Goal: Task Accomplishment & Management: Use online tool/utility

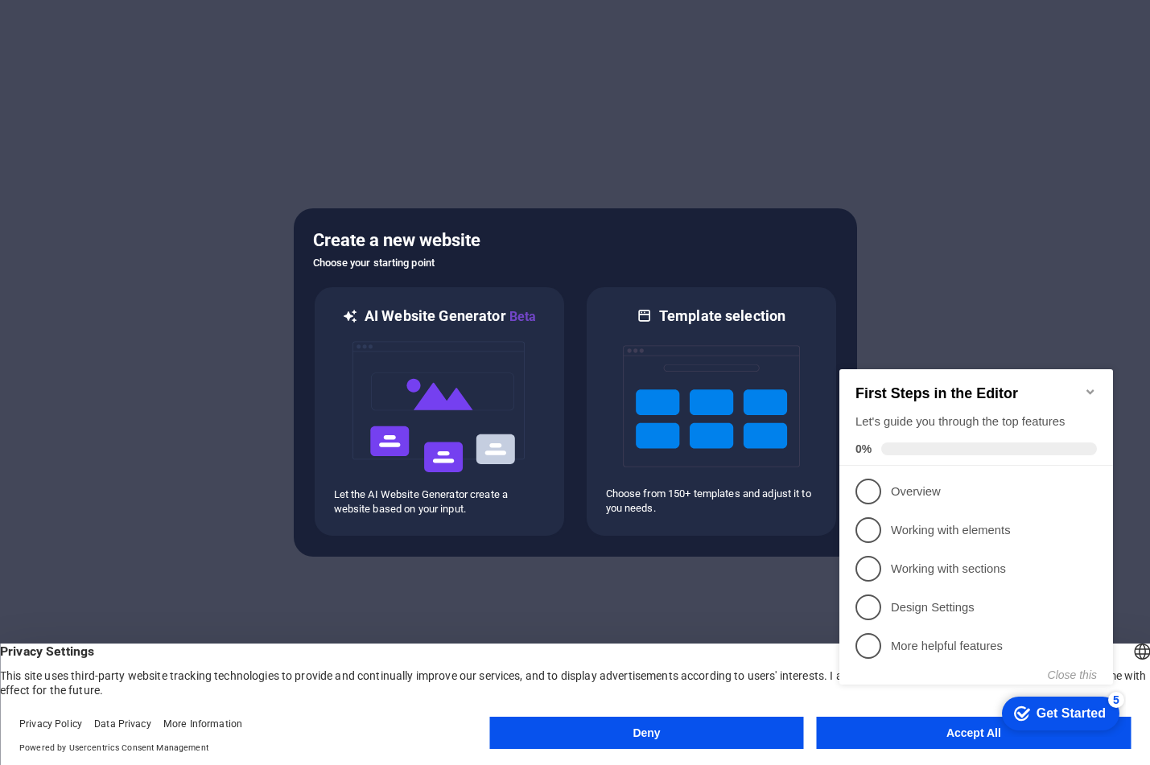
click at [912, 736] on div "checkmark Get Started 5 First Steps in the Editor Let's guide you through the t…" at bounding box center [979, 541] width 293 height 391
click at [914, 739] on appcues-checklist "Contextual help checklist present on screen" at bounding box center [979, 543] width 293 height 395
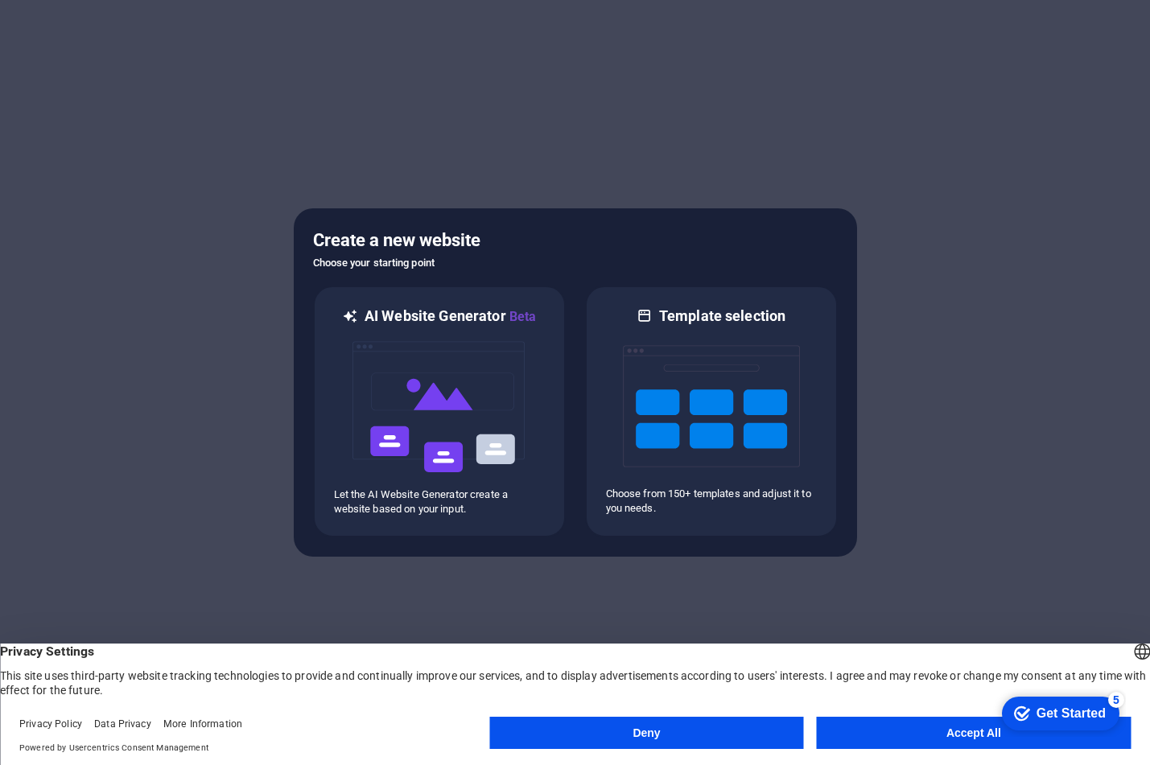
click at [928, 727] on button "Accept All" at bounding box center [974, 733] width 314 height 32
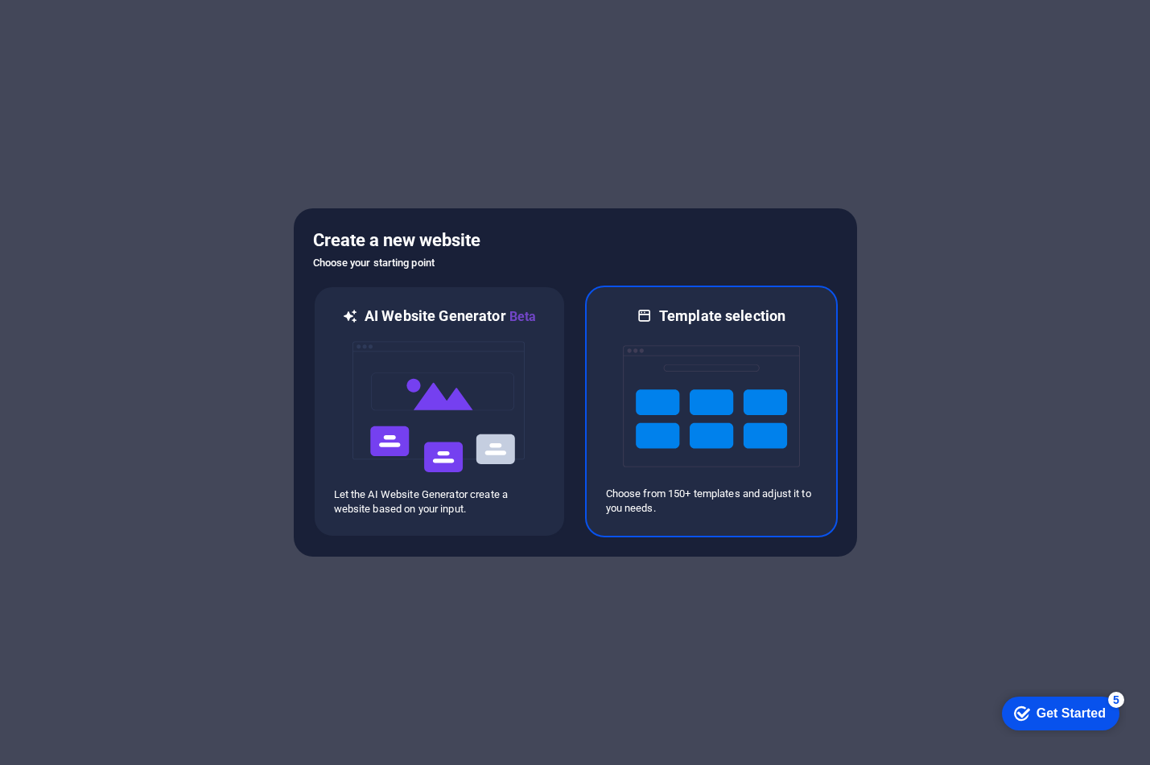
click at [600, 382] on div "Template selection Choose from 150+ templates and adjust it to you needs." at bounding box center [711, 412] width 253 height 252
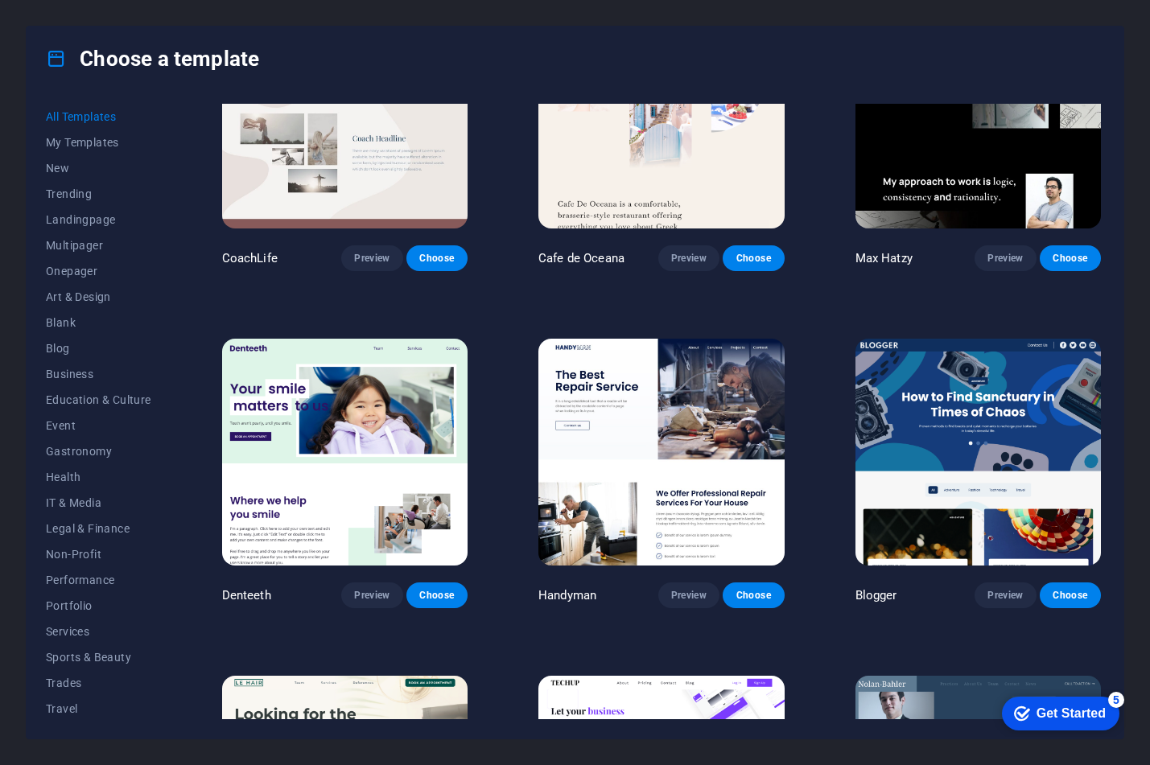
scroll to position [4346, 0]
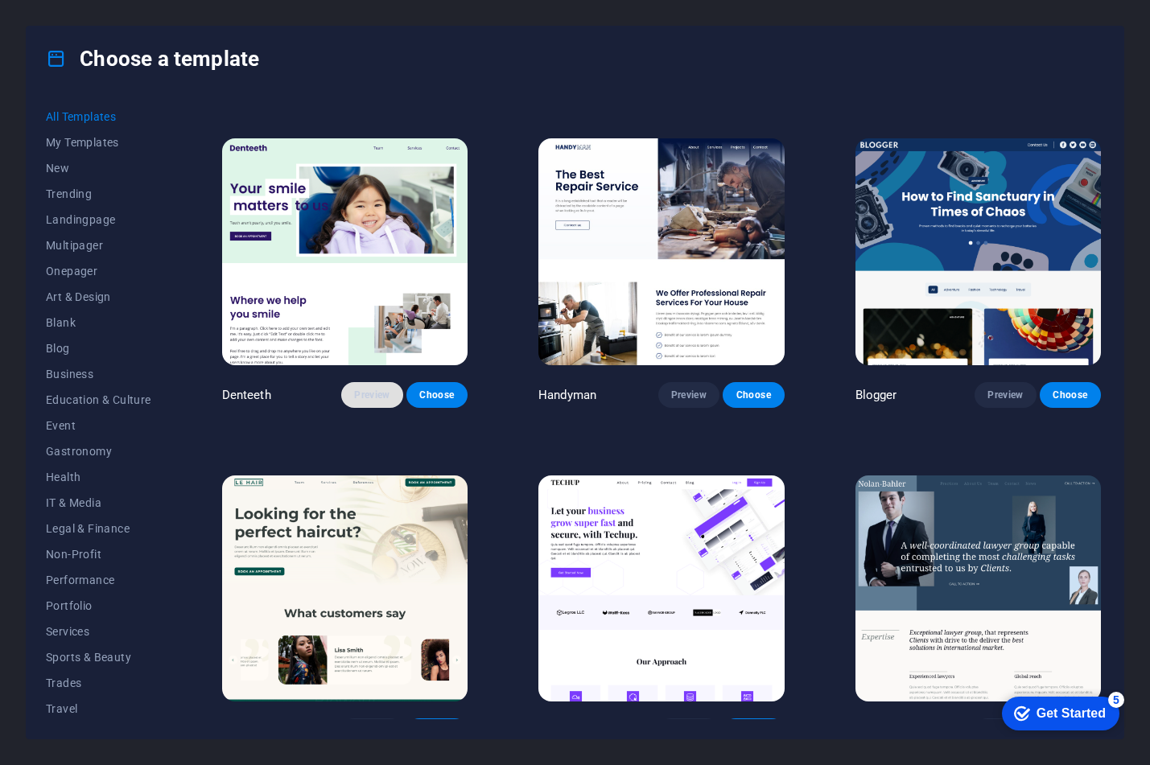
click at [373, 389] on span "Preview" at bounding box center [371, 395] width 35 height 13
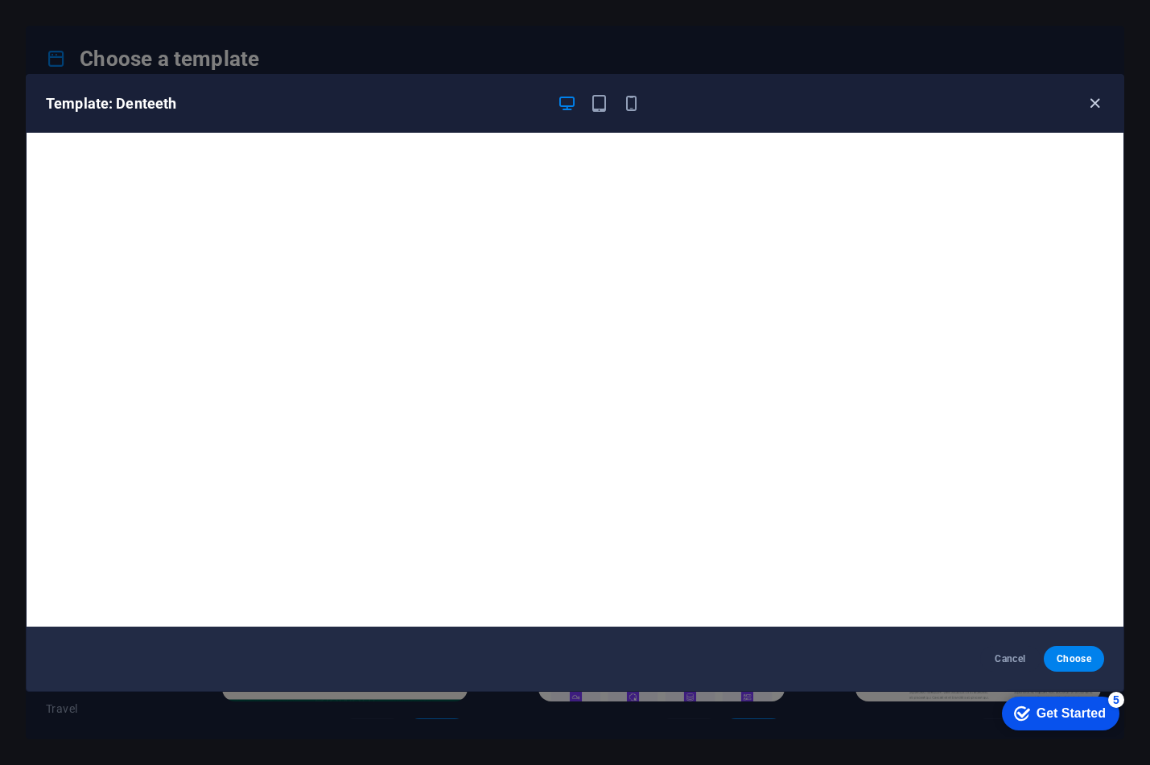
click at [1101, 97] on icon "button" at bounding box center [1095, 103] width 19 height 19
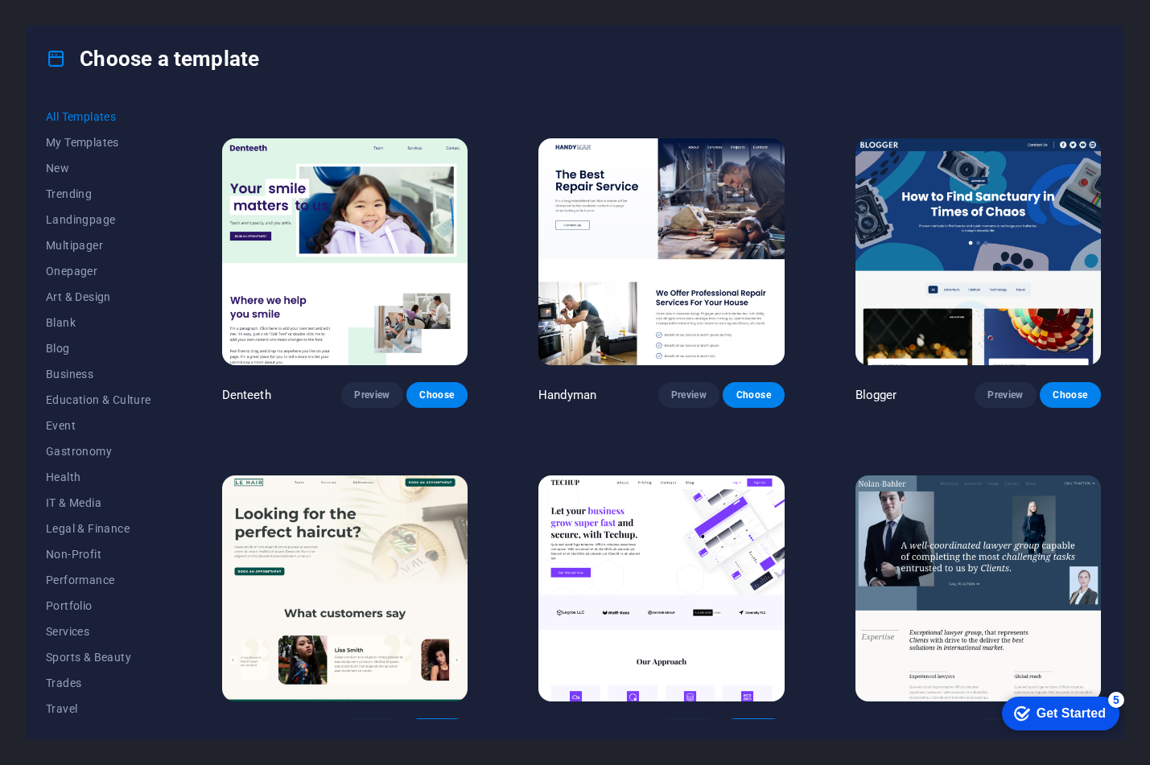
click at [1095, 101] on div "All Templates My Templates New Trending Landingpage Multipager Onepager Art & D…" at bounding box center [575, 415] width 1097 height 648
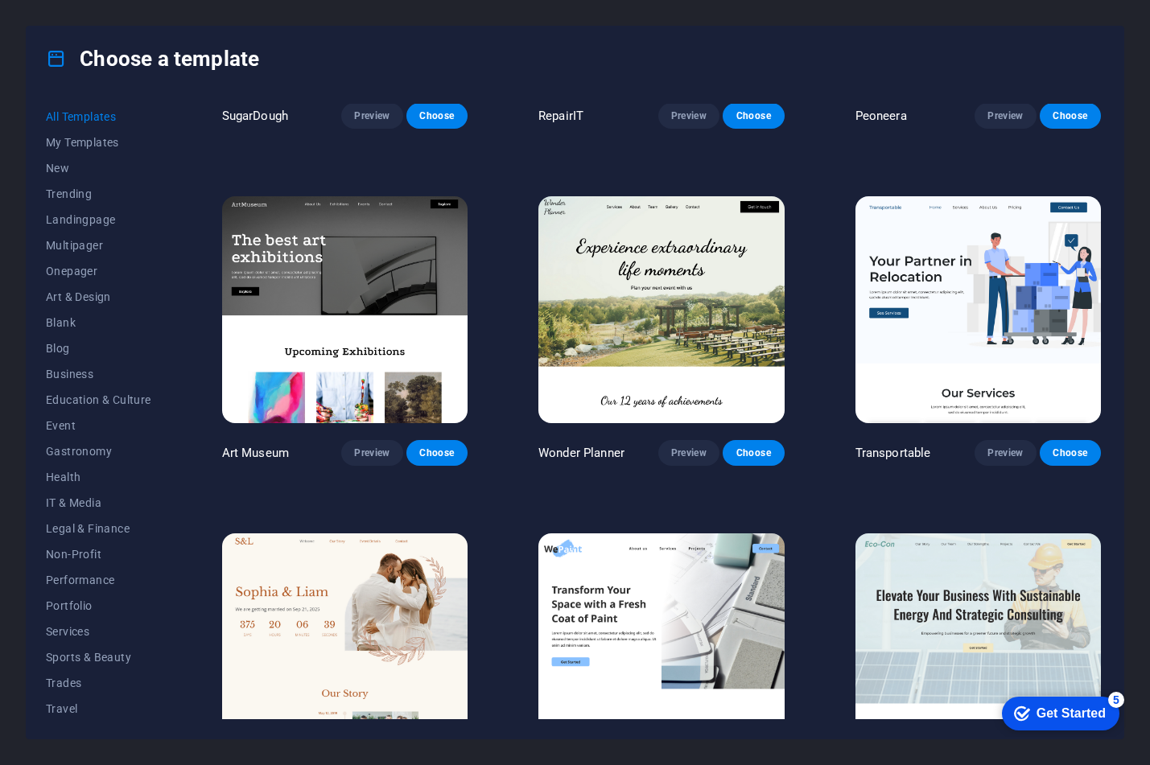
scroll to position [241, 0]
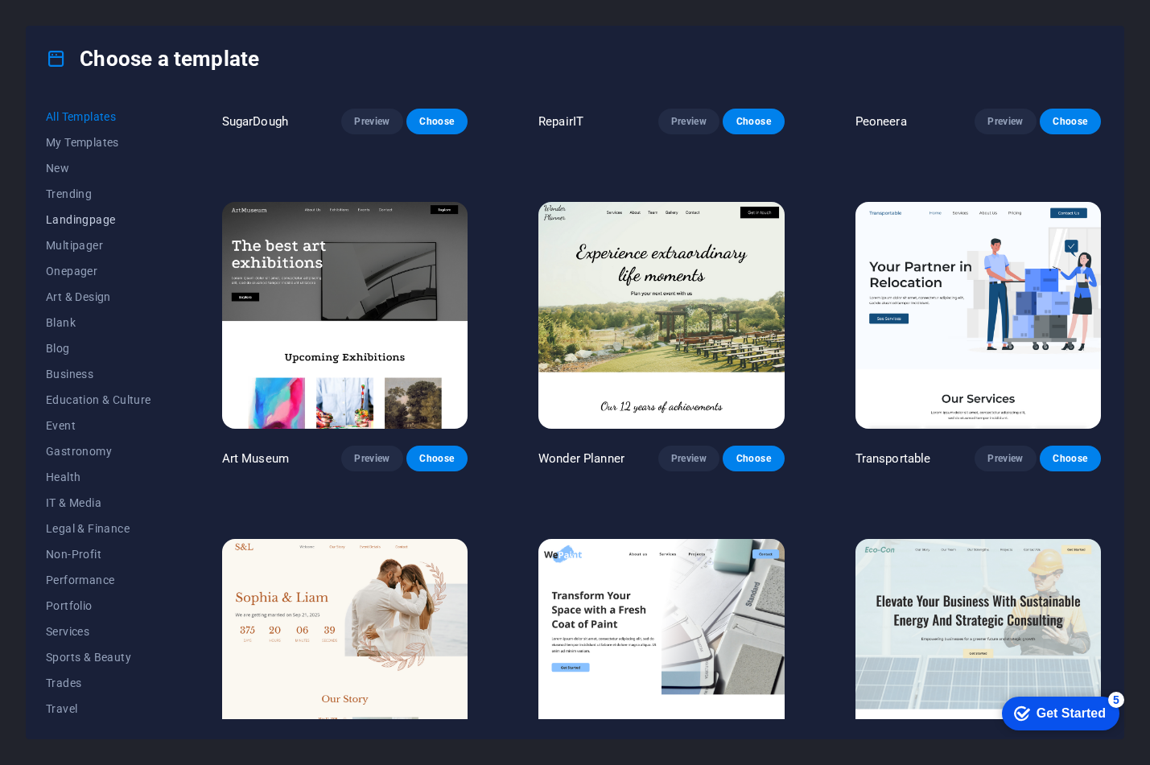
click at [80, 219] on span "Landingpage" at bounding box center [98, 219] width 105 height 13
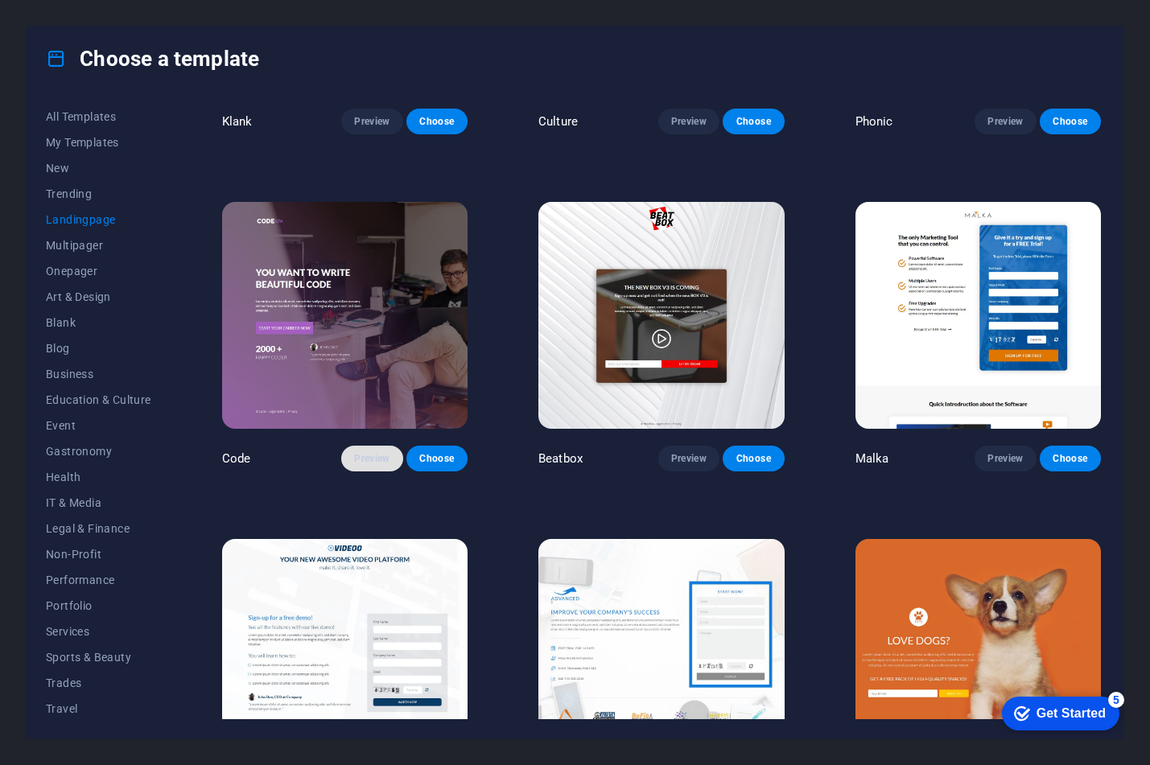
click at [368, 452] on span "Preview" at bounding box center [371, 458] width 35 height 13
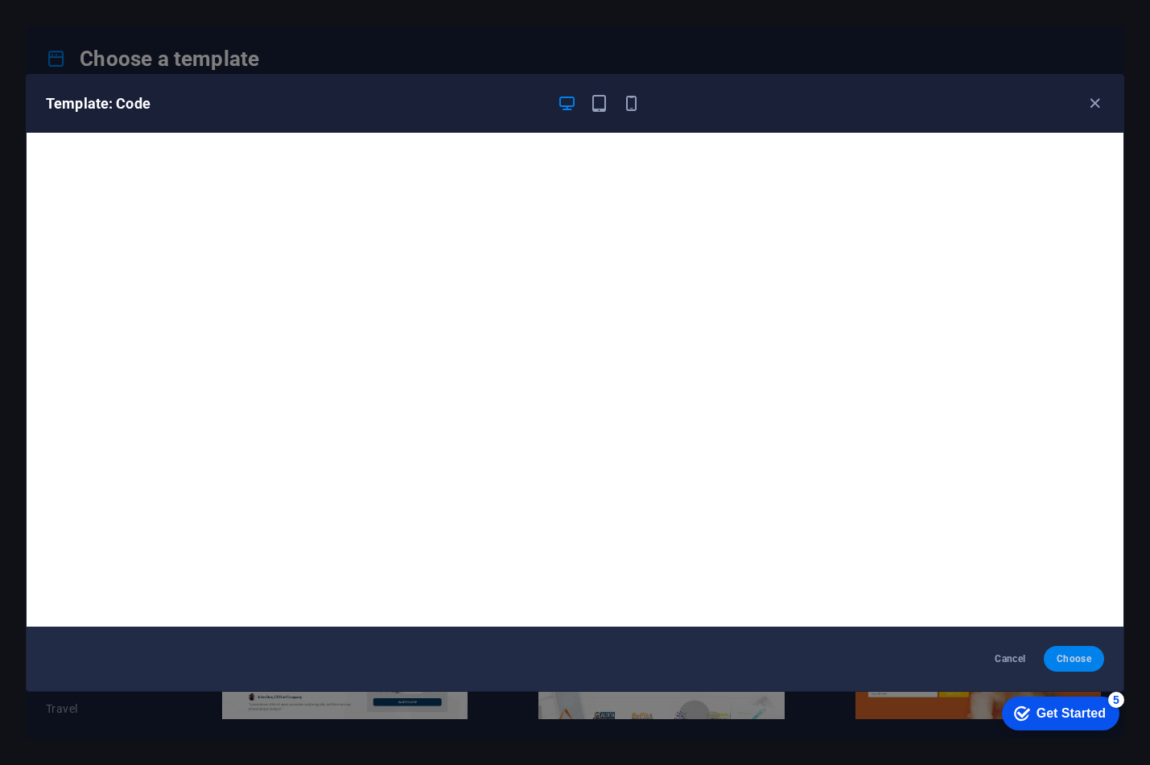
click at [1068, 651] on button "Choose" at bounding box center [1074, 659] width 60 height 26
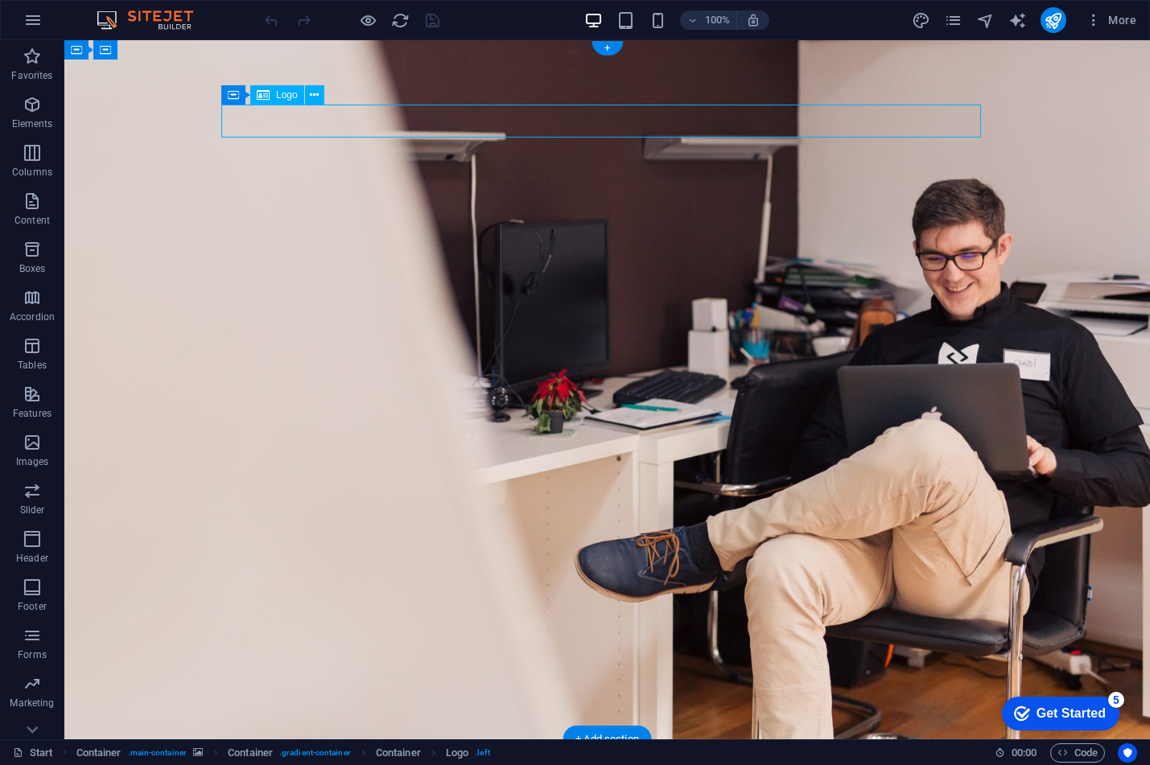
select select "px"
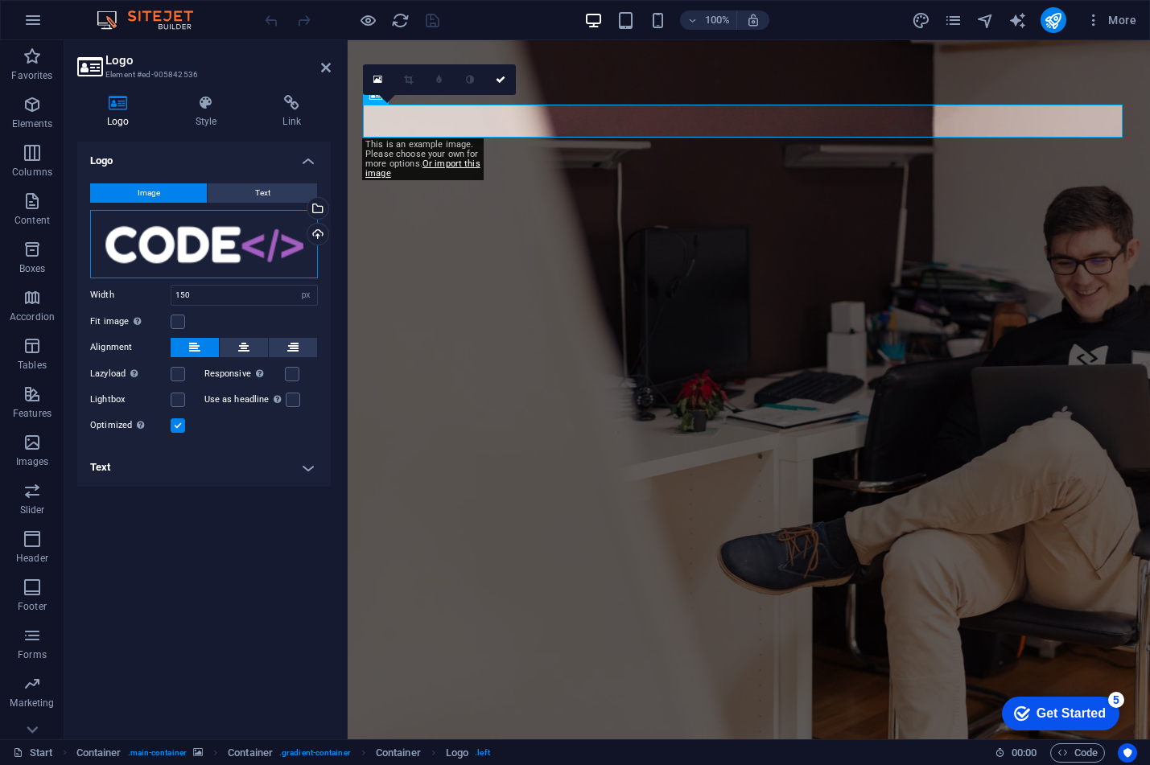
click at [225, 238] on div "Drag files here, click to choose files or select files from Files or our free s…" at bounding box center [204, 244] width 228 height 68
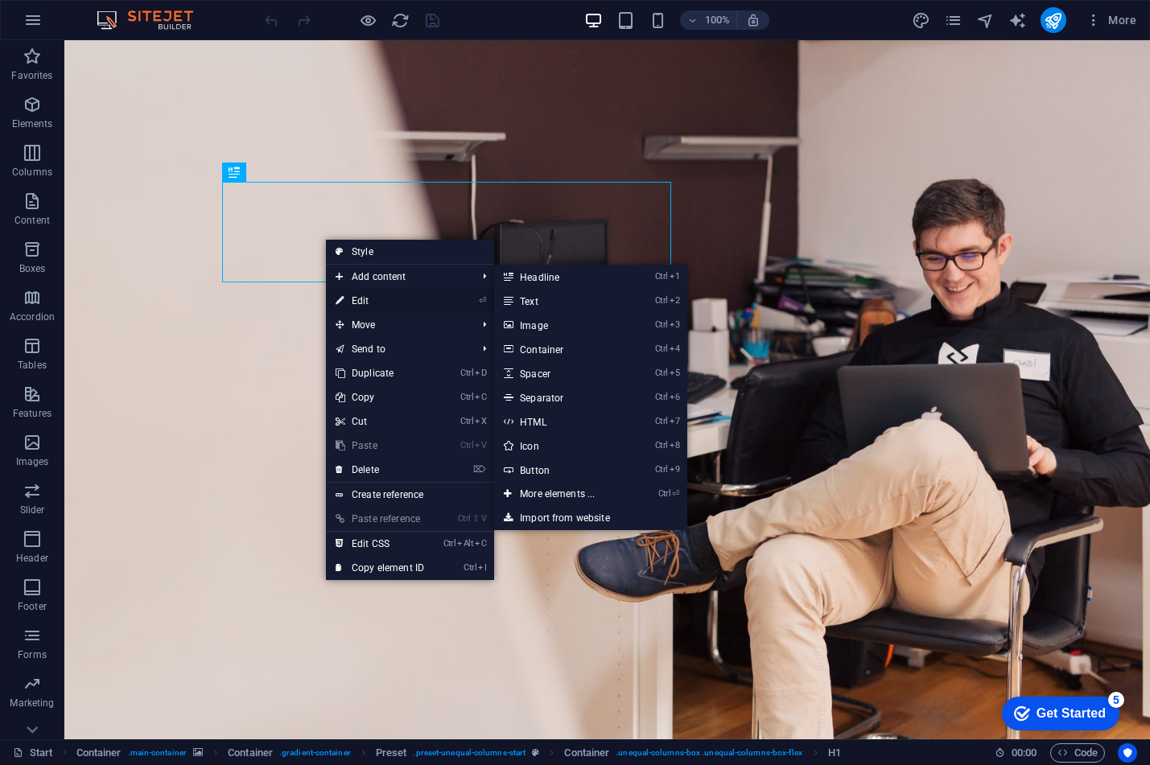
click at [364, 297] on link "⏎ Edit" at bounding box center [380, 301] width 108 height 24
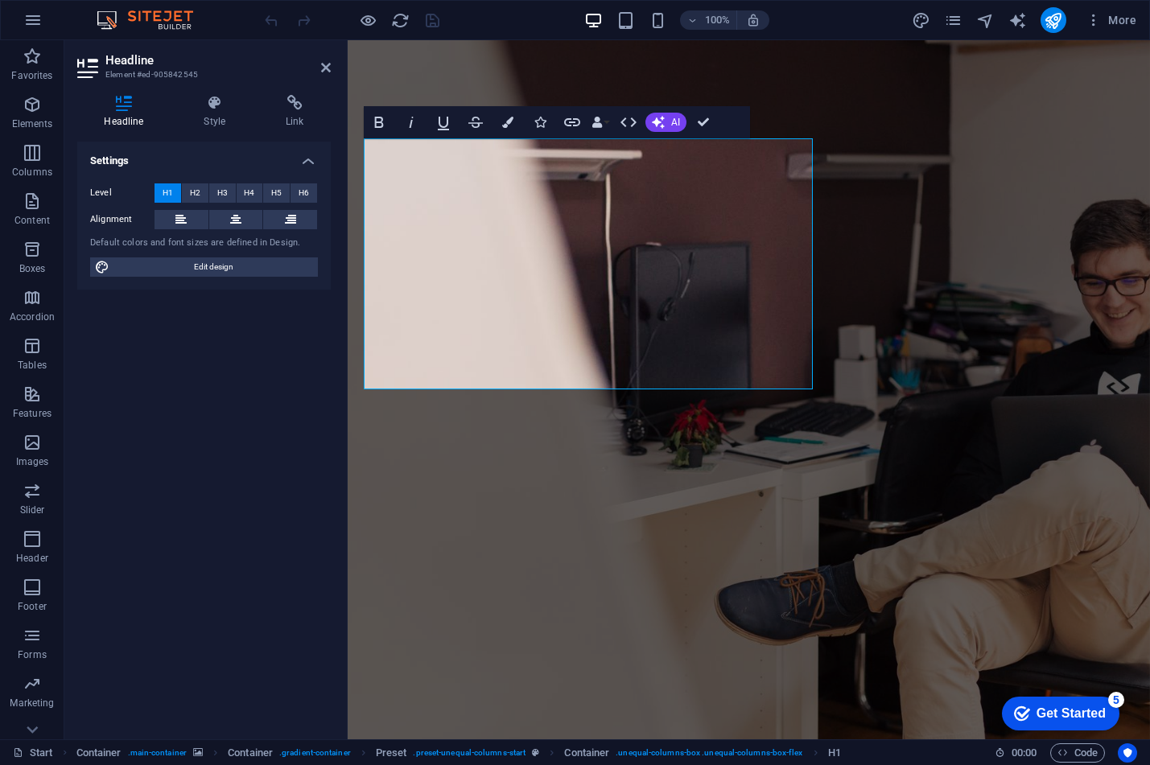
click at [253, 551] on div "Settings Level H1 H2 H3 H4 H5 H6 Alignment Default colors and font sizes are de…" at bounding box center [204, 434] width 254 height 585
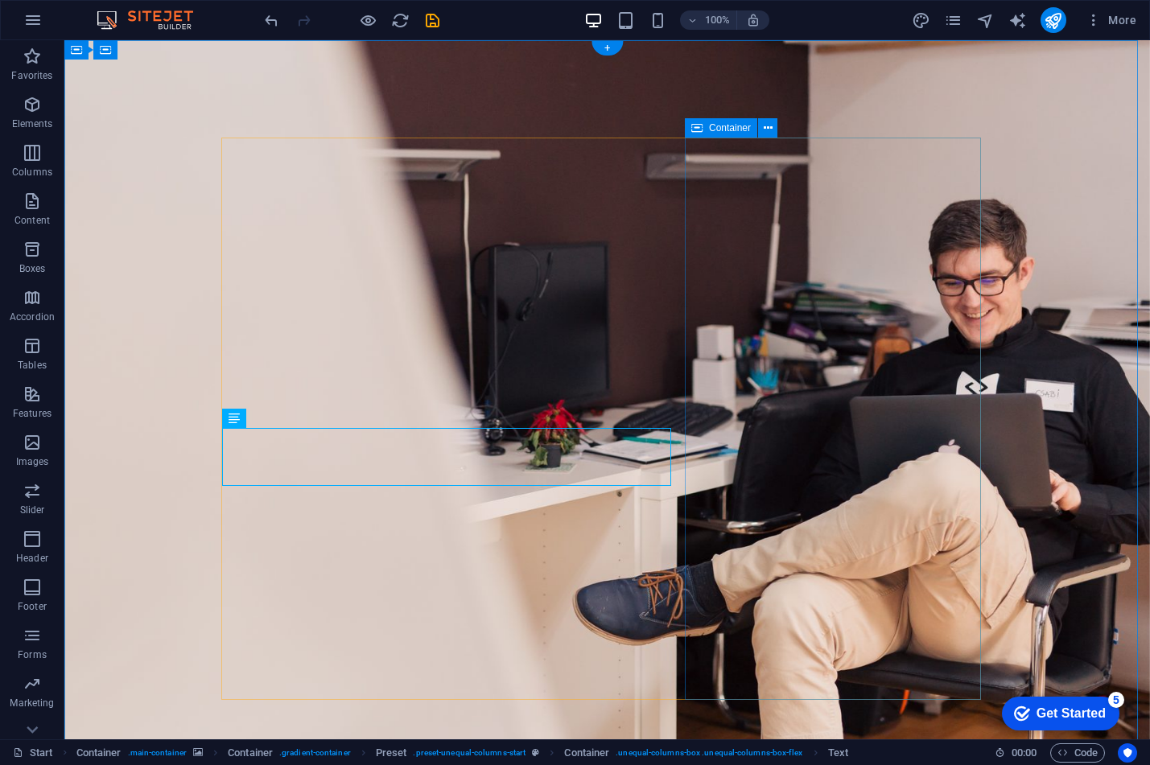
drag, startPoint x: 712, startPoint y: 360, endPoint x: 726, endPoint y: 357, distance: 14.7
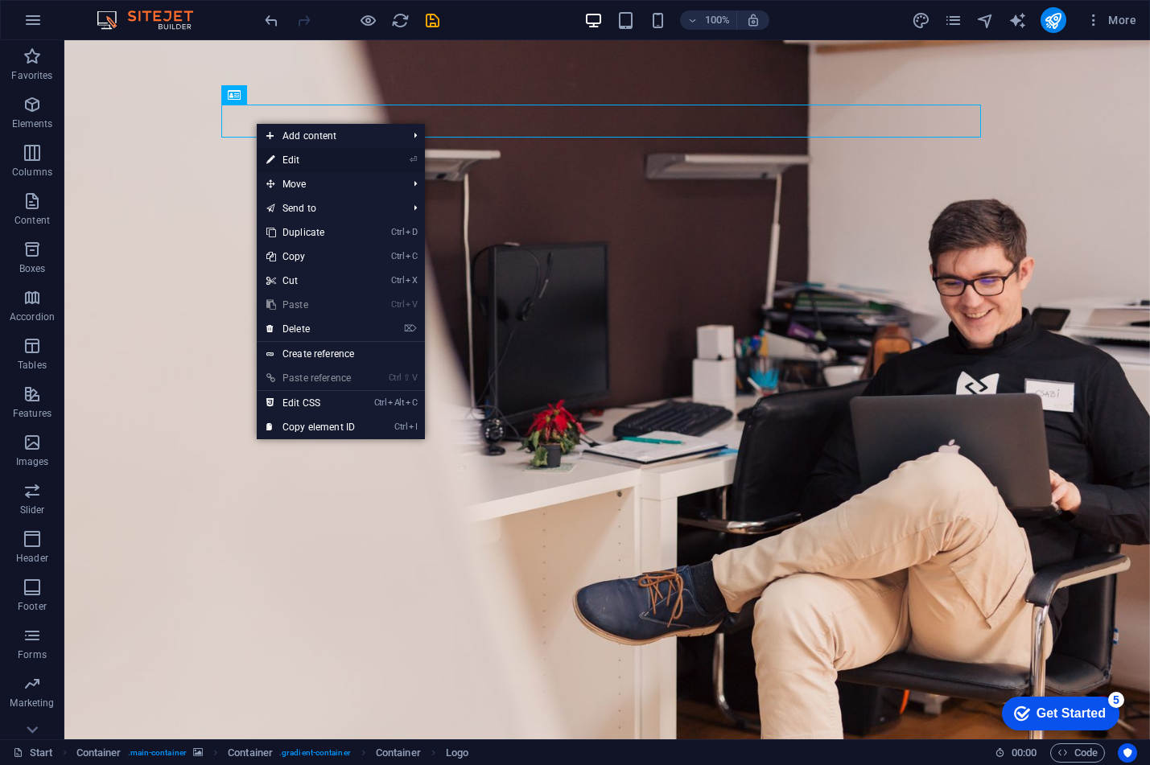
click at [274, 161] on icon at bounding box center [270, 160] width 8 height 24
select select "px"
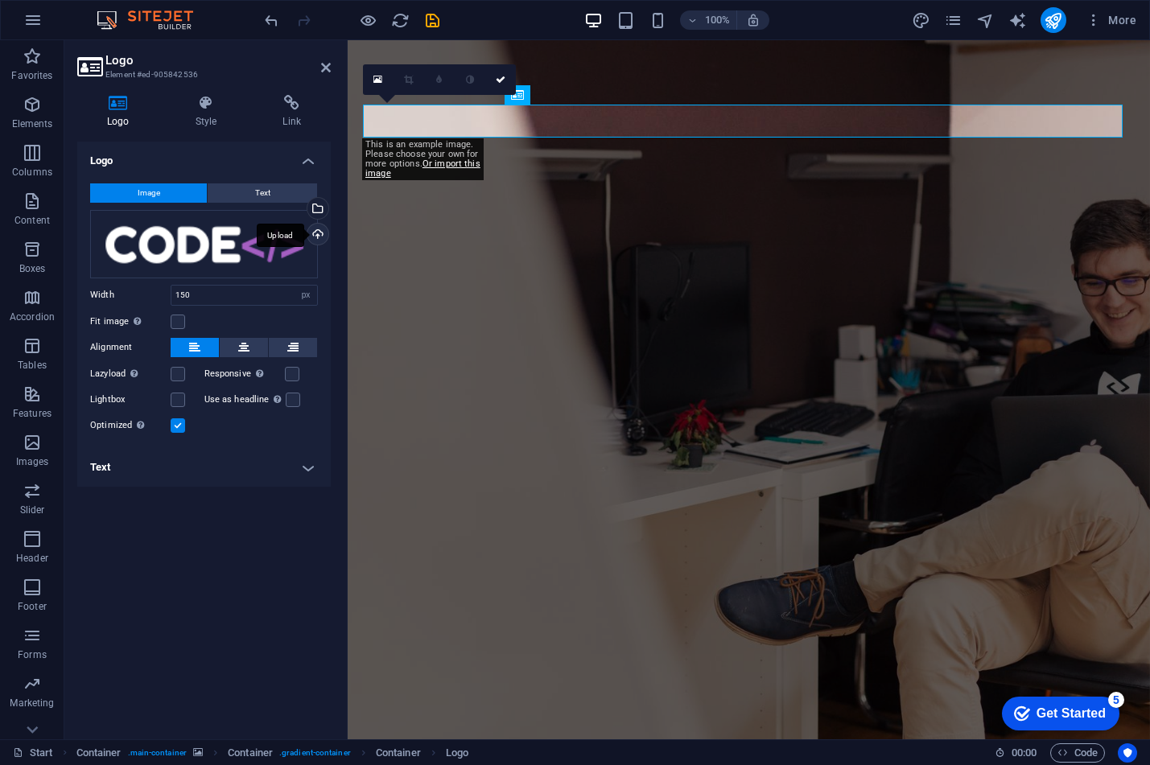
click at [316, 229] on div "Upload" at bounding box center [316, 236] width 24 height 24
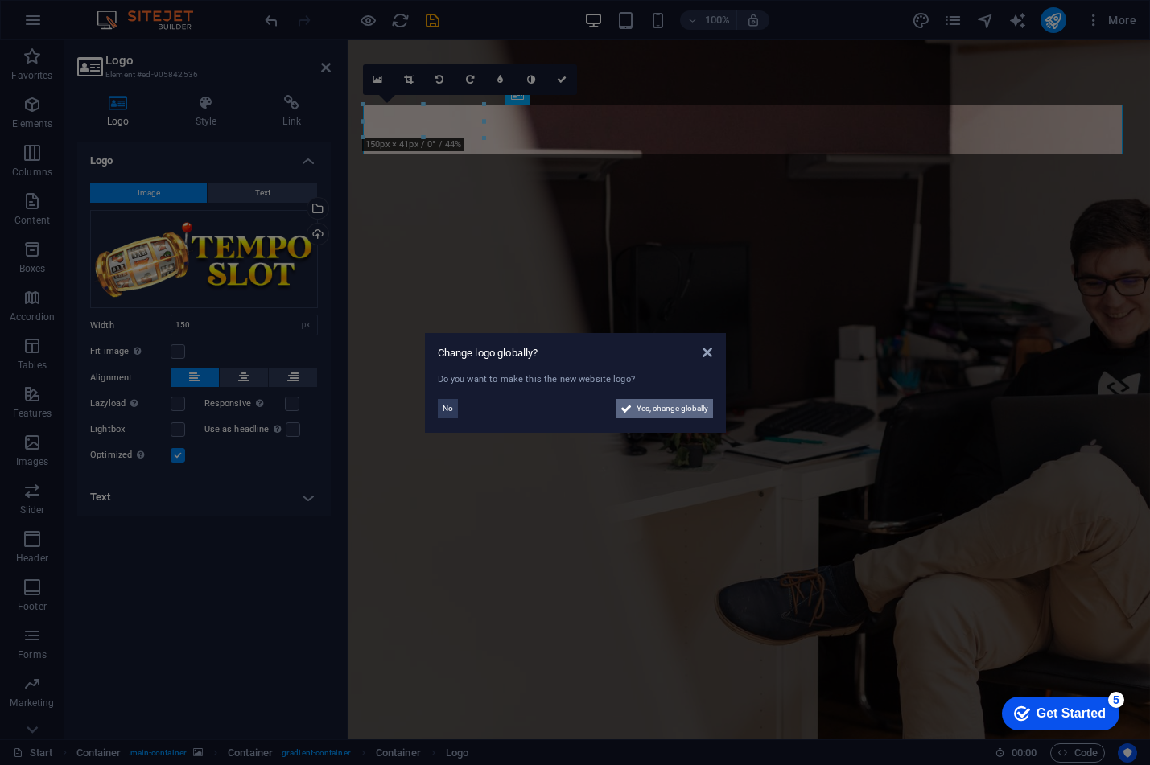
click at [650, 407] on span "Yes, change globally" at bounding box center [673, 408] width 72 height 19
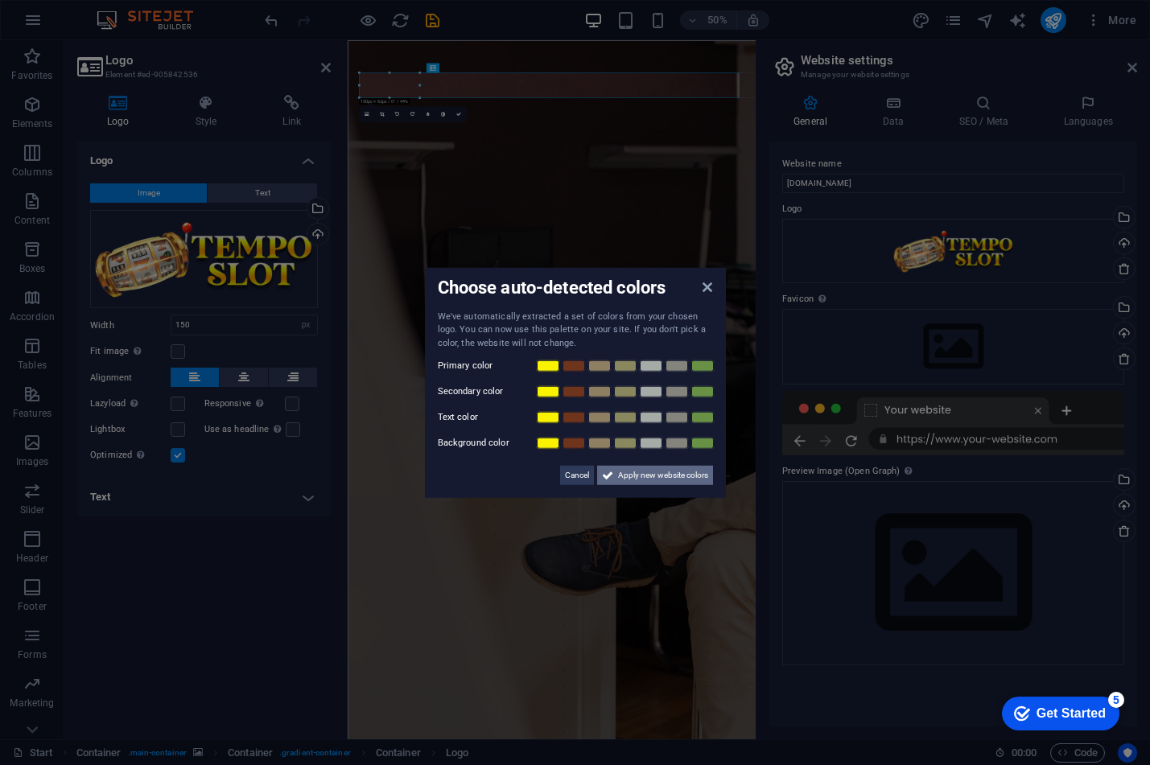
click at [662, 482] on span "Apply new website colors" at bounding box center [663, 475] width 90 height 19
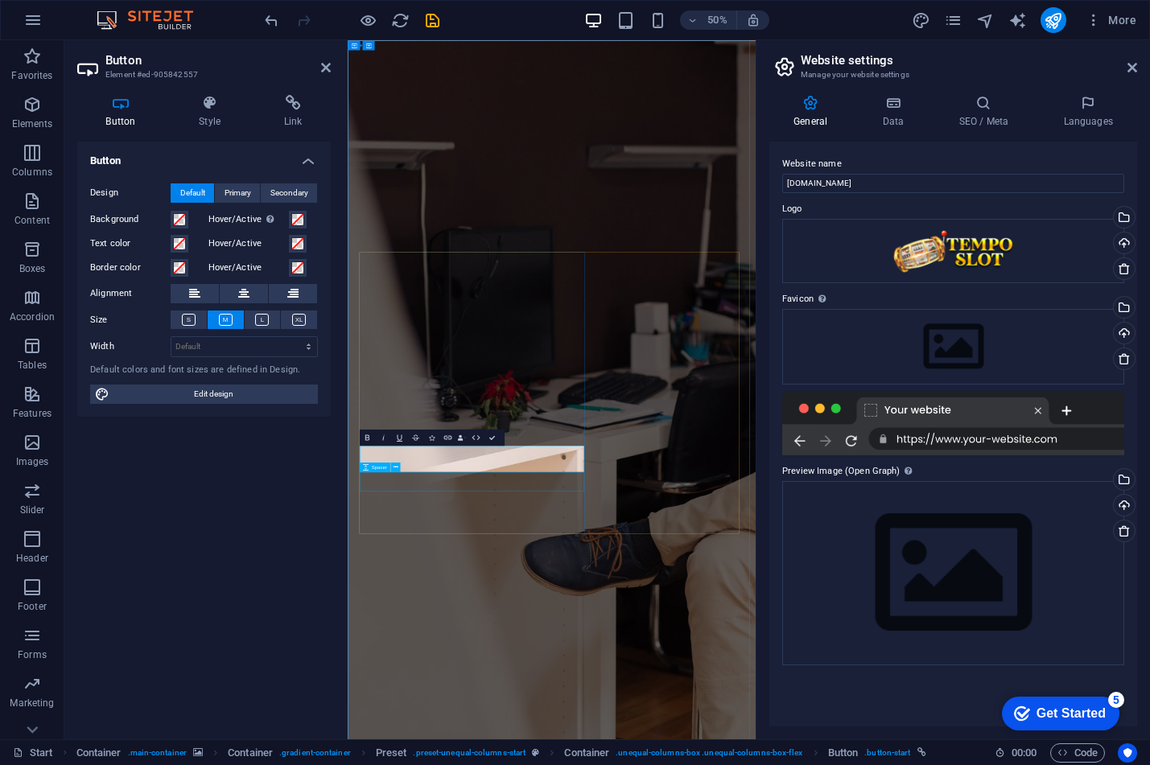
drag, startPoint x: 580, startPoint y: 868, endPoint x: 883, endPoint y: 533, distance: 451.9
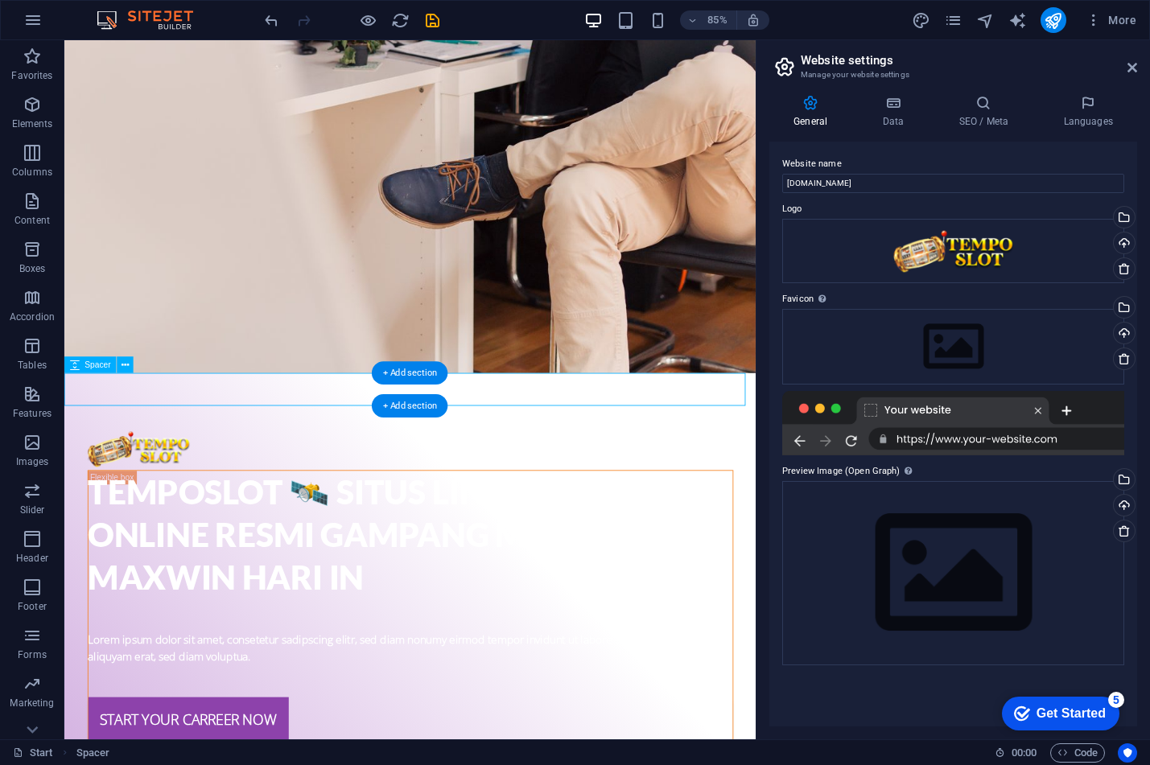
scroll to position [189, 0]
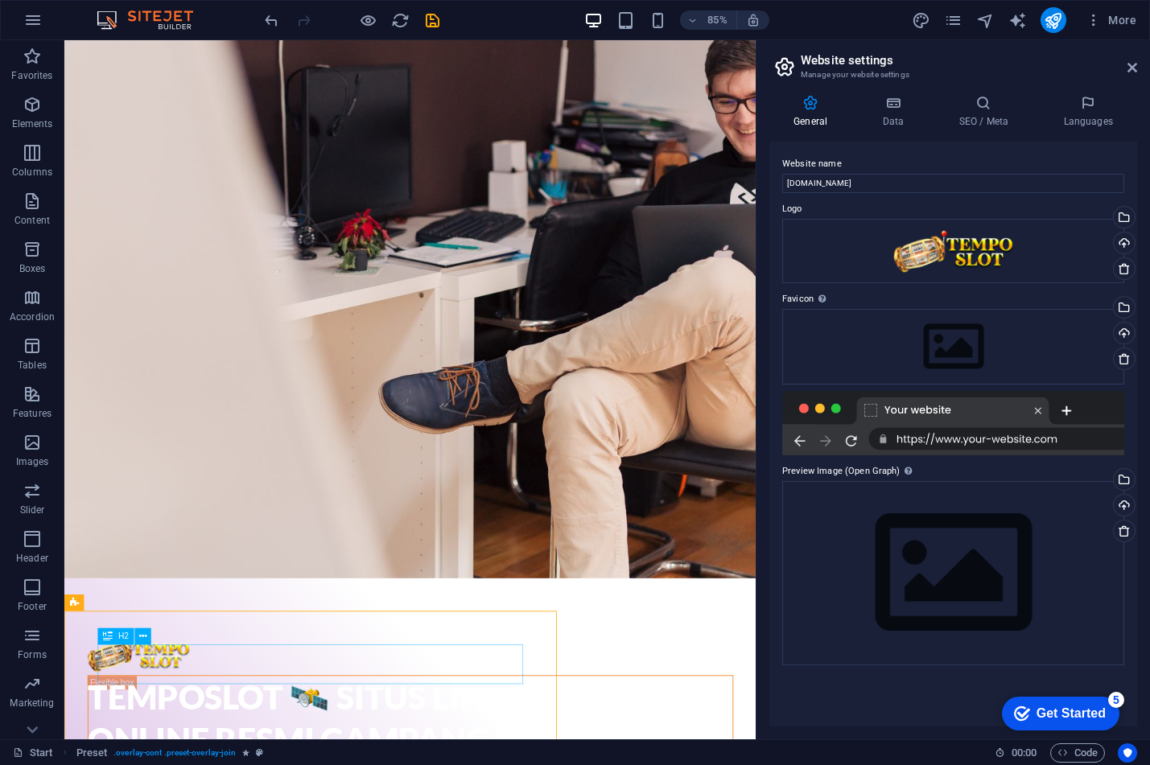
drag, startPoint x: 494, startPoint y: 645, endPoint x: 540, endPoint y: 776, distance: 139.0
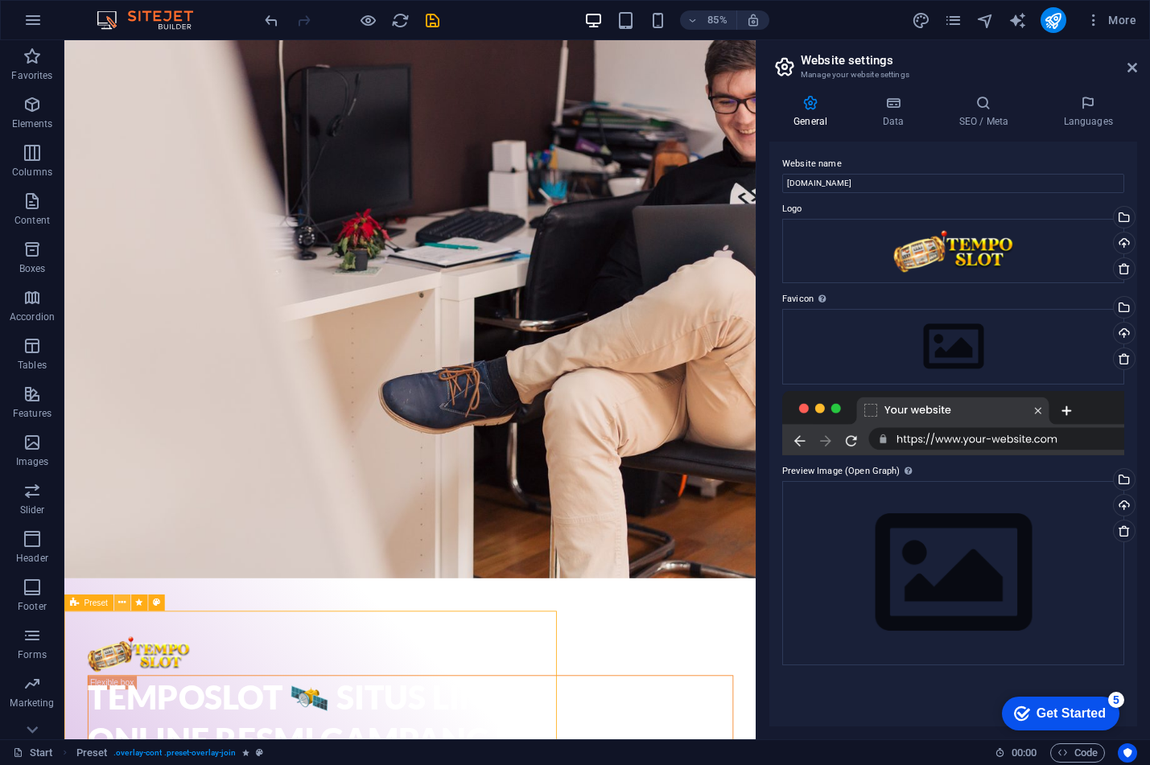
click at [126, 607] on icon at bounding box center [121, 603] width 7 height 14
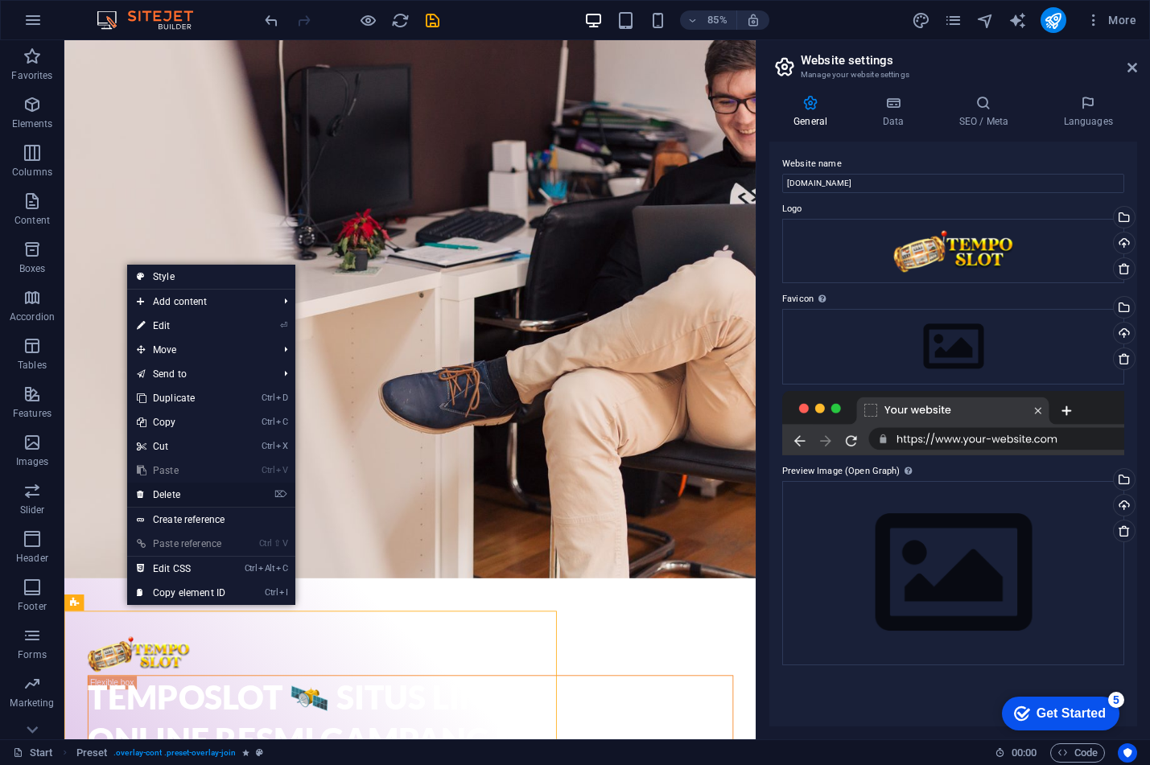
click at [210, 495] on link "⌦ Delete" at bounding box center [181, 495] width 108 height 24
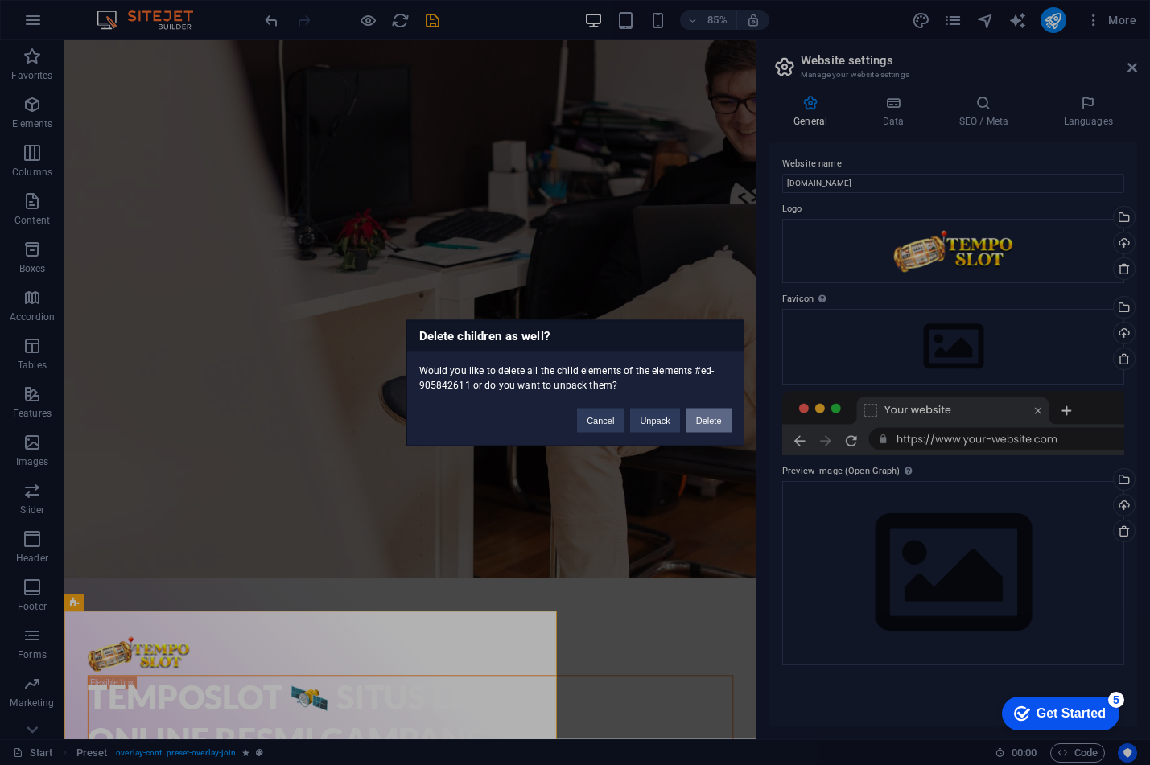
click at [705, 422] on button "Delete" at bounding box center [709, 420] width 45 height 24
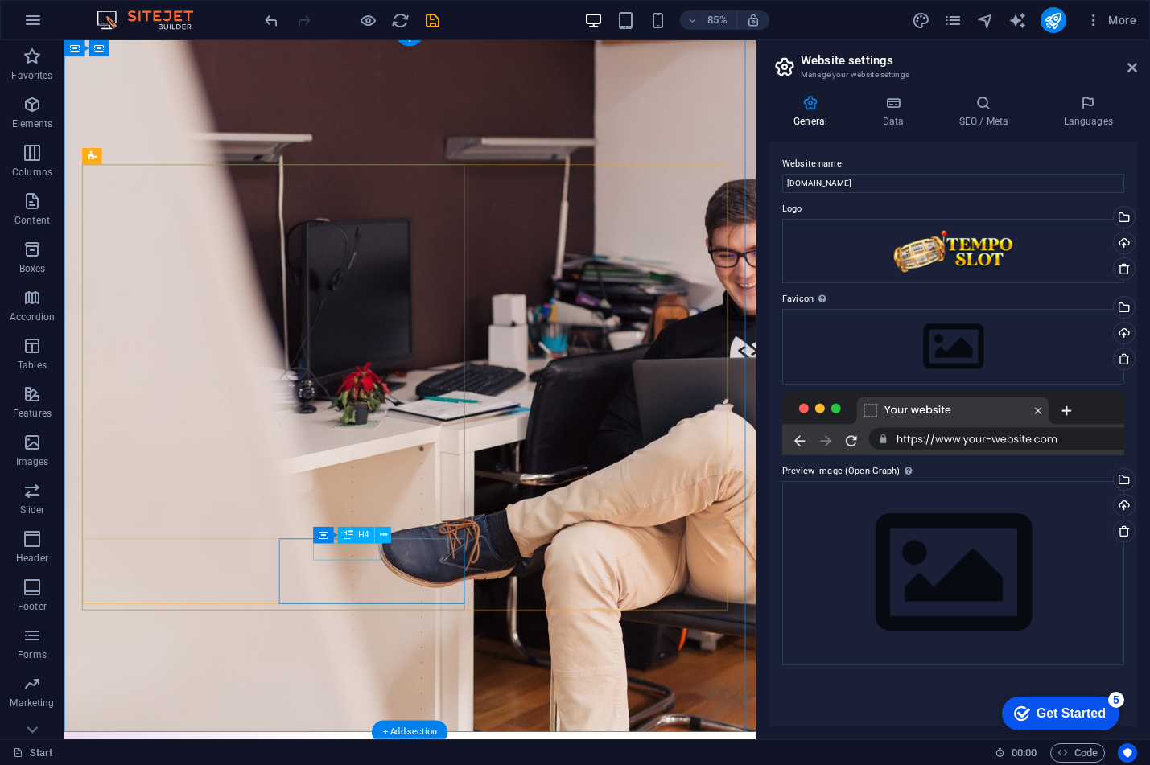
scroll to position [0, 0]
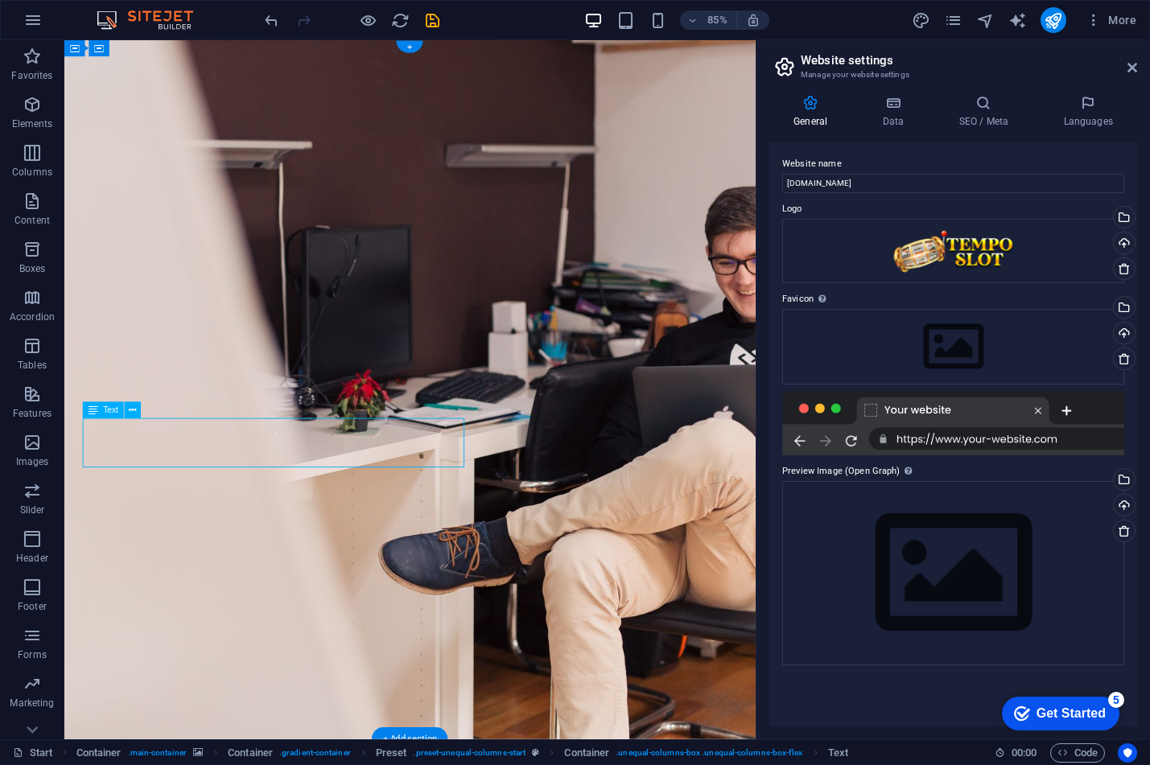
click at [204, 423] on div "Drag here to replace the existing content. Press “Ctrl” if you want to create a…" at bounding box center [409, 389] width 691 height 699
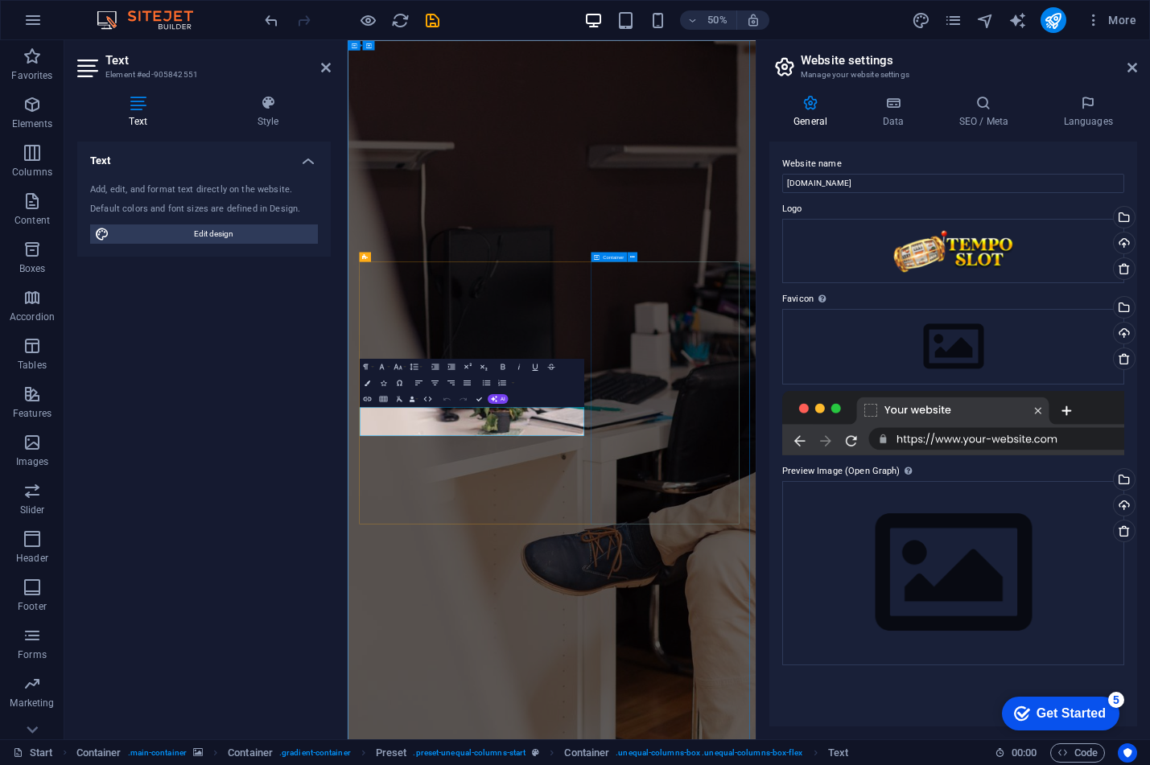
drag, startPoint x: 840, startPoint y: 570, endPoint x: 965, endPoint y: 413, distance: 200.5
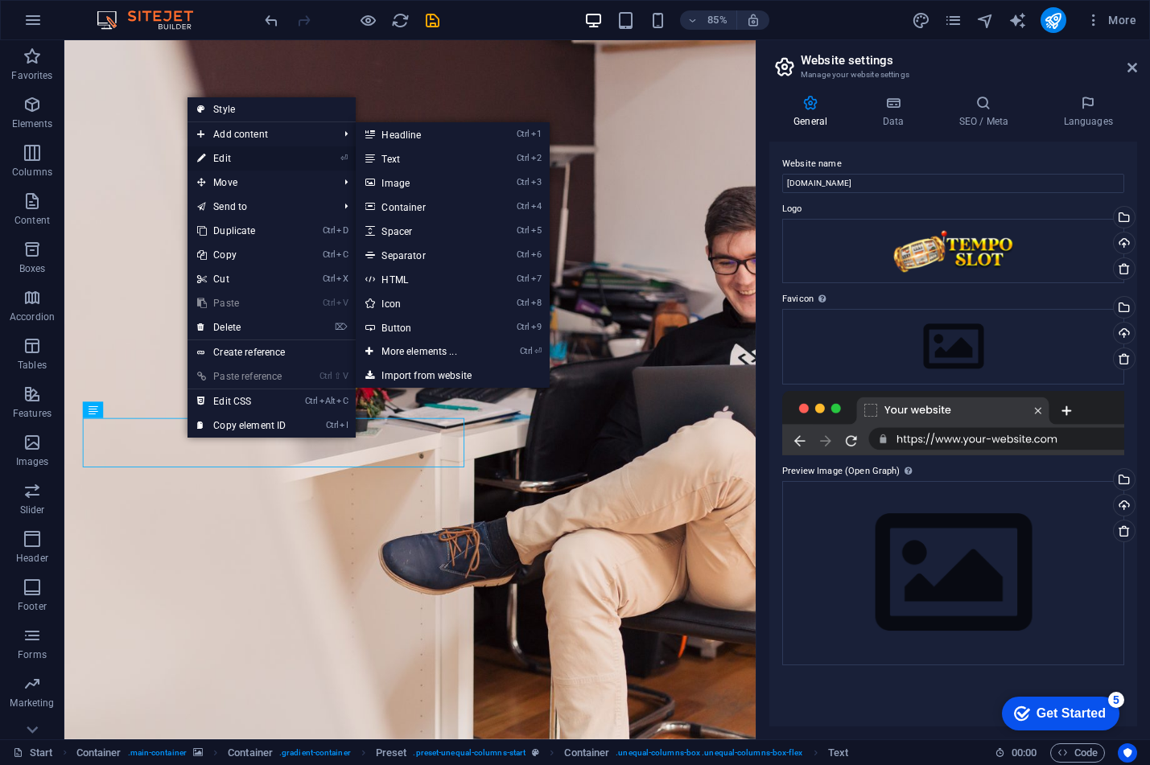
click at [236, 159] on link "⏎ Edit" at bounding box center [242, 158] width 108 height 24
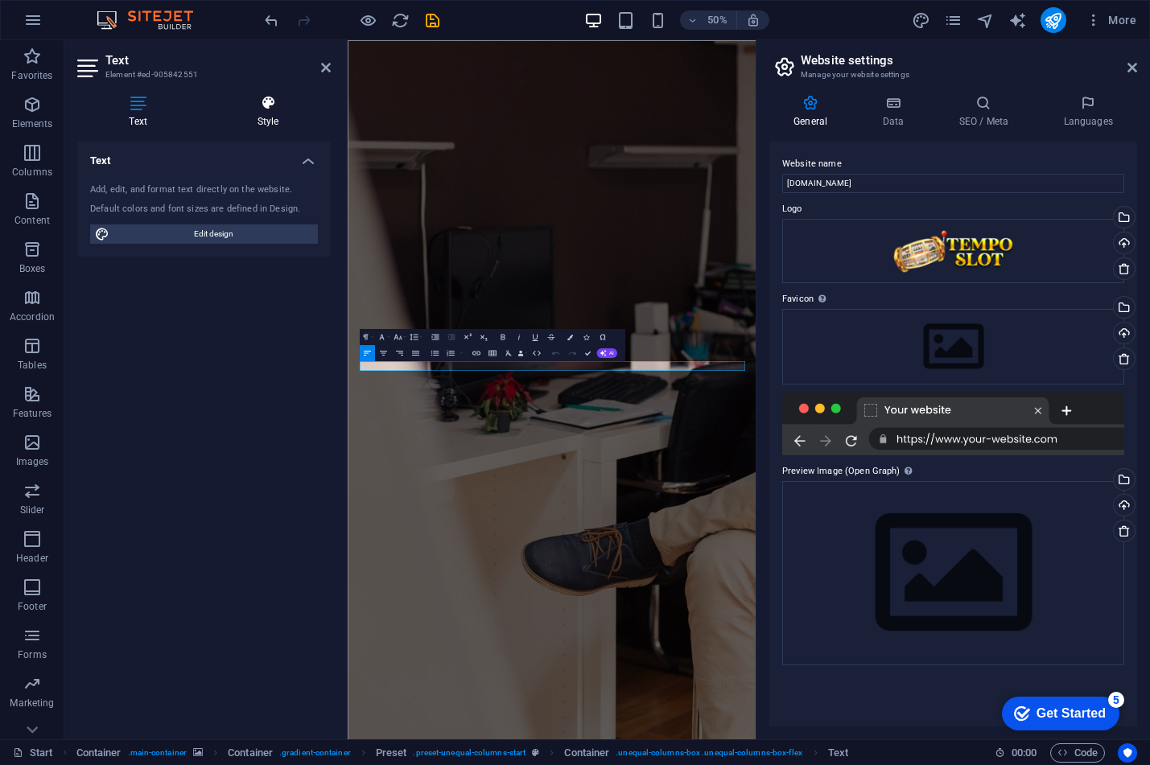
click at [269, 108] on icon at bounding box center [268, 103] width 126 height 16
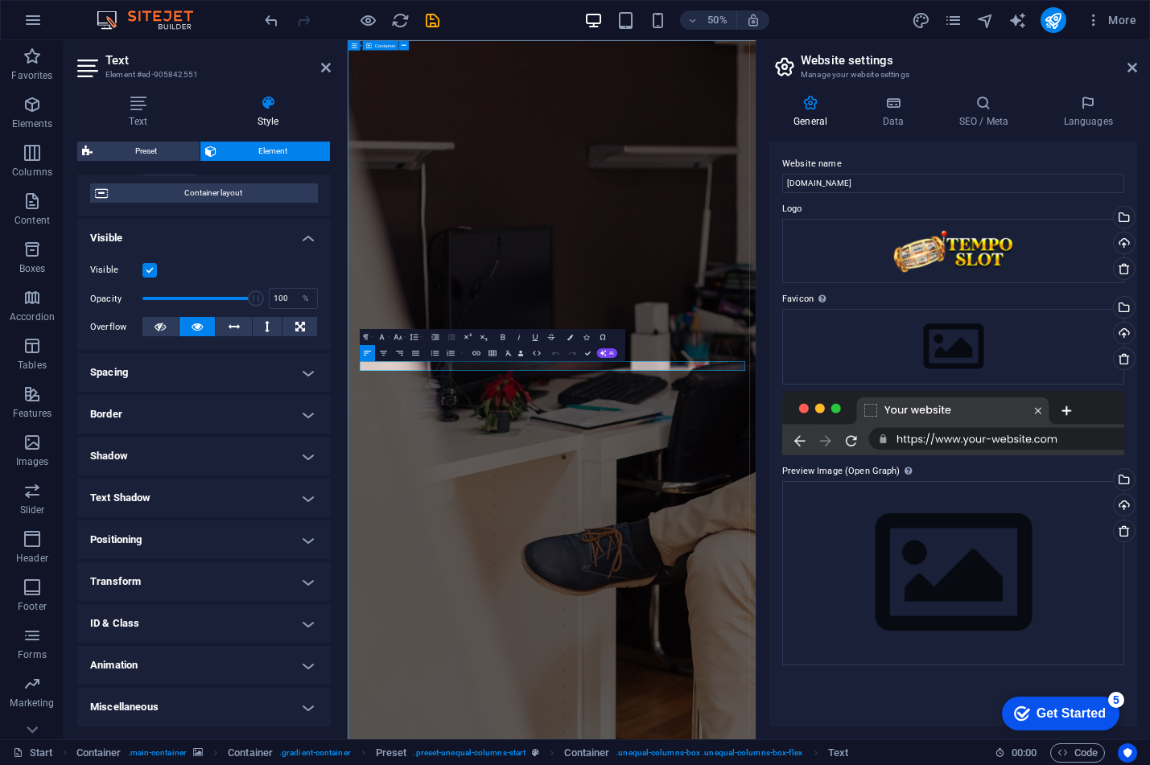
select select "%"
select select "vh"
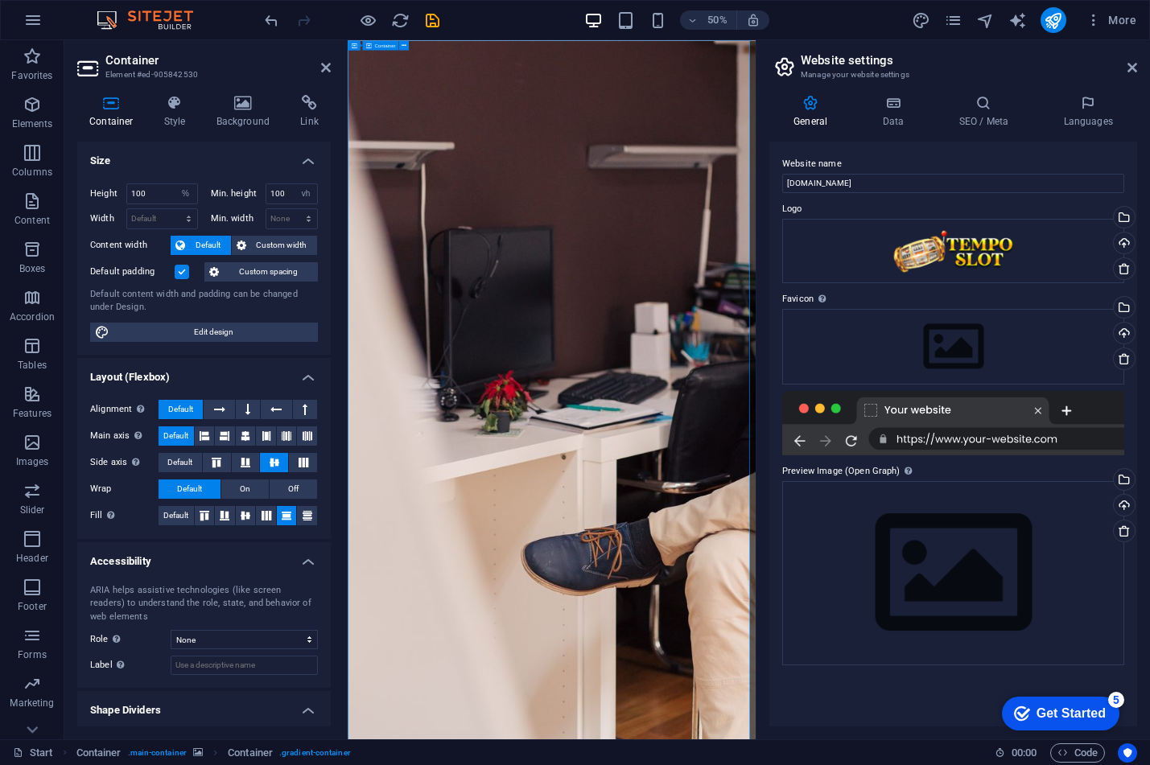
click at [1128, 67] on icon at bounding box center [1133, 67] width 10 height 13
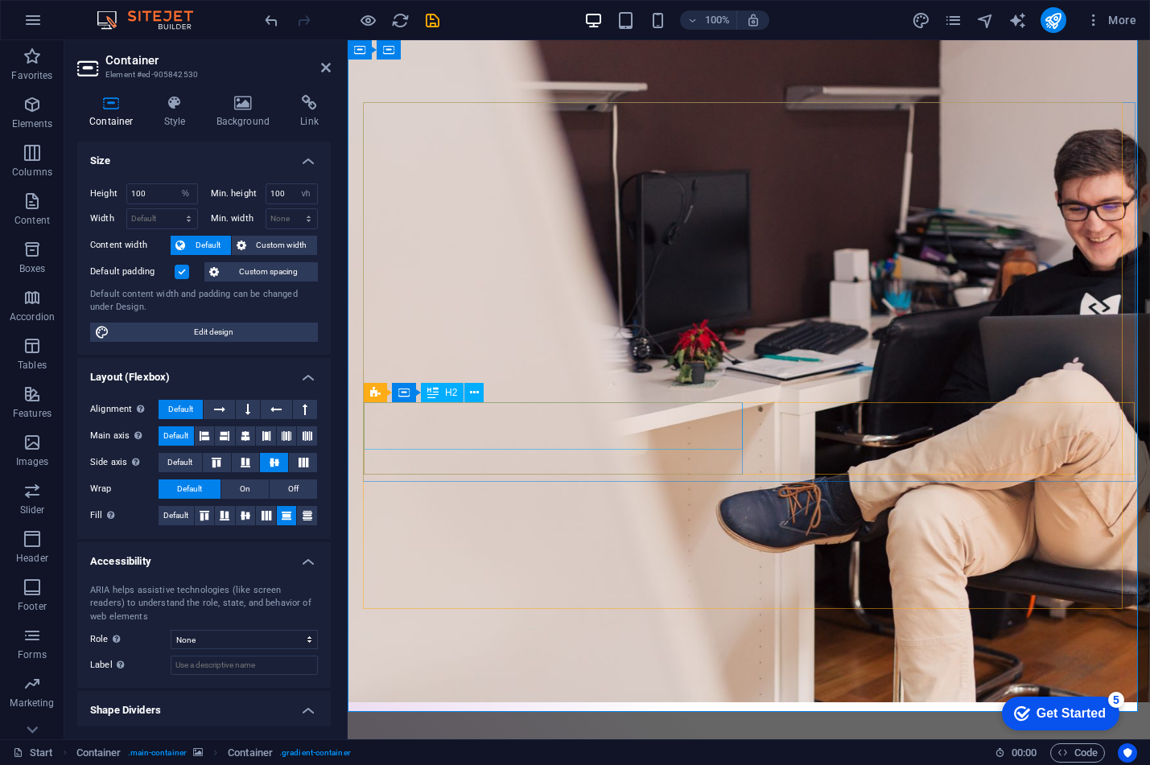
scroll to position [64, 0]
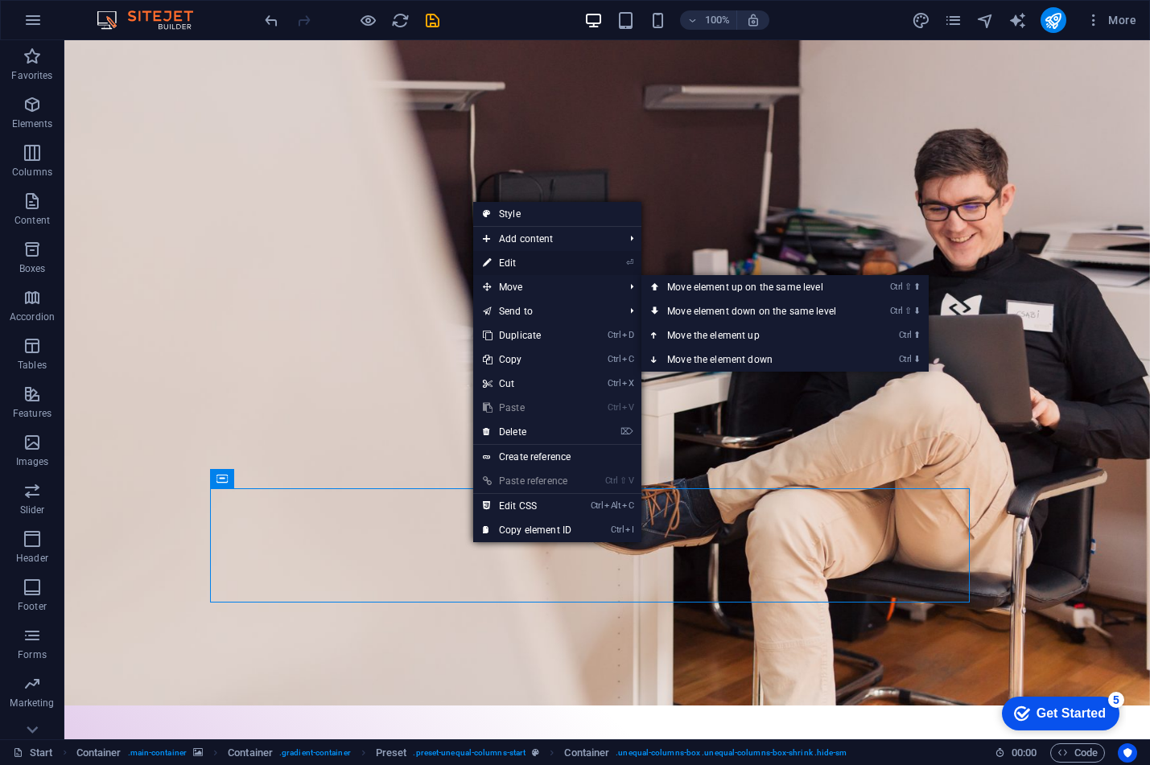
click at [519, 263] on link "⏎ Edit" at bounding box center [527, 263] width 108 height 24
drag, startPoint x: 584, startPoint y: 303, endPoint x: 236, endPoint y: 264, distance: 349.9
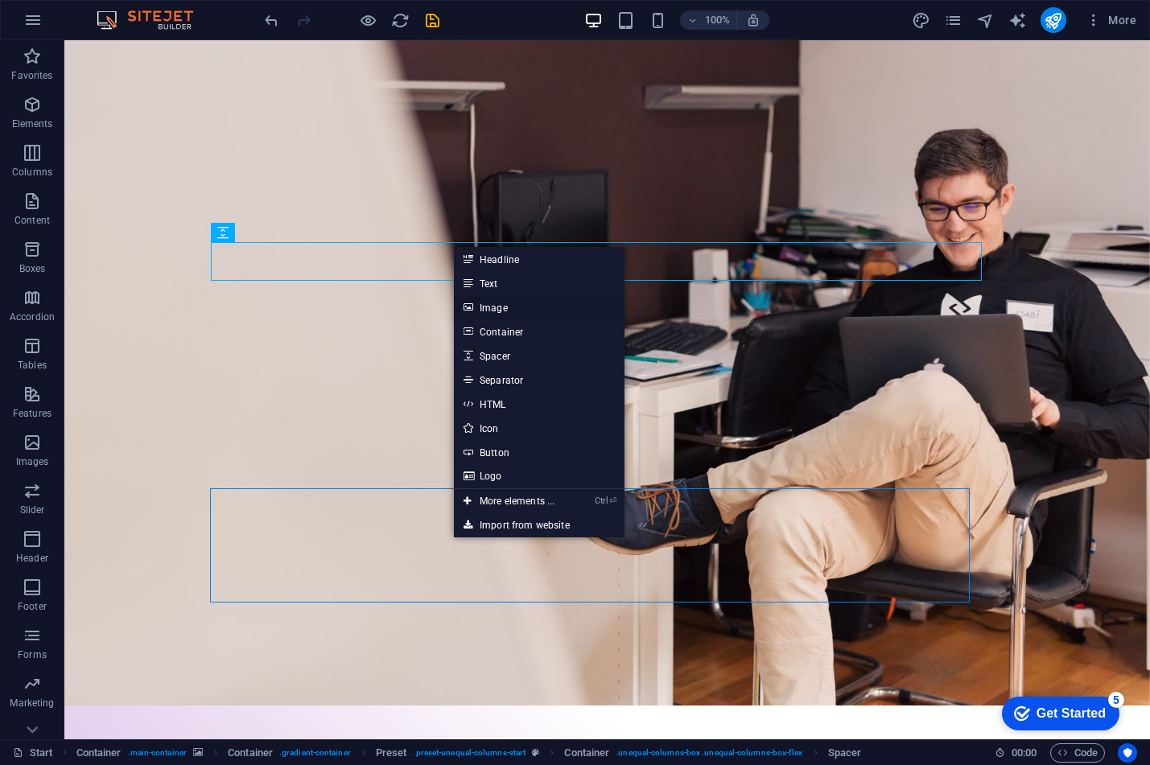
click at [498, 306] on link "Image" at bounding box center [539, 307] width 171 height 24
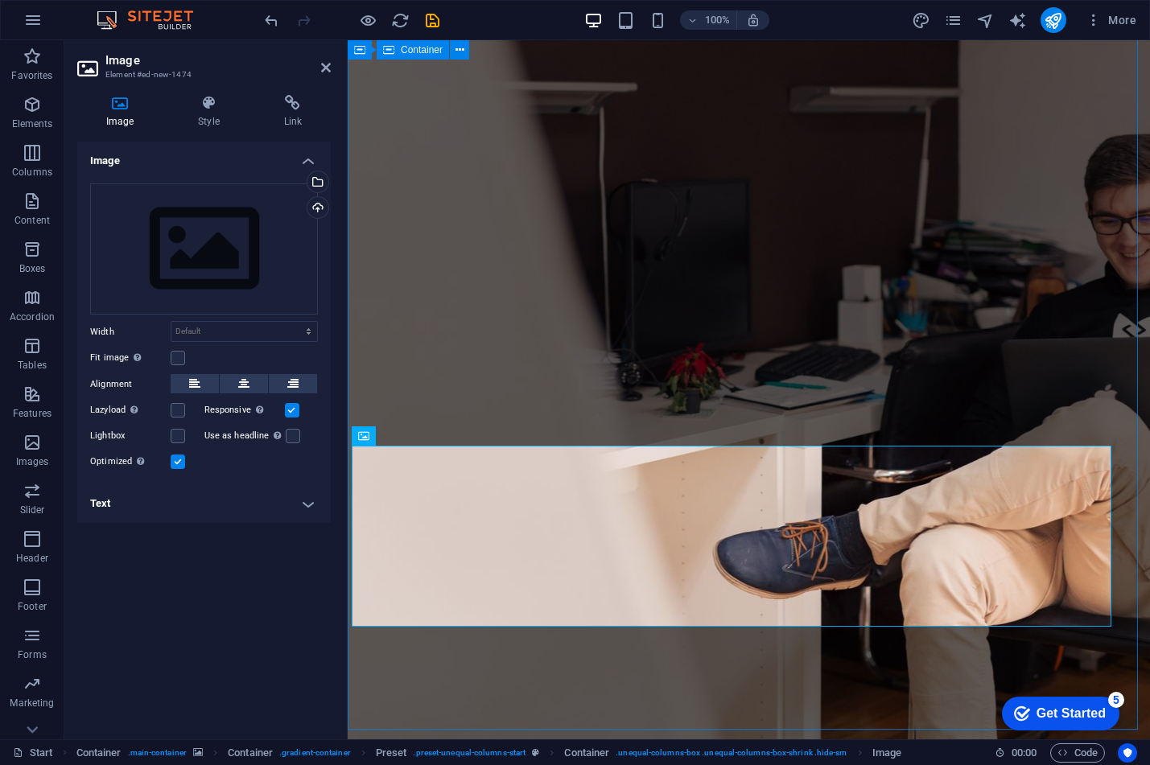
scroll to position [135, 0]
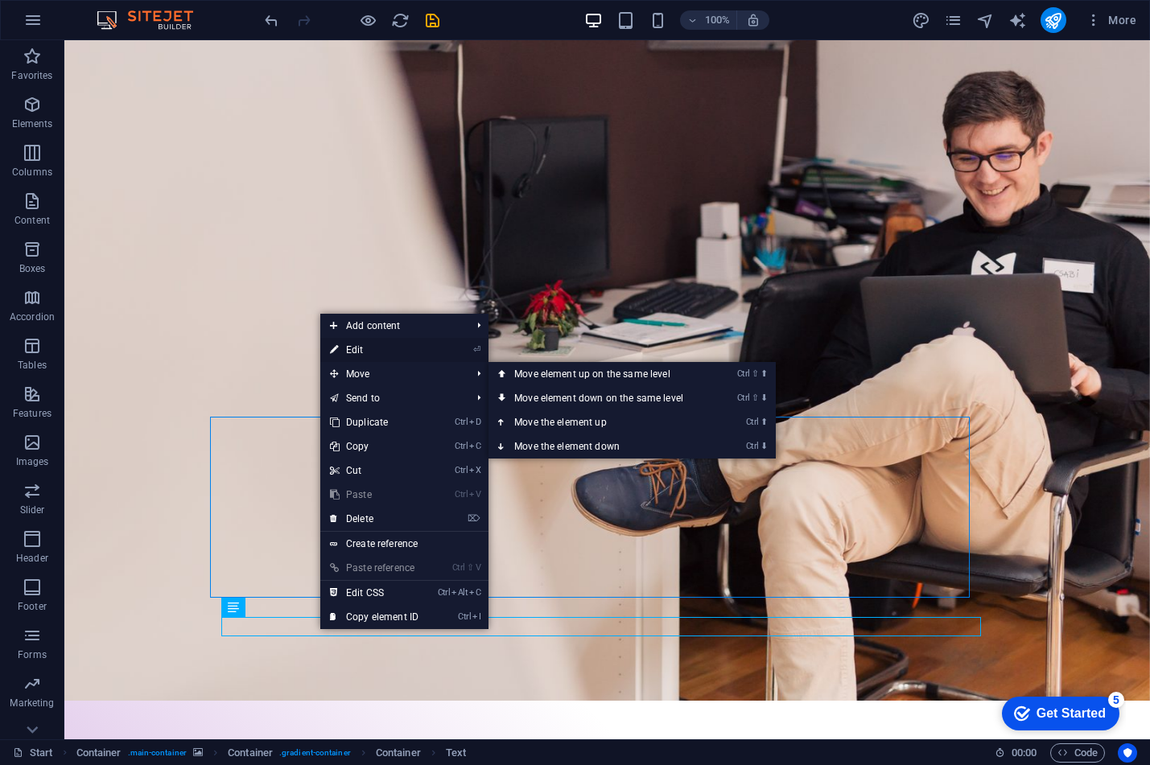
click at [366, 352] on link "⏎ Edit" at bounding box center [374, 350] width 108 height 24
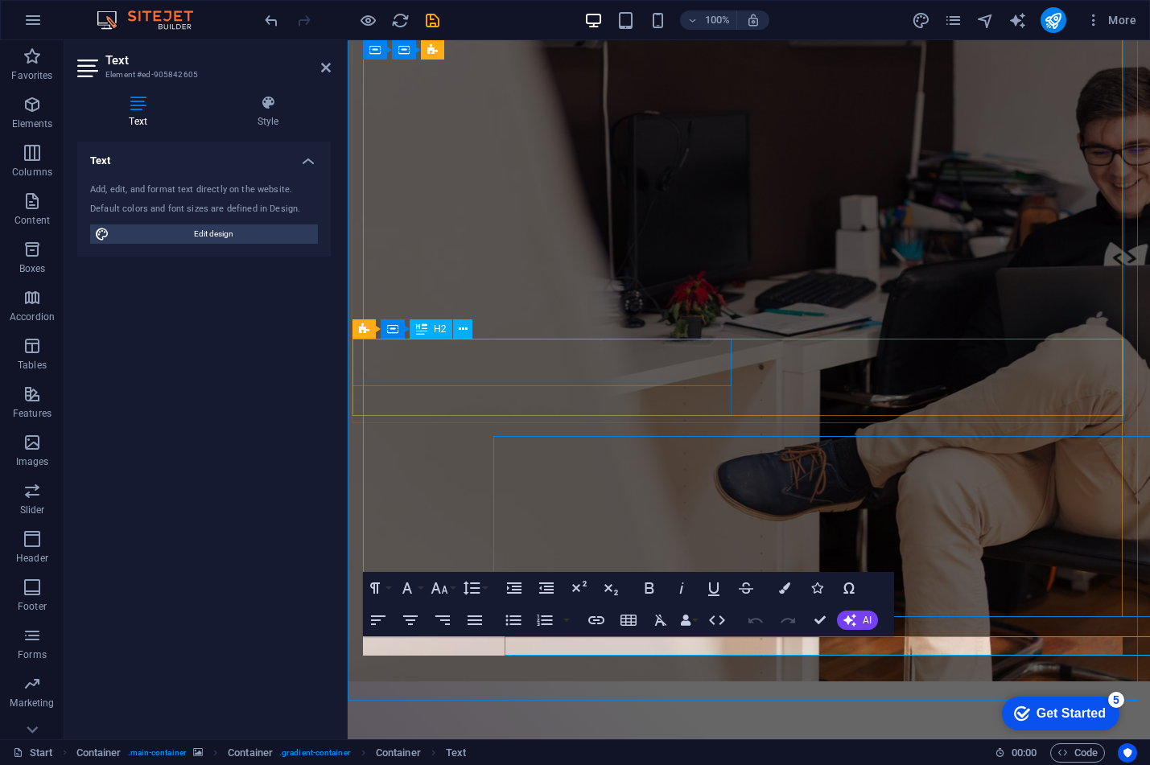
scroll to position [116, 0]
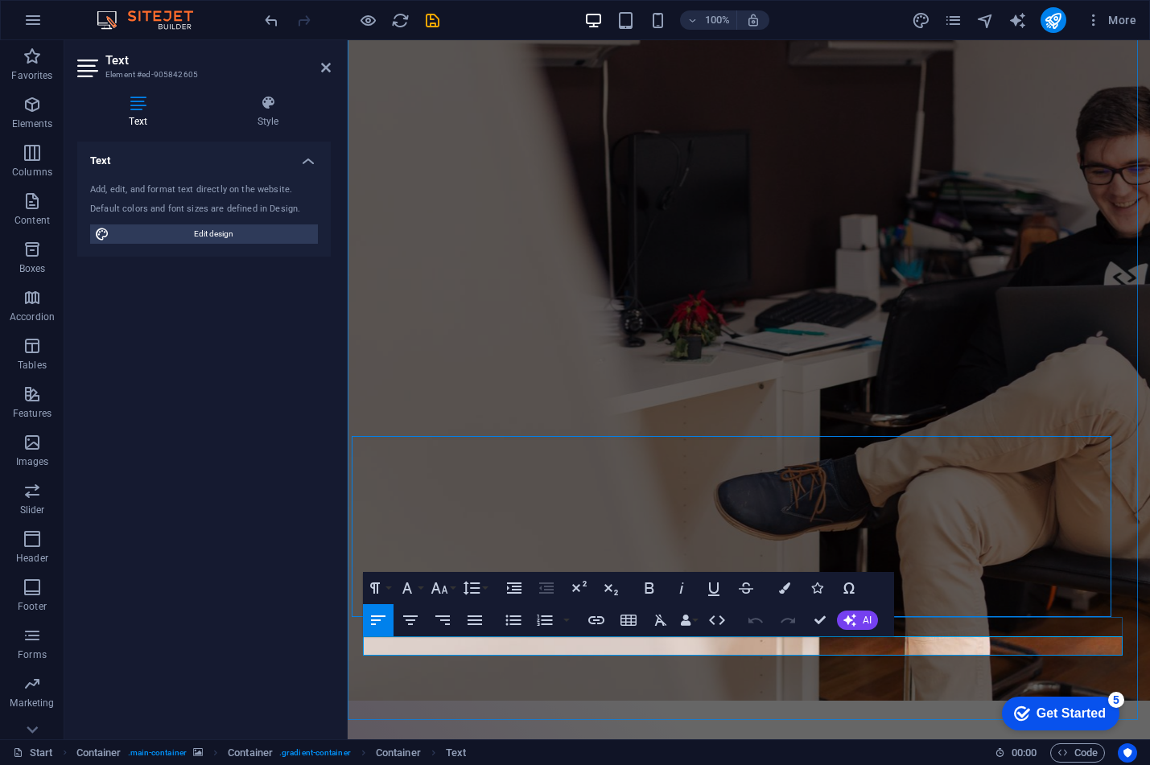
drag, startPoint x: 434, startPoint y: 645, endPoint x: 474, endPoint y: 644, distance: 40.3
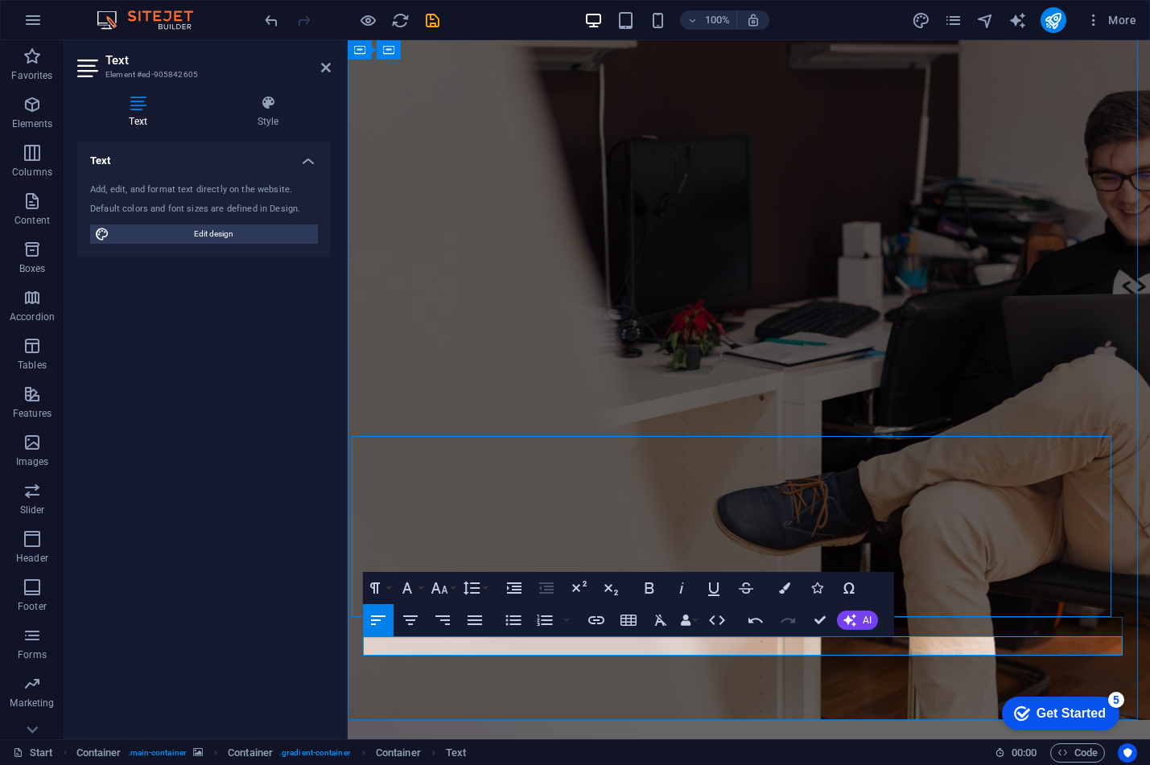
click at [432, 633] on button "Align Right" at bounding box center [442, 620] width 31 height 32
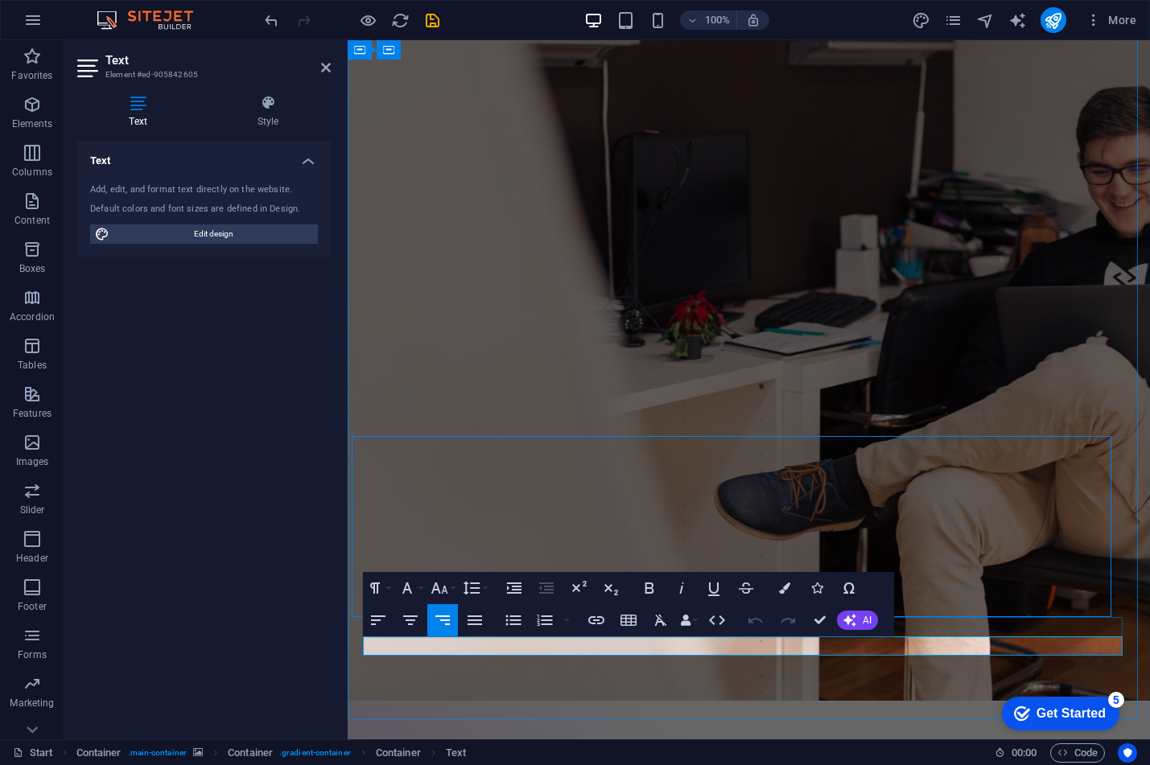
click at [751, 594] on icon "button" at bounding box center [745, 588] width 19 height 19
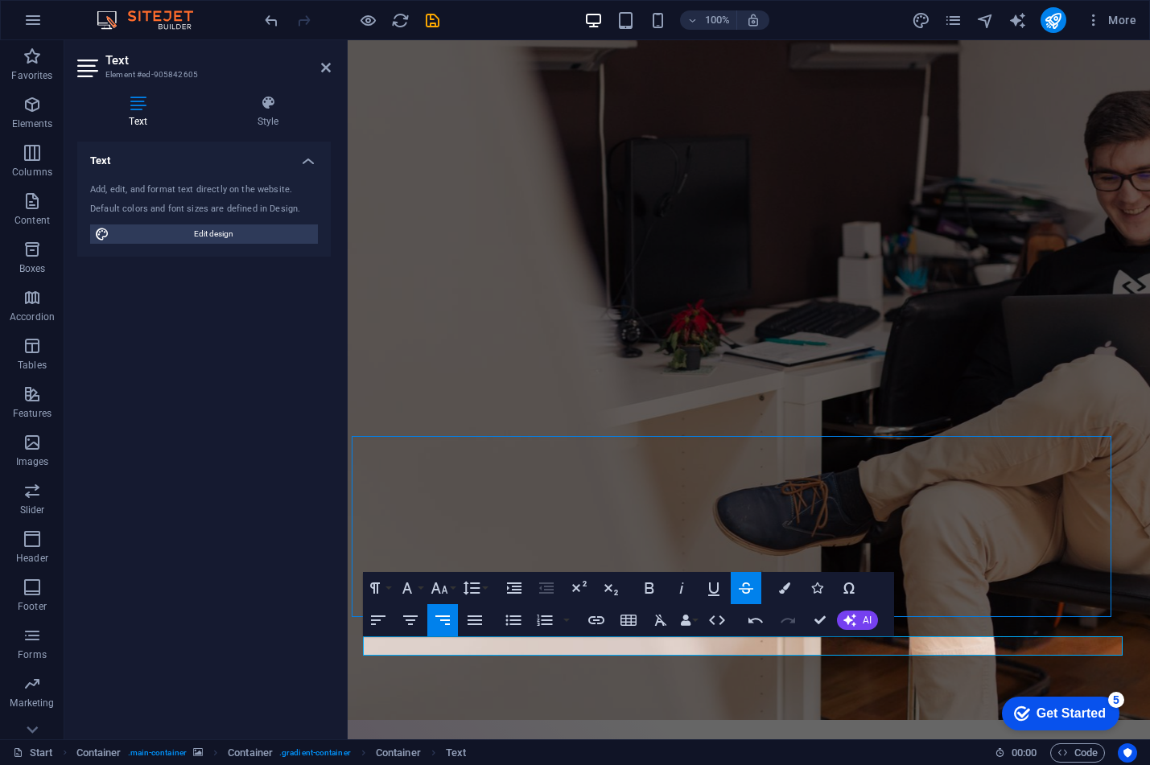
click at [751, 594] on icon "button" at bounding box center [745, 588] width 19 height 19
click at [598, 626] on icon "button" at bounding box center [596, 620] width 19 height 19
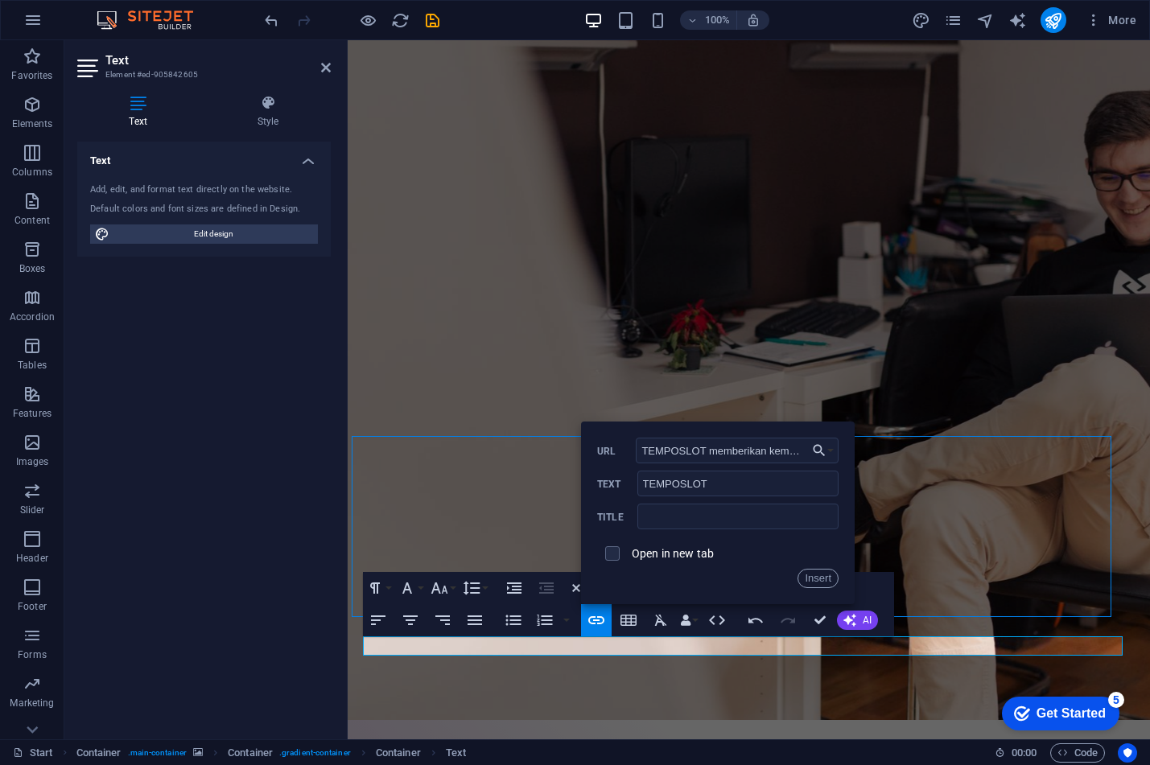
scroll to position [0, 901]
type input "TEMPOSLOT memberikan kemudahan menemukan link slot gacor hari ini agar semua pe…"
click at [703, 521] on input "text" at bounding box center [737, 517] width 201 height 26
paste input "[URL][DOMAIN_NAME]"
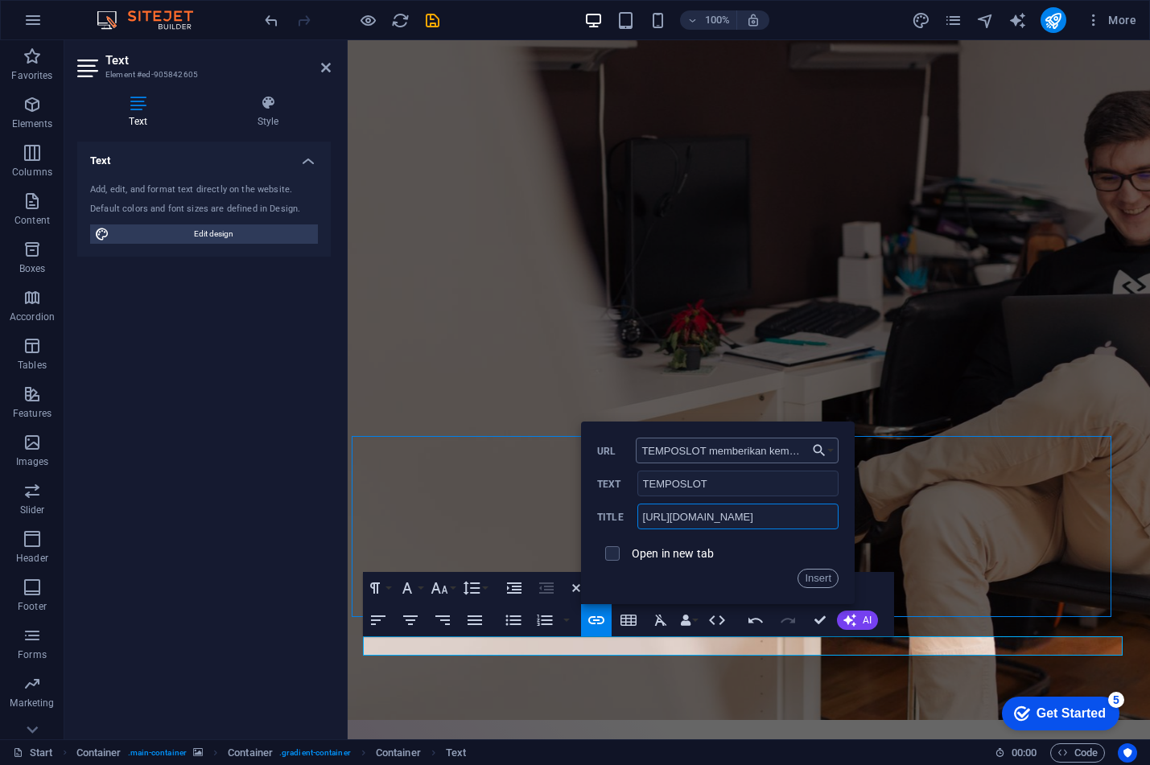
type input "[URL][DOMAIN_NAME]"
click at [696, 452] on input "TEMPOSLOT memberikan kemudahan menemukan link slot gacor hari ini agar semua pe…" at bounding box center [737, 451] width 203 height 26
drag, startPoint x: 696, startPoint y: 452, endPoint x: 839, endPoint y: 452, distance: 142.5
click at [839, 452] on div "Back Choose Link Start Legal notice Privacy Choose file ... TEMPOSLOT memberika…" at bounding box center [718, 513] width 274 height 183
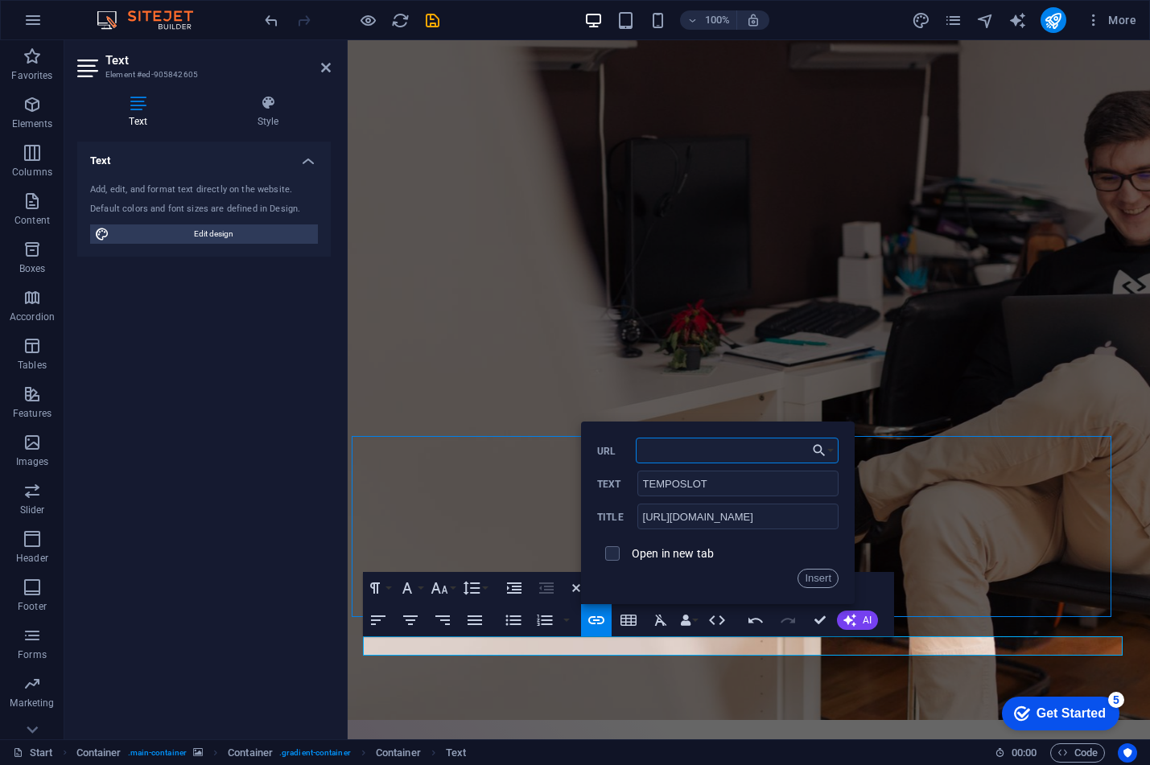
click at [712, 452] on input "TEMPOSLOT memberikan kemudahan menemukan link slot gacor hari ini agar semua pe…" at bounding box center [737, 451] width 203 height 26
paste input "[URL][DOMAIN_NAME]"
type input "[URL][DOMAIN_NAME]"
click at [703, 518] on input "[URL][DOMAIN_NAME]" at bounding box center [737, 517] width 201 height 26
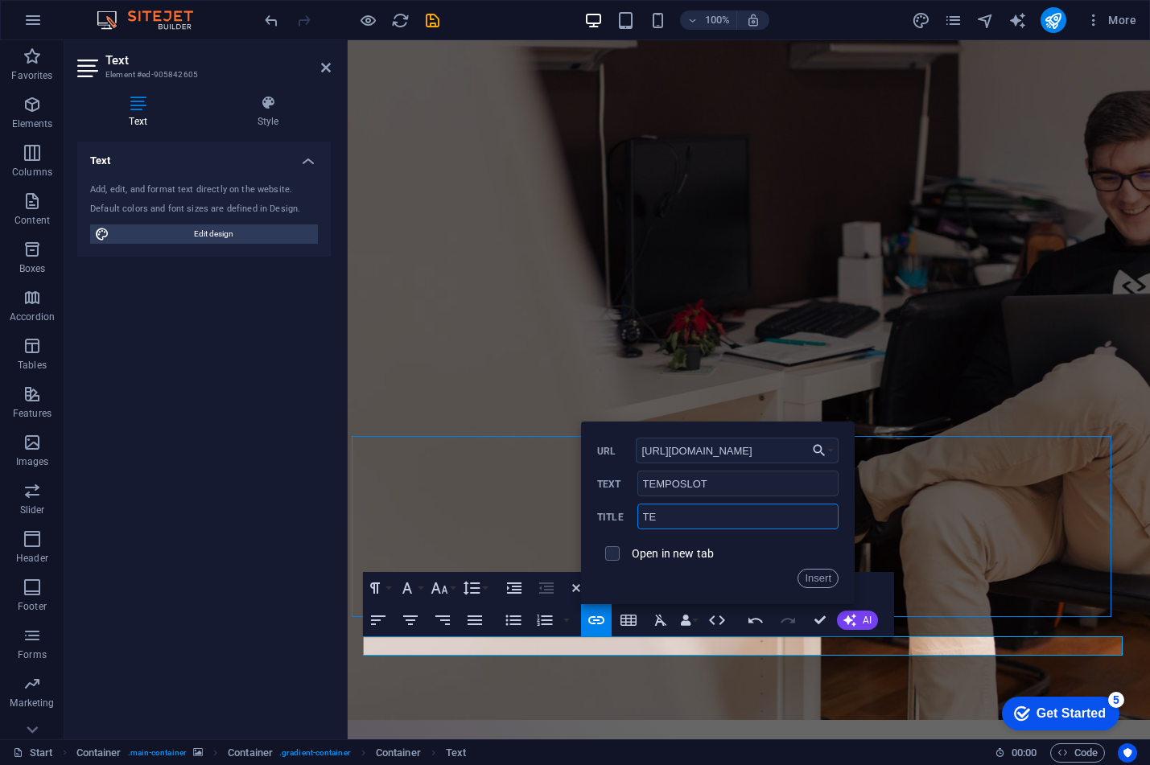
type input "T"
type input "temposlot"
click at [652, 562] on div "Open in new tab" at bounding box center [717, 553] width 241 height 31
click at [654, 547] on label "Open in new tab" at bounding box center [673, 553] width 82 height 13
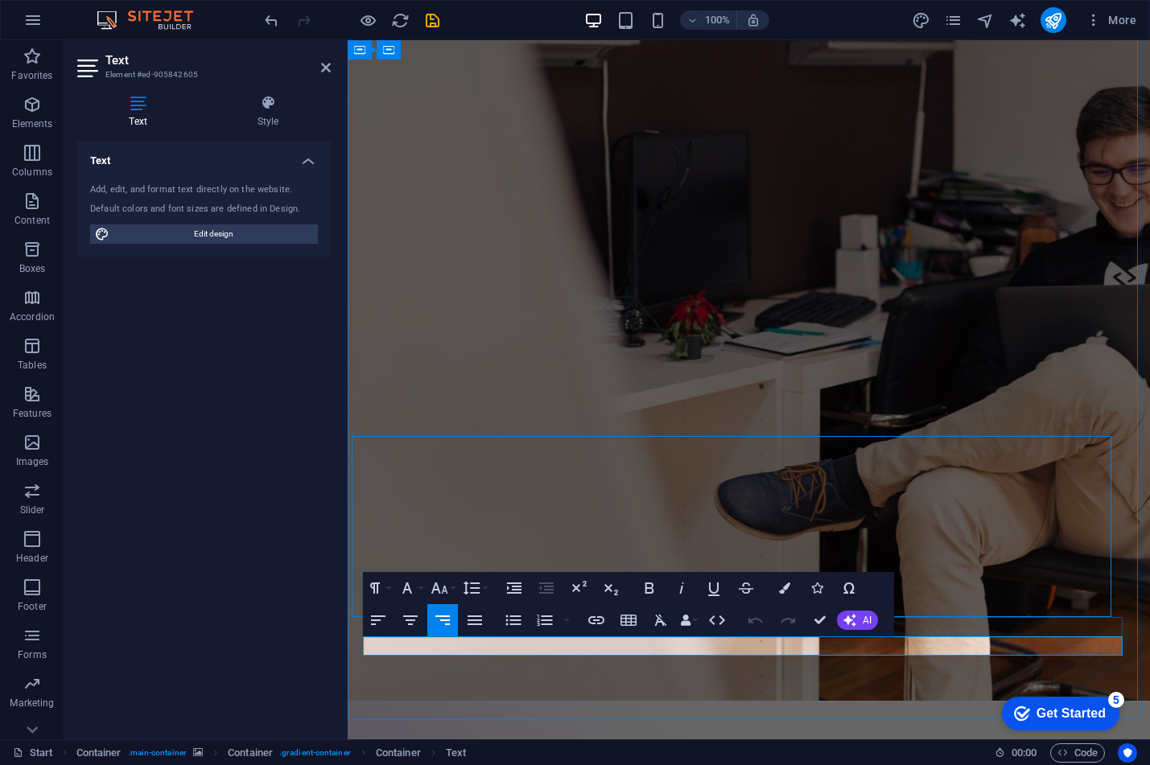
click at [600, 623] on icon "button" at bounding box center [596, 620] width 19 height 19
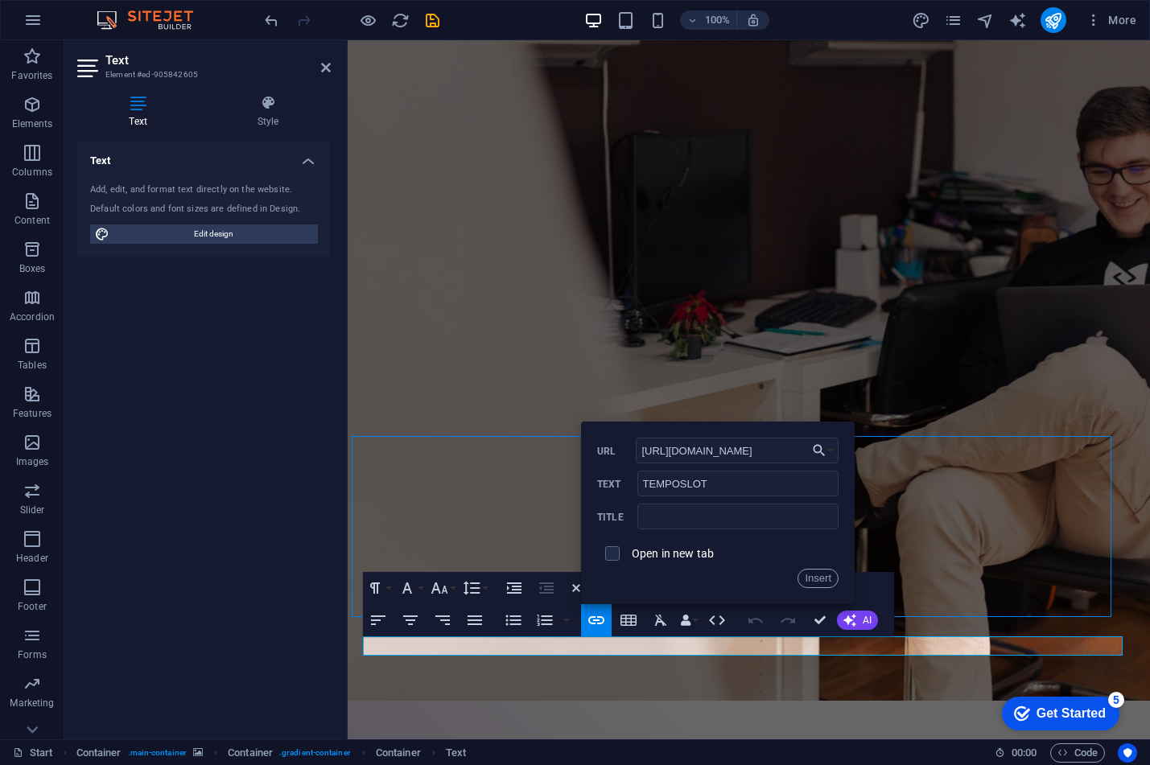
type input "[URL][DOMAIN_NAME]"
click at [656, 561] on div "Open in new tab" at bounding box center [717, 553] width 241 height 31
click at [659, 541] on div "Open in new tab" at bounding box center [717, 553] width 241 height 31
click at [675, 548] on label "Open in new tab" at bounding box center [673, 553] width 82 height 13
click at [690, 527] on input "text" at bounding box center [737, 517] width 201 height 26
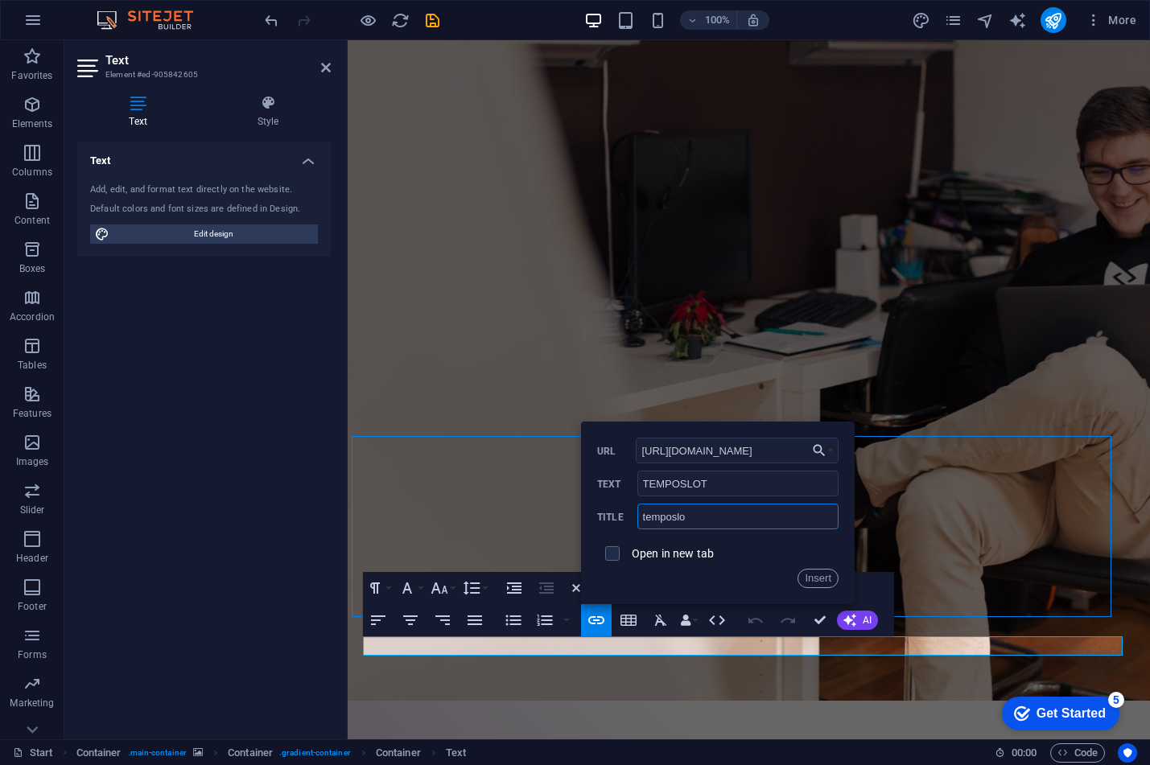
type input "temposlot"
click at [811, 576] on button "Insert" at bounding box center [818, 578] width 41 height 19
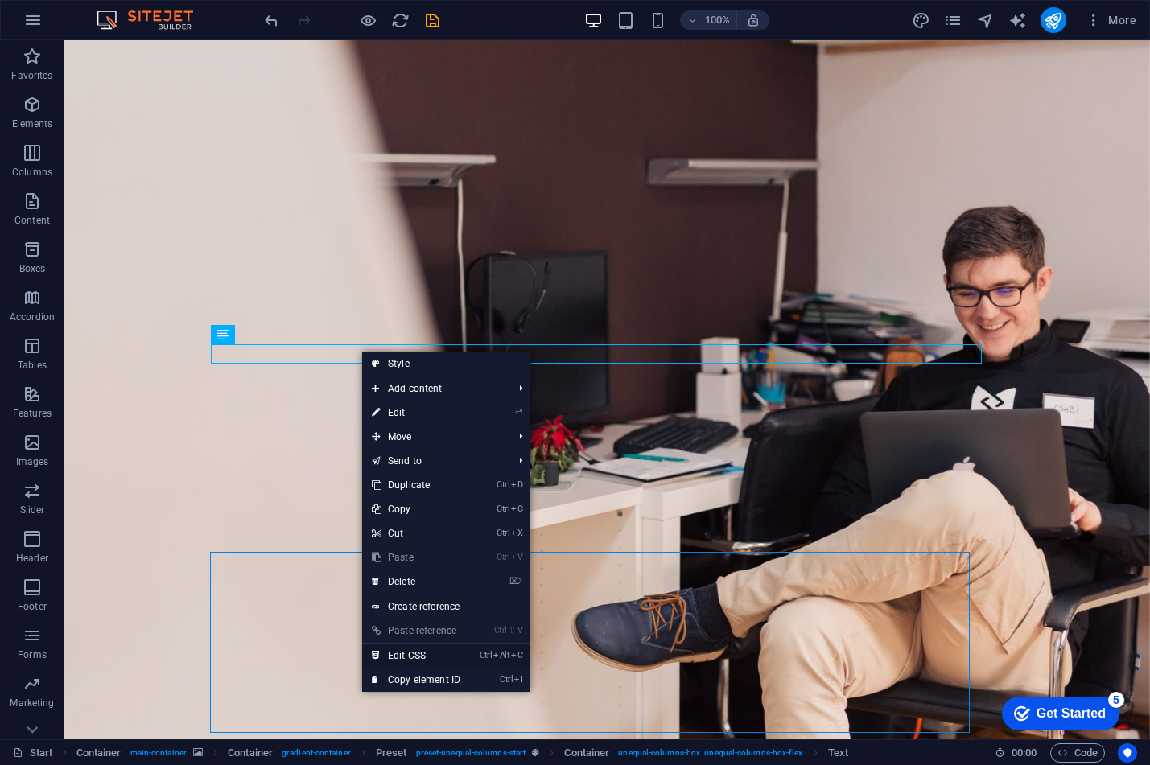
click at [433, 658] on link "Ctrl Alt C Edit CSS" at bounding box center [416, 656] width 108 height 24
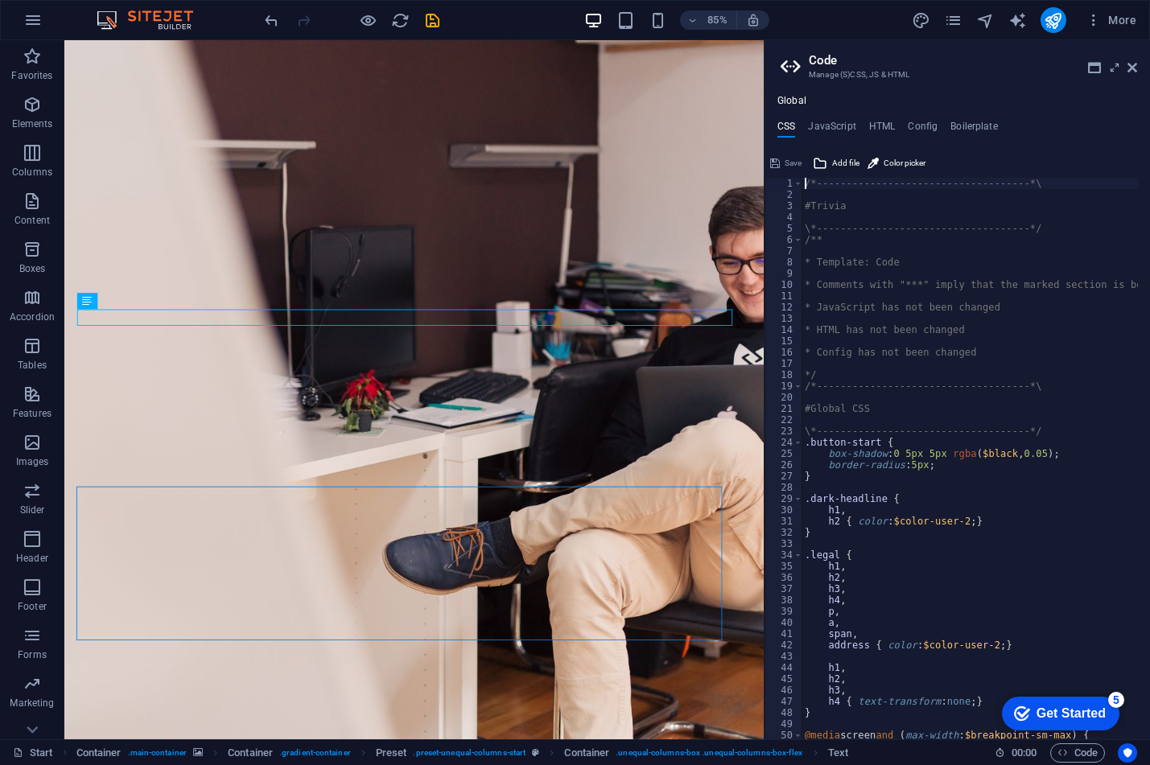
click at [954, 438] on div "/*------------------------------------*\ #Trivia \*----------------------------…" at bounding box center [1076, 464] width 549 height 572
click at [969, 458] on div "/*------------------------------------*\ #Trivia \*----------------------------…" at bounding box center [1076, 464] width 549 height 572
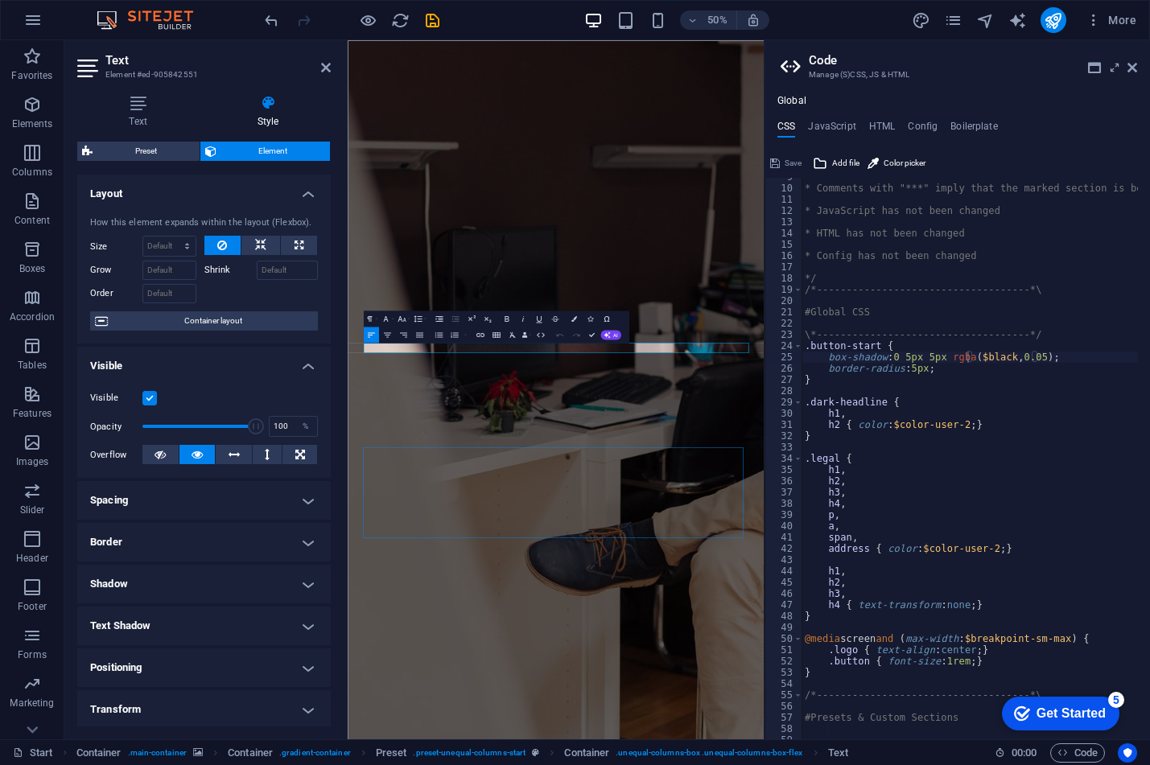
scroll to position [97, 0]
type textarea "h2 { color: $color-user-2; }"
click at [941, 430] on div "* Comments with "***" imply that the marked section is being referenced somewhe…" at bounding box center [1076, 457] width 549 height 572
click at [923, 425] on div "* Comments with "***" imply that the marked section is being referenced somewhe…" at bounding box center [1076, 457] width 549 height 572
click at [961, 422] on div "* Comments with "***" imply that the marked section is being referenced somewhe…" at bounding box center [1076, 457] width 549 height 572
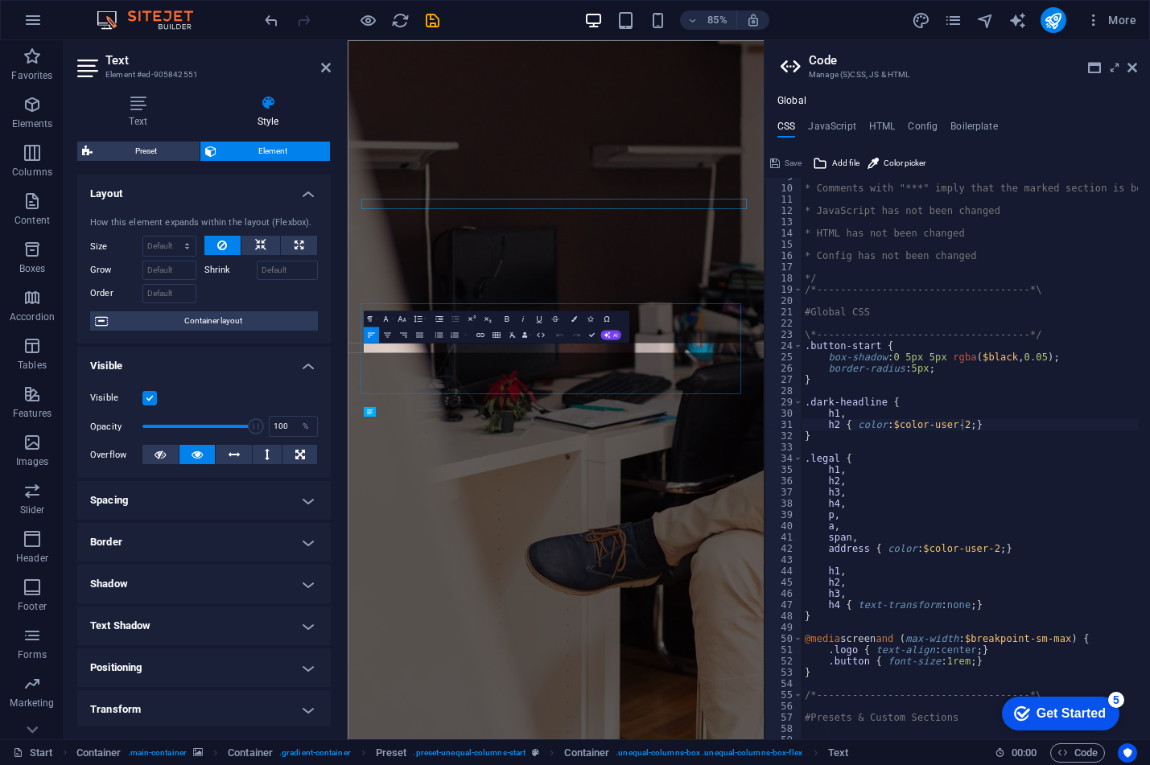
click at [255, 311] on div "How this element expands within the layout (Flexbox). Size Default auto px % 1/…" at bounding box center [204, 274] width 254 height 141
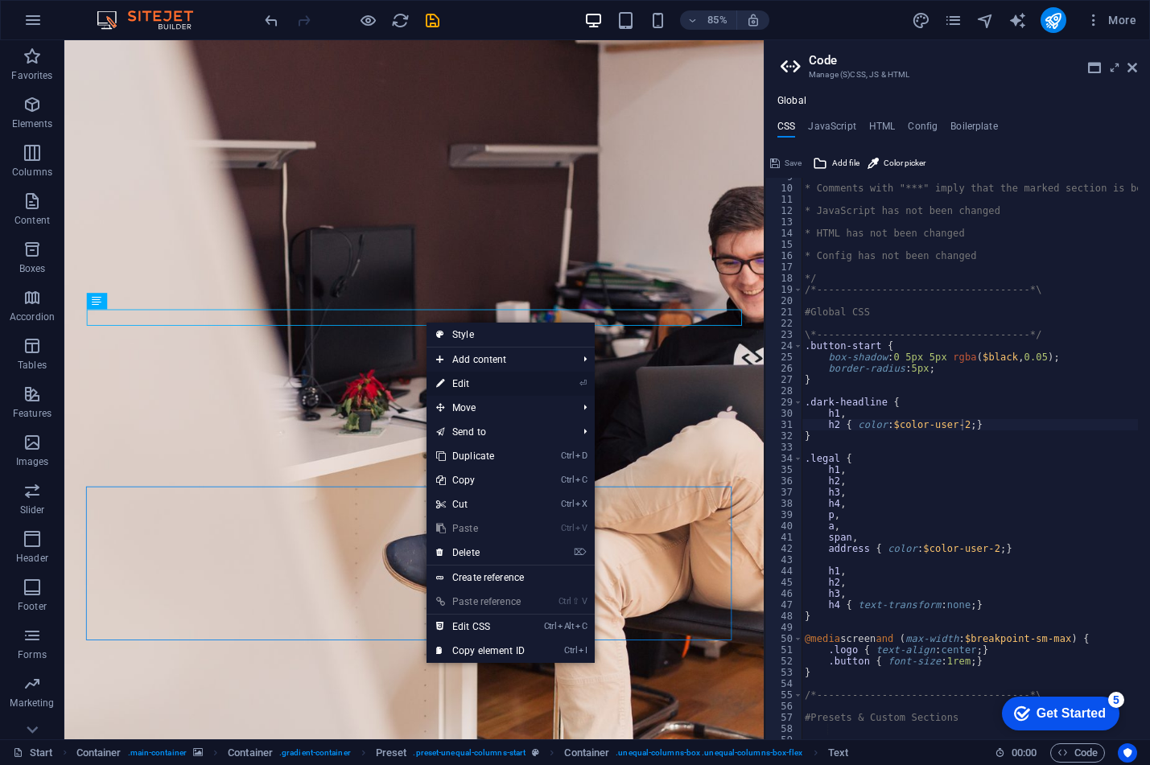
click at [468, 380] on link "⏎ Edit" at bounding box center [481, 384] width 108 height 24
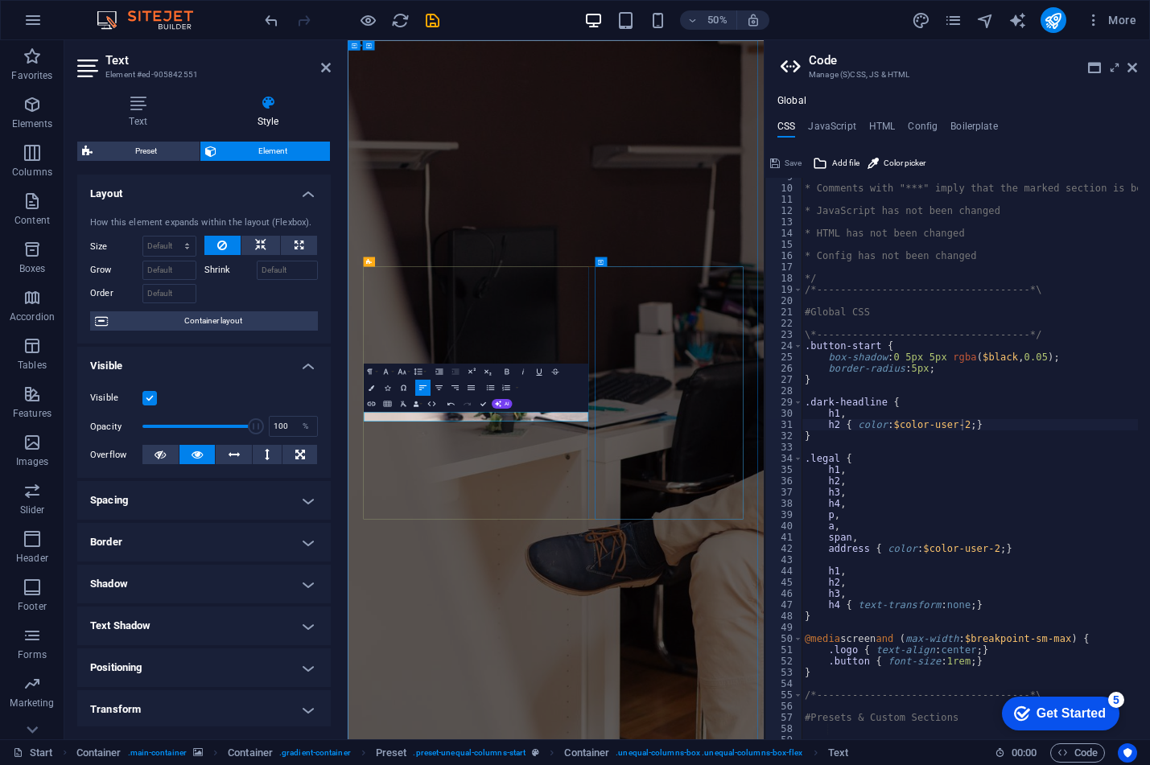
drag, startPoint x: 723, startPoint y: 1204, endPoint x: 728, endPoint y: 1183, distance: 21.5
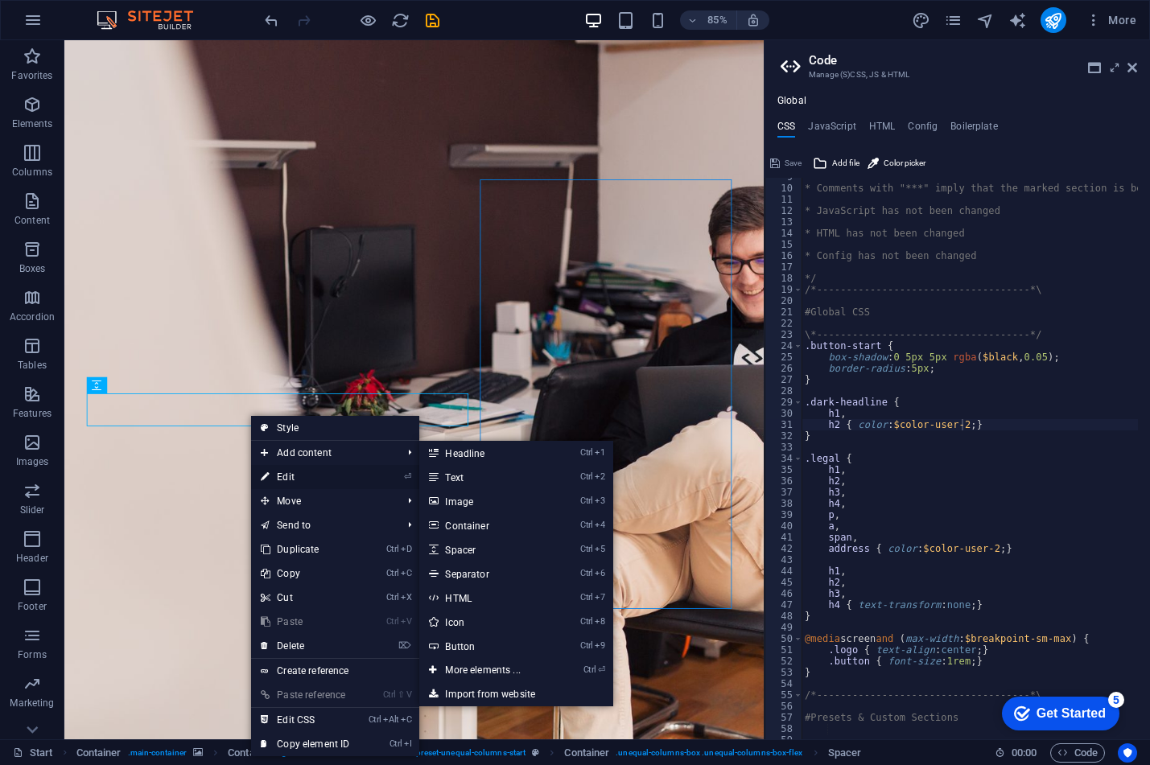
click at [297, 475] on link "⏎ Edit" at bounding box center [305, 477] width 108 height 24
select select "rem"
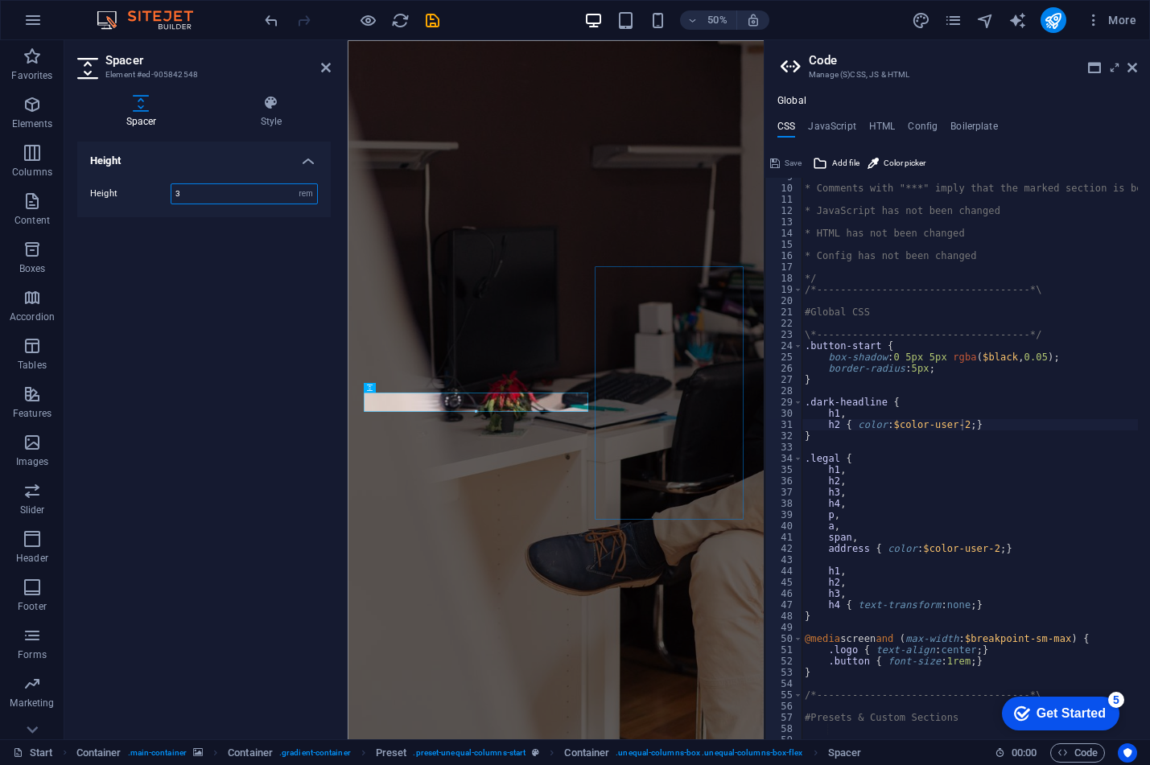
click at [208, 194] on input "3" at bounding box center [244, 193] width 146 height 19
paste input "number"
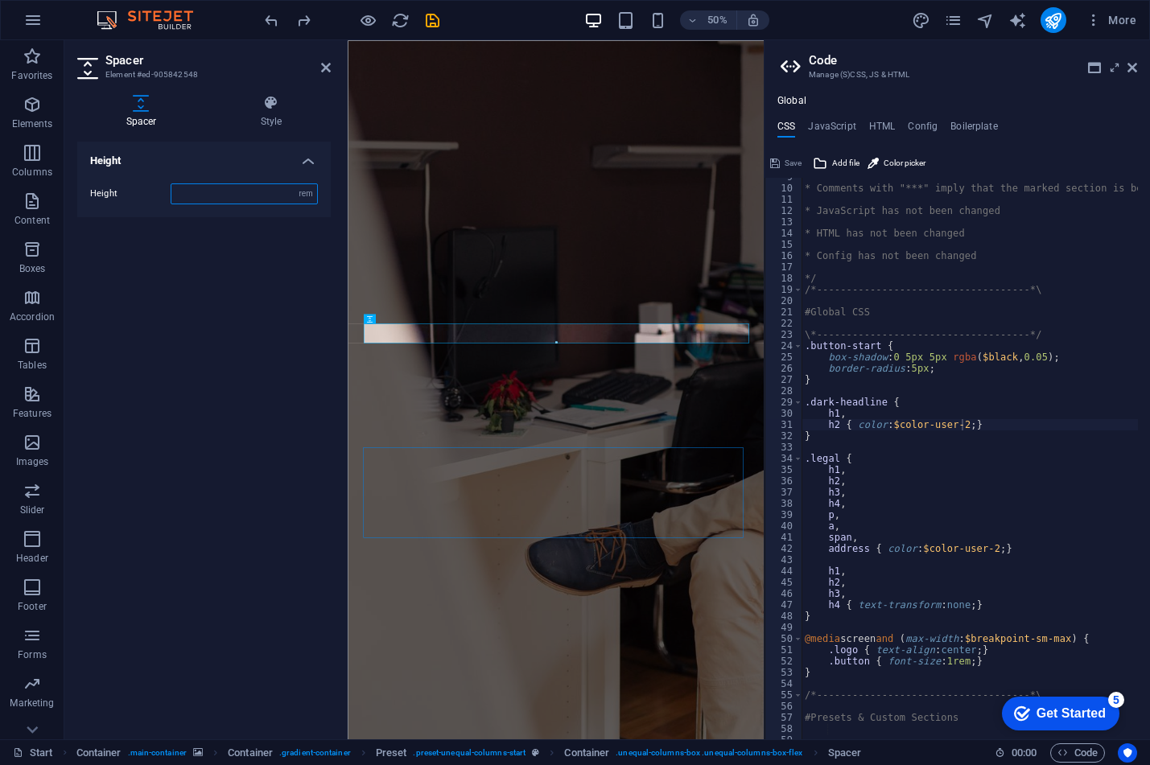
click at [339, 425] on aside "Spacer Element #ed-905842548 Spacer Style Height Height px rem vh vw Preset Ele…" at bounding box center [205, 389] width 283 height 699
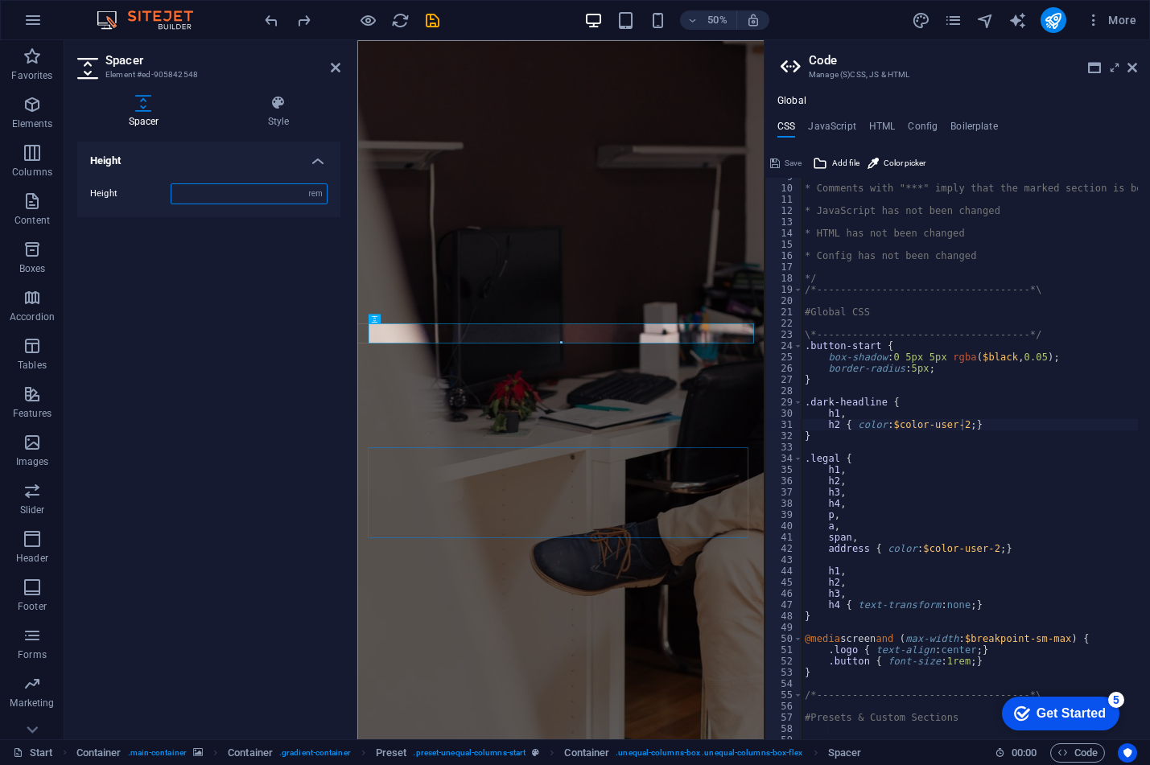
type input "3"
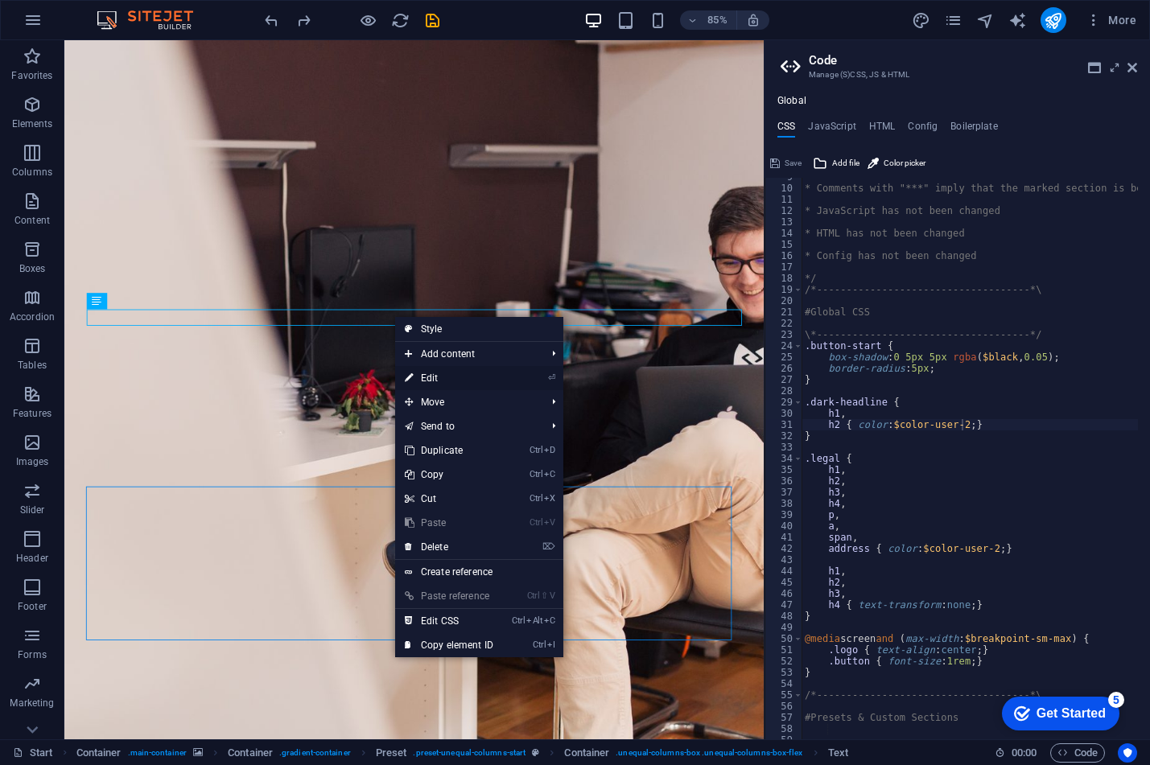
click at [433, 370] on link "⏎ Edit" at bounding box center [449, 378] width 108 height 24
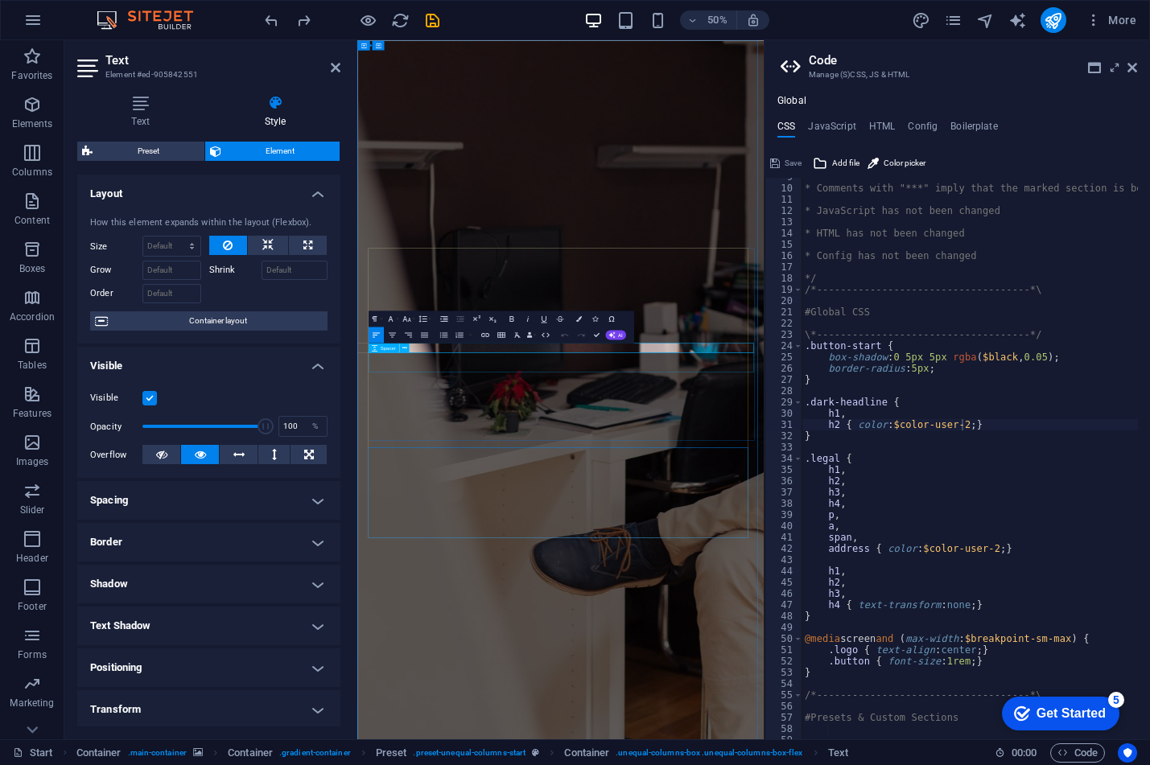
scroll to position [1937, 6]
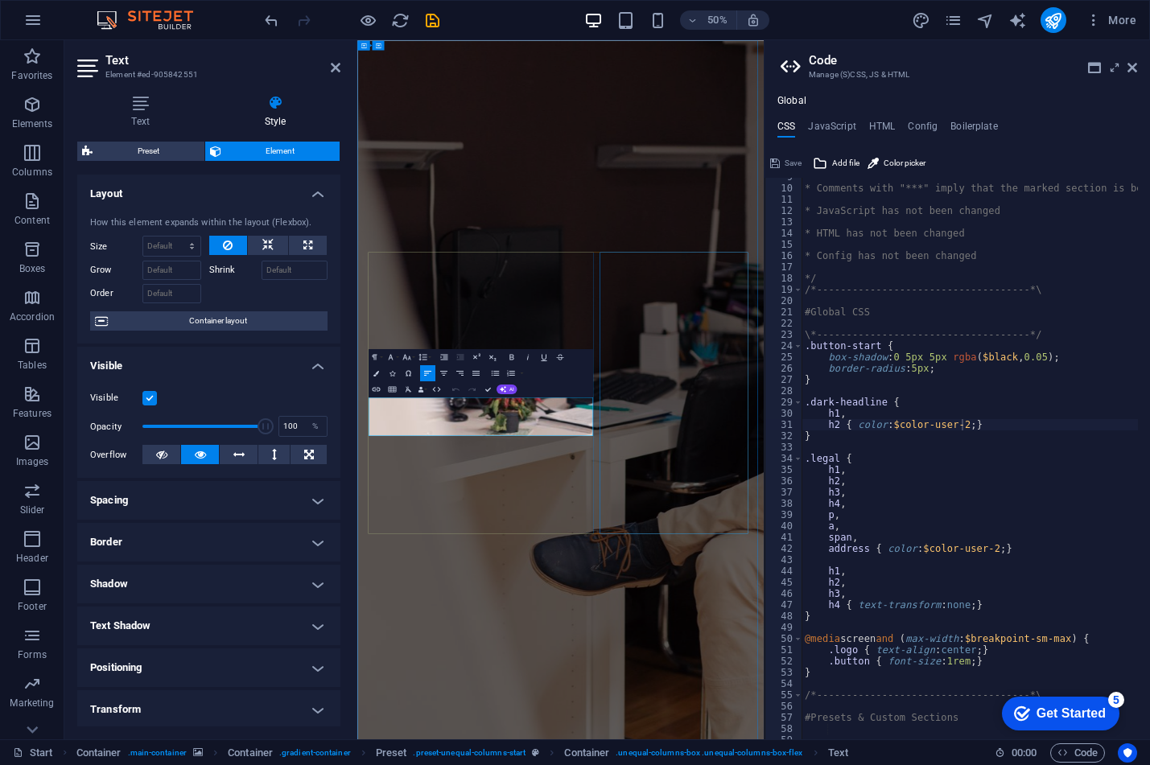
click at [377, 390] on icon "button" at bounding box center [376, 390] width 10 height 10
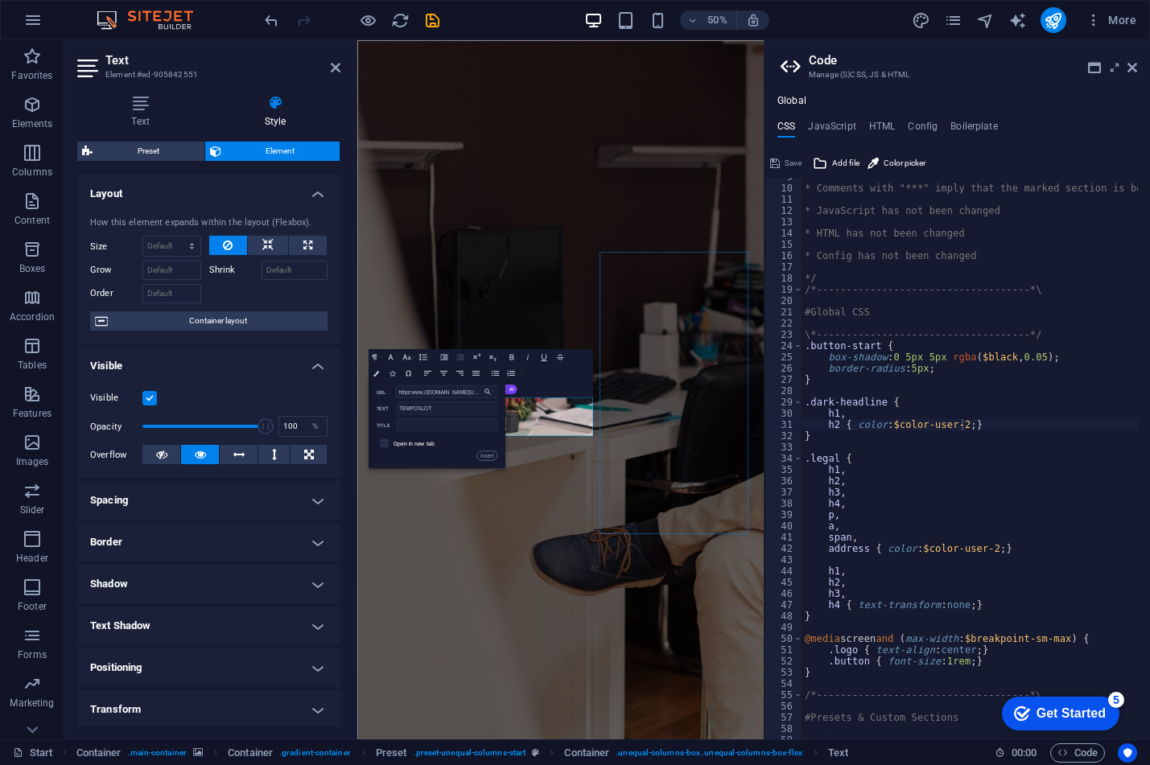
type input "https:www.//[DOMAIN_NAME][URL]"
click at [431, 443] on label "Open in new tab" at bounding box center [414, 442] width 41 height 6
click at [491, 456] on button "Insert" at bounding box center [486, 456] width 20 height 10
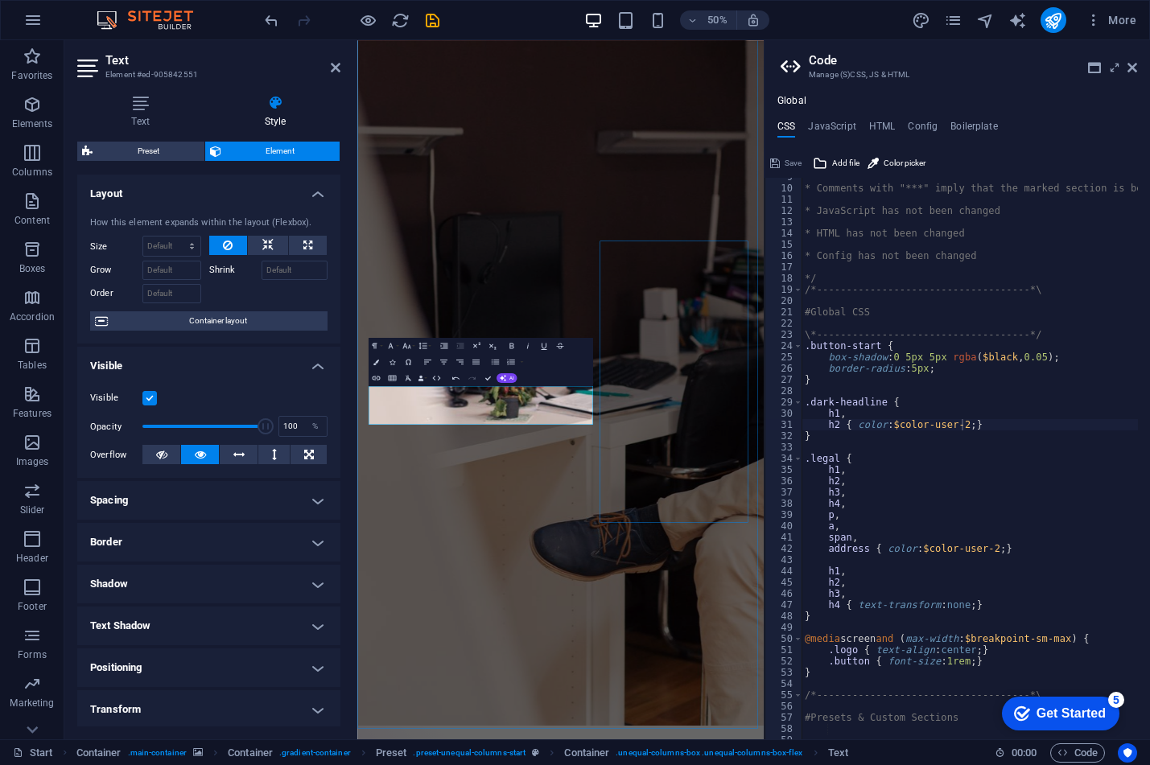
scroll to position [39, 0]
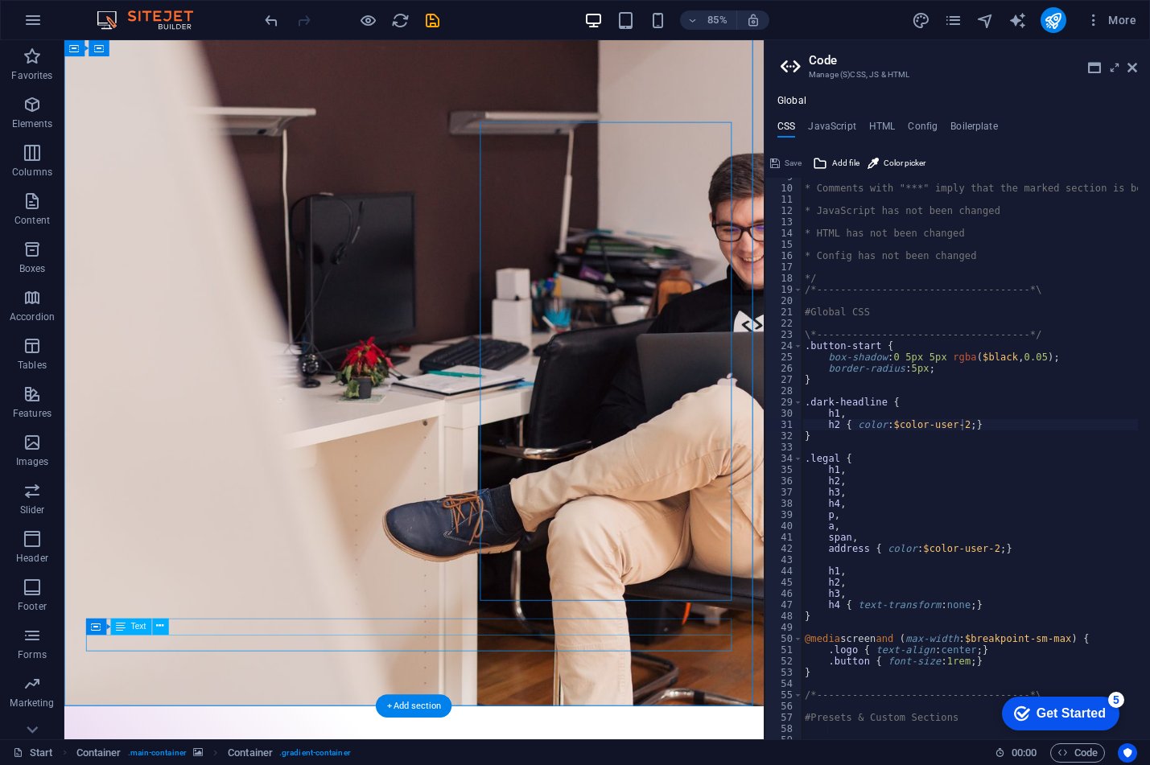
drag, startPoint x: 838, startPoint y: 747, endPoint x: 851, endPoint y: 749, distance: 13.1
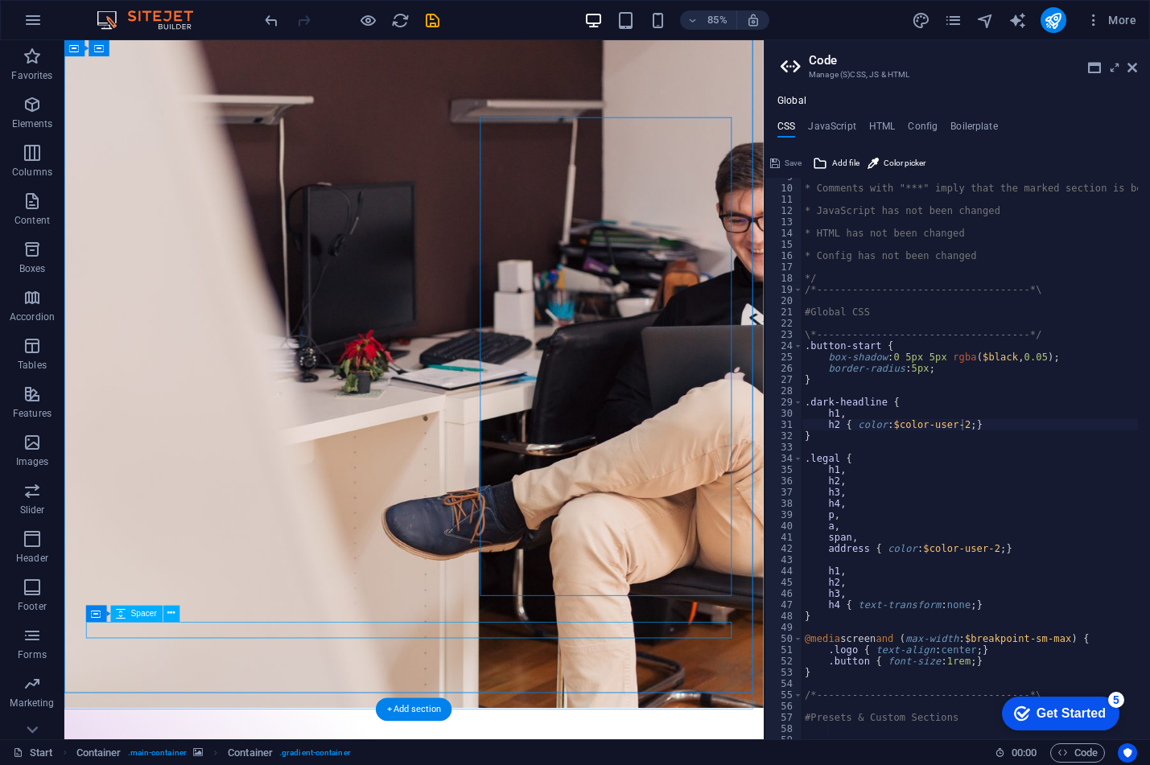
scroll to position [58, 0]
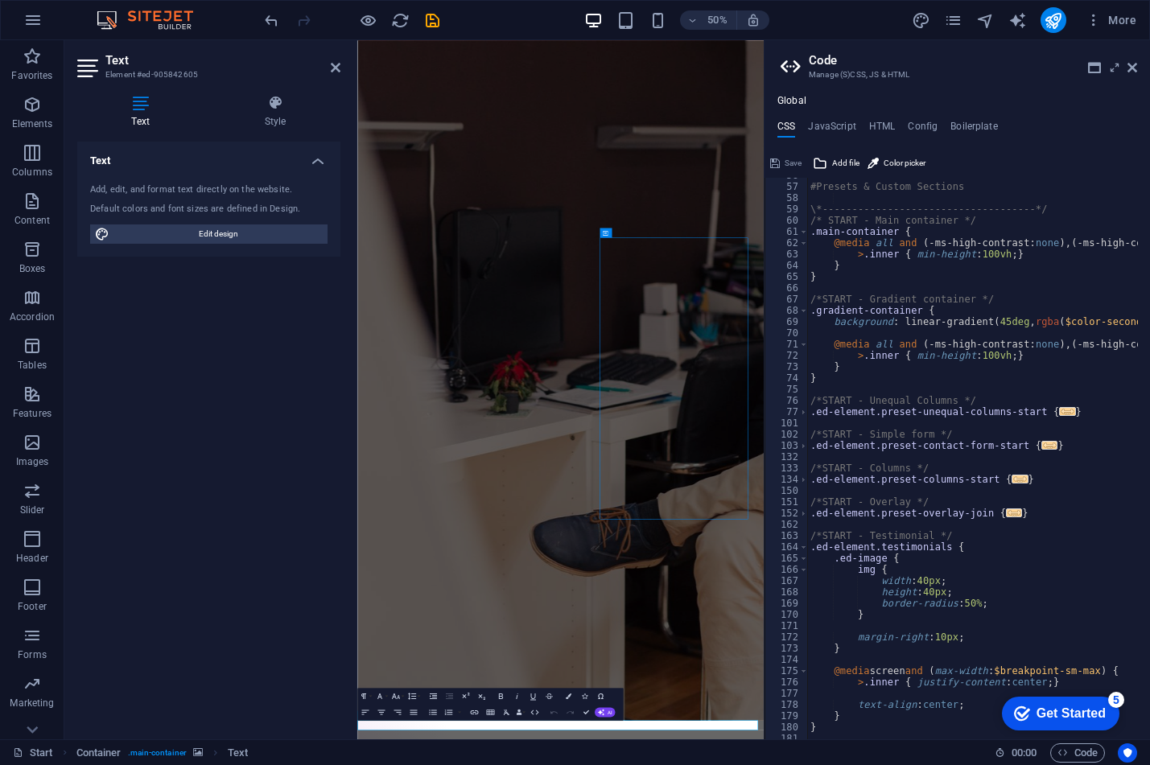
scroll to position [667, 0]
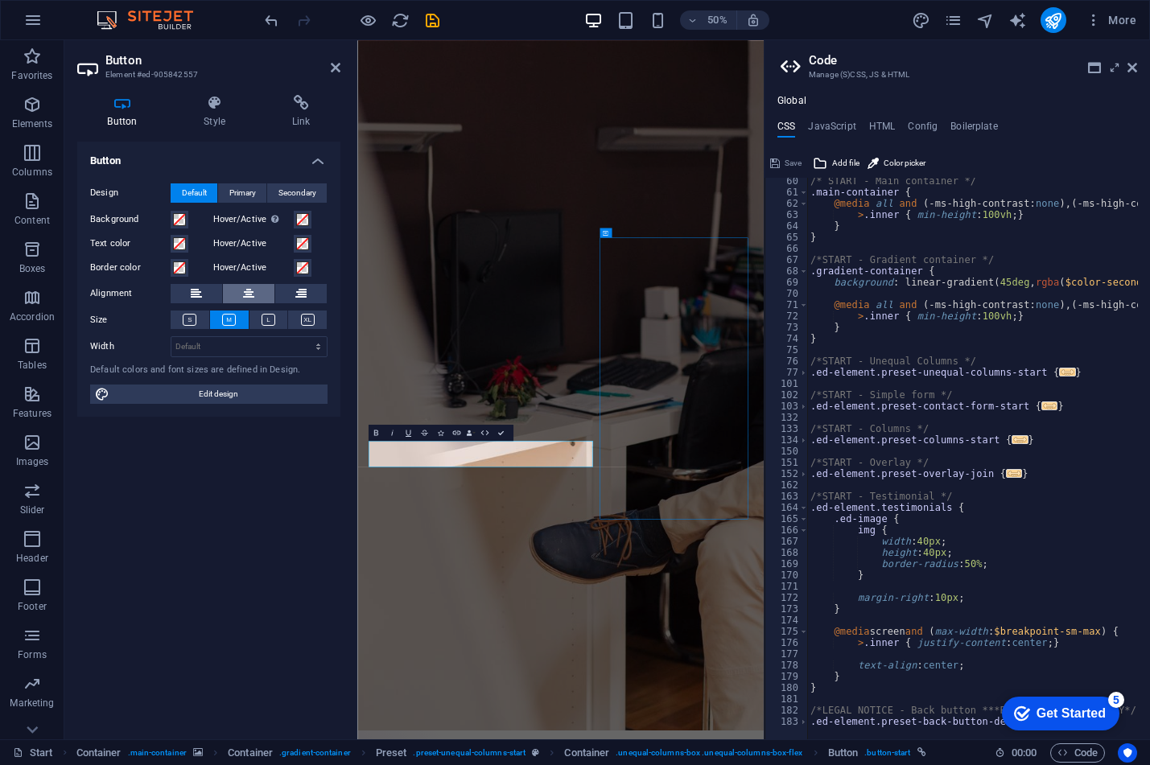
click at [248, 291] on icon at bounding box center [248, 293] width 11 height 19
click at [518, 431] on icon "button" at bounding box center [519, 433] width 10 height 10
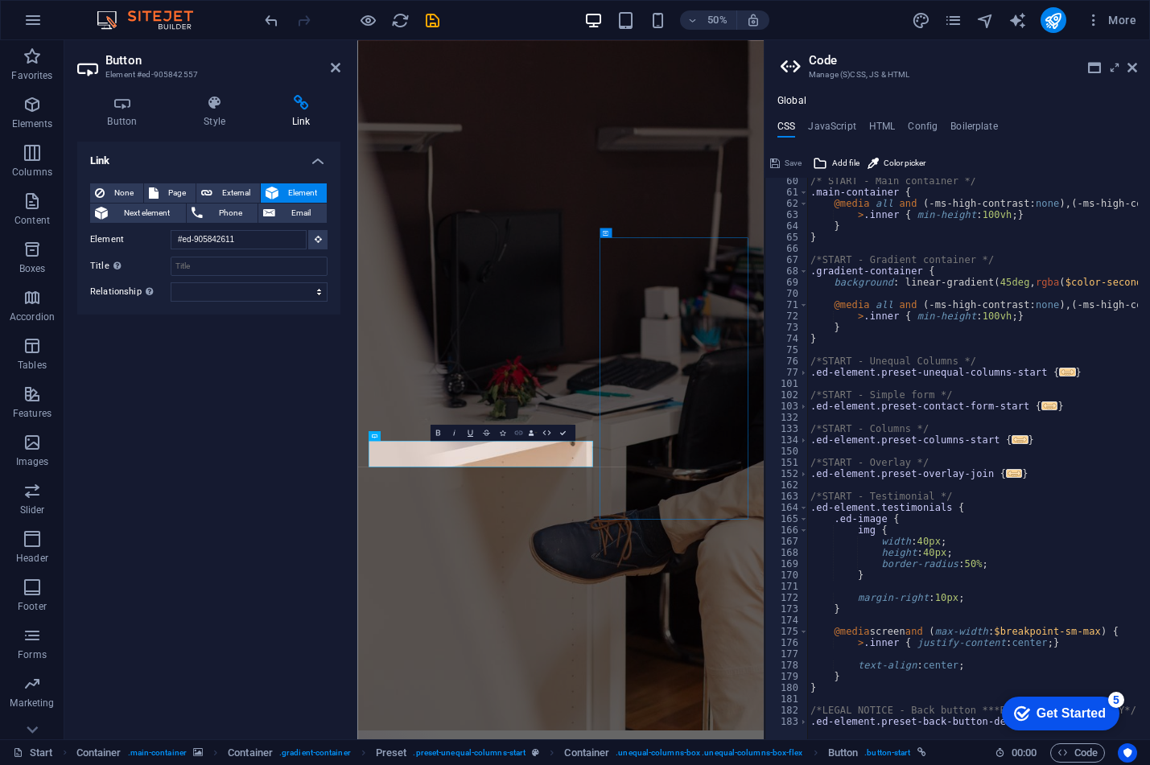
click at [518, 433] on icon "button" at bounding box center [518, 433] width 8 height 4
click at [293, 114] on h4 "Link" at bounding box center [301, 112] width 79 height 34
click at [305, 112] on h4 "Link" at bounding box center [301, 112] width 79 height 34
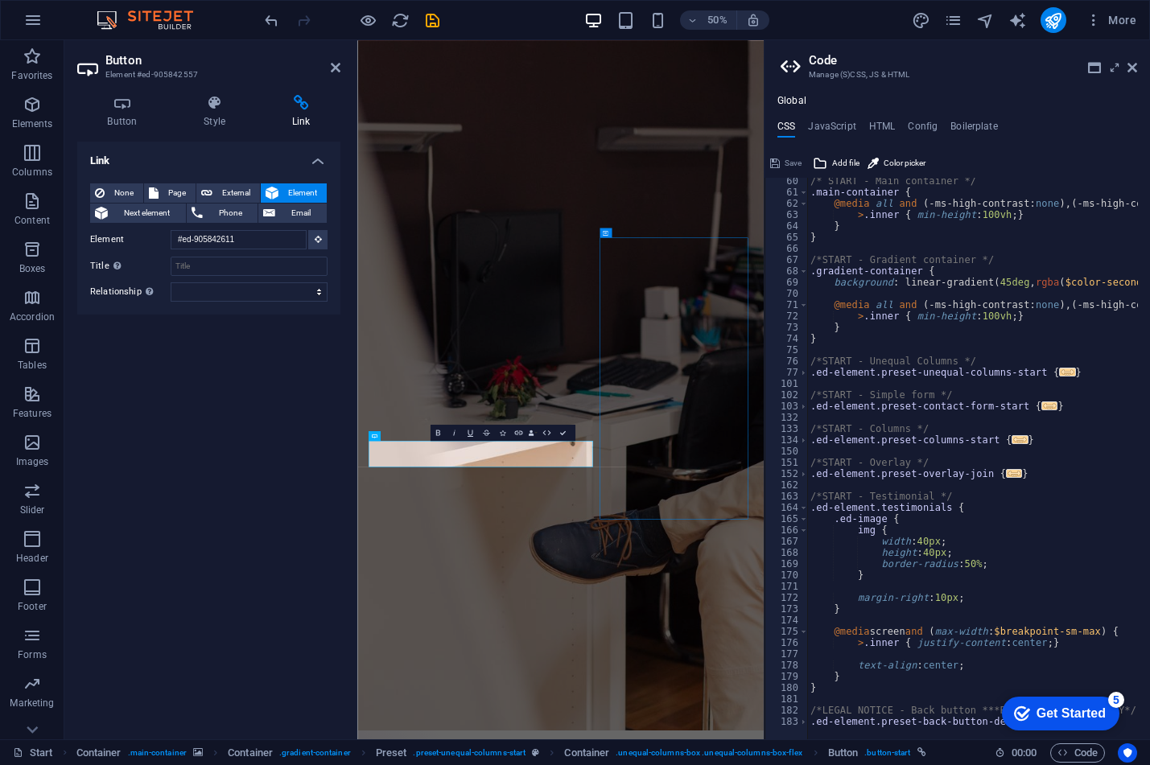
click at [305, 112] on h4 "Link" at bounding box center [301, 112] width 79 height 34
click at [242, 192] on span "External" at bounding box center [236, 193] width 38 height 19
select select "blank"
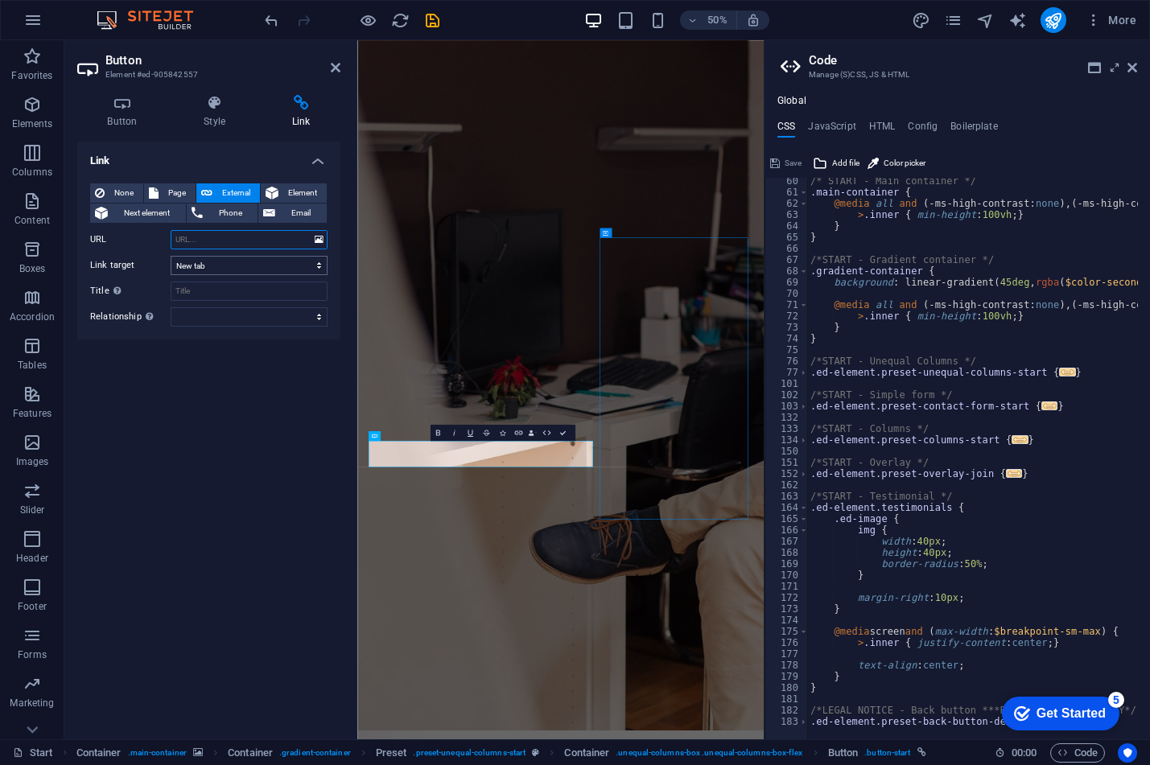
paste input "[URL][DOMAIN_NAME]"
type input "[URL][DOMAIN_NAME]"
click at [203, 292] on input "Title Additional link description, should not be the same as the link text. The…" at bounding box center [249, 291] width 157 height 19
type input "D"
type input "MASUK TEMPOSLOT"
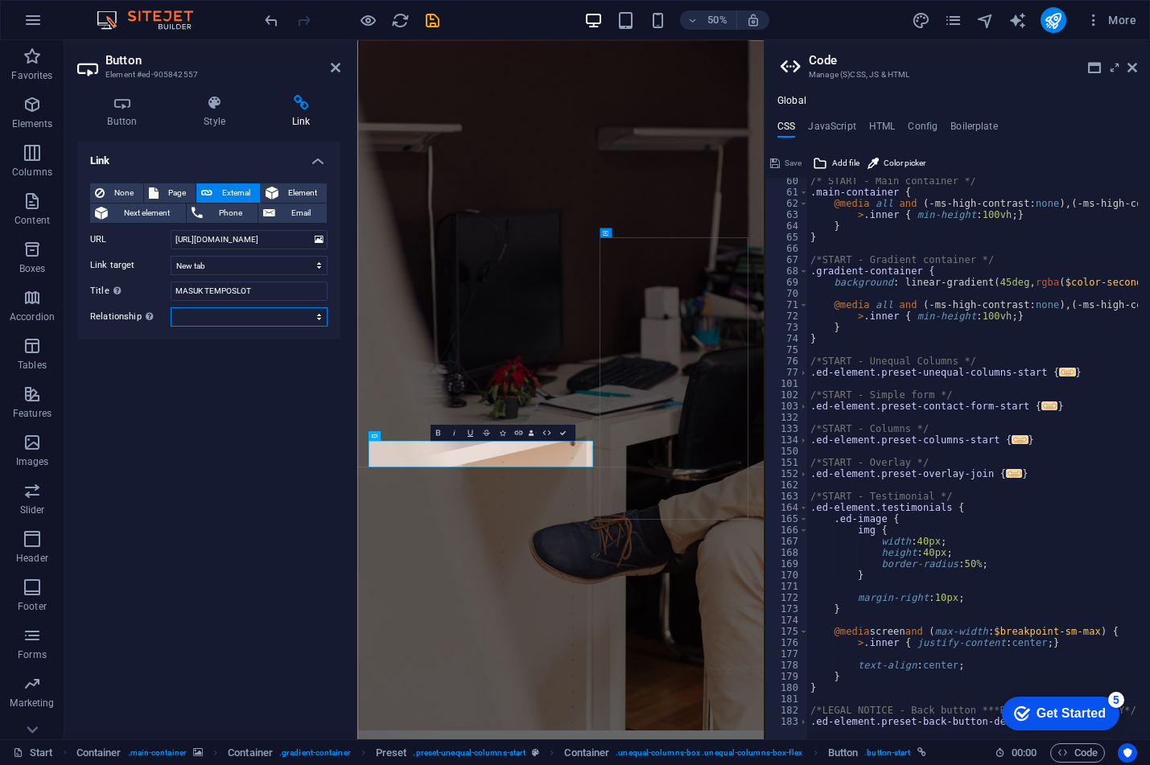
click at [218, 320] on select "alternate author bookmark external help license next nofollow noreferrer noopen…" at bounding box center [249, 316] width 157 height 19
select select "nofollow"
click at [171, 307] on select "alternate author bookmark external help license next nofollow noreferrer noopen…" at bounding box center [249, 316] width 157 height 19
click at [210, 494] on div "Link None Page External Element Next element Phone Email Page Start Legal notic…" at bounding box center [208, 434] width 263 height 585
click at [142, 443] on div "Link None Page External Element Next element Phone Email Page Start Legal notic…" at bounding box center [208, 434] width 263 height 585
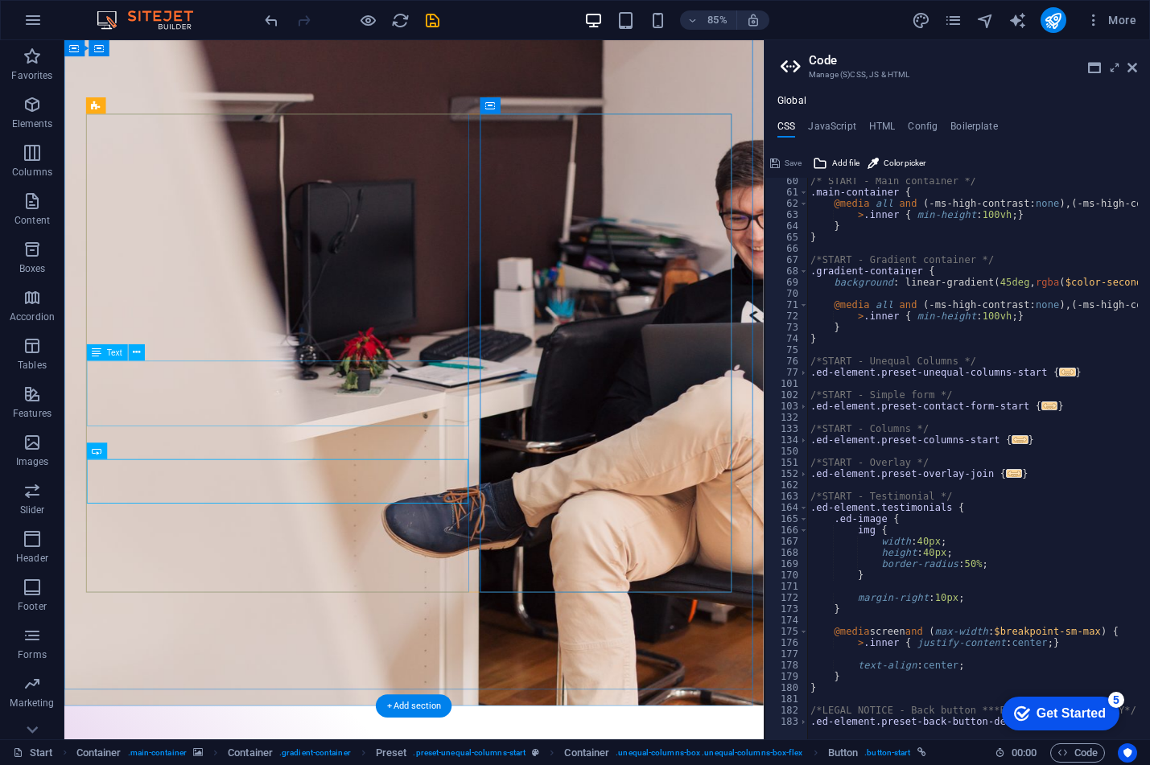
scroll to position [0, 0]
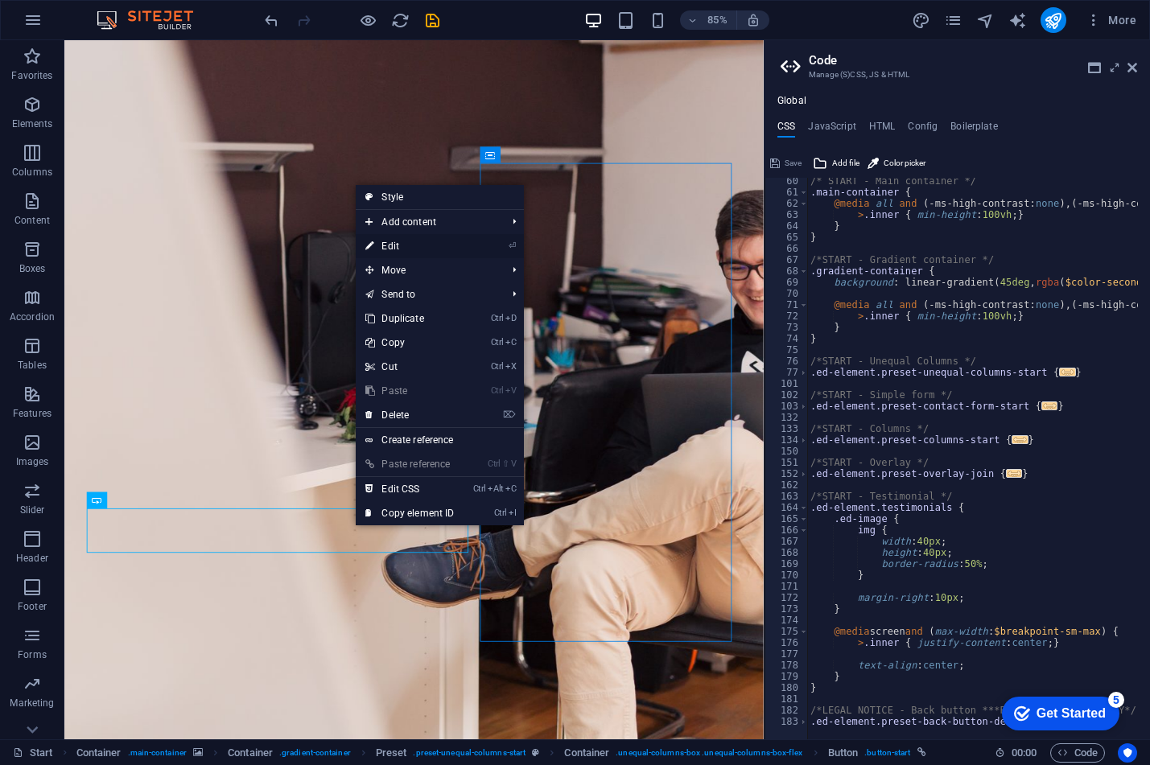
click at [400, 250] on link "⏎ Edit" at bounding box center [410, 246] width 108 height 24
select select "nofollow"
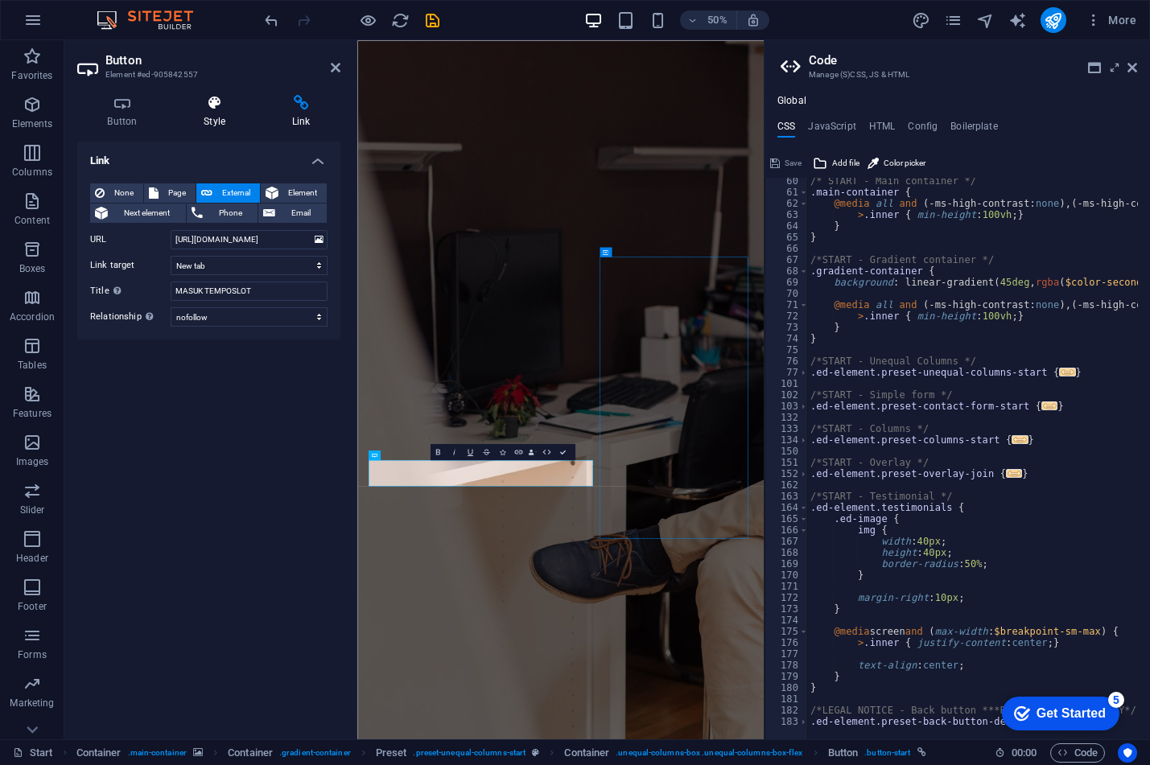
click at [199, 112] on h4 "Style" at bounding box center [218, 112] width 89 height 34
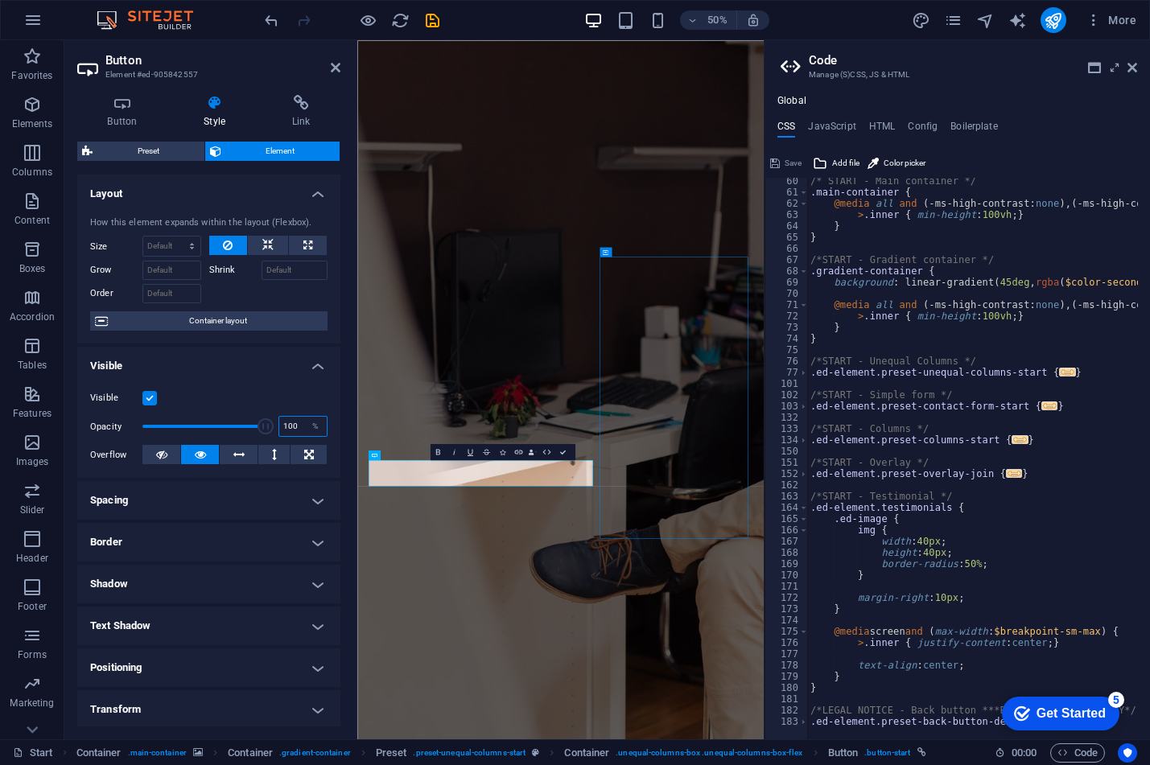
click at [298, 430] on input "100" at bounding box center [302, 426] width 47 height 19
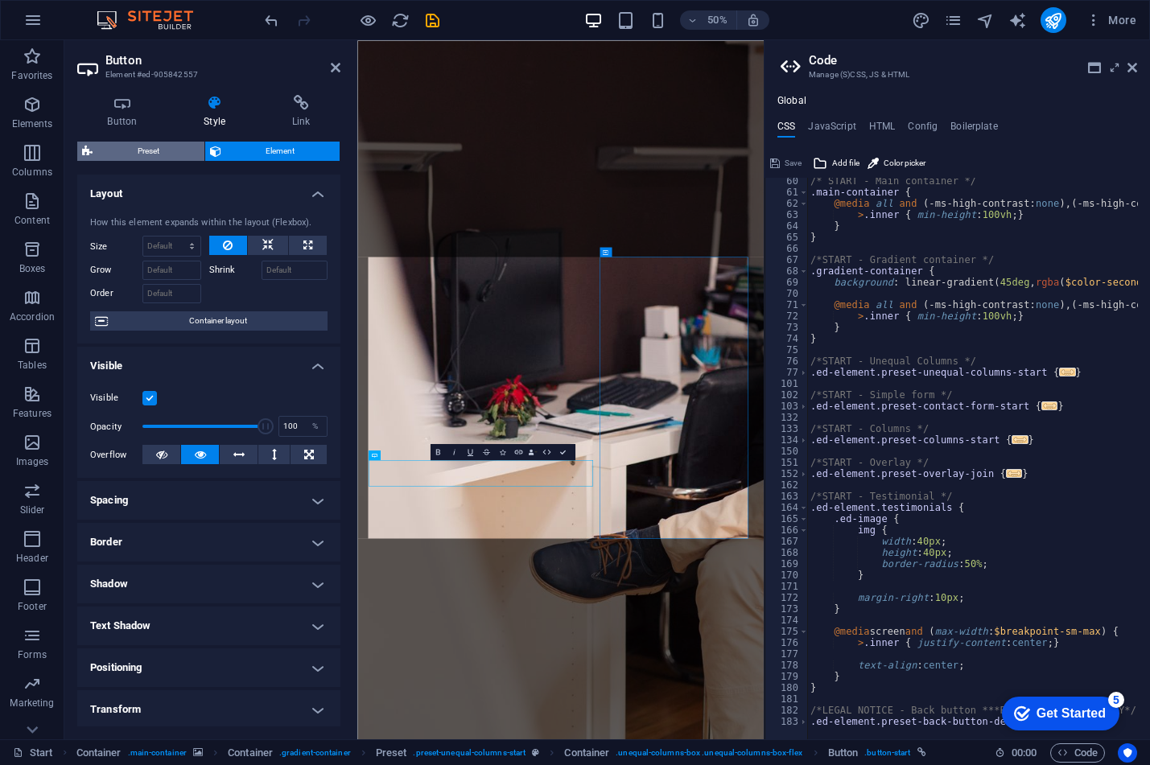
click at [151, 151] on span "Preset" at bounding box center [148, 151] width 102 height 19
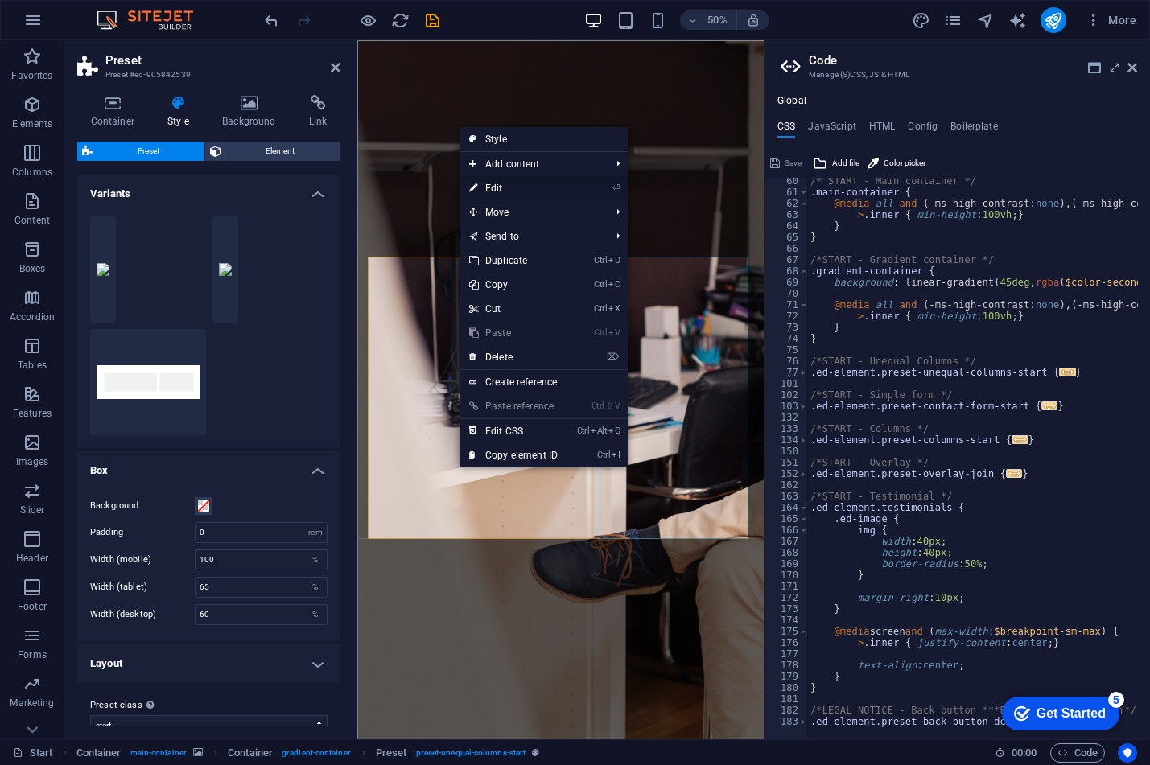
click at [511, 194] on link "⏎ Edit" at bounding box center [514, 188] width 108 height 24
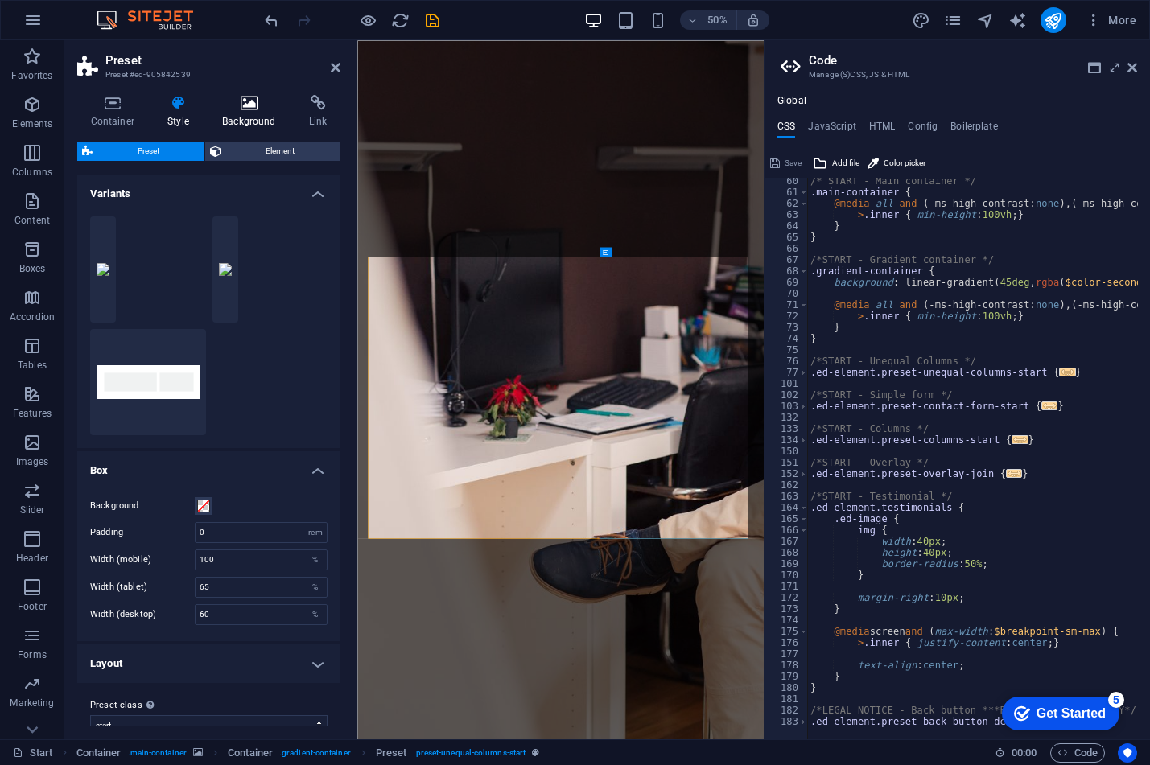
click at [266, 113] on h4 "Background" at bounding box center [252, 112] width 87 height 34
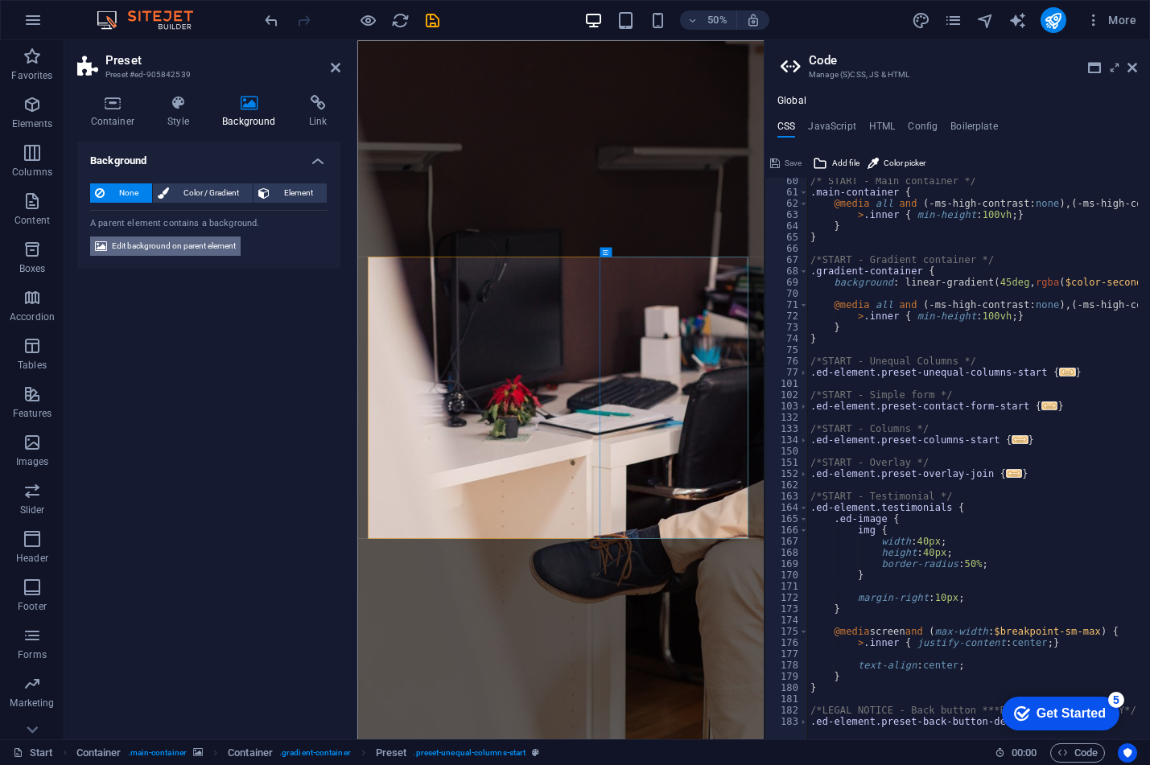
click at [173, 244] on span "Edit background on parent element" at bounding box center [174, 246] width 124 height 19
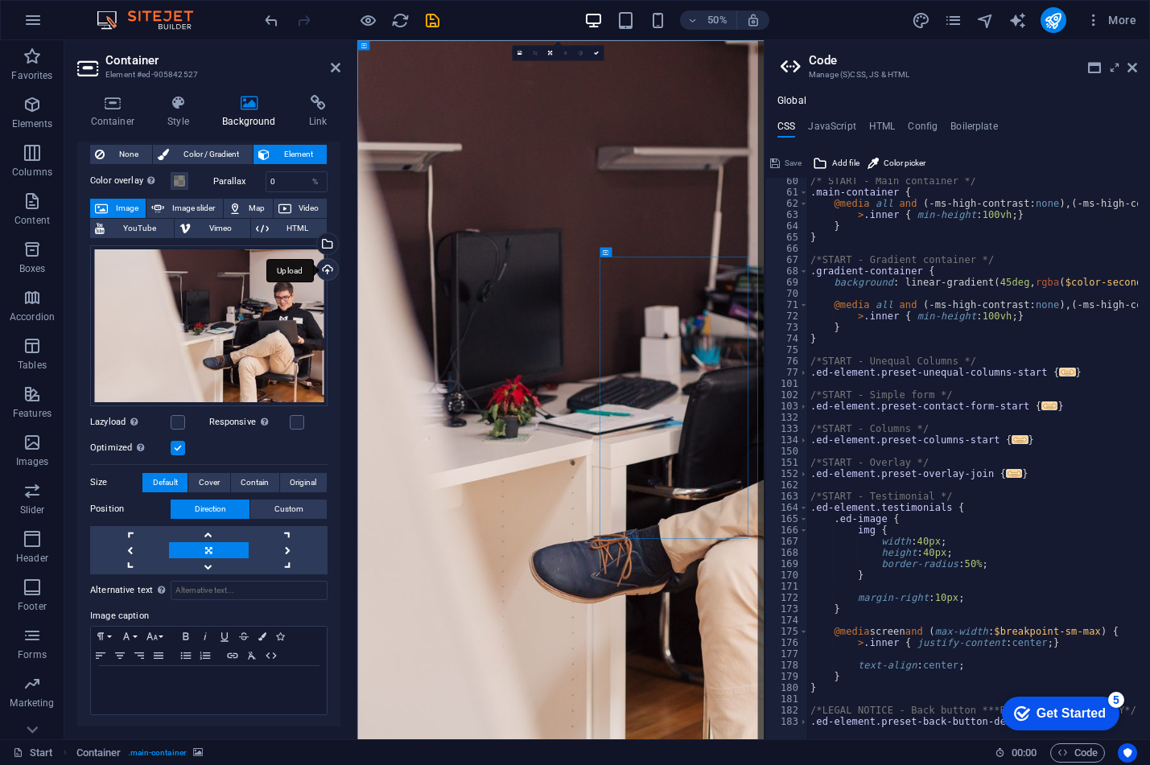
click at [329, 262] on div "Upload" at bounding box center [326, 271] width 24 height 24
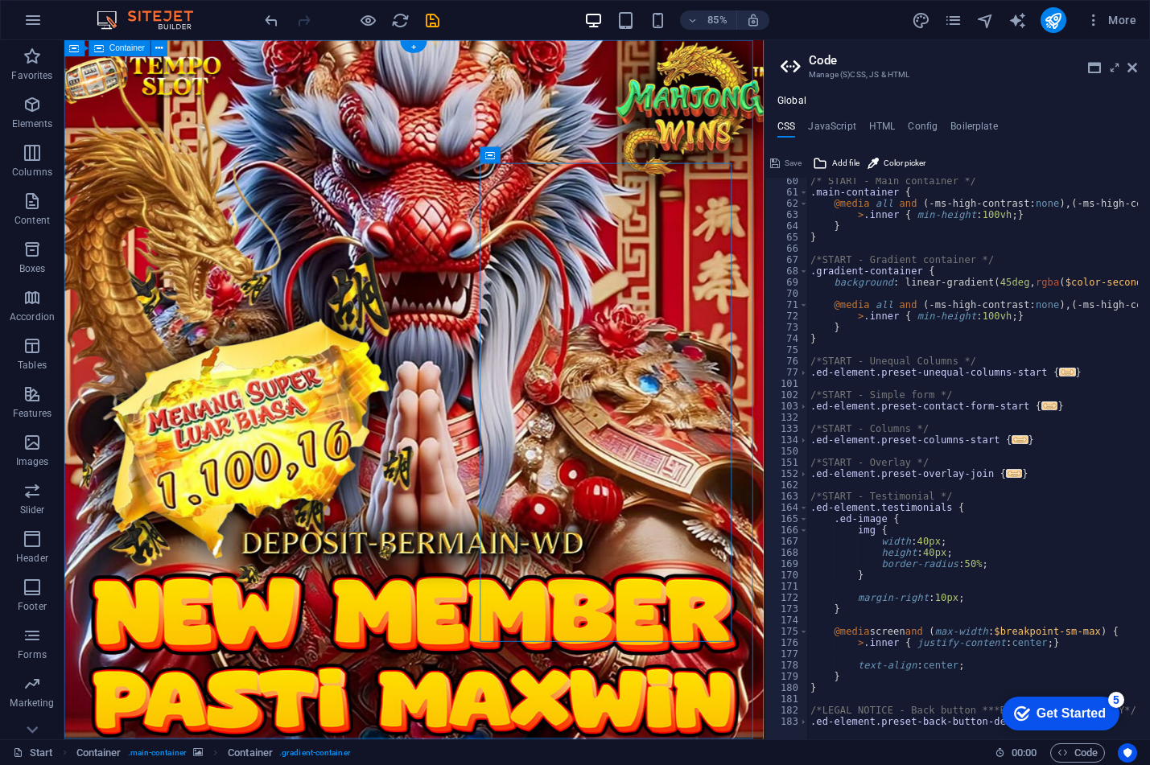
drag, startPoint x: 462, startPoint y: 1154, endPoint x: 734, endPoint y: 692, distance: 536.1
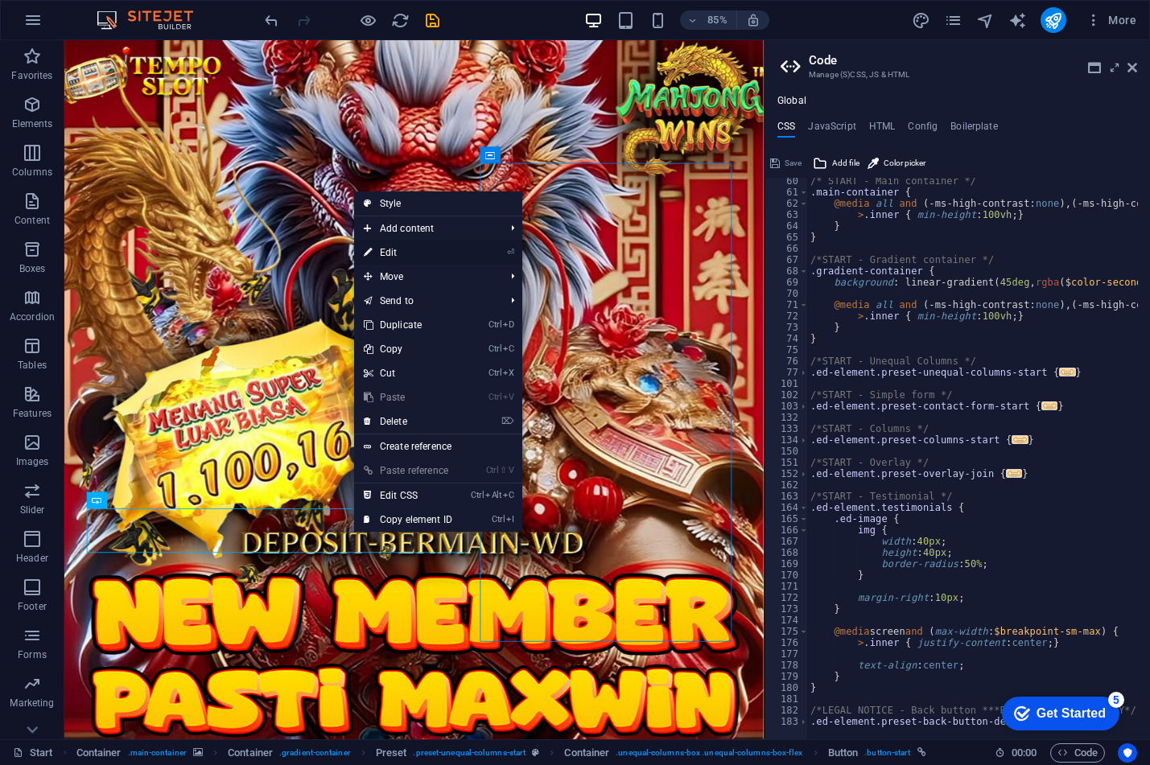
click at [414, 246] on link "⏎ Edit" at bounding box center [408, 253] width 108 height 24
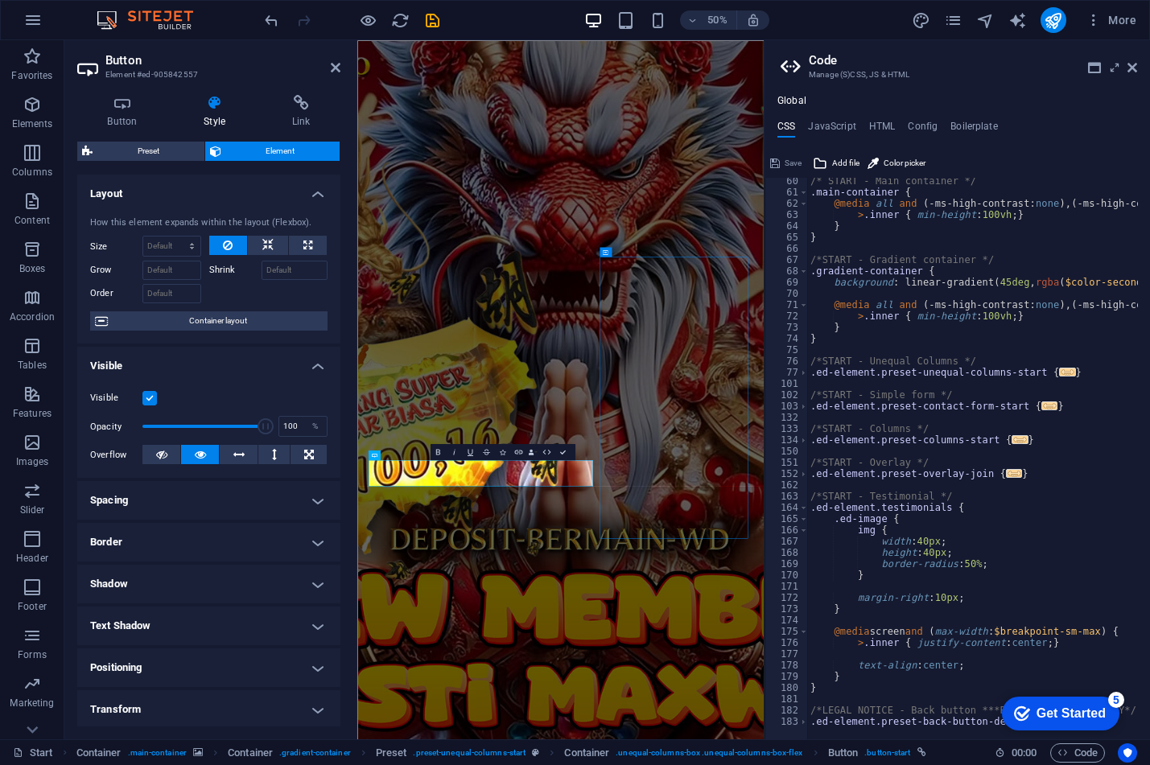
click at [196, 541] on h4 "Border" at bounding box center [208, 542] width 263 height 39
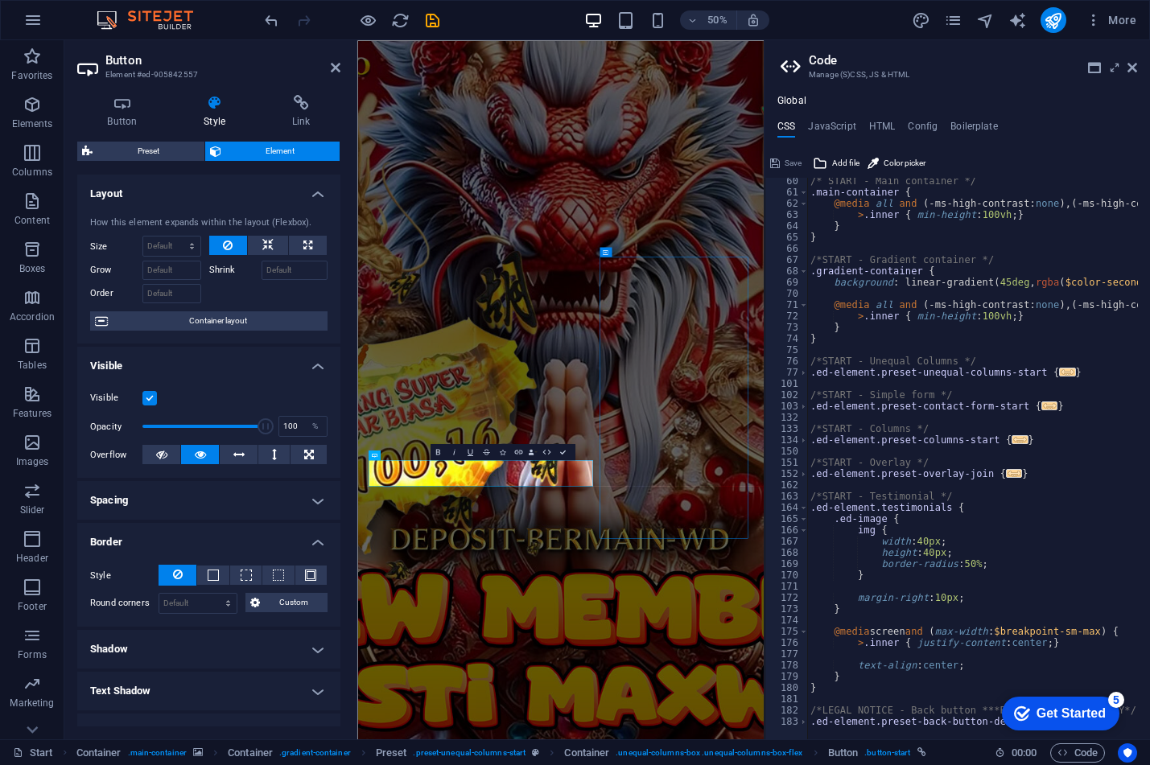
scroll to position [80, 0]
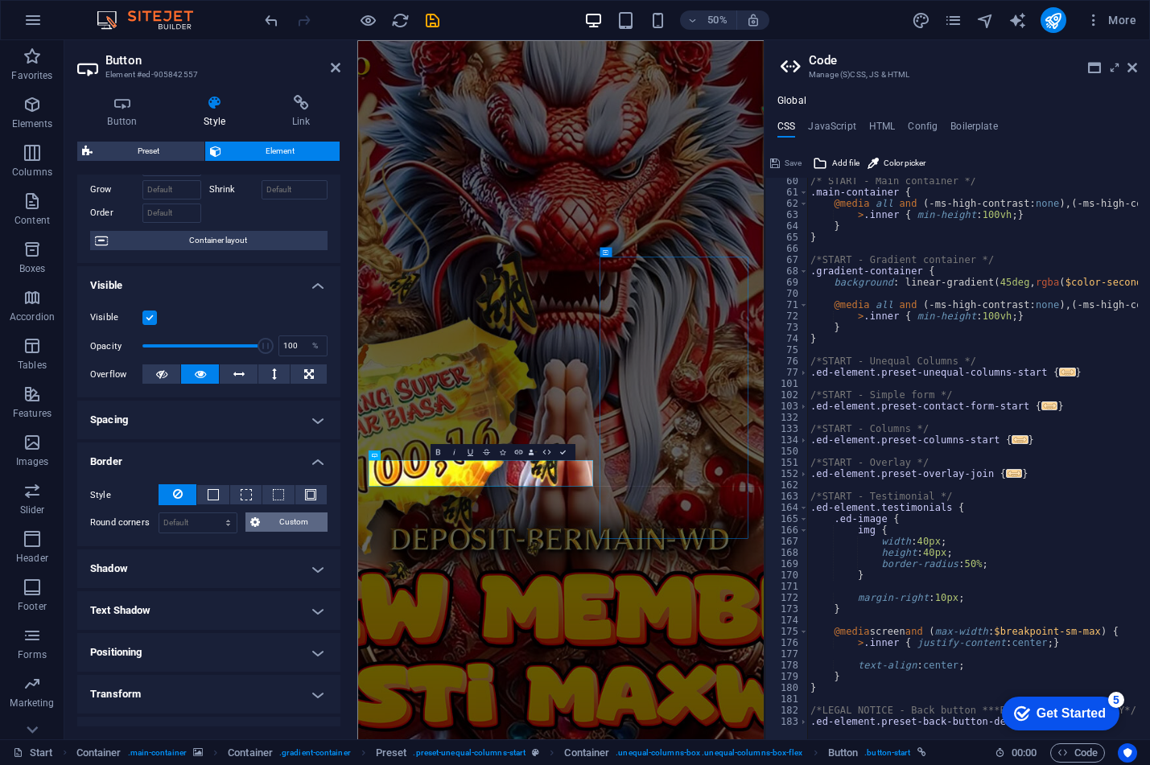
click at [283, 519] on span "Custom" at bounding box center [294, 522] width 59 height 19
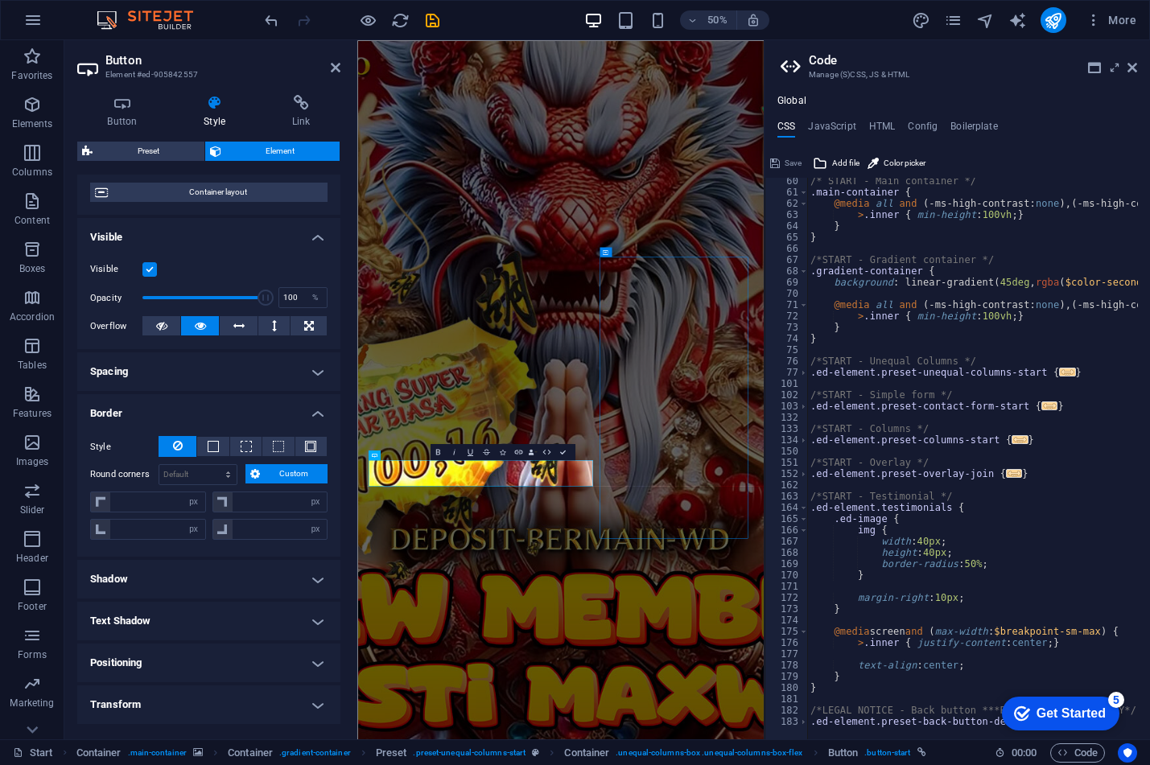
scroll to position [241, 0]
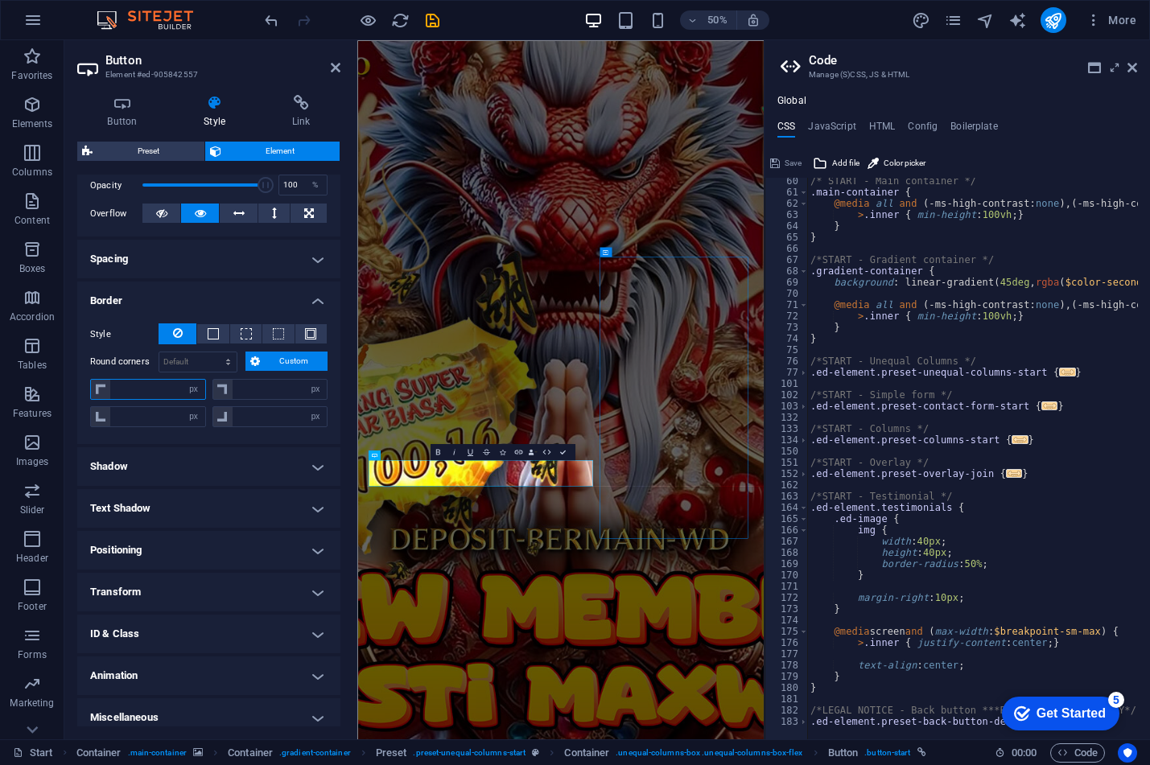
click at [149, 388] on input "number" at bounding box center [157, 389] width 95 height 19
type input "1200"
type input "0"
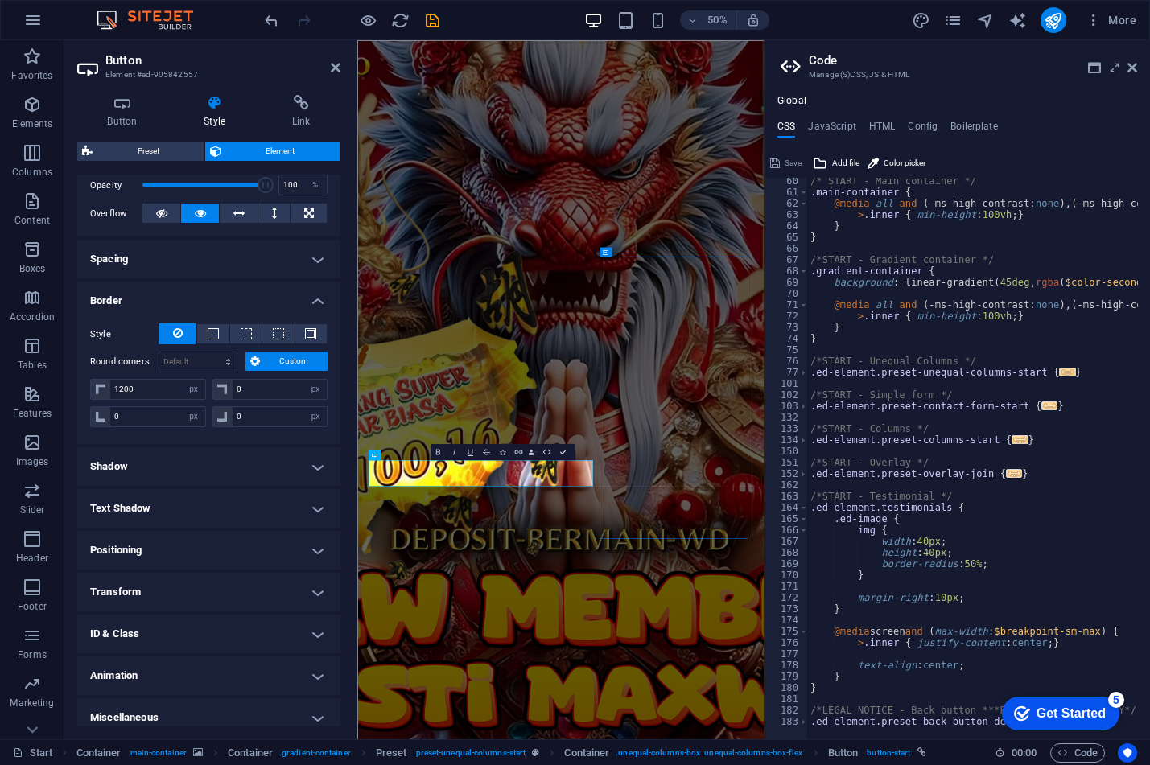
click at [175, 481] on h4 "Shadow" at bounding box center [208, 467] width 263 height 39
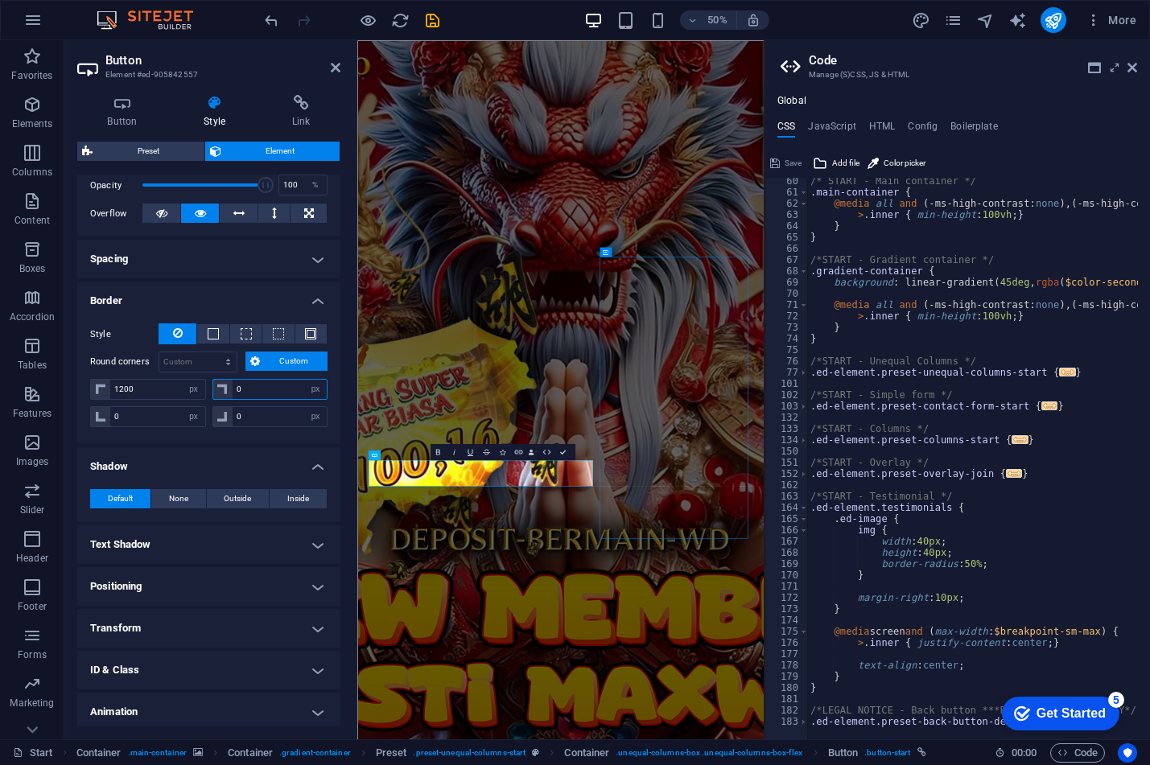
drag, startPoint x: 263, startPoint y: 393, endPoint x: 255, endPoint y: 394, distance: 8.1
click at [255, 394] on input "0" at bounding box center [280, 389] width 95 height 19
click at [161, 392] on input "1200" at bounding box center [157, 389] width 95 height 19
type input "1"
click at [278, 361] on span "Custom" at bounding box center [294, 361] width 59 height 19
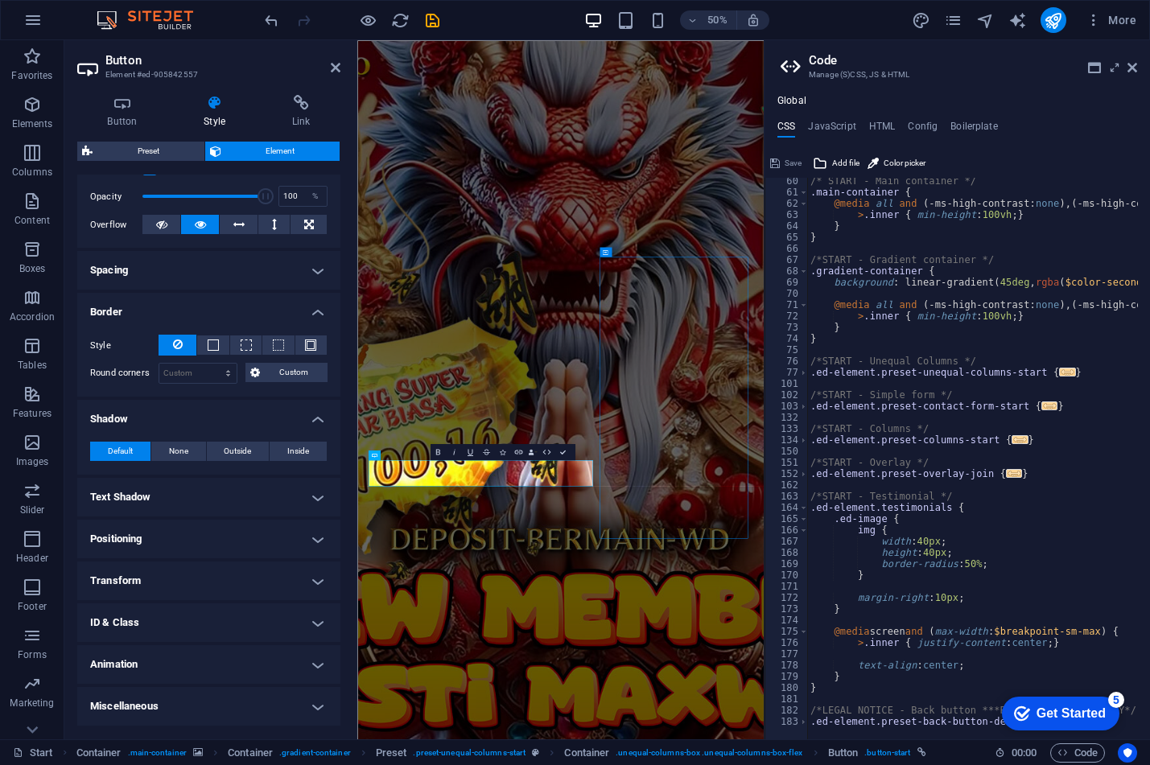
scroll to position [229, 0]
click at [153, 666] on h4 "Animation" at bounding box center [208, 665] width 263 height 39
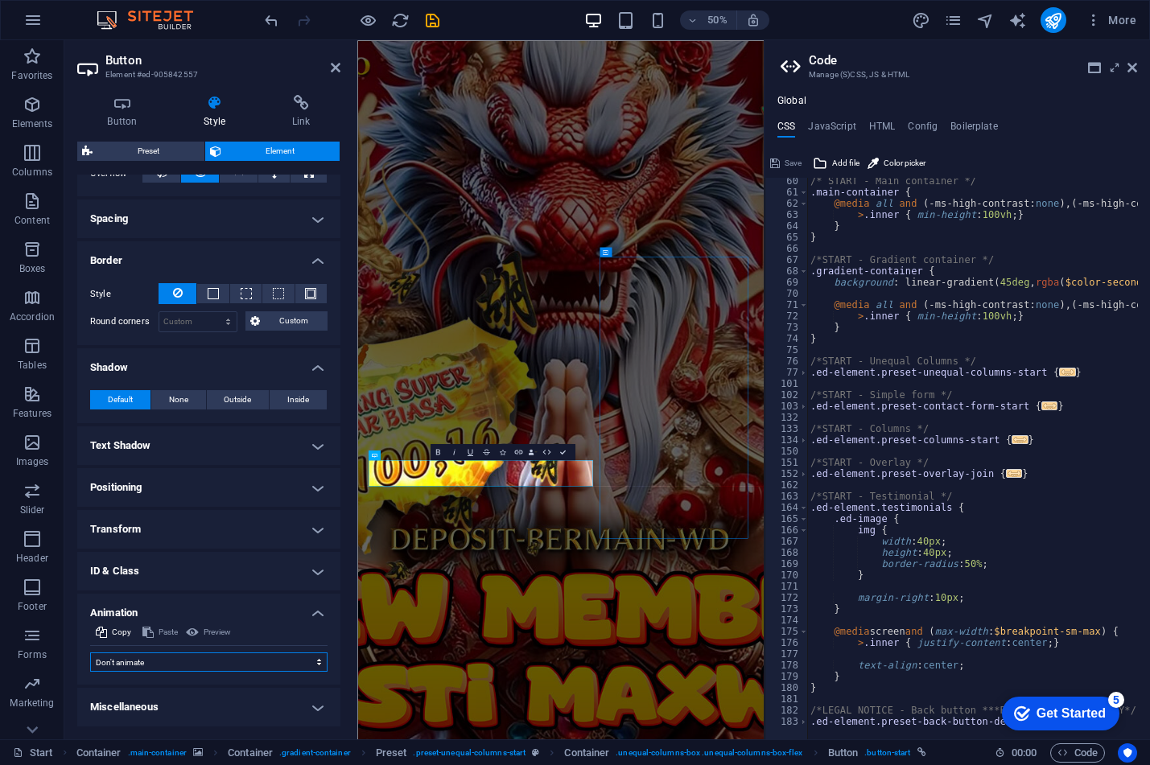
click at [162, 663] on select "Don't animate Show / Hide Slide up/down Zoom in/out Slide left to right Slide r…" at bounding box center [208, 662] width 237 height 19
select select "flash"
click at [90, 653] on select "Don't animate Show / Hide Slide up/down Zoom in/out Slide left to right Slide r…" at bounding box center [208, 662] width 237 height 19
select select "scroll"
click at [215, 663] on select "Don't animate Show / Hide Slide up/down Zoom in/out Slide left to right Slide r…" at bounding box center [208, 662] width 237 height 19
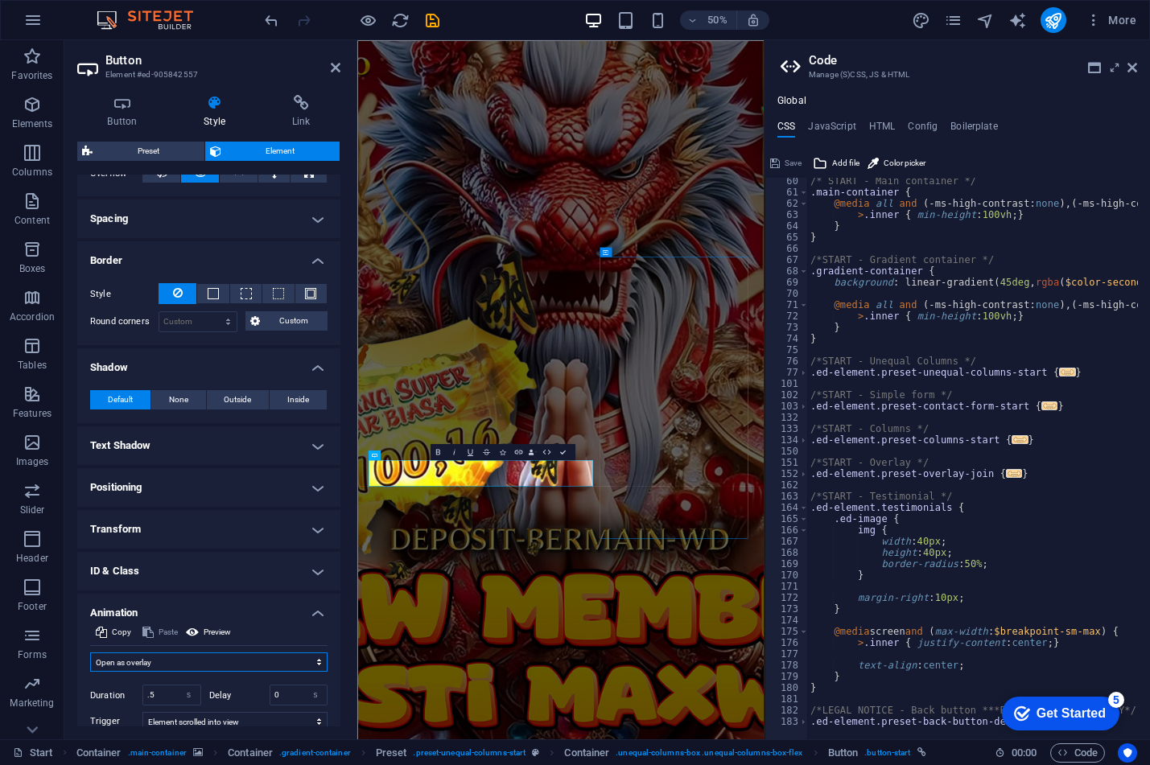
click at [90, 653] on select "Don't animate Show / Hide Slide up/down Zoom in/out Slide left to right Slide r…" at bounding box center [208, 662] width 237 height 19
click at [180, 662] on select "Don't animate Show / Hide Slide up/down Zoom in/out Slide left to right Slide r…" at bounding box center [208, 662] width 237 height 19
select select "flash"
click at [90, 653] on select "Don't animate Show / Hide Slide up/down Zoom in/out Slide left to right Slide r…" at bounding box center [208, 662] width 237 height 19
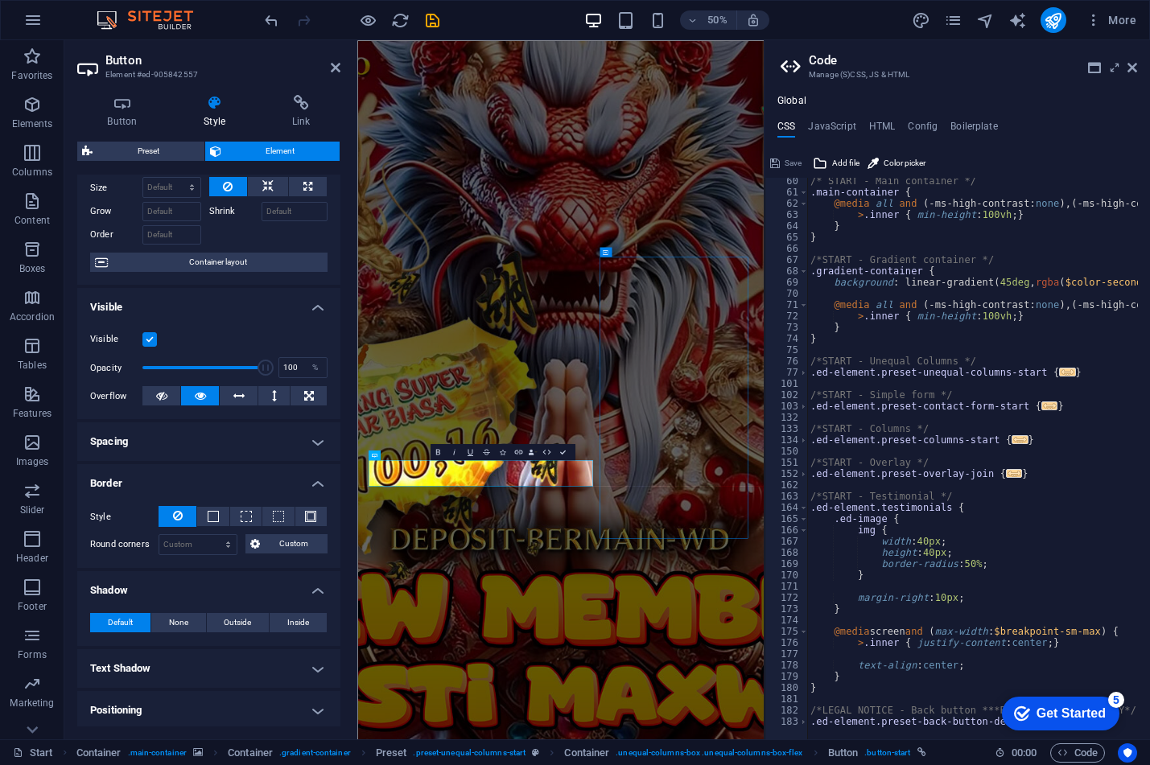
scroll to position [0, 0]
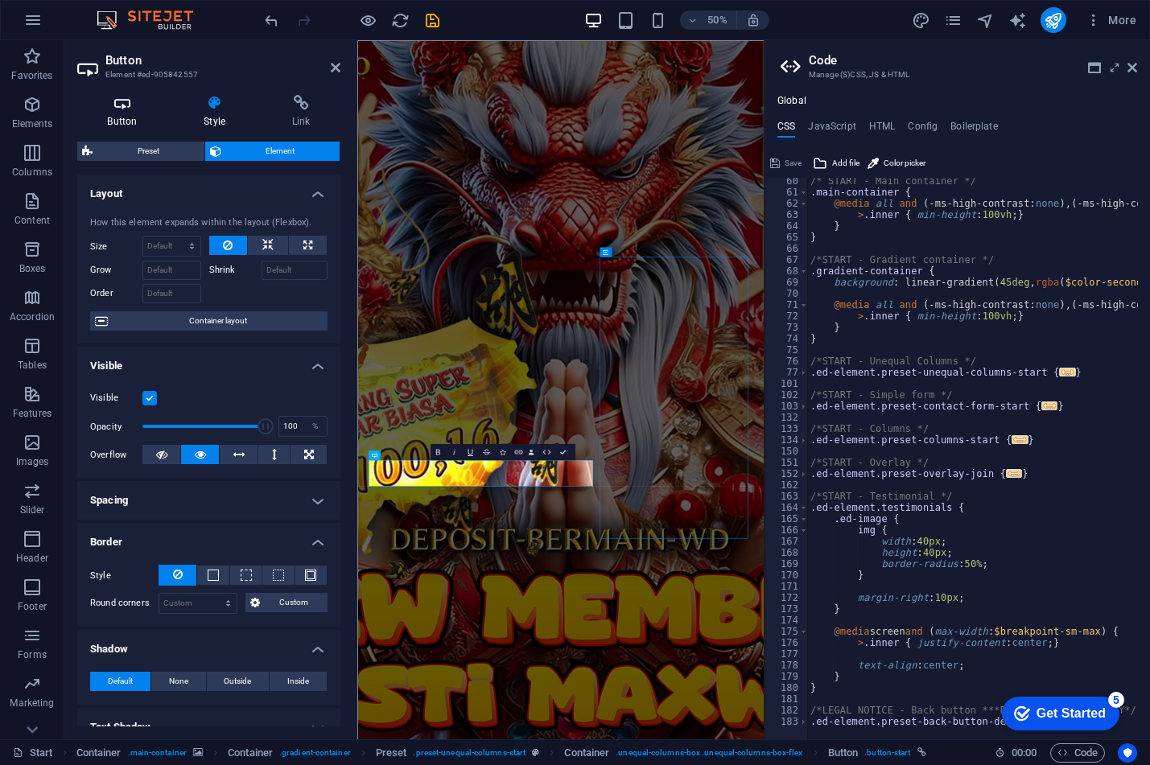
click at [126, 113] on h4 "Button" at bounding box center [125, 112] width 97 height 34
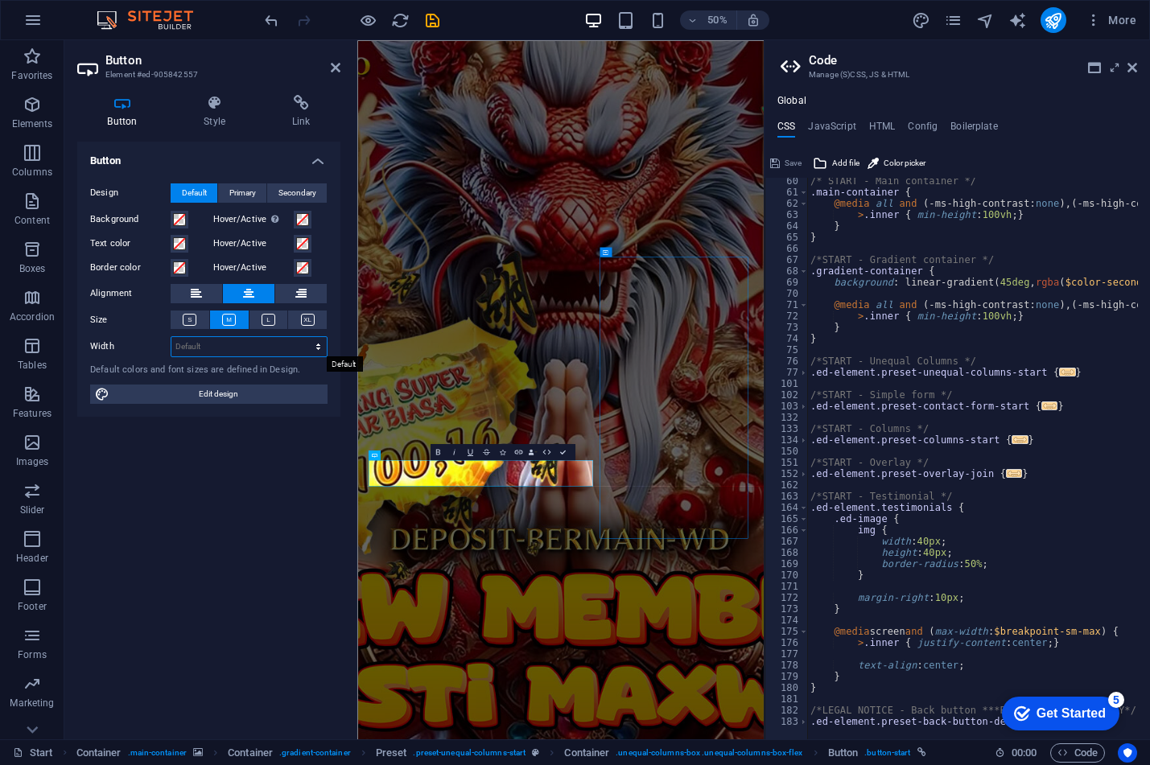
click at [240, 351] on select "Default px rem % em vh vw" at bounding box center [248, 346] width 155 height 19
select select "px"
click at [304, 337] on select "Default px rem % em vh vw" at bounding box center [248, 346] width 155 height 19
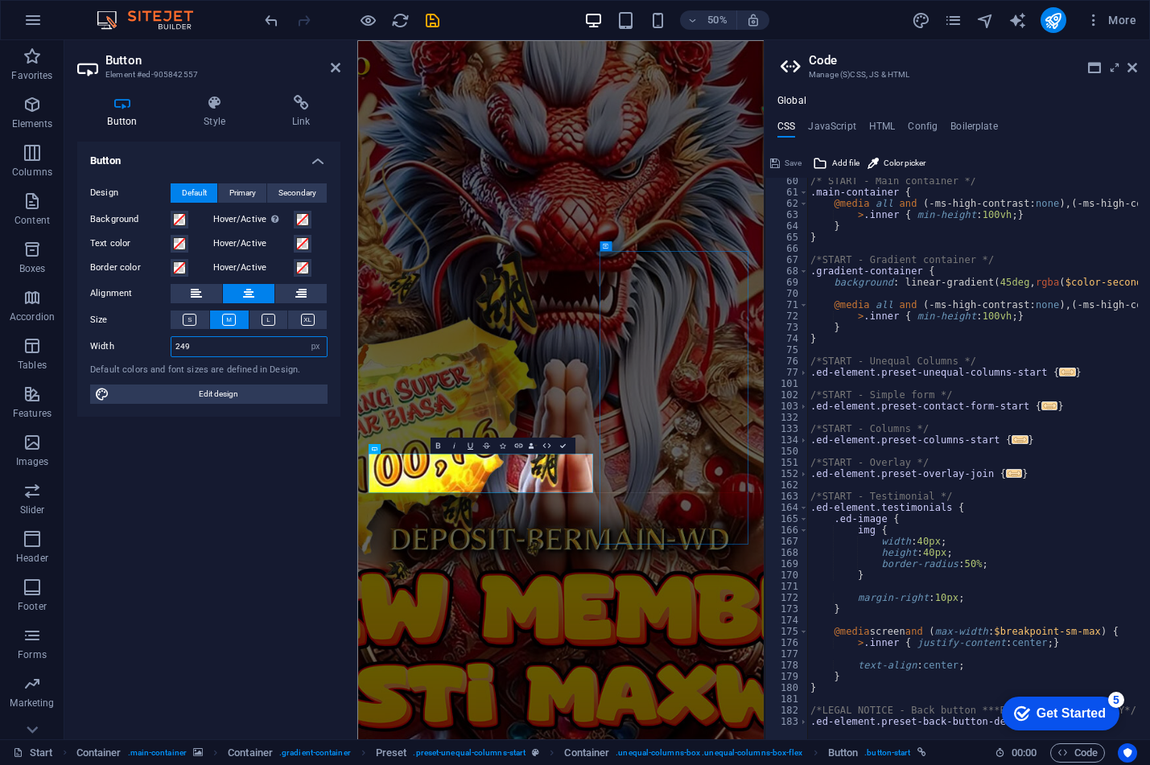
click at [242, 349] on input "249" at bounding box center [248, 346] width 155 height 19
drag, startPoint x: 237, startPoint y: 345, endPoint x: 147, endPoint y: 345, distance: 89.3
click at [147, 345] on div "Width 249 Default px rem % em vh vw" at bounding box center [208, 346] width 237 height 21
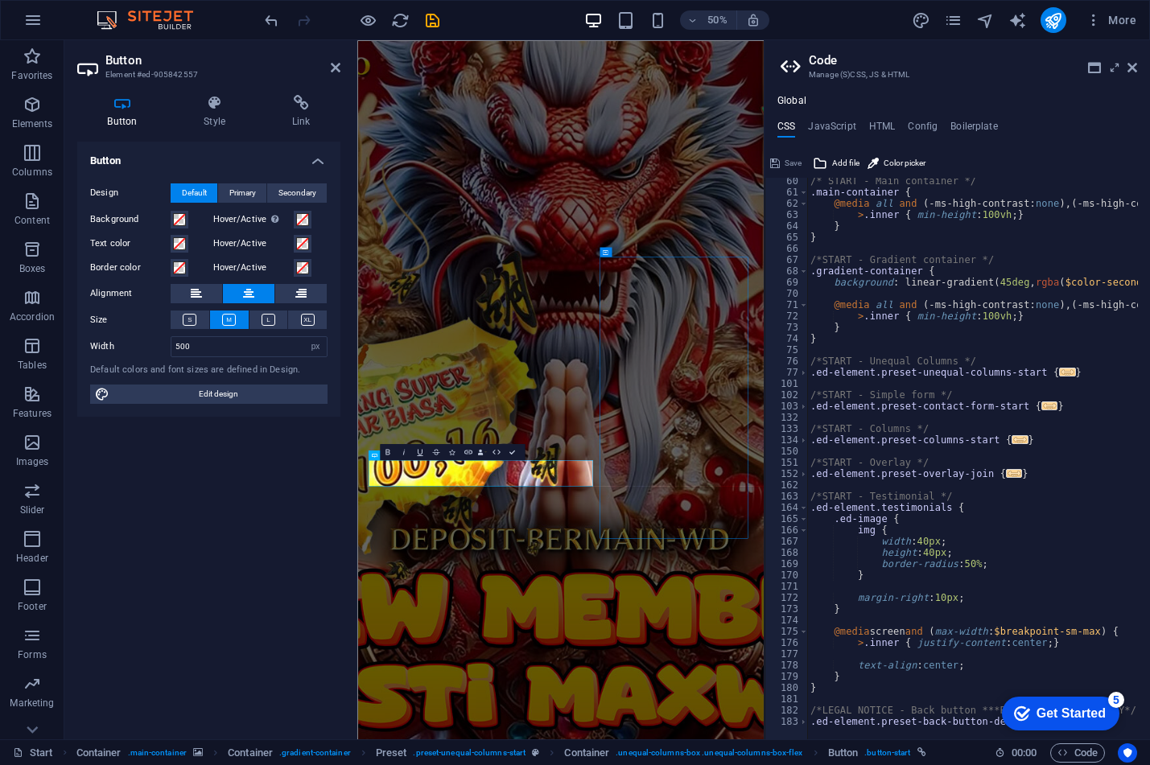
click at [259, 463] on div "Button Design Default Primary Secondary Background Hover/Active Switch to previ…" at bounding box center [208, 434] width 263 height 585
drag, startPoint x: 216, startPoint y: 345, endPoint x: 171, endPoint y: 338, distance: 45.7
click at [171, 338] on div "500 Default px rem % em vh vw" at bounding box center [249, 346] width 157 height 21
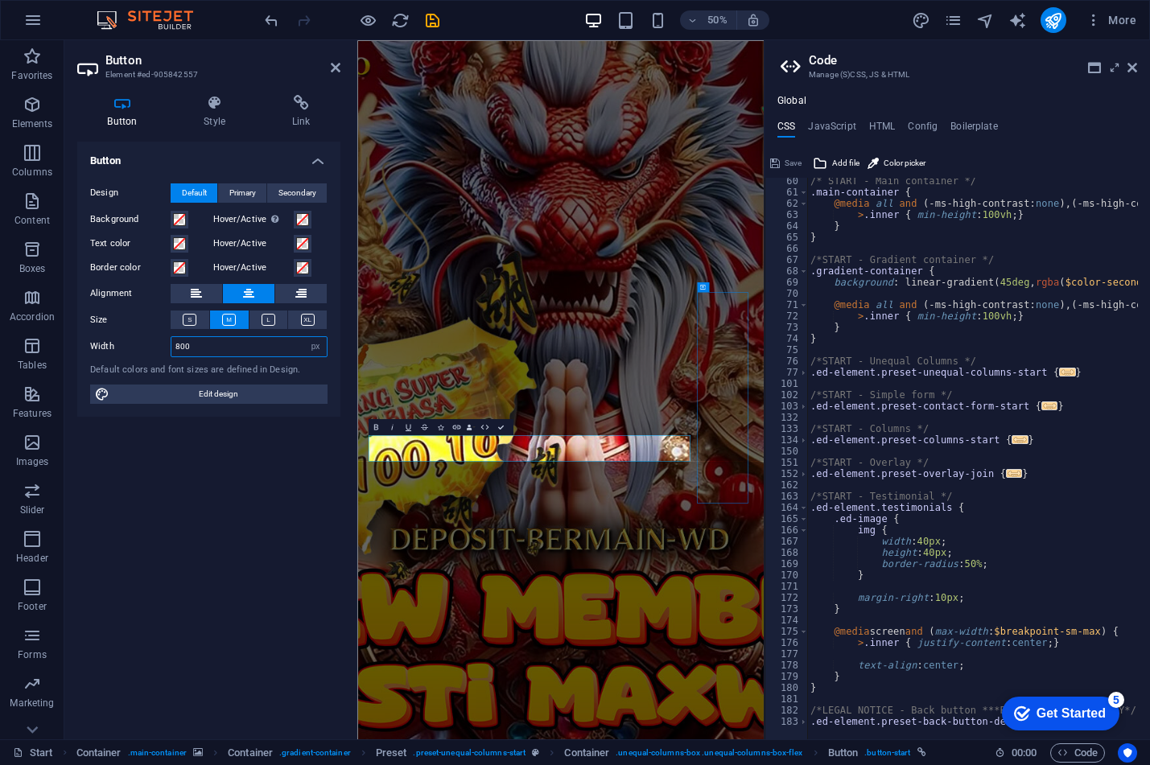
type input "800"
click at [252, 502] on div "Button Design Default Primary Secondary Background Hover/Active Switch to previ…" at bounding box center [208, 434] width 263 height 585
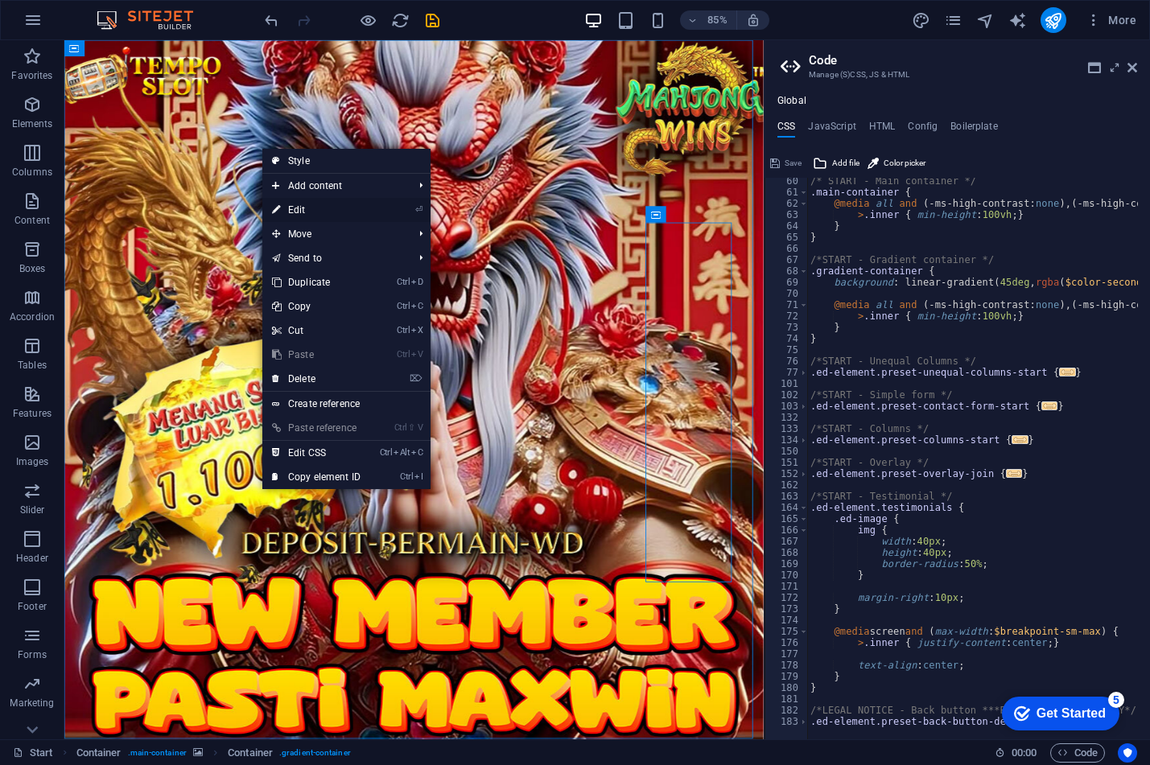
click at [319, 200] on link "⏎ Edit" at bounding box center [316, 210] width 108 height 24
select select "%"
select select "vh"
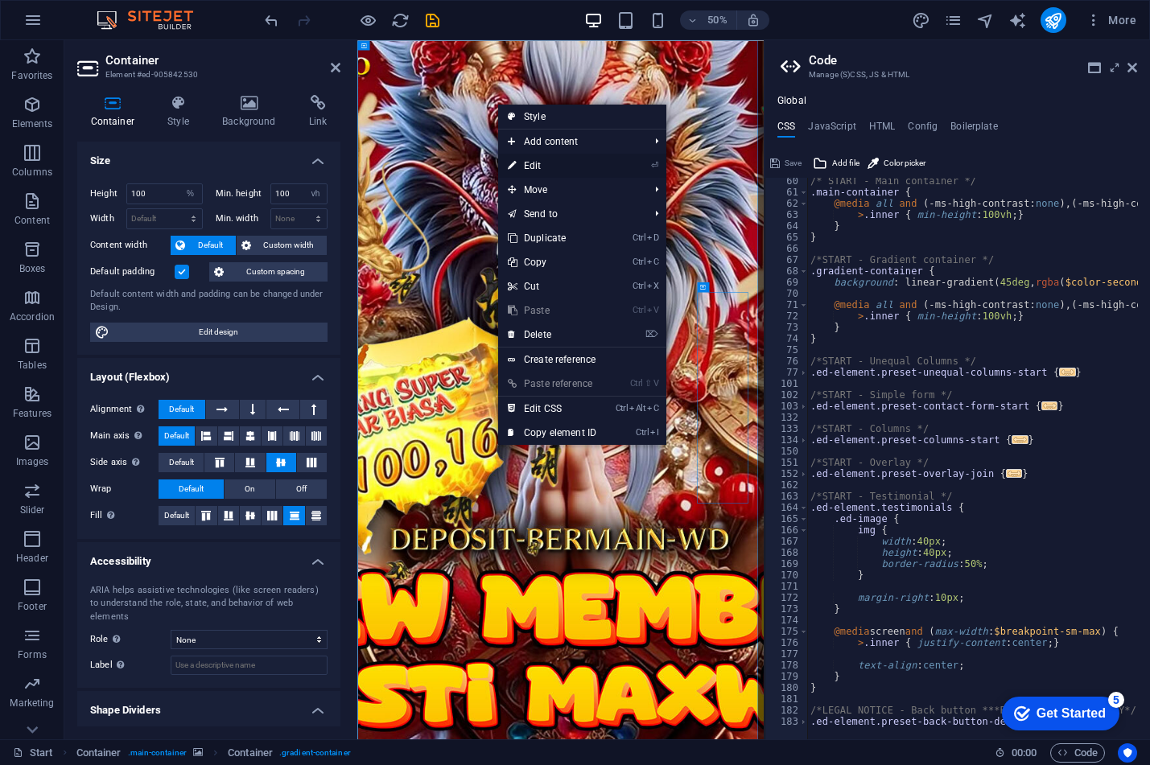
click at [554, 163] on link "⏎ Edit" at bounding box center [552, 166] width 108 height 24
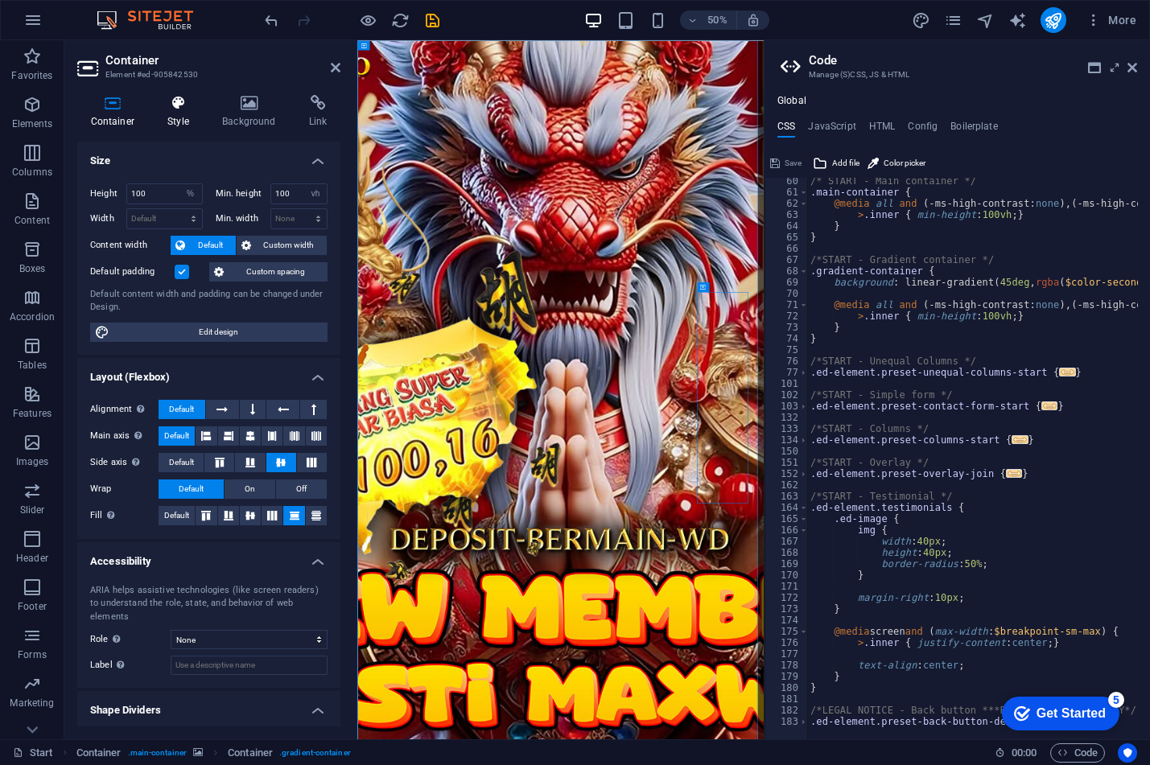
click at [175, 104] on icon at bounding box center [179, 103] width 48 height 16
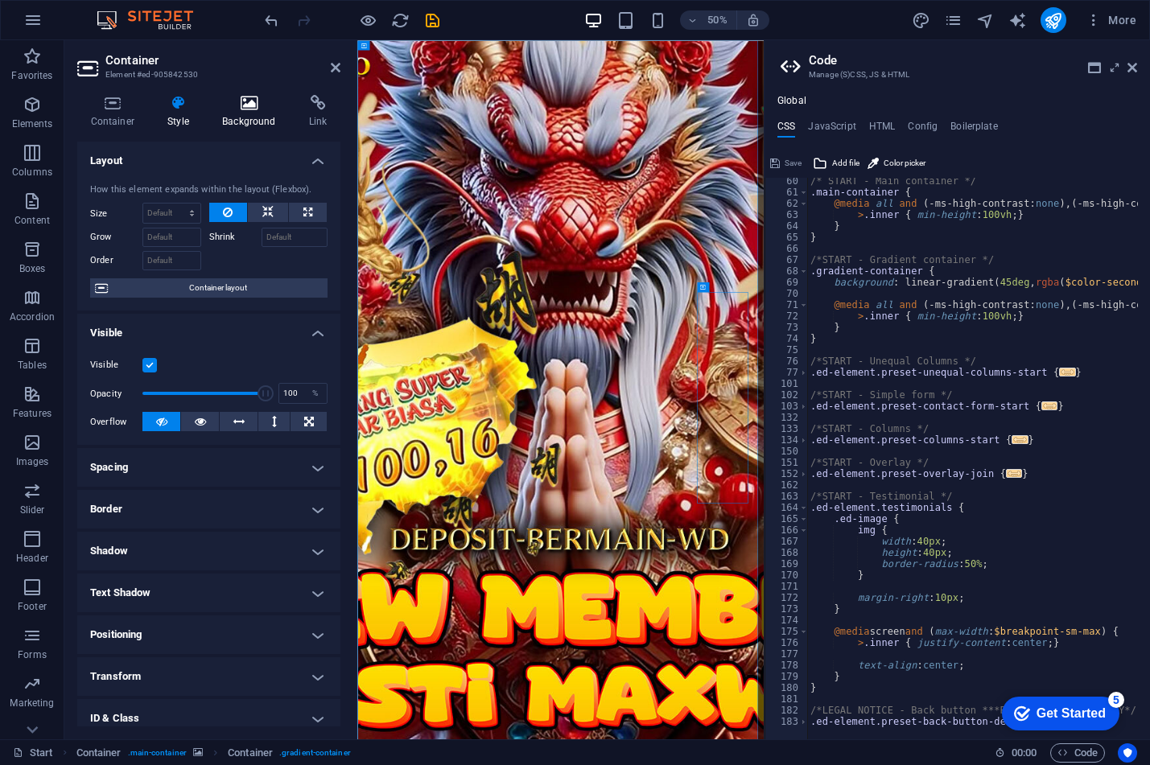
click at [229, 118] on h4 "Background" at bounding box center [252, 112] width 87 height 34
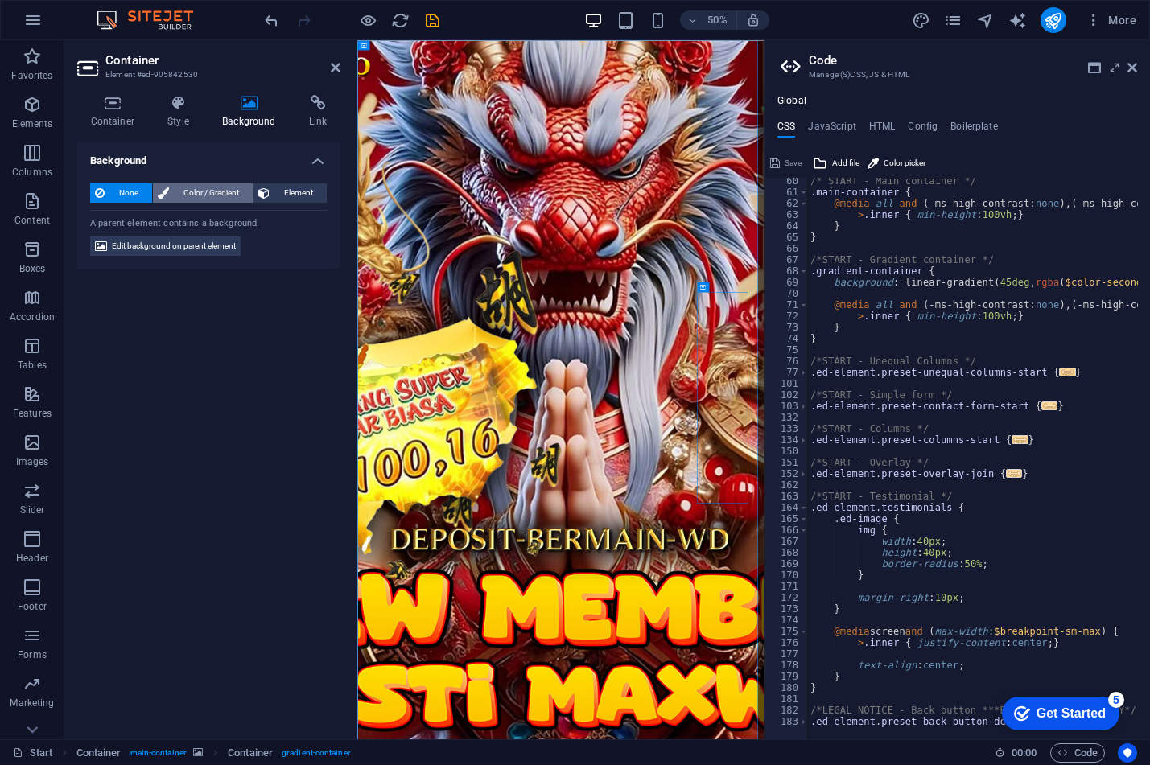
click at [182, 193] on span "Color / Gradient" at bounding box center [211, 193] width 74 height 19
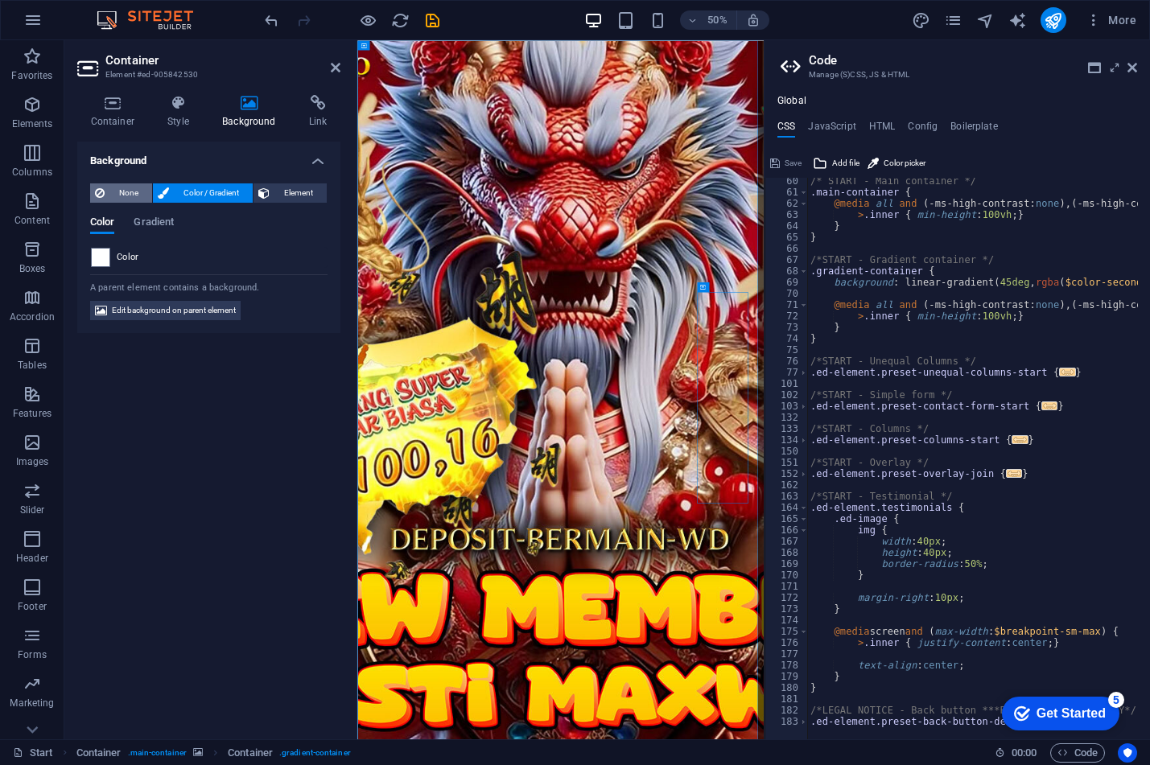
click at [122, 191] on span "None" at bounding box center [128, 193] width 38 height 19
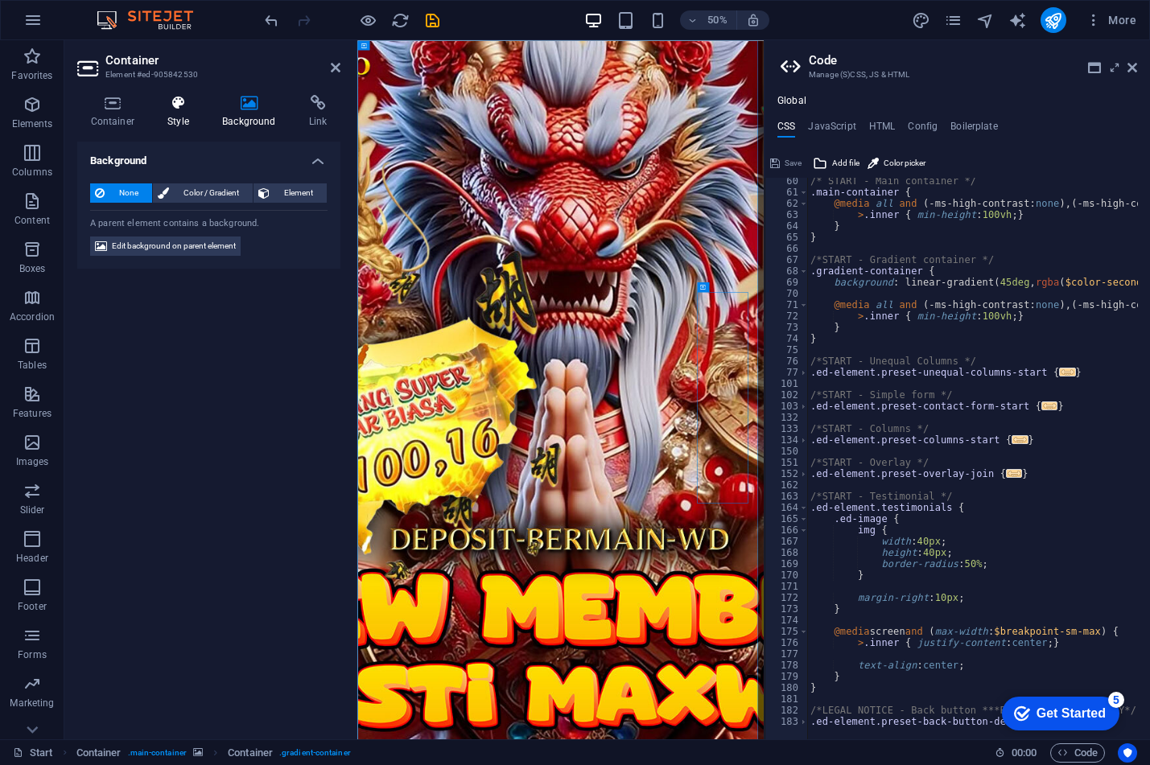
click at [191, 125] on h4 "Style" at bounding box center [182, 112] width 55 height 34
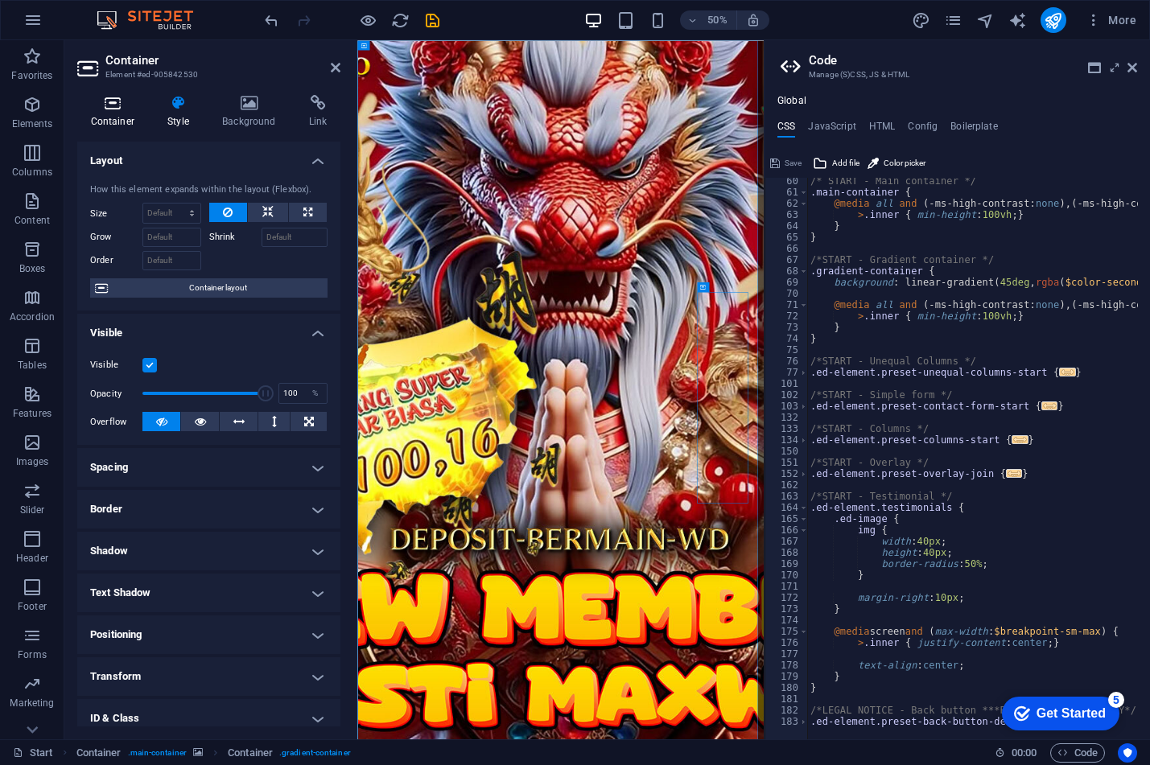
click at [129, 118] on h4 "Container" at bounding box center [115, 112] width 77 height 34
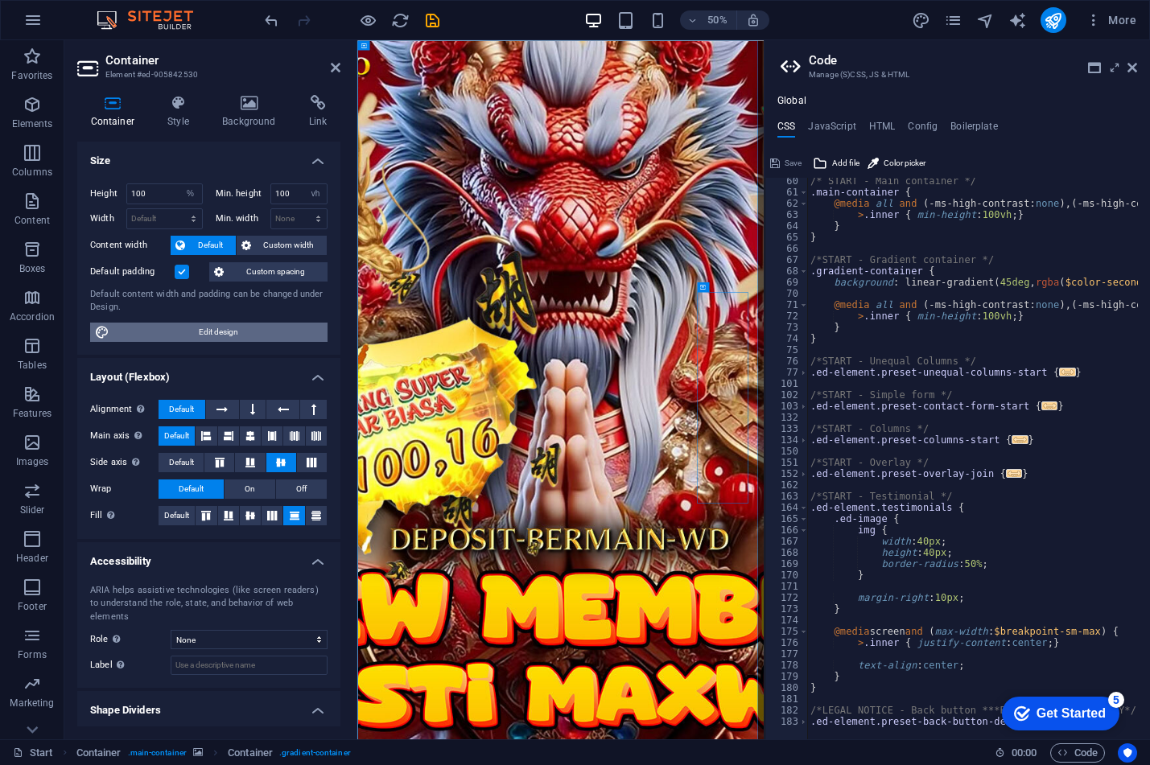
click at [202, 335] on span "Edit design" at bounding box center [218, 332] width 208 height 19
select select "px"
select select "300"
select select "px"
select select "rem"
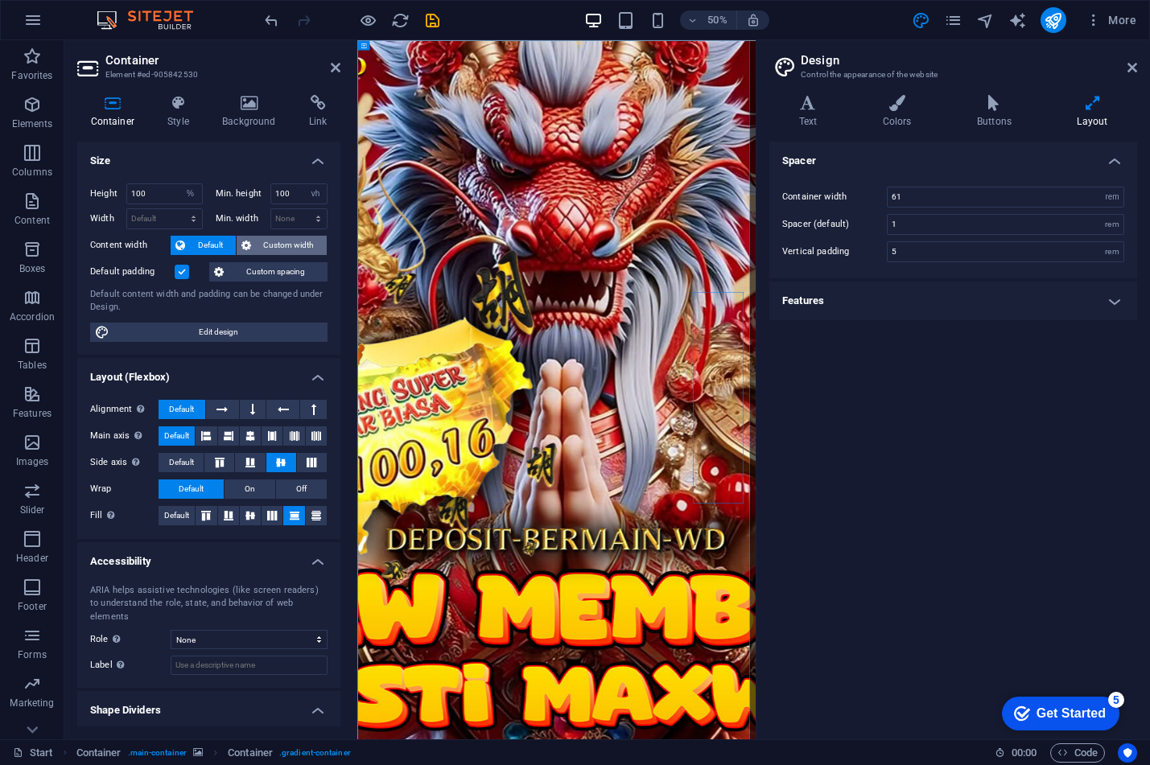
click at [262, 240] on span "Custom width" at bounding box center [289, 245] width 67 height 19
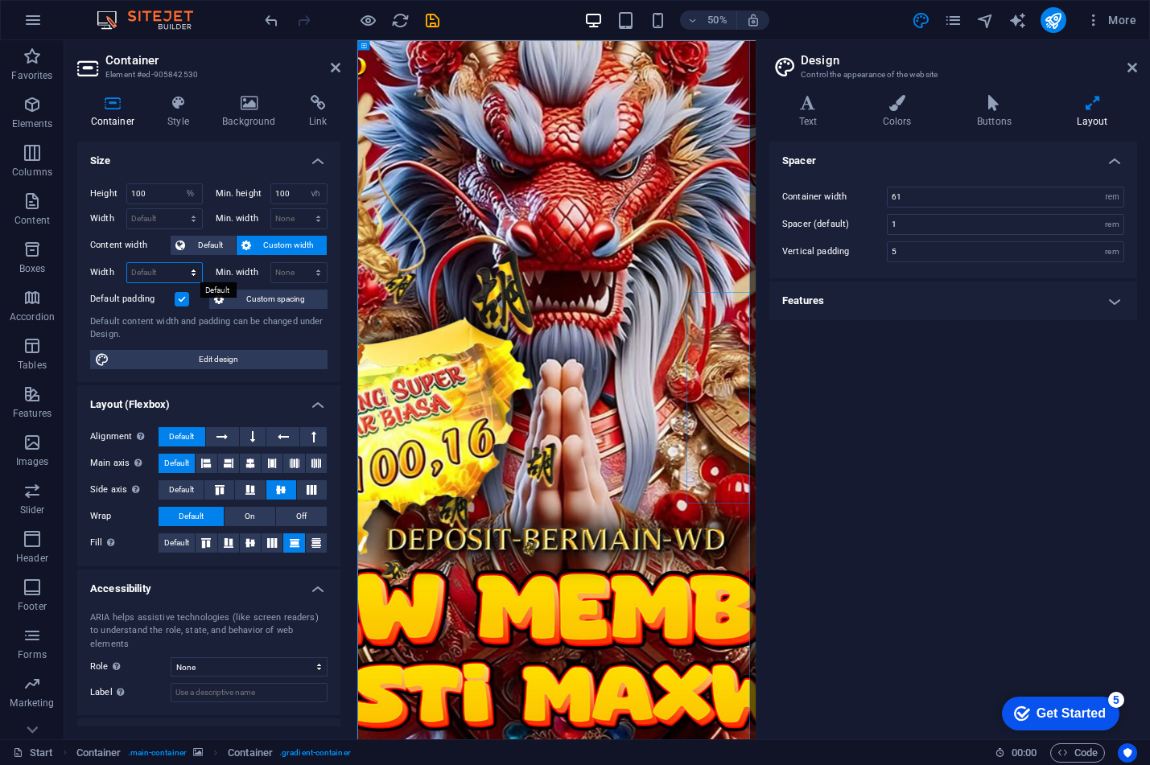
click at [162, 270] on select "Default px rem % em vh vw" at bounding box center [164, 272] width 75 height 19
select select "px"
click at [177, 263] on select "Default px rem % em vh vw" at bounding box center [164, 272] width 75 height 19
click at [155, 274] on input "975" at bounding box center [164, 272] width 75 height 19
drag, startPoint x: 155, startPoint y: 274, endPoint x: 130, endPoint y: 270, distance: 26.2
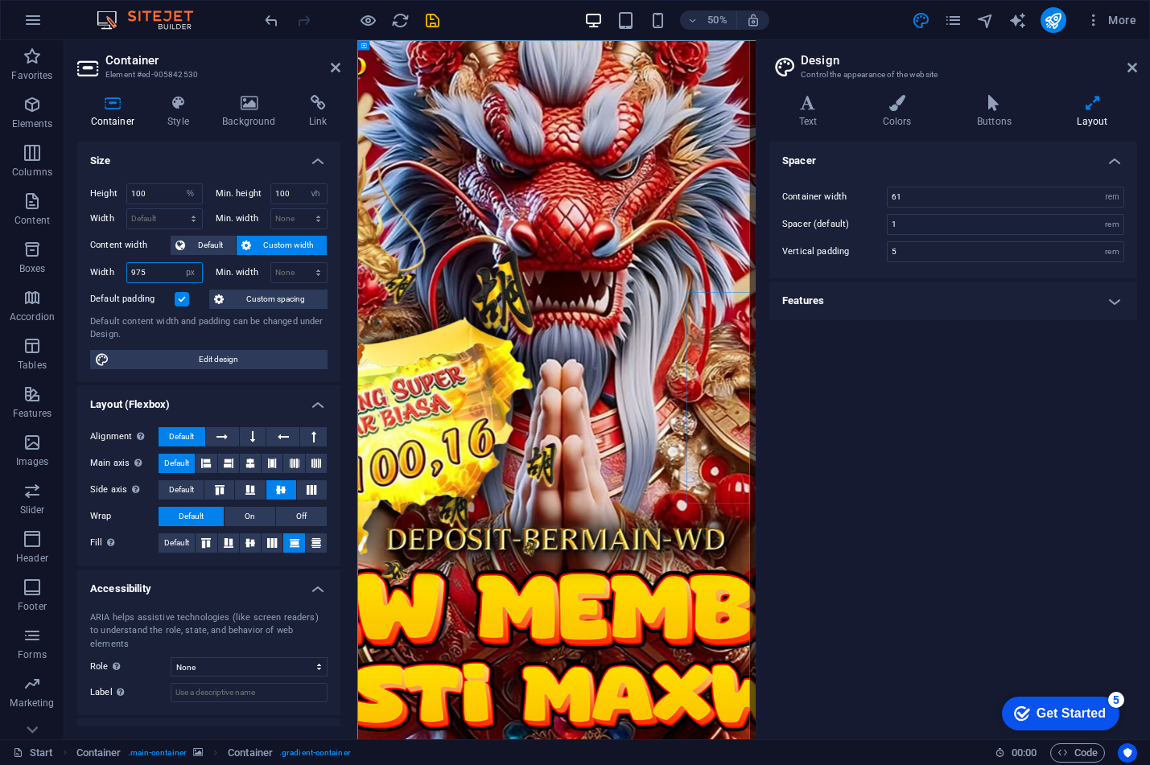
click at [130, 270] on input "975" at bounding box center [164, 272] width 75 height 19
type input "500"
click at [291, 274] on select "None px rem % vh vw" at bounding box center [299, 272] width 56 height 19
select select "px"
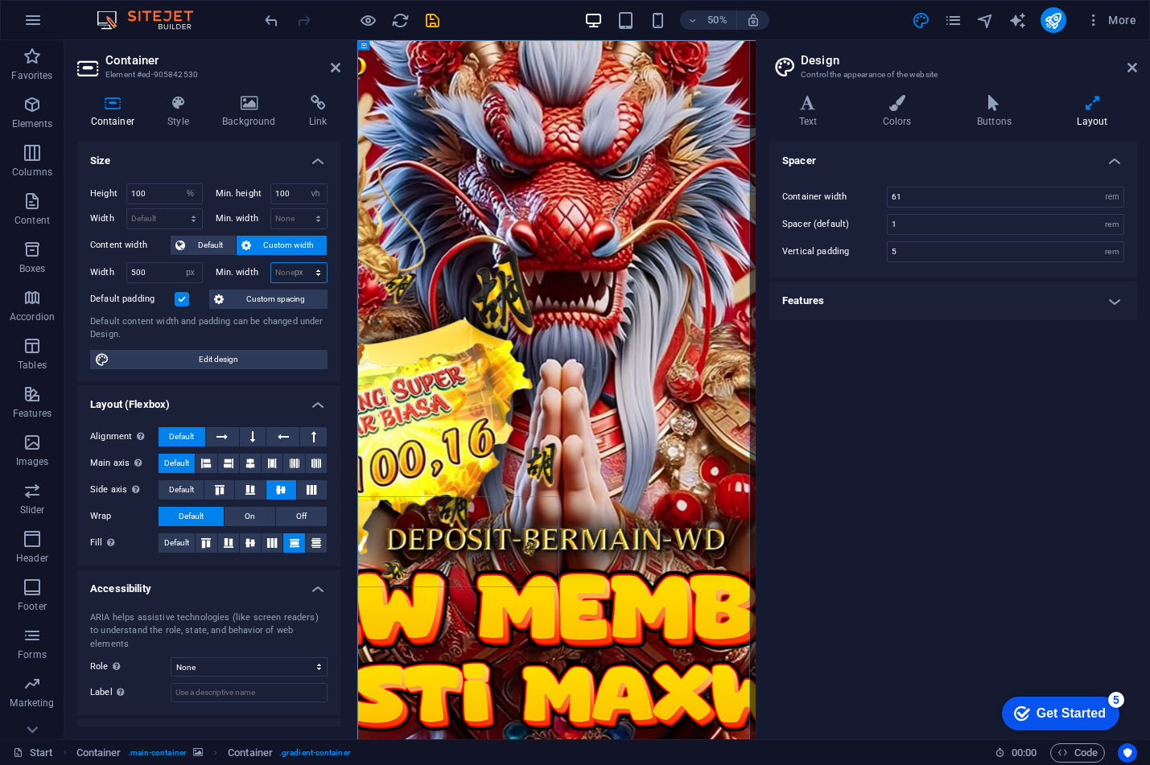
click at [301, 263] on select "None px rem % vh vw" at bounding box center [299, 272] width 56 height 19
click at [290, 274] on input "0" at bounding box center [299, 272] width 56 height 19
drag, startPoint x: 290, startPoint y: 274, endPoint x: 270, endPoint y: 274, distance: 20.1
click at [271, 274] on input "0" at bounding box center [299, 272] width 56 height 19
type input "200"
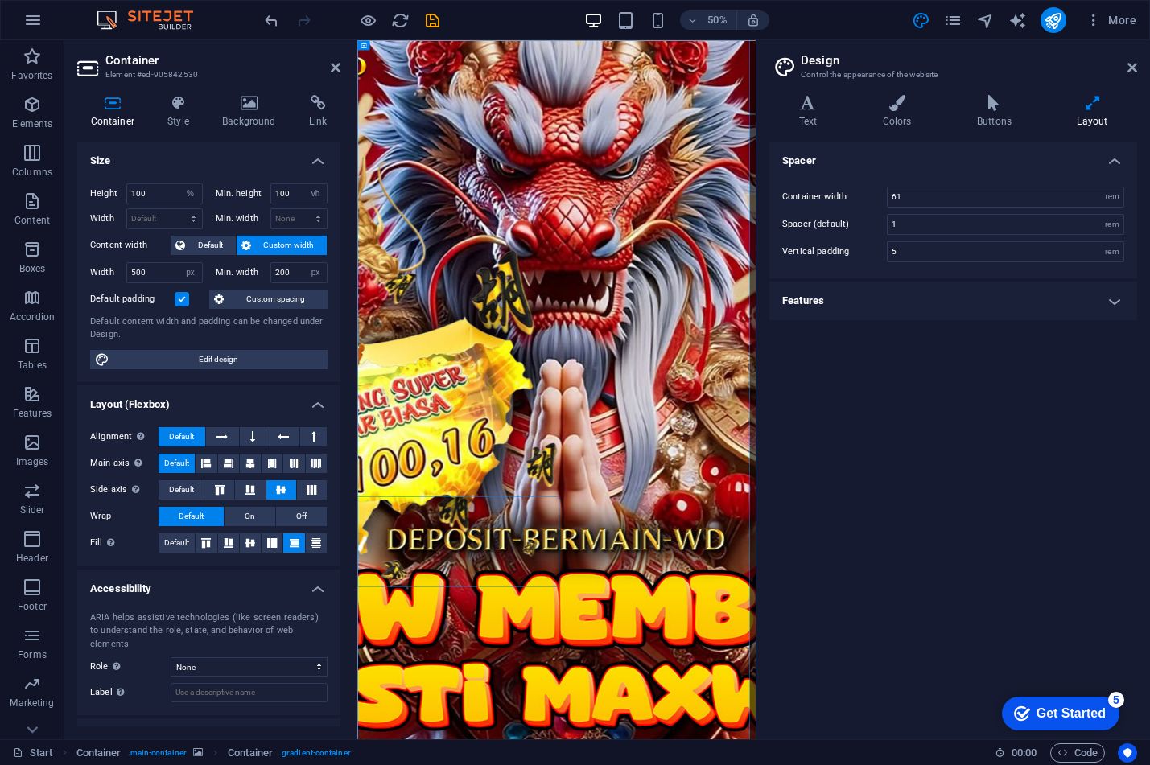
click at [261, 394] on h4 "Layout (Flexbox)" at bounding box center [208, 400] width 263 height 29
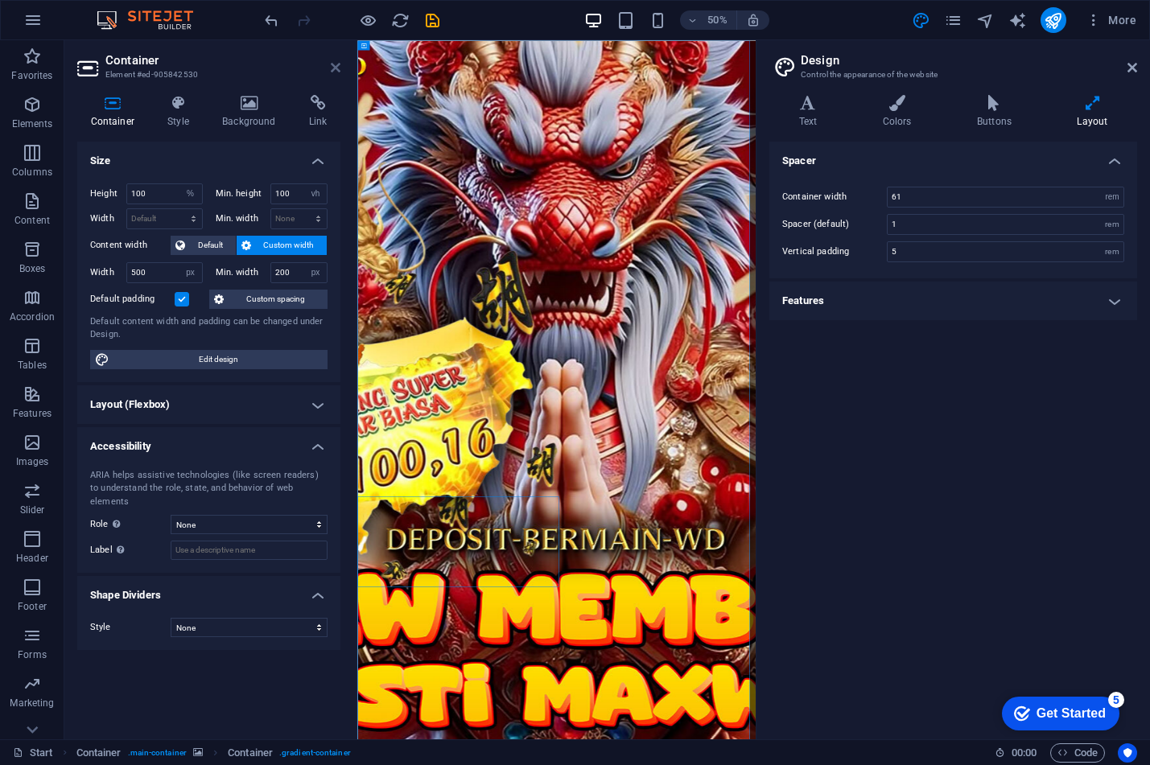
click at [331, 67] on icon at bounding box center [336, 67] width 10 height 13
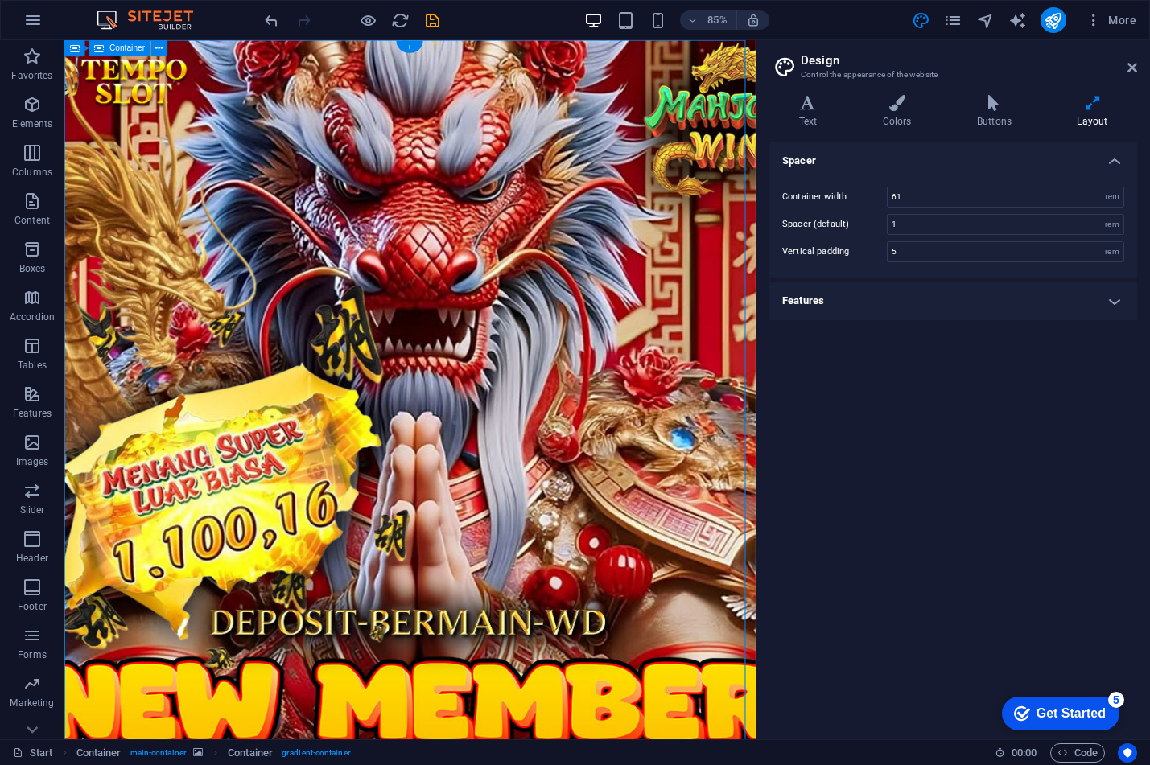
drag, startPoint x: 509, startPoint y: 592, endPoint x: 495, endPoint y: 484, distance: 108.7
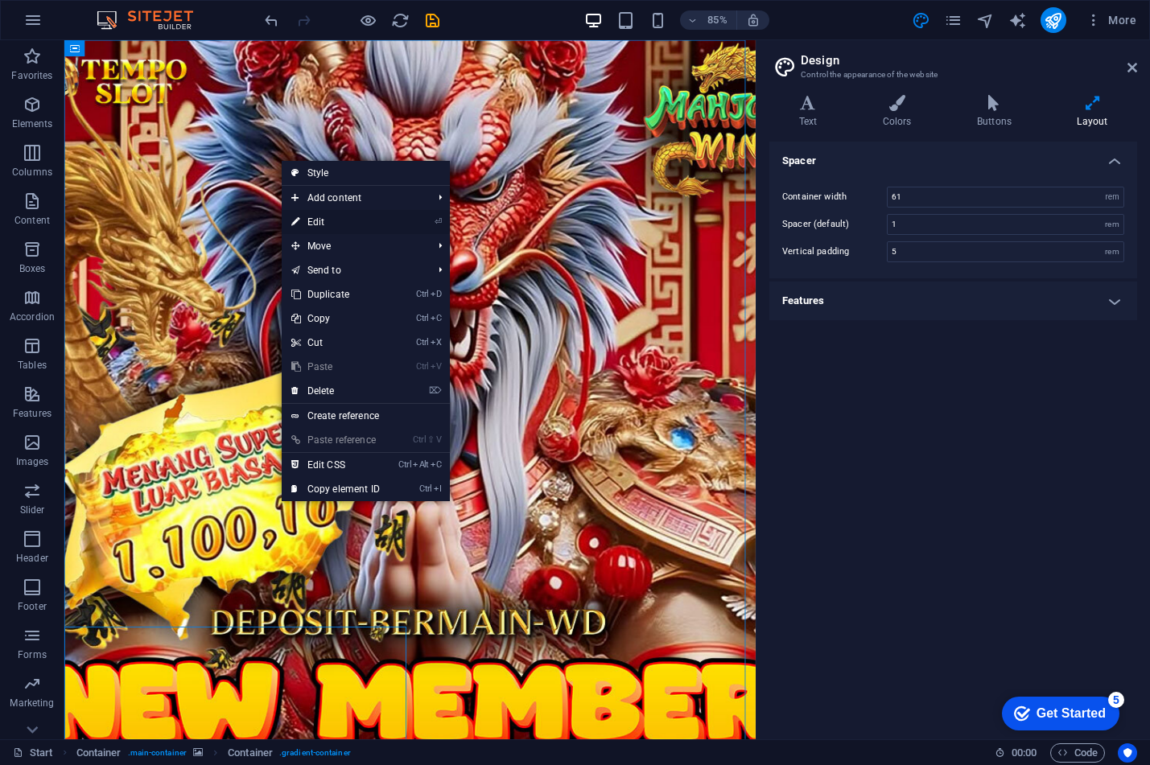
click at [327, 226] on link "⏎ Edit" at bounding box center [336, 222] width 108 height 24
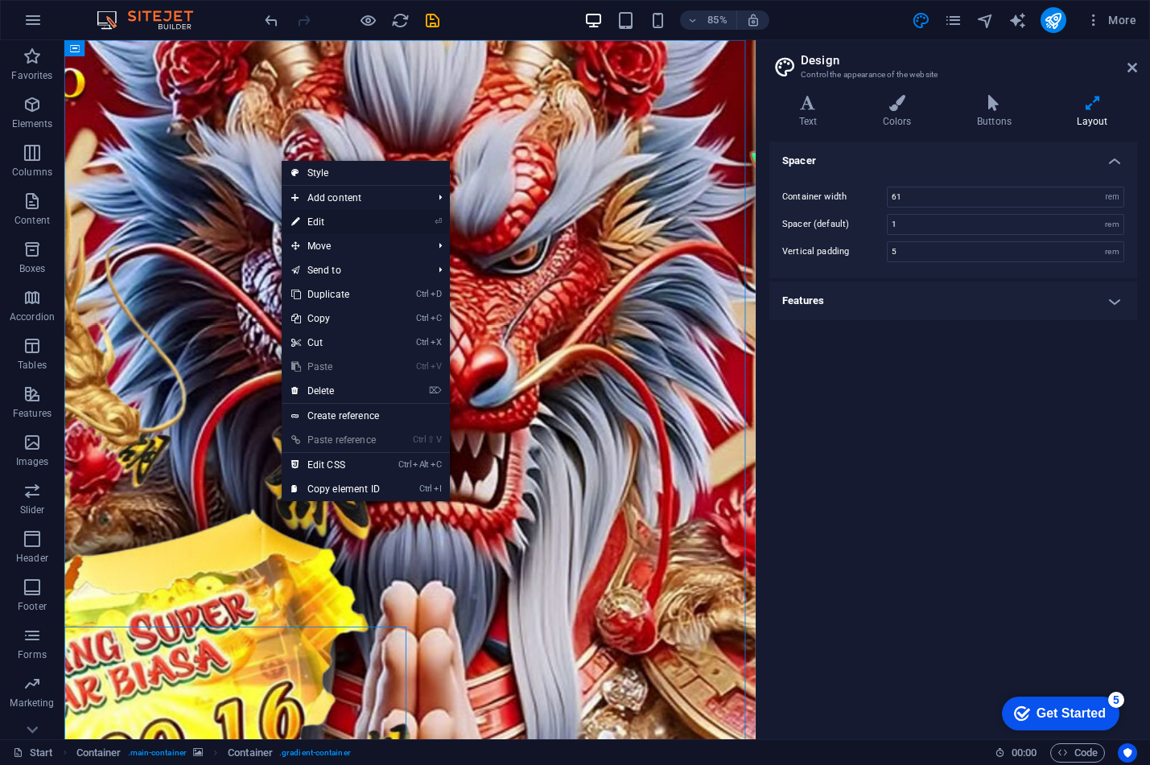
select select "%"
select select "vh"
select select "px"
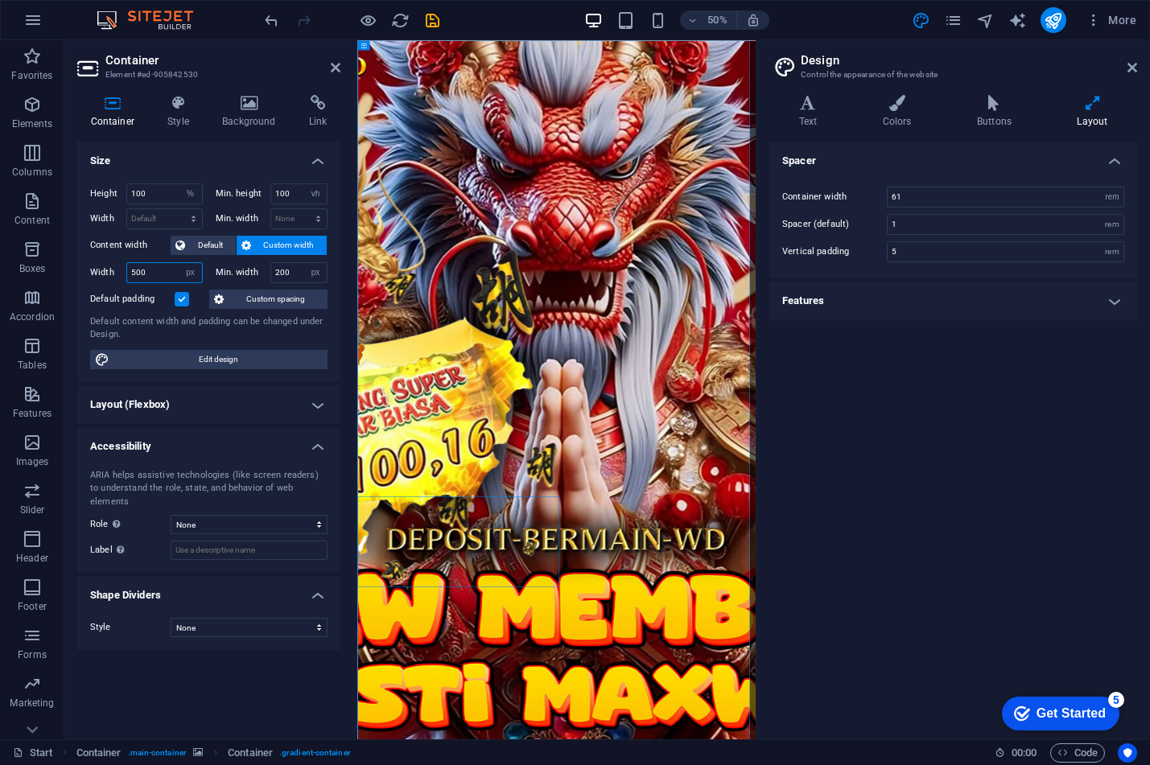
drag, startPoint x: 165, startPoint y: 270, endPoint x: 103, endPoint y: 268, distance: 62.0
click at [103, 268] on div "Width 500 Default px rem % em vh vw" at bounding box center [146, 272] width 113 height 21
type input "800"
drag, startPoint x: 297, startPoint y: 269, endPoint x: 204, endPoint y: 274, distance: 93.5
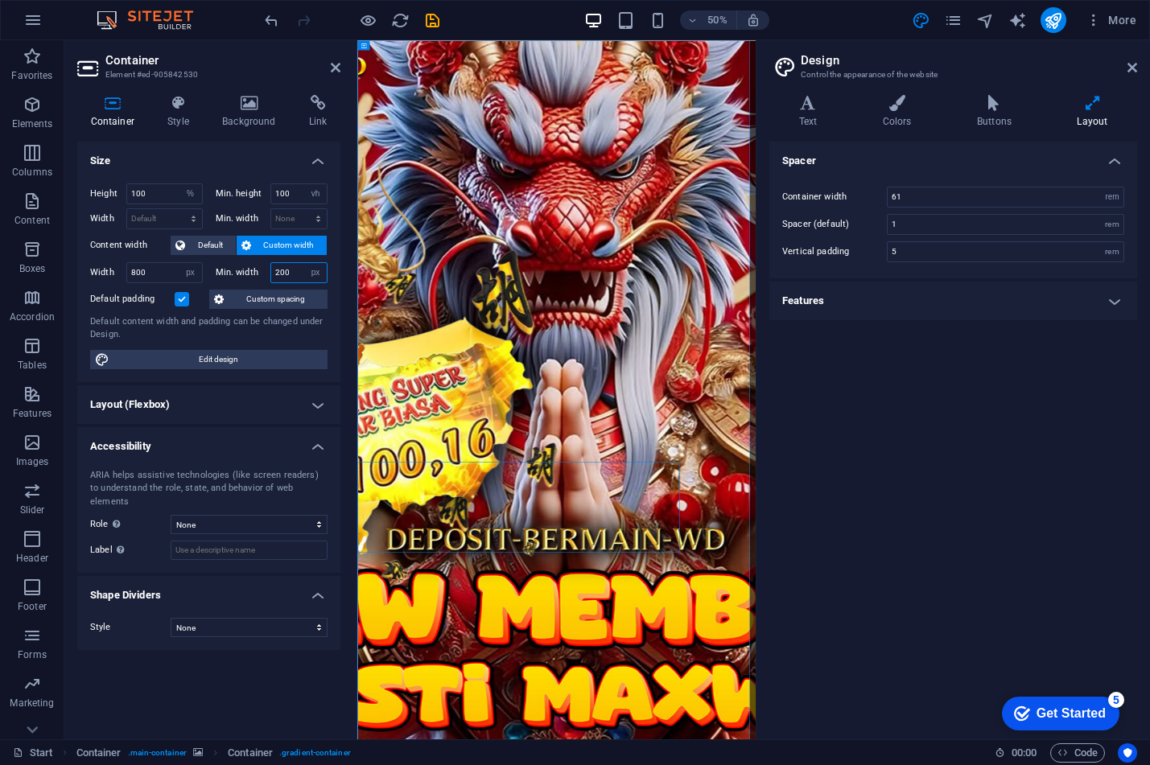
click at [204, 274] on div "Width 800 Default px rem % em vh vw Min. width 200 None px rem % vh vw" at bounding box center [208, 272] width 237 height 21
type input "300"
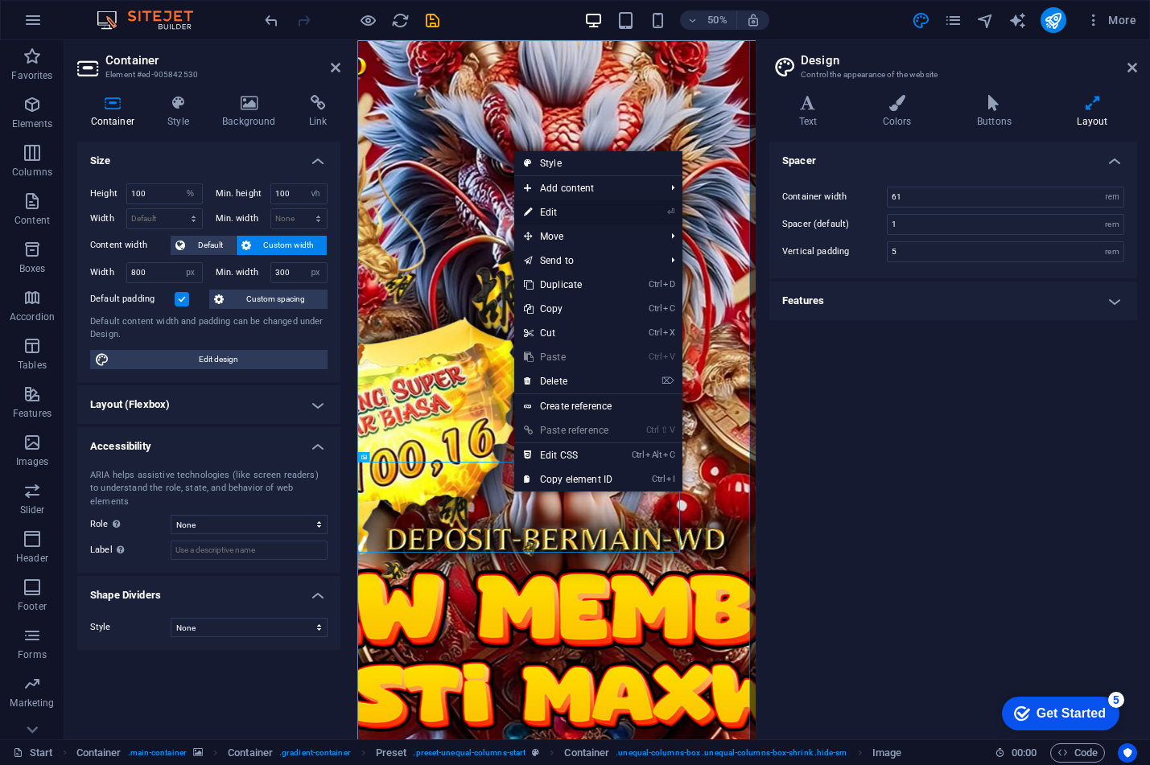
click at [550, 210] on link "⏎ Edit" at bounding box center [568, 212] width 108 height 24
select select "%"
select select "vh"
select select "px"
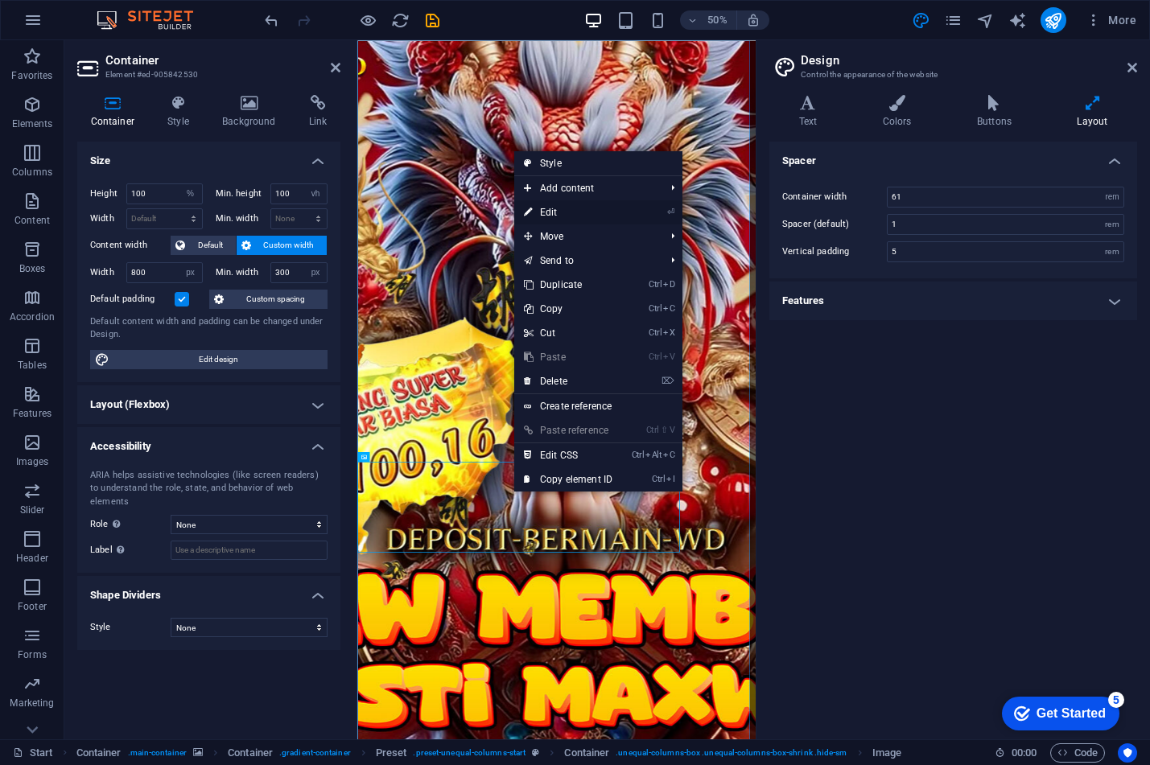
select select "px"
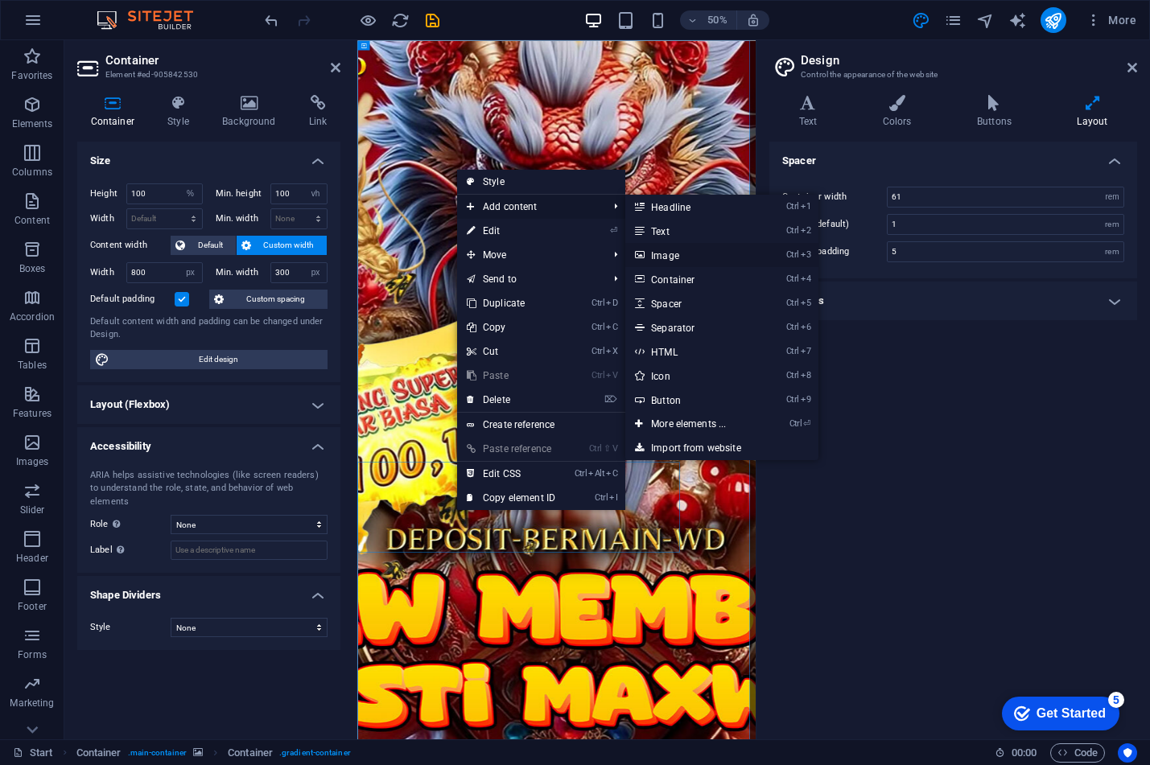
click at [683, 256] on link "Ctrl 3 Image" at bounding box center [691, 255] width 133 height 24
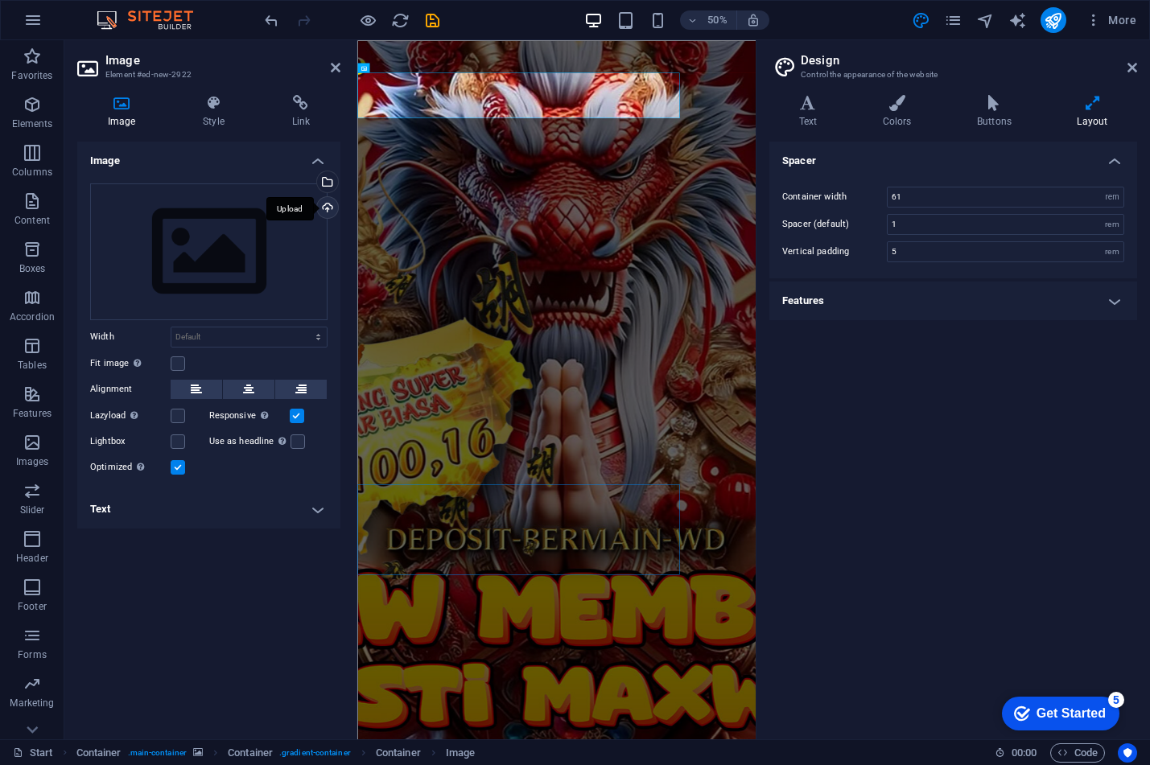
click at [325, 208] on div "Upload" at bounding box center [326, 209] width 24 height 24
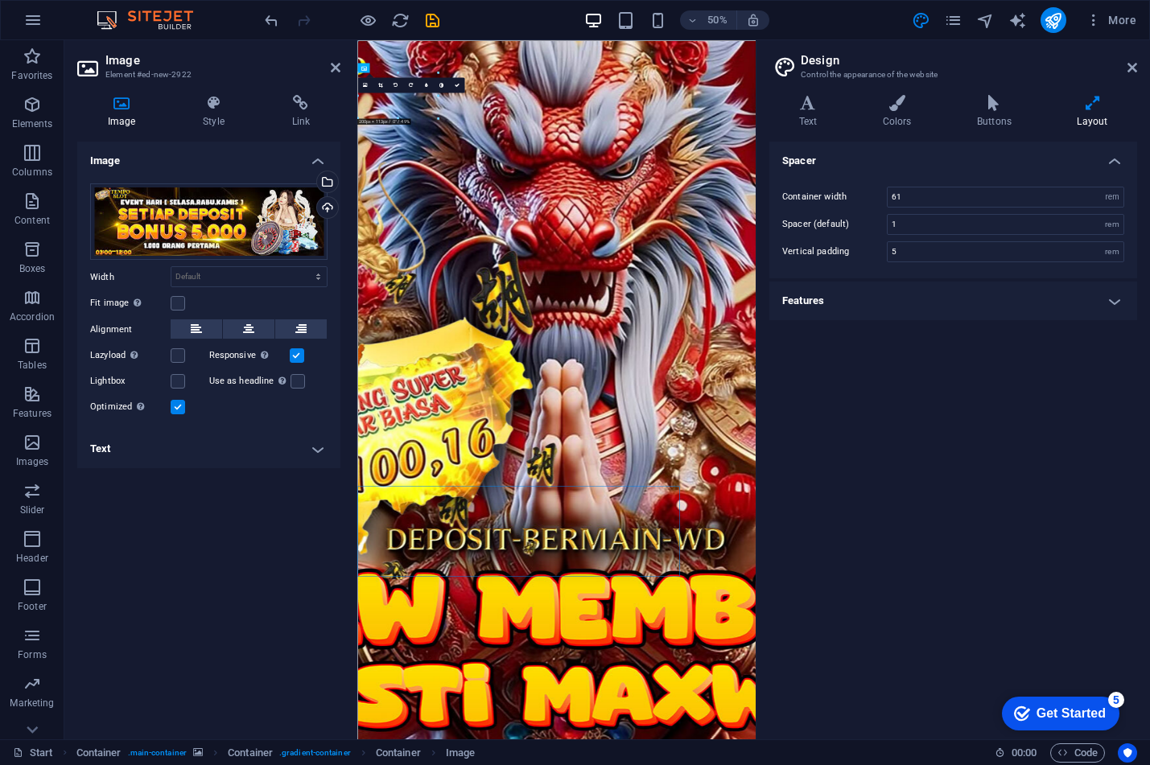
drag, startPoint x: 634, startPoint y: 138, endPoint x: 800, endPoint y: 193, distance: 174.6
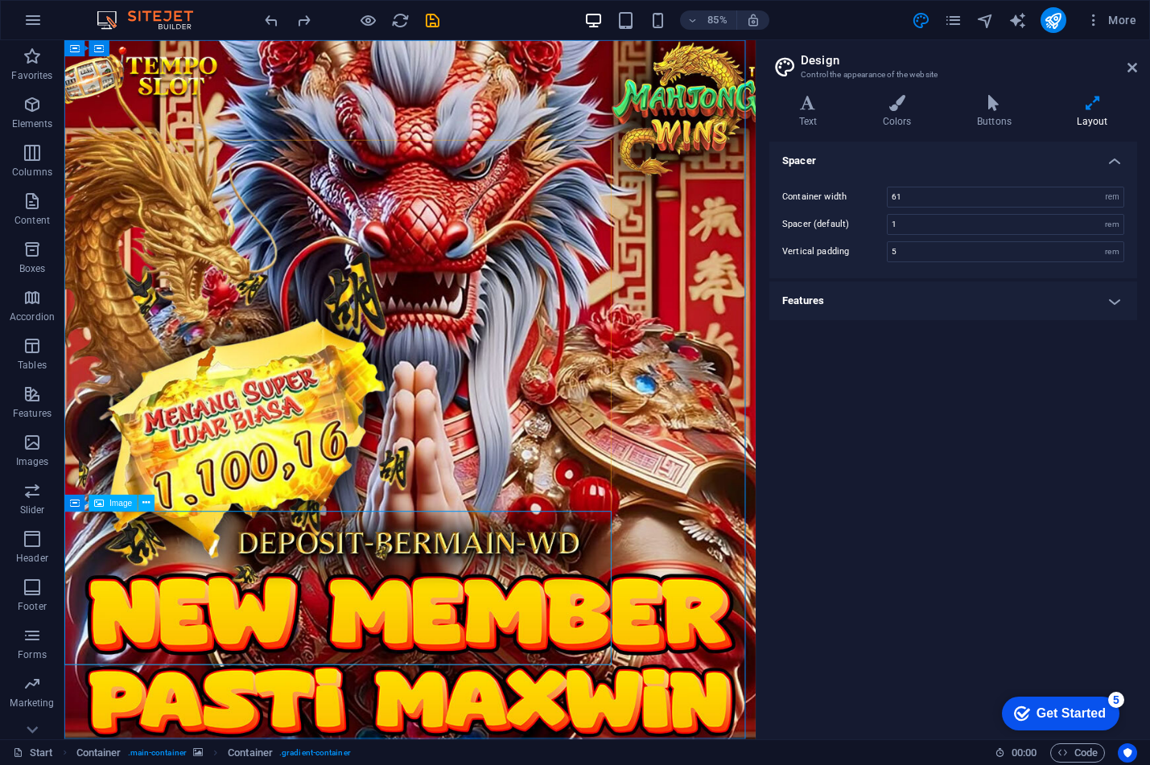
click at [118, 509] on div "Image" at bounding box center [113, 503] width 49 height 16
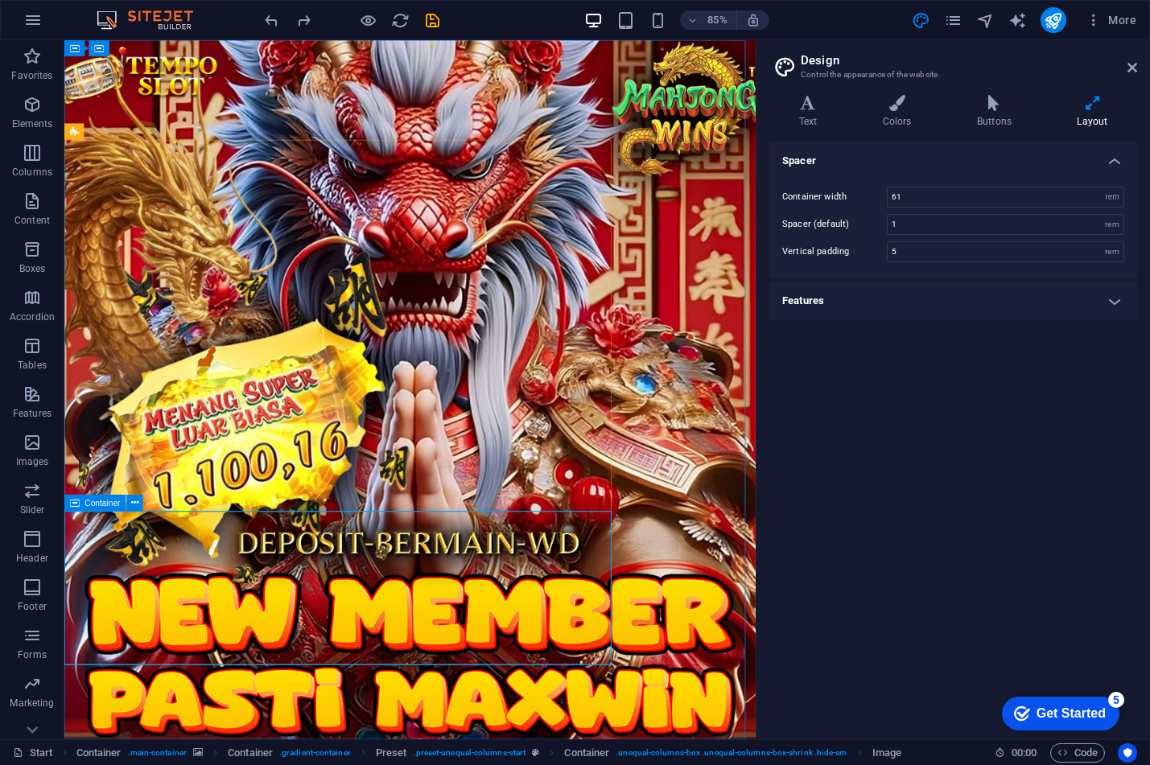
click at [88, 500] on span "Container" at bounding box center [102, 503] width 35 height 8
click at [137, 501] on icon at bounding box center [134, 503] width 7 height 14
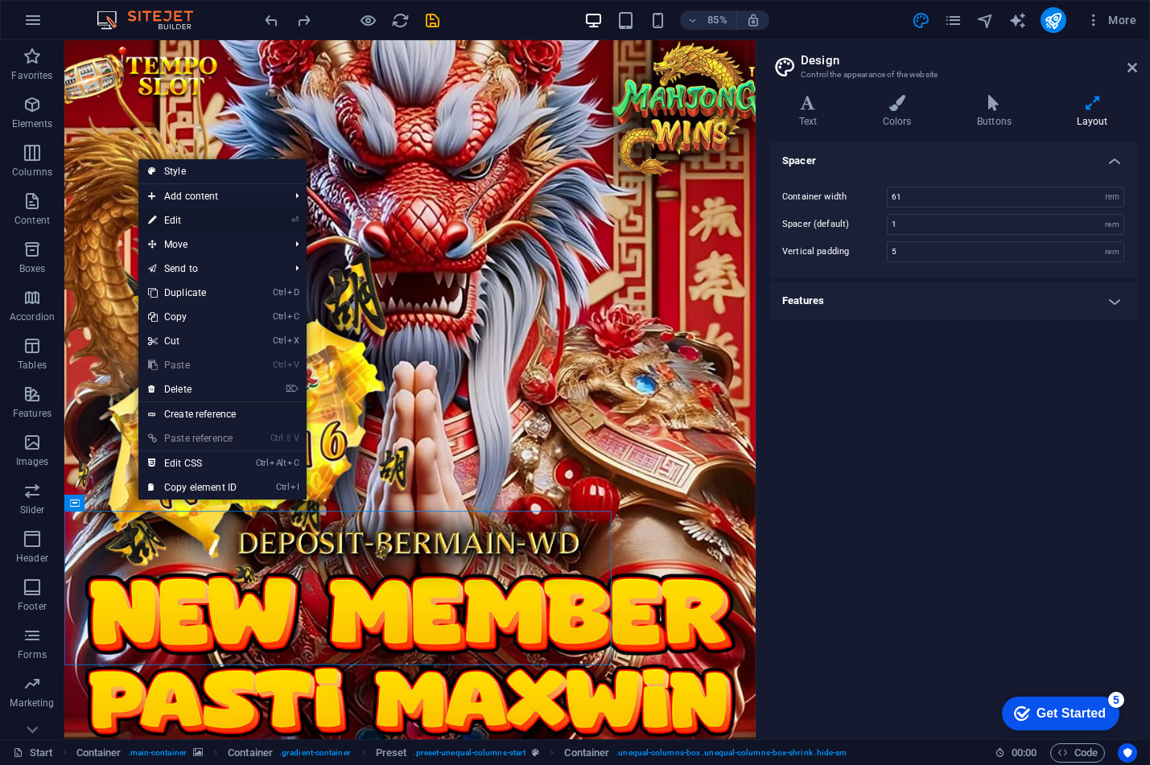
click at [178, 224] on link "⏎ Edit" at bounding box center [192, 220] width 108 height 24
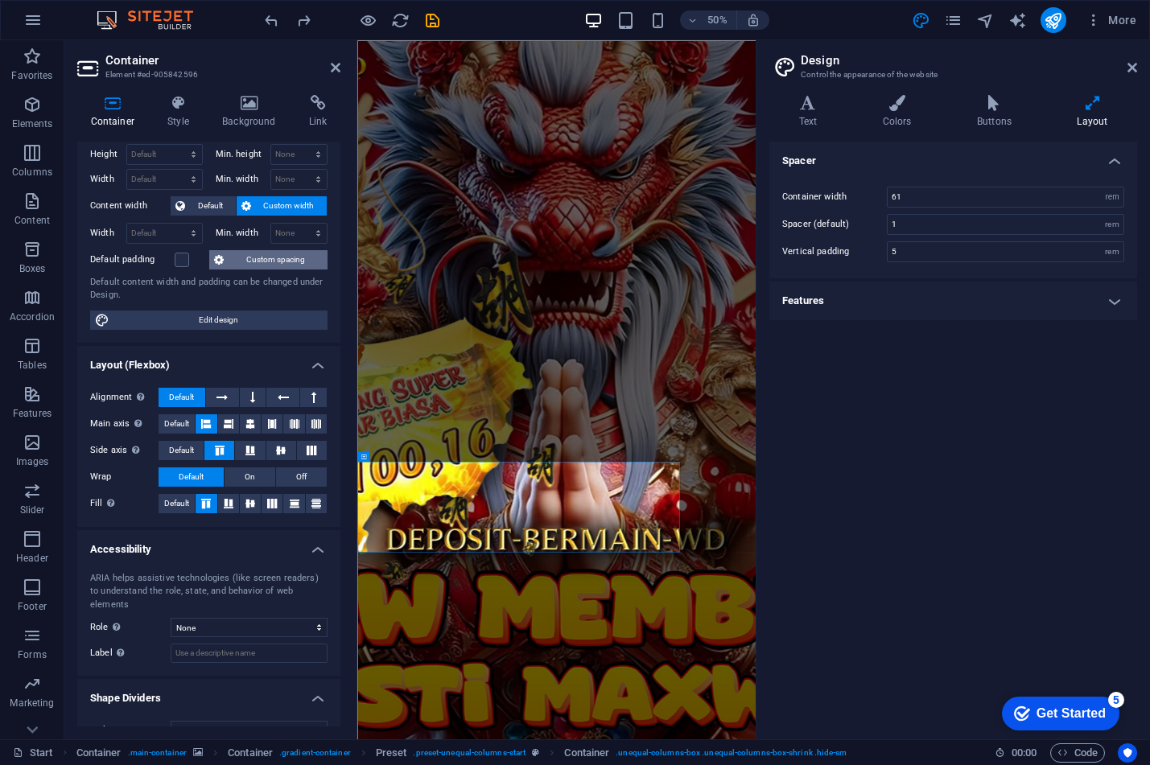
scroll to position [53, 0]
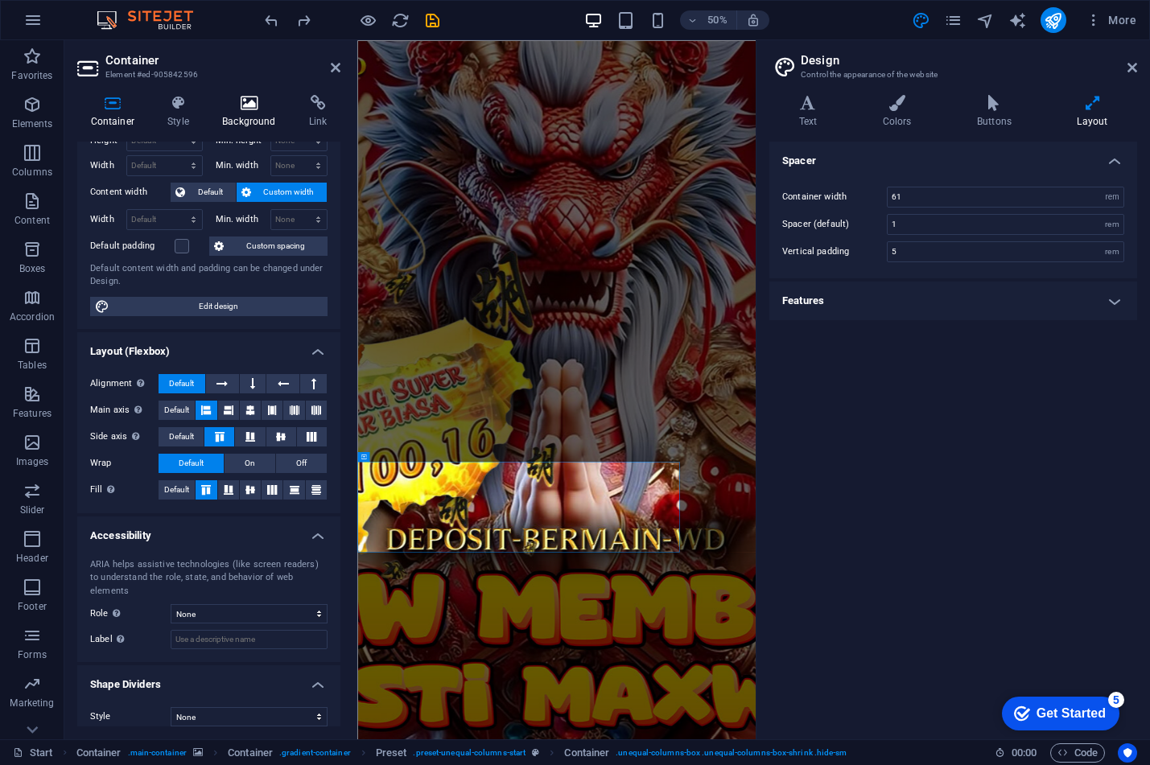
click at [244, 111] on h4 "Background" at bounding box center [252, 112] width 87 height 34
click at [243, 111] on h4 "Background" at bounding box center [252, 112] width 87 height 34
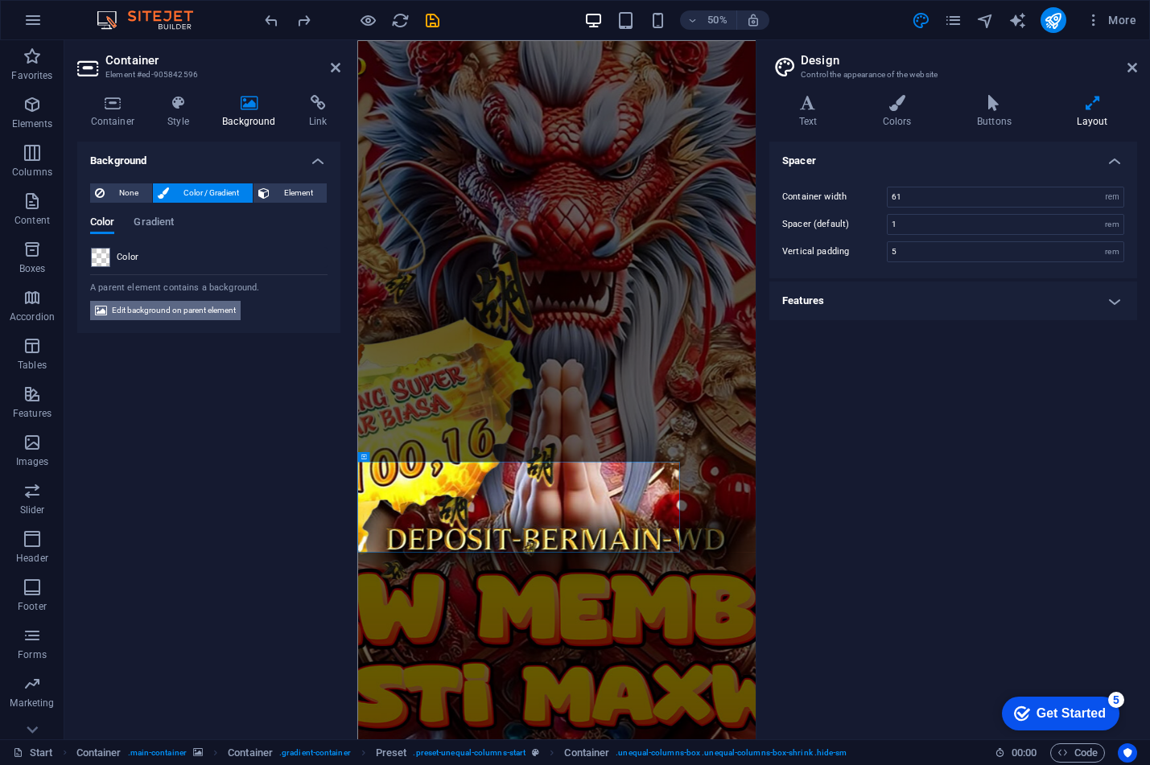
click at [162, 315] on span "Edit background on parent element" at bounding box center [174, 310] width 124 height 19
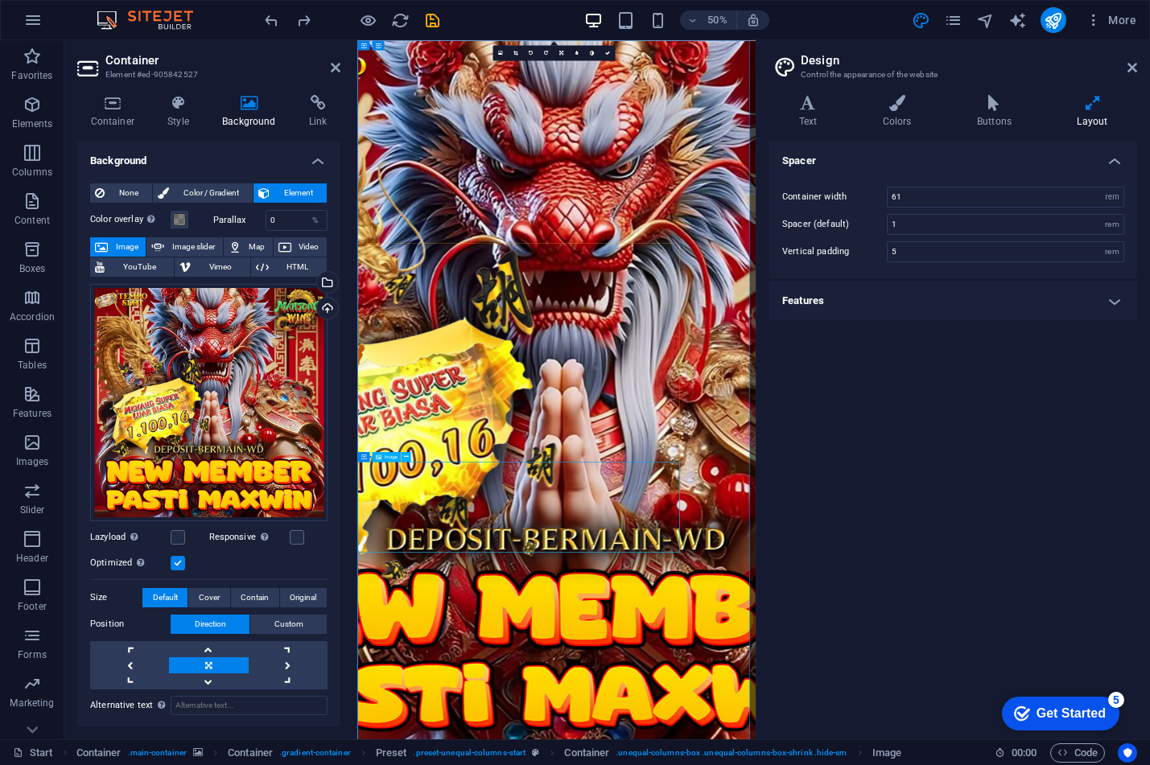
click at [389, 457] on span "Image" at bounding box center [391, 456] width 14 height 5
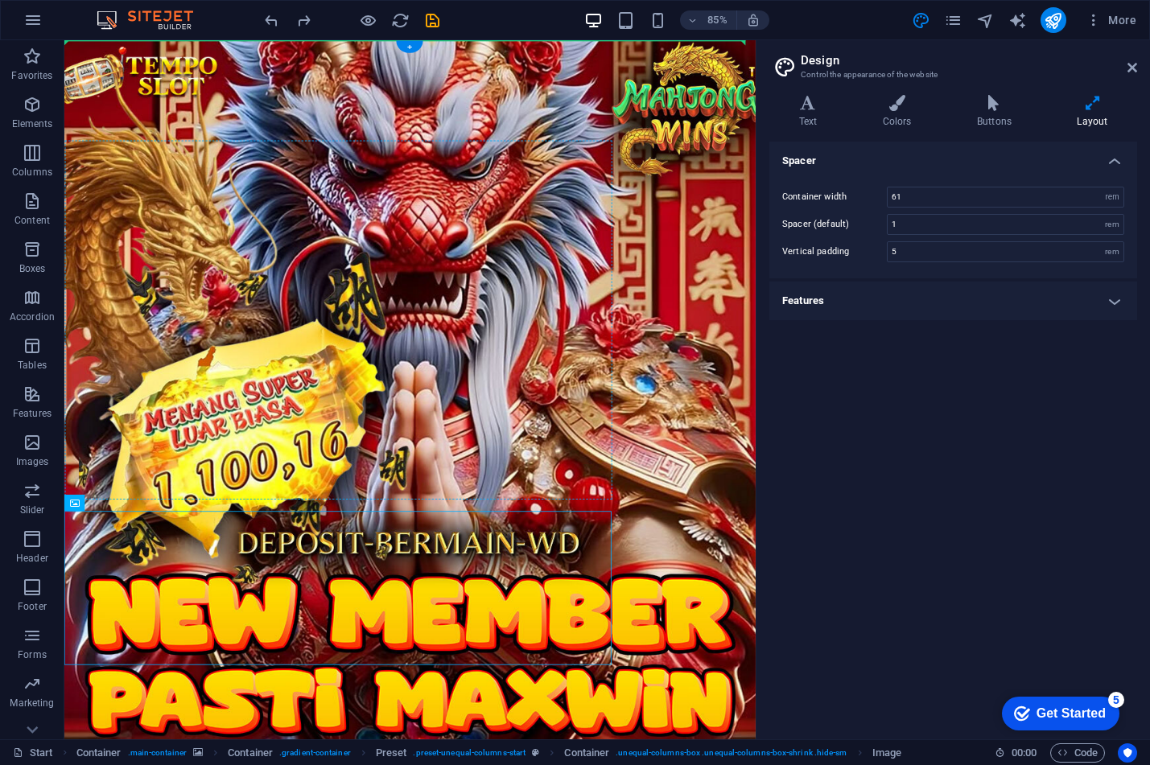
drag, startPoint x: 456, startPoint y: 500, endPoint x: 443, endPoint y: 412, distance: 88.6
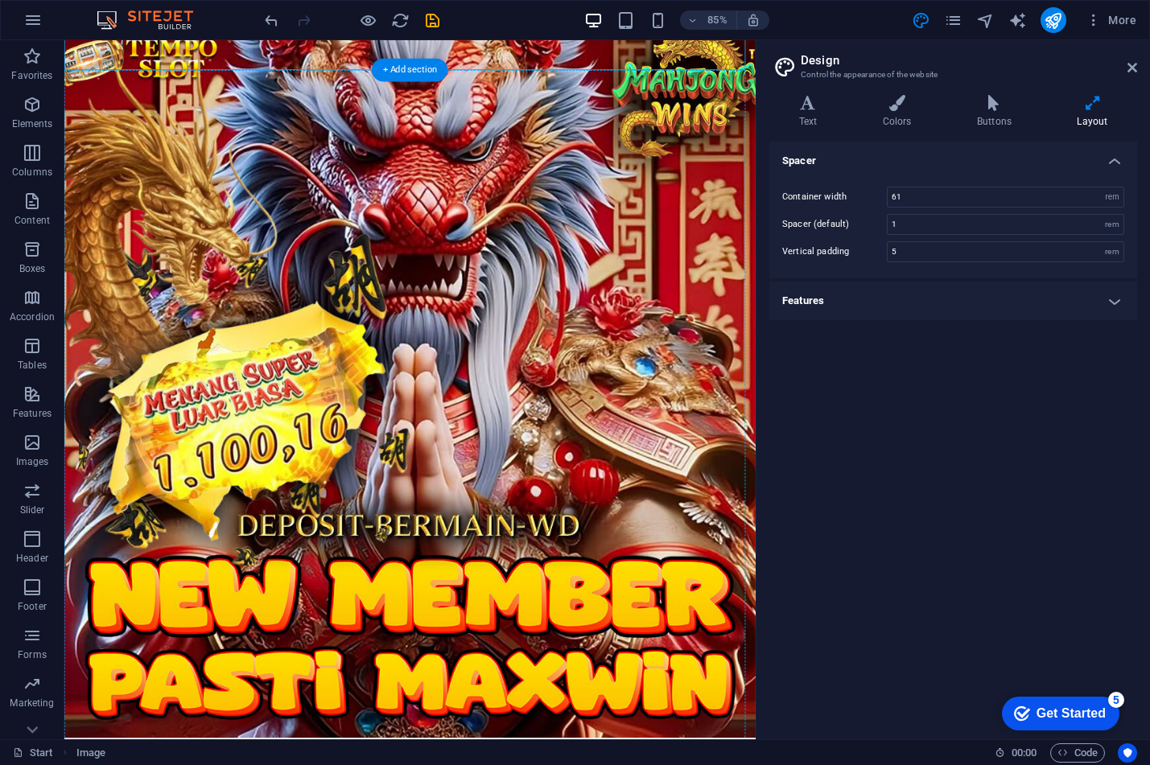
scroll to position [239, 0]
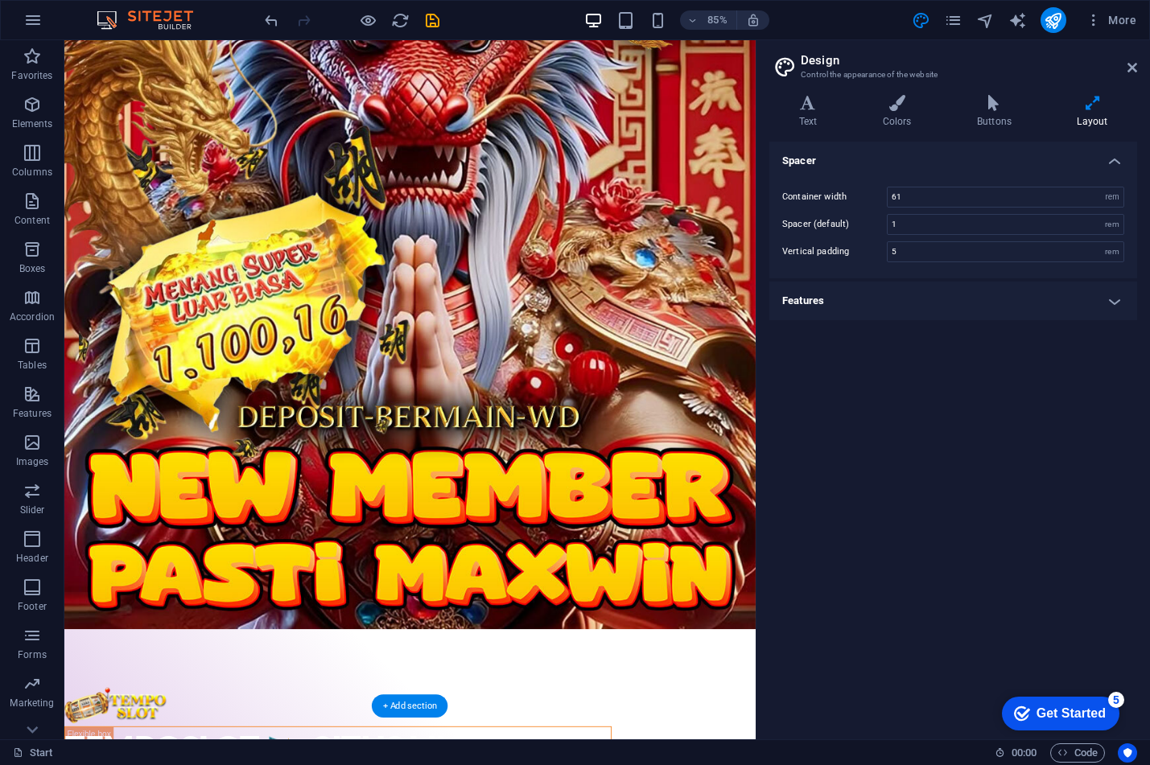
drag, startPoint x: 255, startPoint y: 159, endPoint x: 263, endPoint y: 596, distance: 436.3
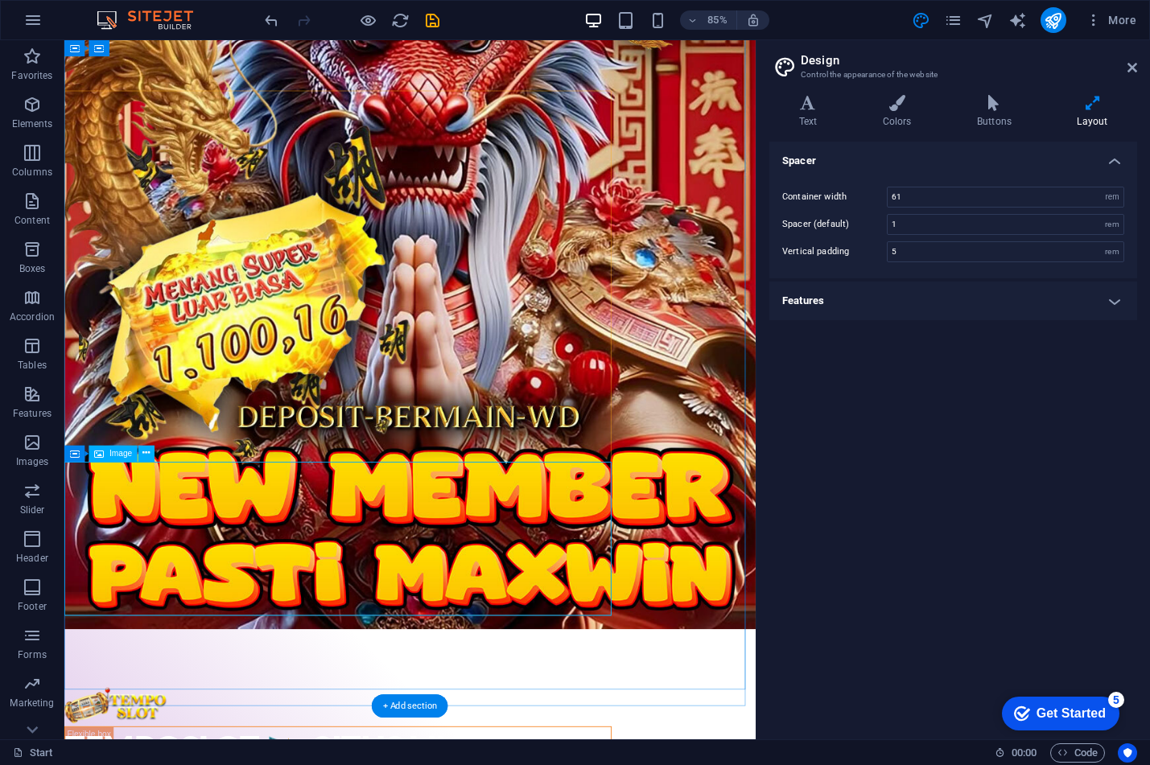
scroll to position [58, 0]
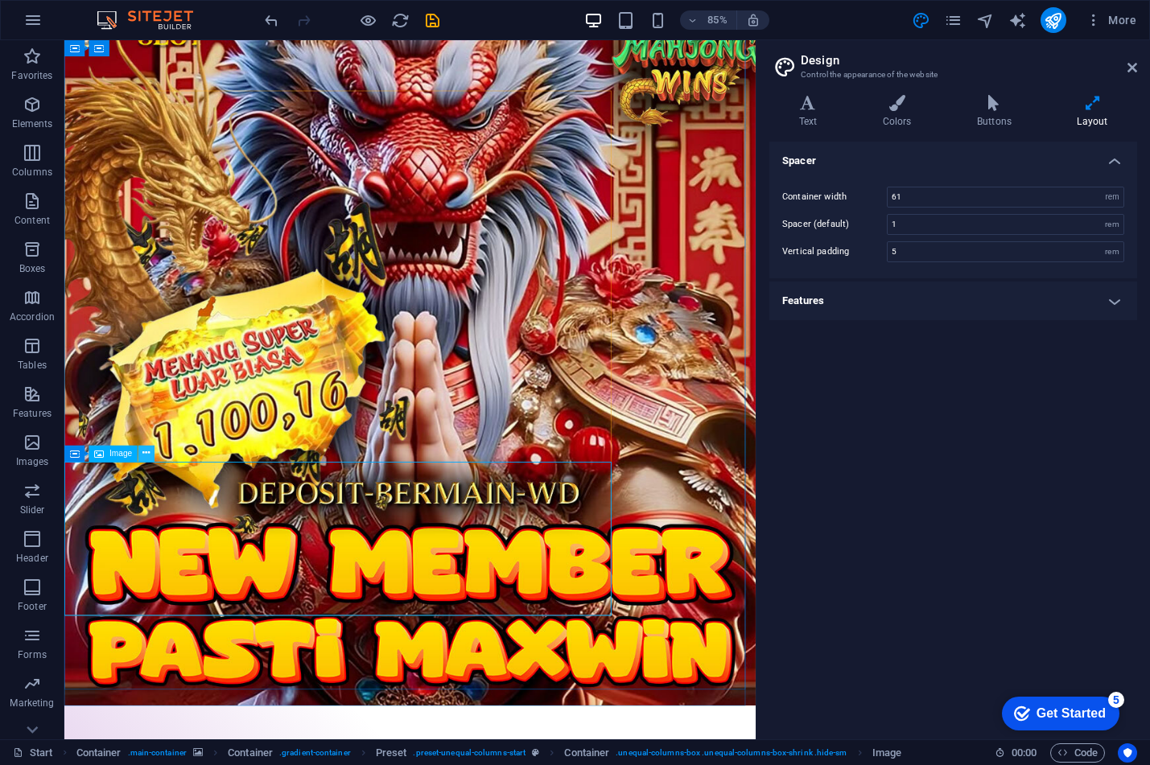
click at [146, 453] on icon at bounding box center [146, 454] width 7 height 14
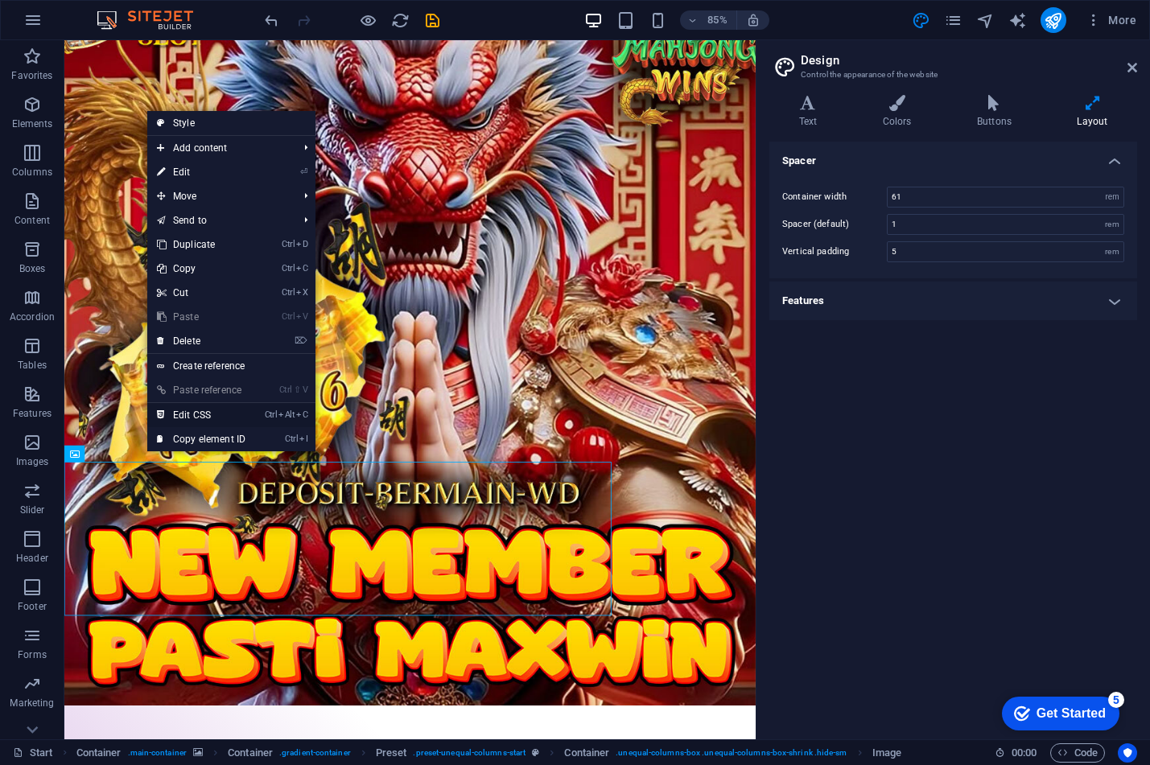
click at [212, 417] on link "Ctrl Alt C Edit CSS" at bounding box center [201, 415] width 108 height 24
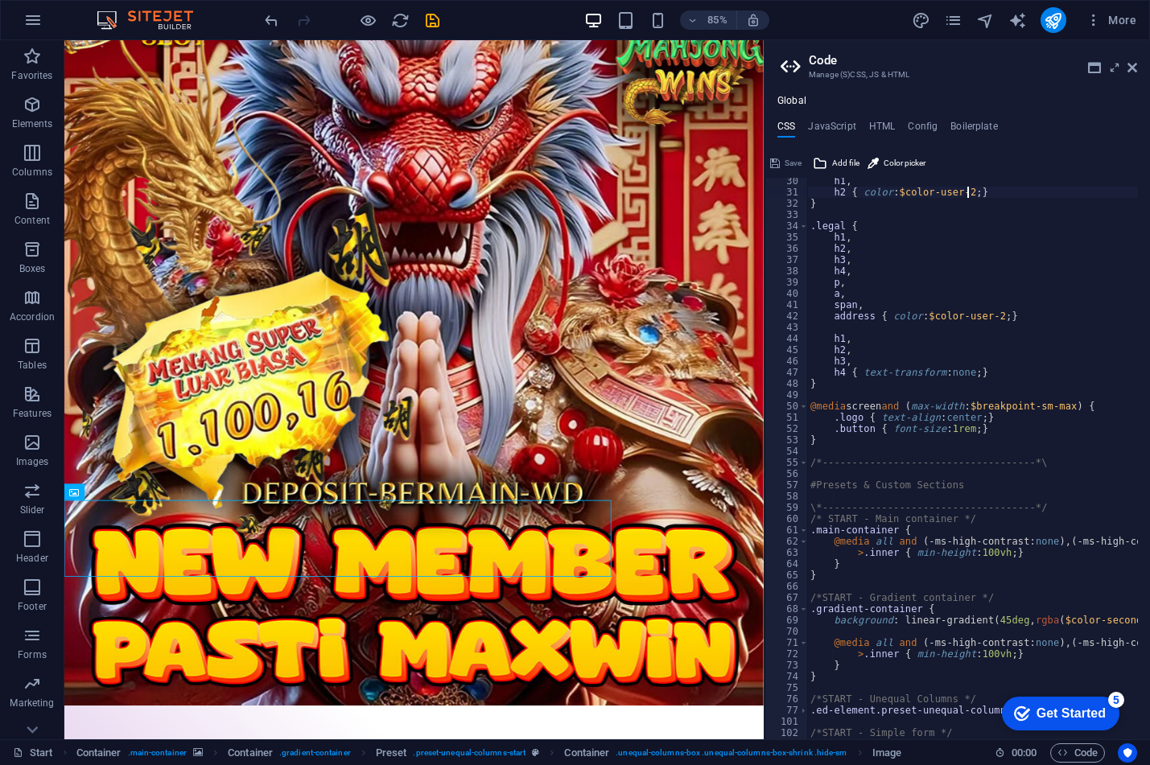
scroll to position [233, 0]
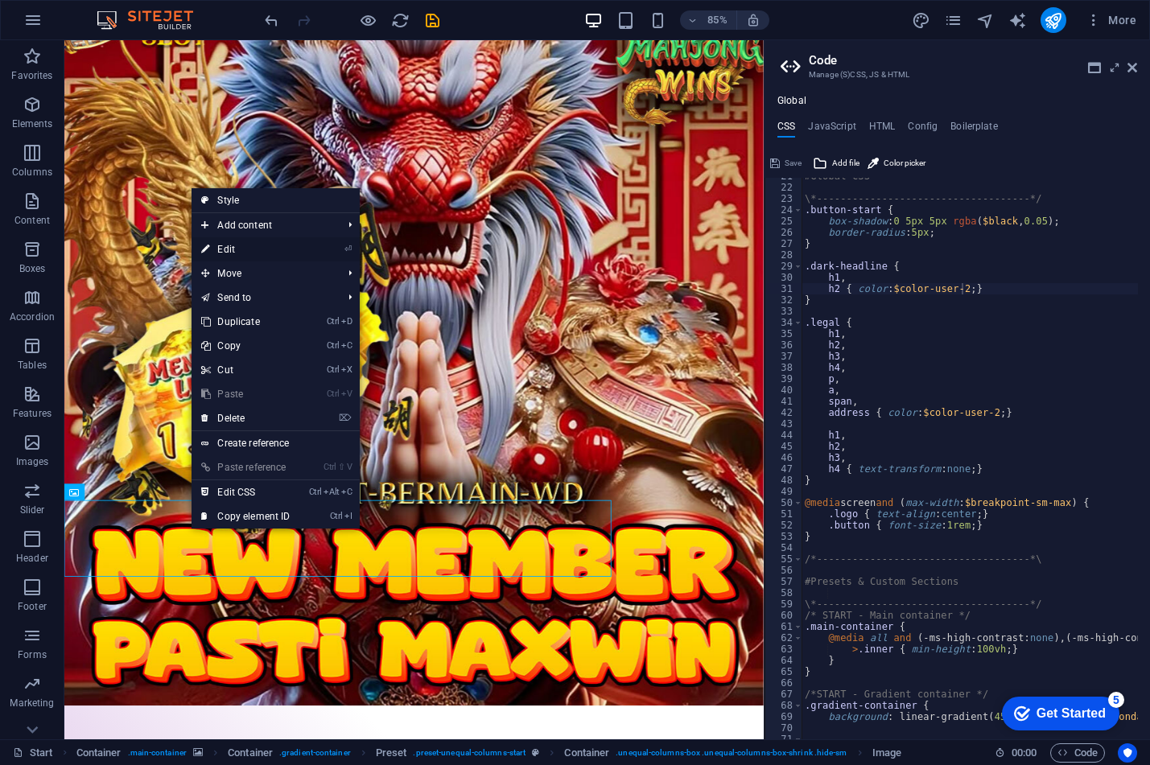
click at [240, 254] on link "⏎ Edit" at bounding box center [246, 249] width 108 height 24
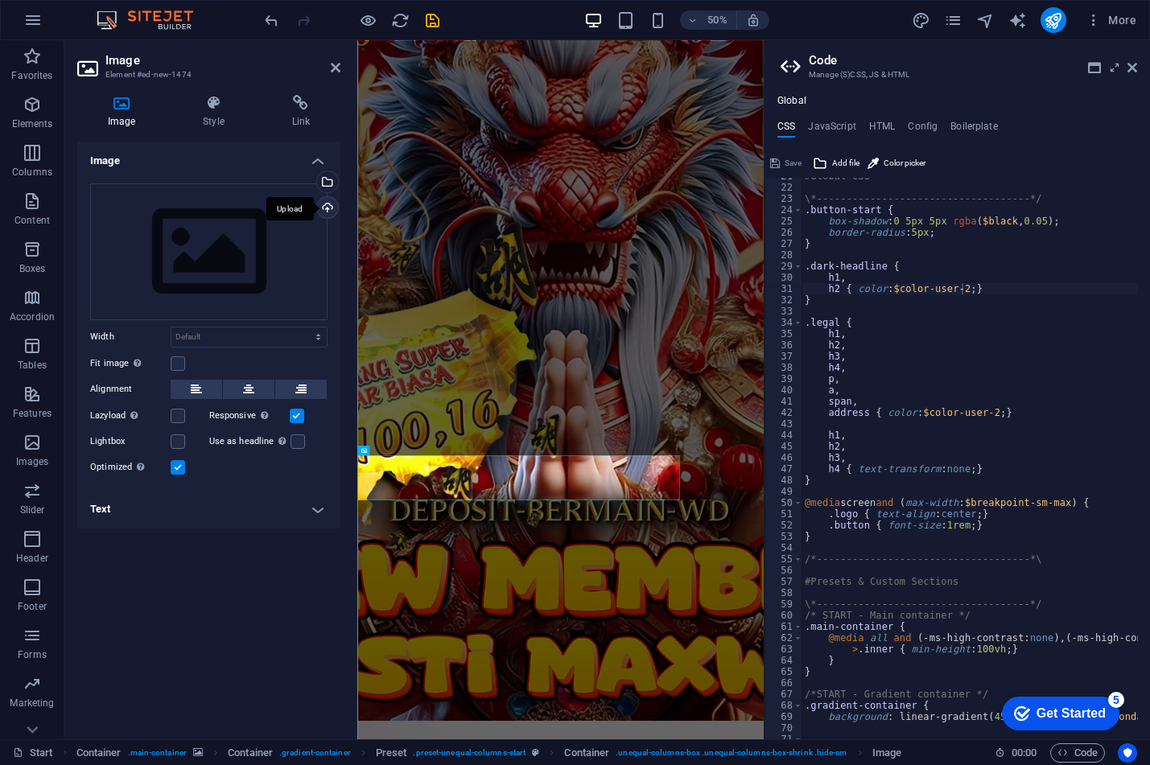
click at [328, 207] on div "Upload" at bounding box center [326, 209] width 24 height 24
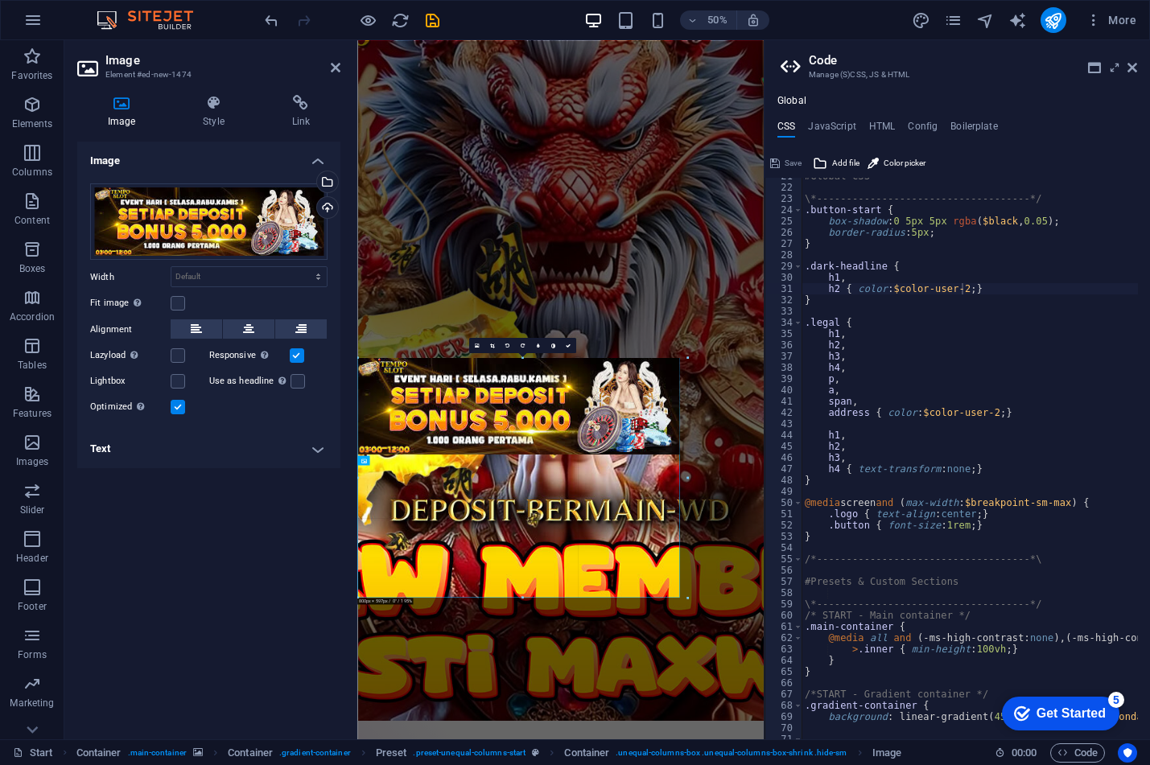
drag, startPoint x: 441, startPoint y: 476, endPoint x: 976, endPoint y: 456, distance: 535.6
type input "800"
select select "px"
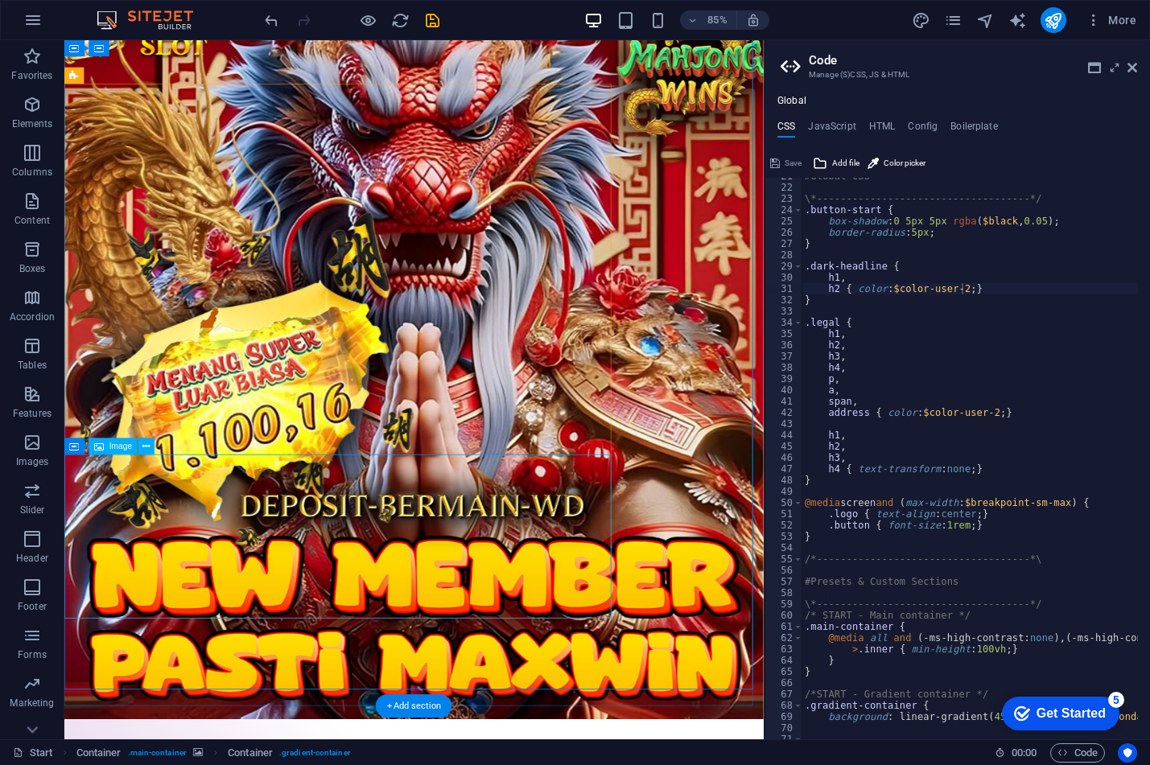
scroll to position [0, 0]
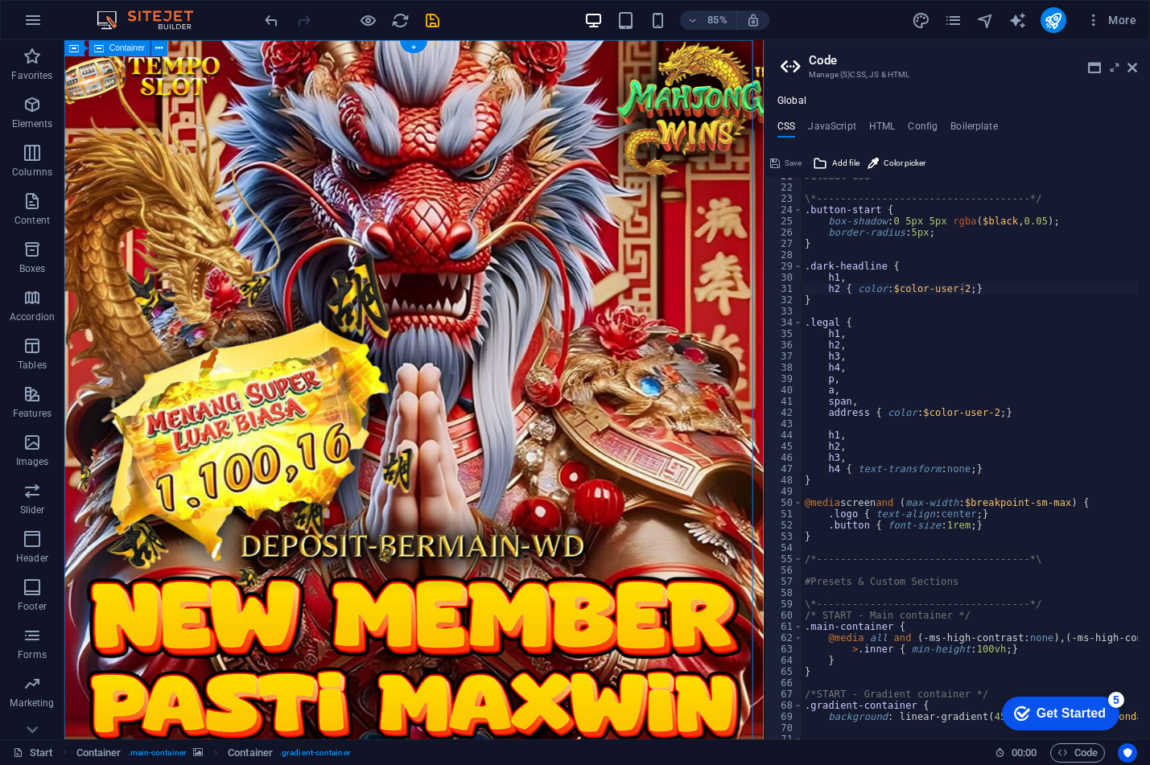
click at [158, 50] on icon at bounding box center [159, 48] width 7 height 14
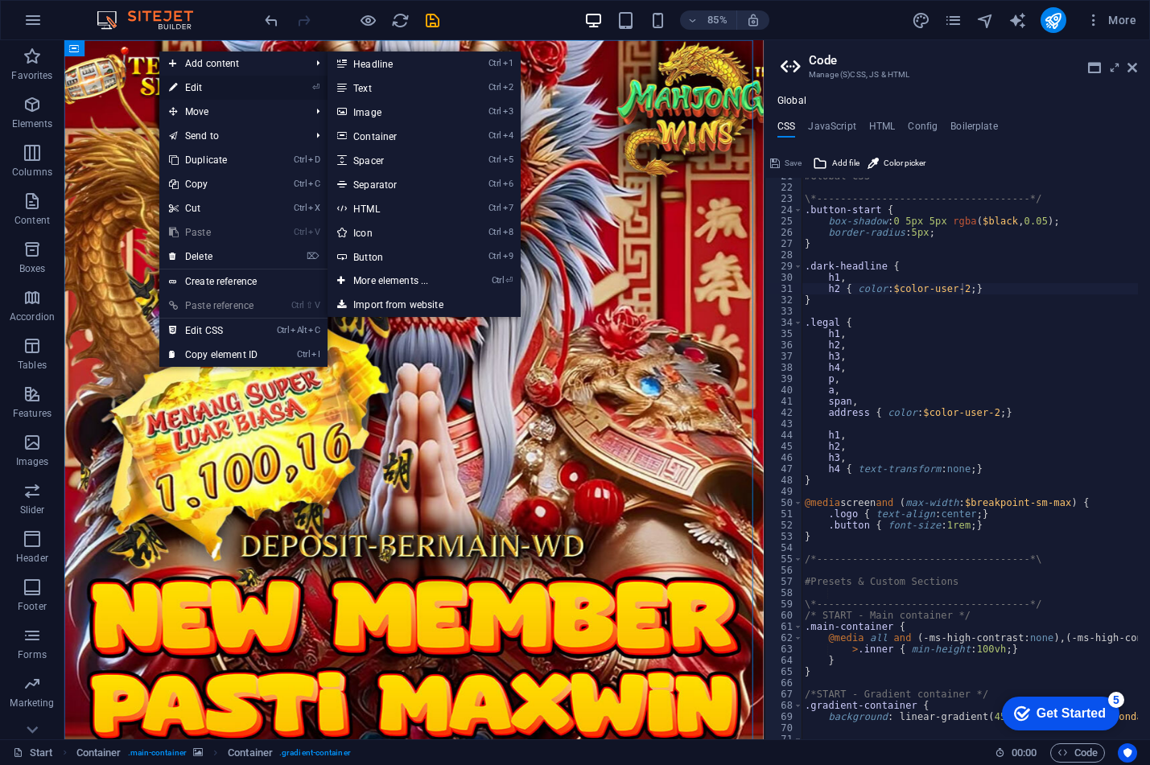
click at [217, 85] on link "⏎ Edit" at bounding box center [213, 88] width 108 height 24
select select "%"
select select "vh"
select select "px"
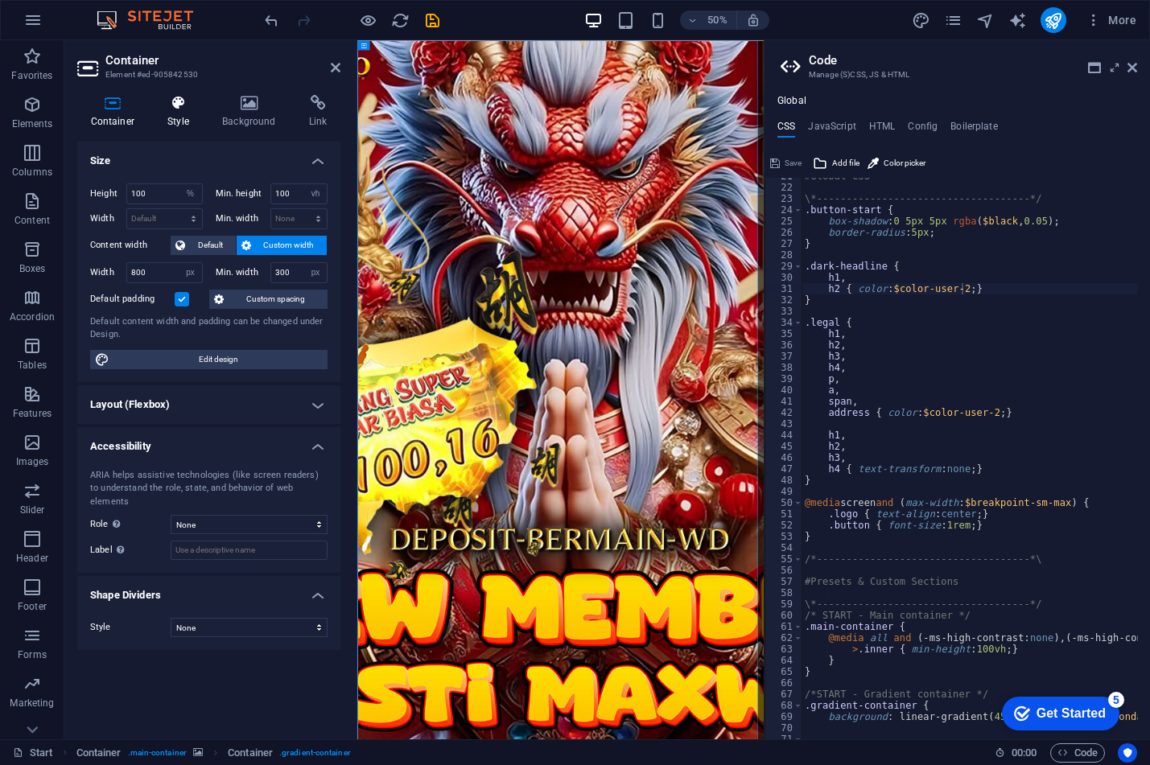
click at [176, 114] on h4 "Style" at bounding box center [182, 112] width 55 height 34
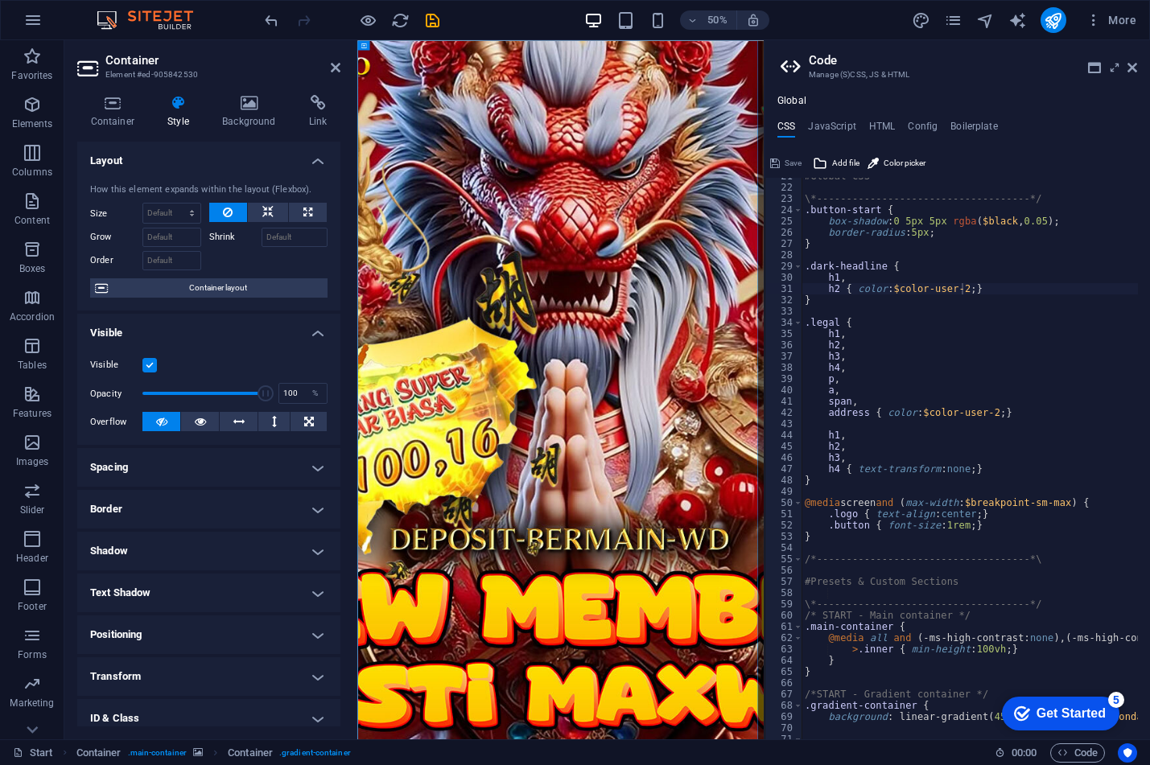
scroll to position [95, 0]
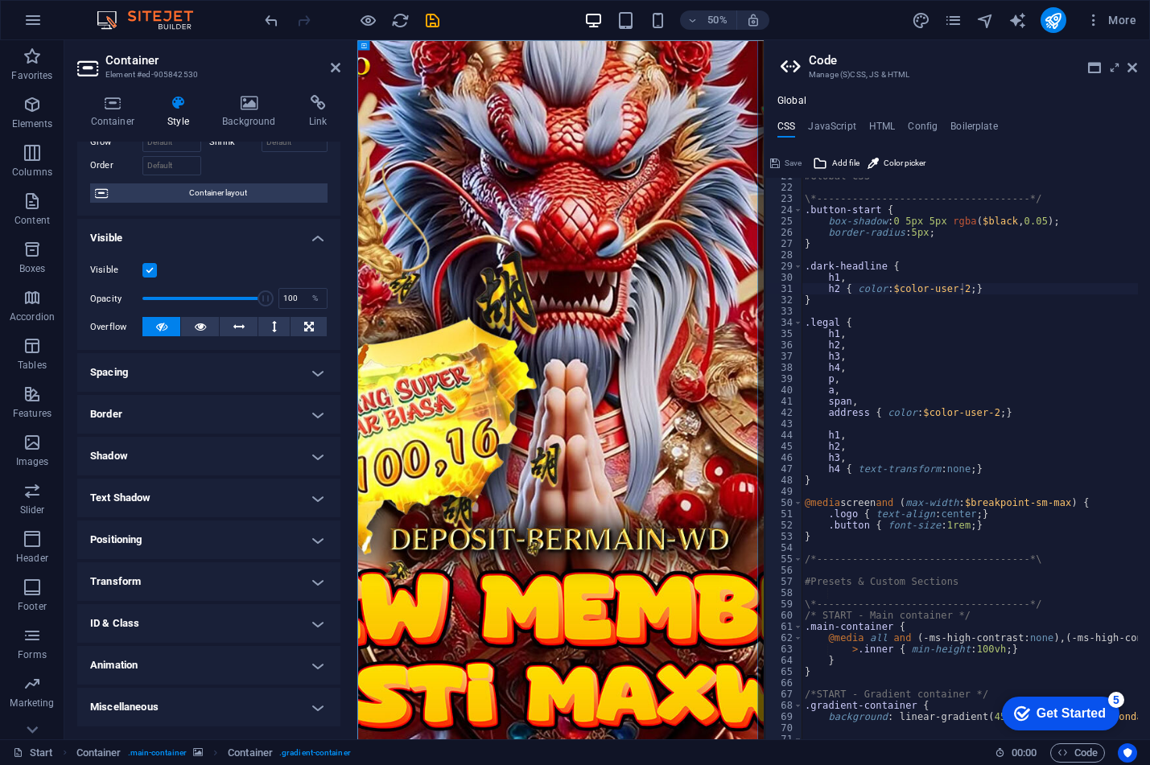
click at [146, 419] on h4 "Border" at bounding box center [208, 414] width 263 height 39
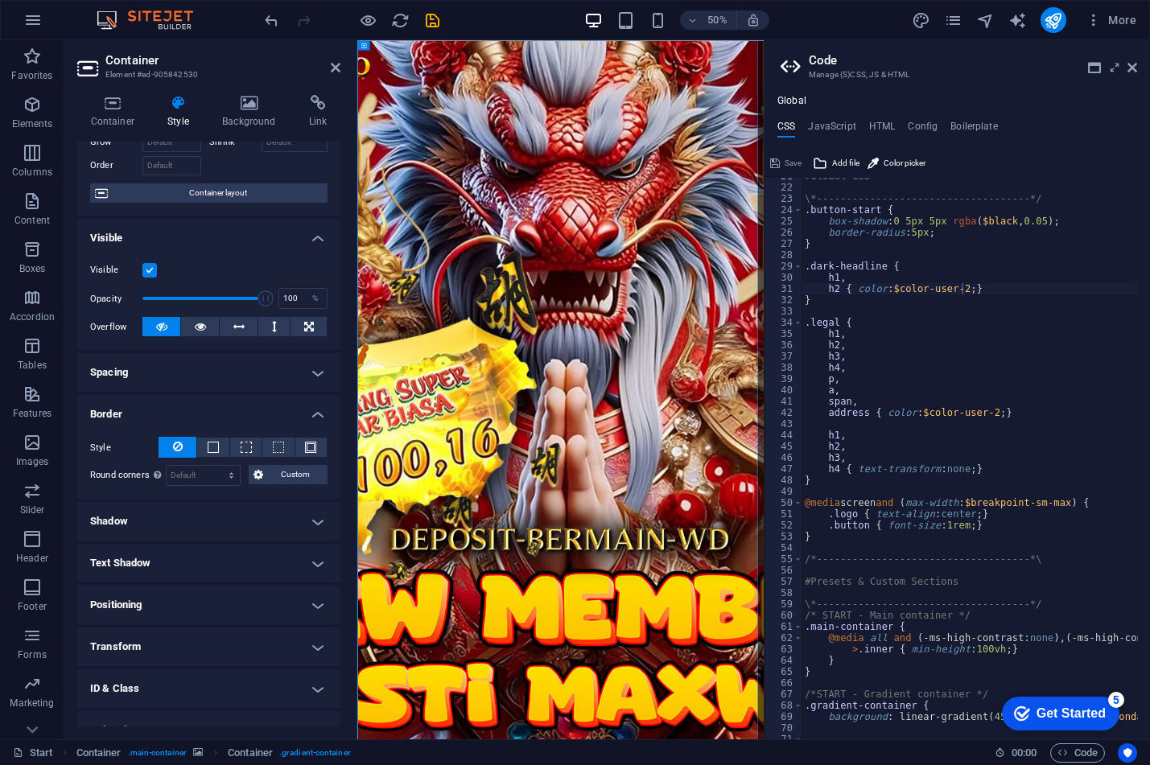
click at [151, 379] on h4 "Spacing" at bounding box center [208, 372] width 263 height 39
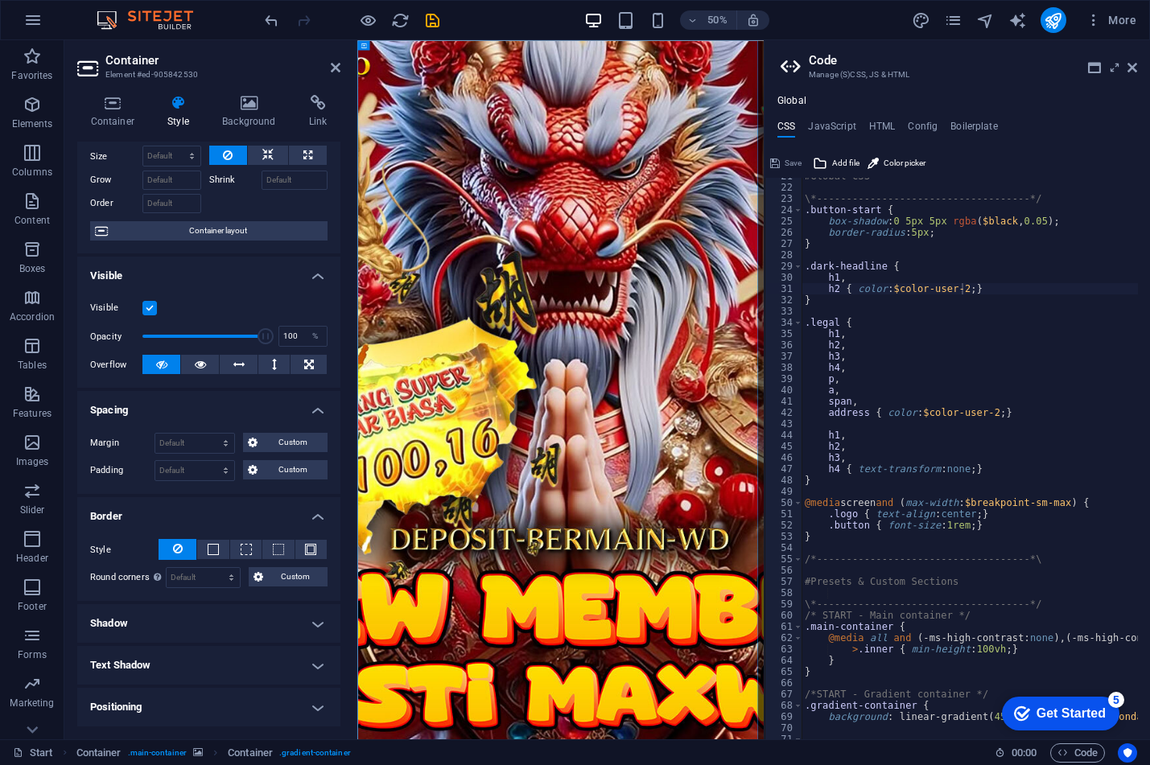
scroll to position [0, 0]
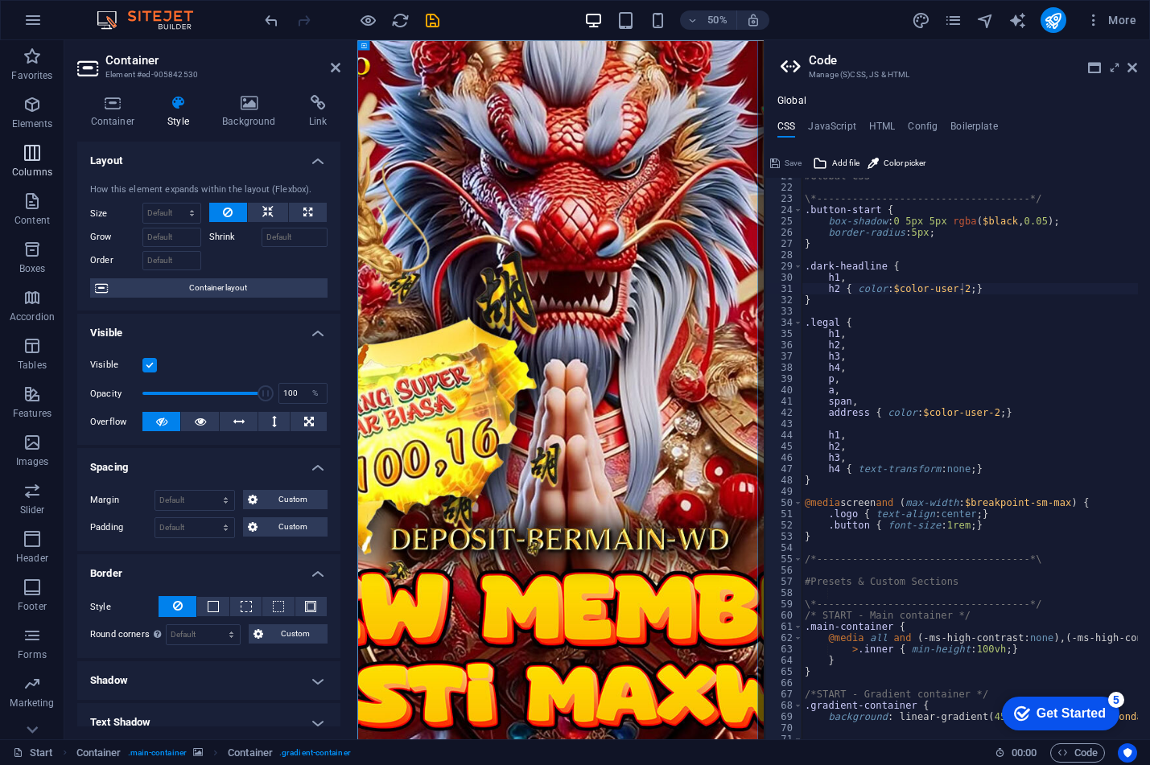
click at [40, 165] on span "Columns" at bounding box center [32, 162] width 64 height 39
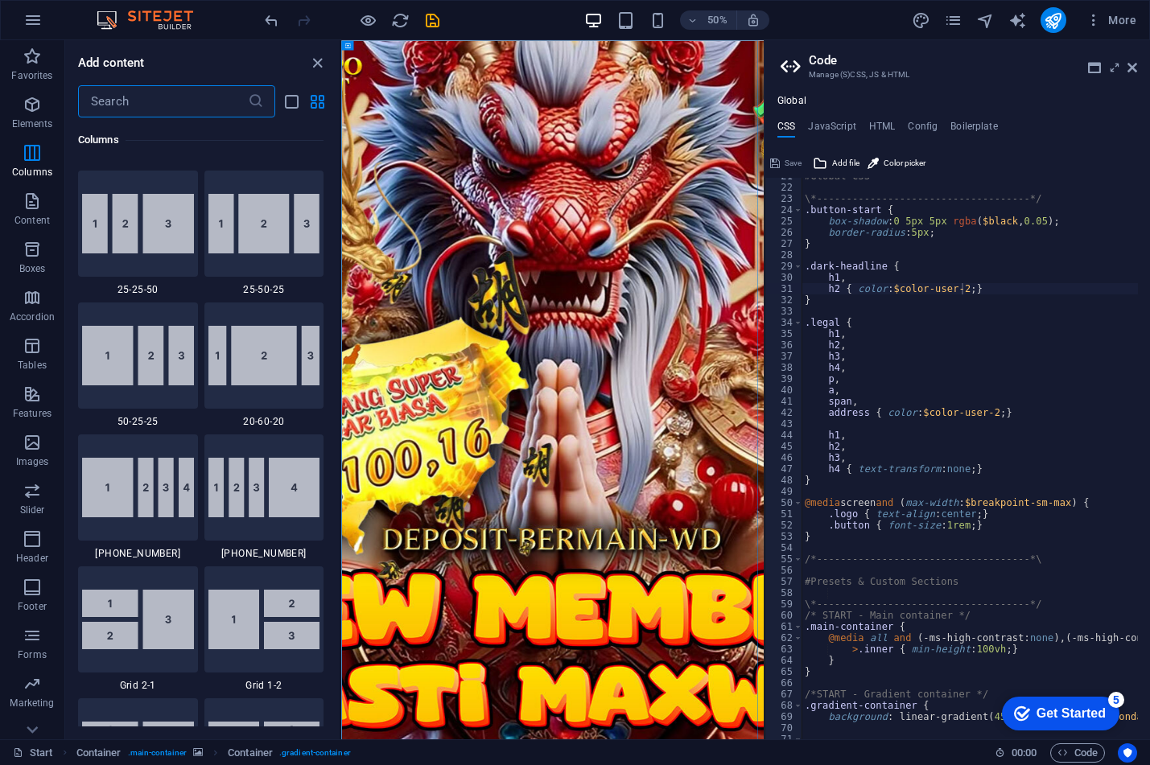
scroll to position [1602, 0]
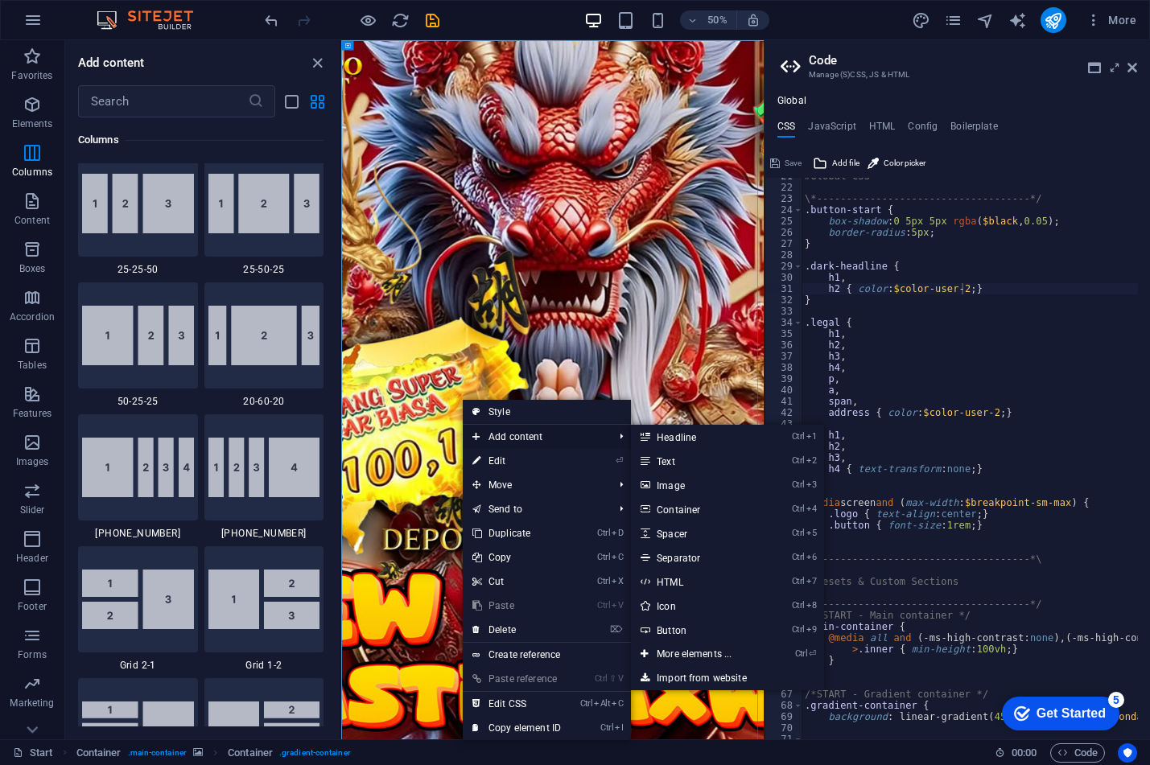
click at [514, 436] on span "Add content" at bounding box center [535, 437] width 144 height 24
click at [689, 482] on link "Ctrl 3 Image" at bounding box center [697, 485] width 133 height 24
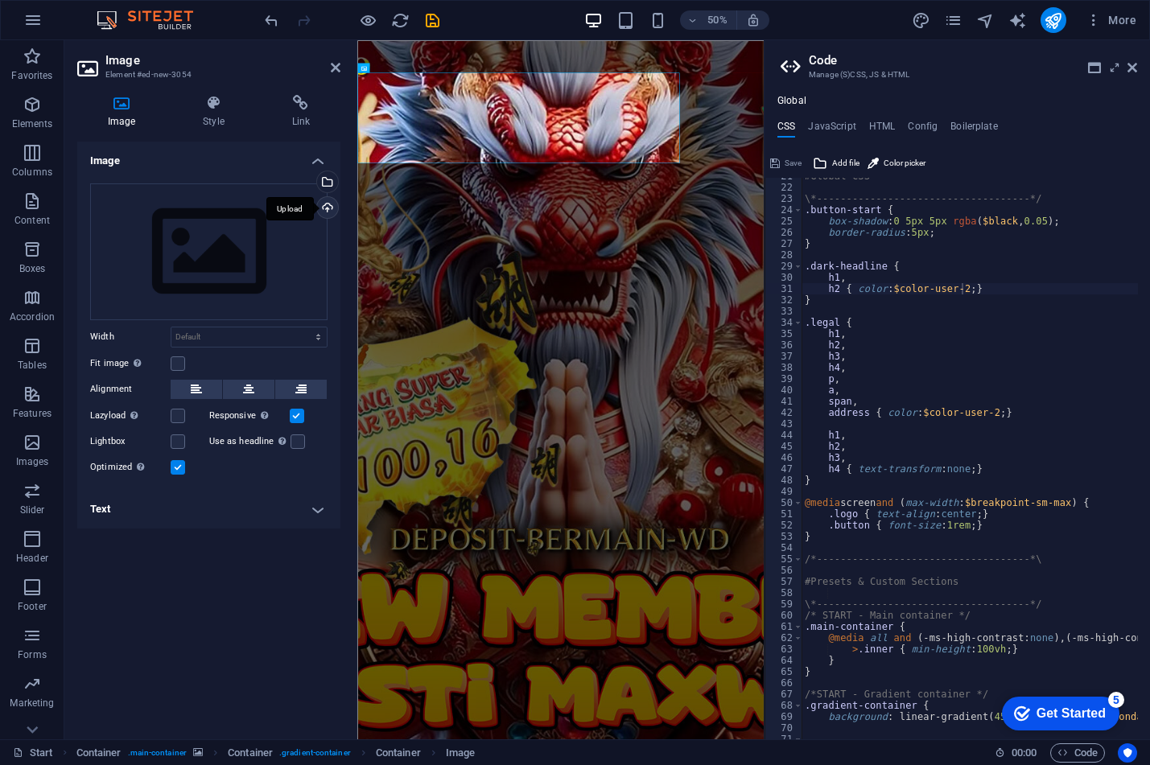
click at [326, 203] on div "Upload" at bounding box center [326, 209] width 24 height 24
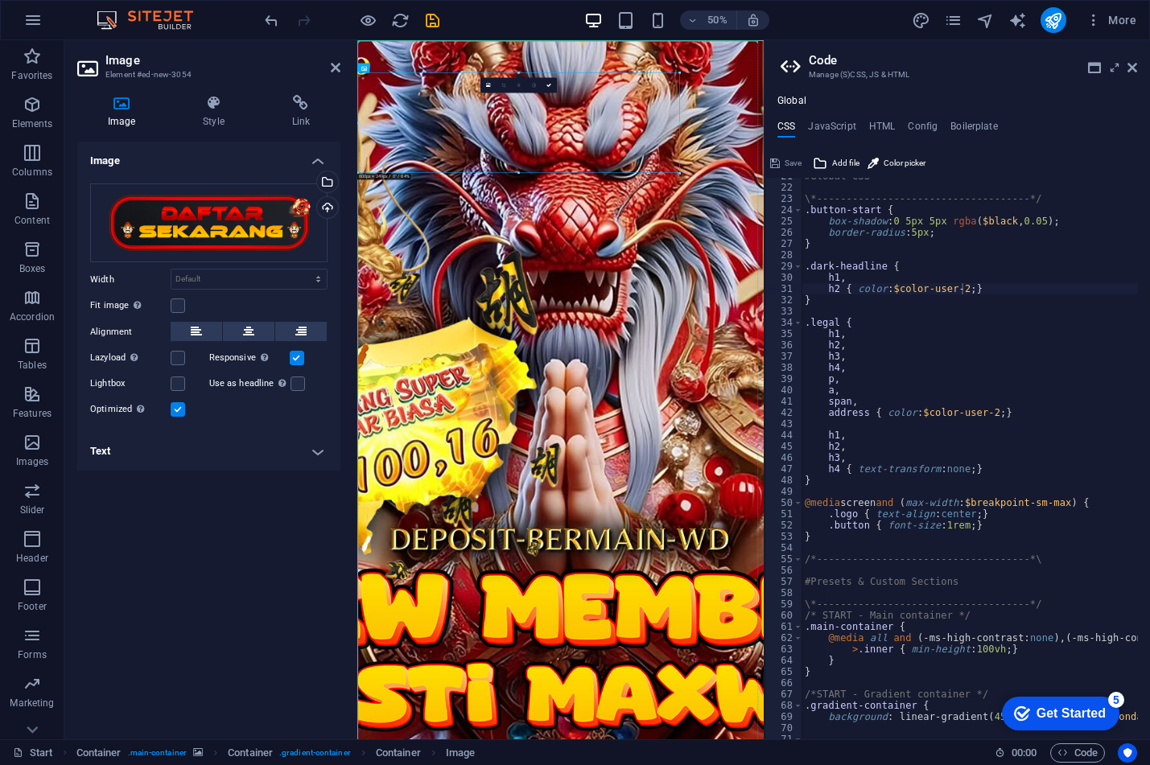
drag, startPoint x: 652, startPoint y: 224, endPoint x: 604, endPoint y: 409, distance: 191.3
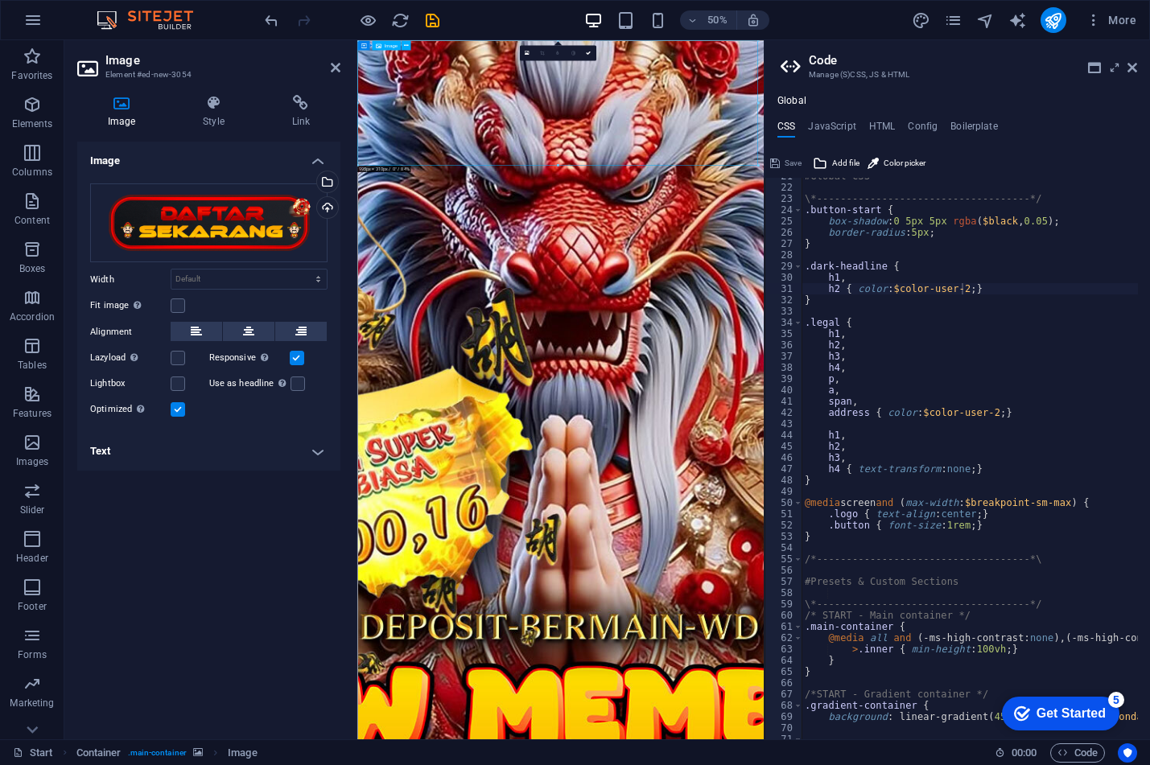
drag, startPoint x: 633, startPoint y: 211, endPoint x: 633, endPoint y: 238, distance: 27.4
drag, startPoint x: 654, startPoint y: 217, endPoint x: 670, endPoint y: 573, distance: 356.1
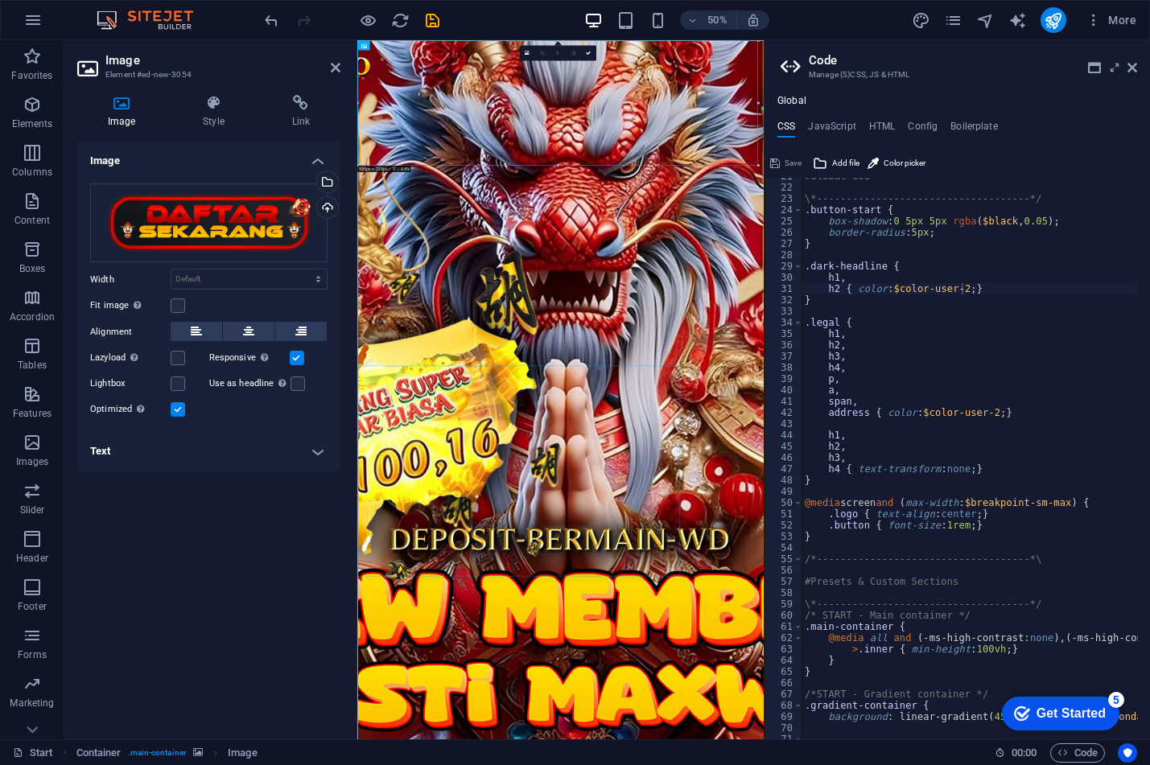
scroll to position [307, 0]
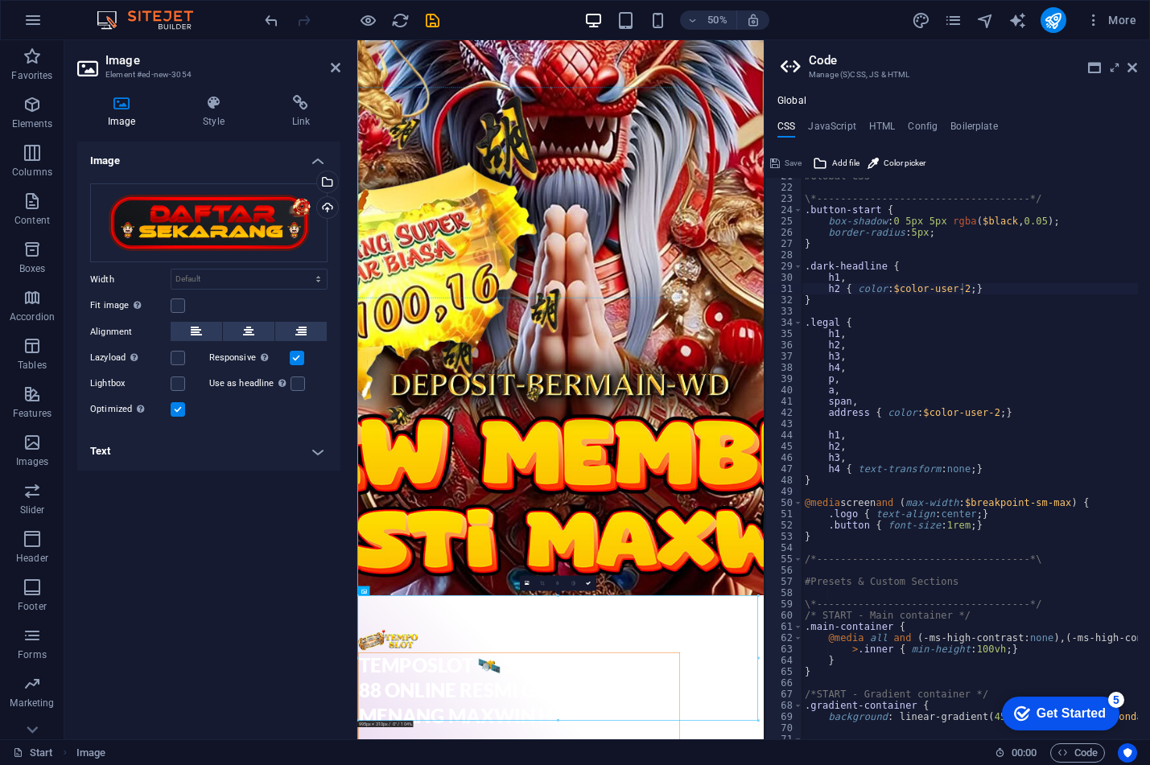
drag, startPoint x: 570, startPoint y: 1223, endPoint x: 745, endPoint y: 406, distance: 836.4
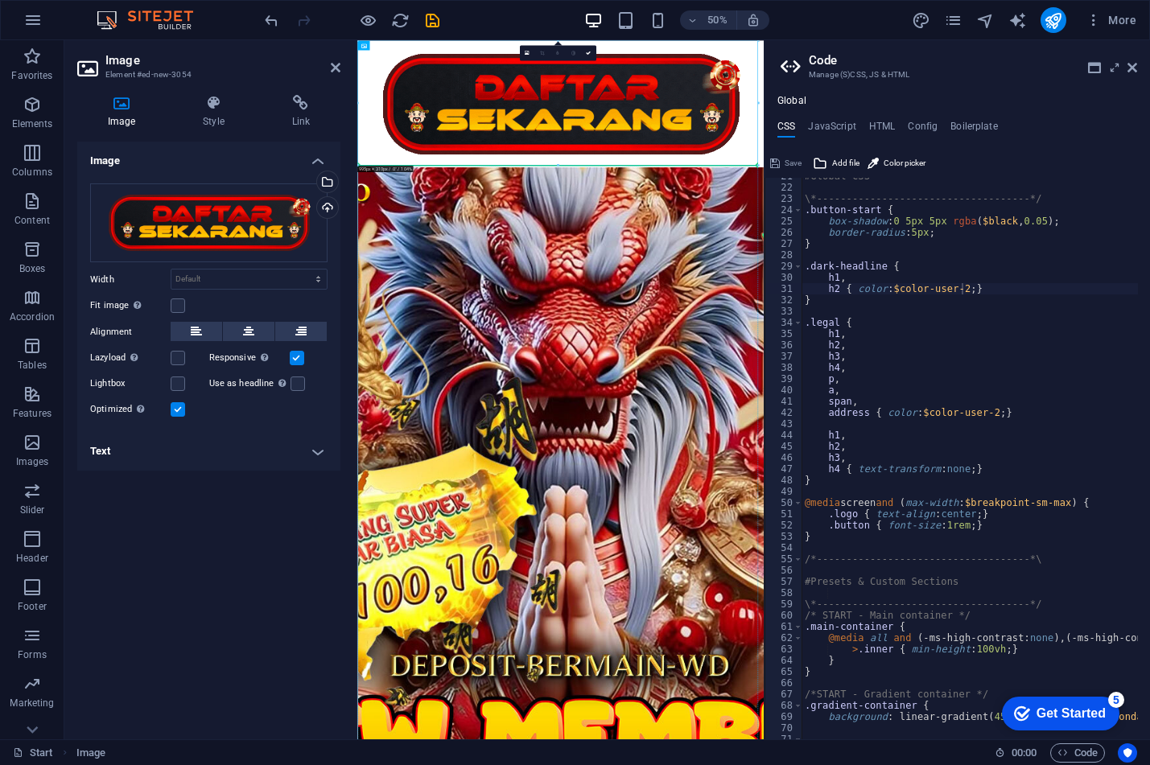
drag, startPoint x: 731, startPoint y: 192, endPoint x: 715, endPoint y: 533, distance: 341.6
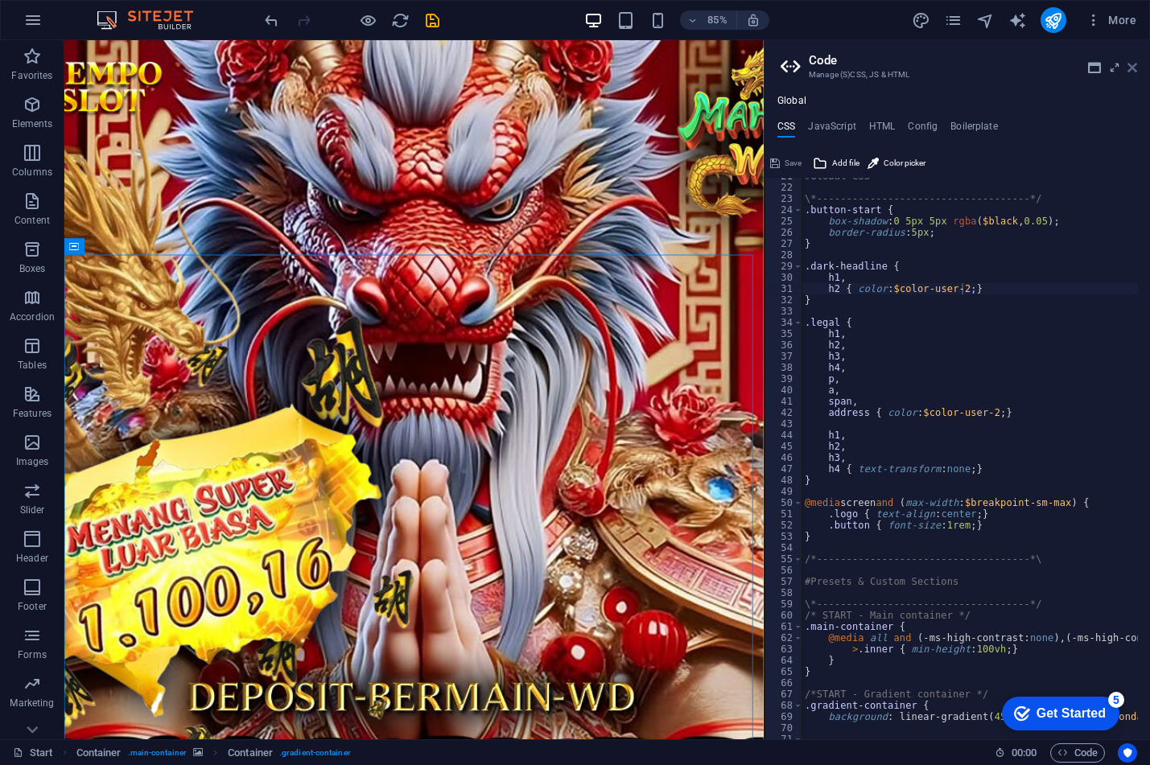
click at [1132, 67] on icon at bounding box center [1133, 67] width 10 height 13
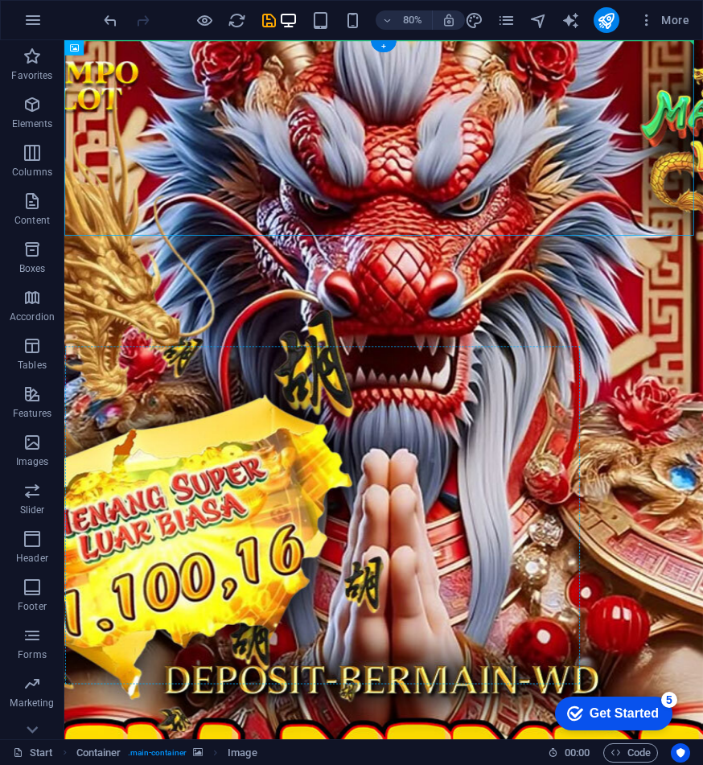
drag, startPoint x: 535, startPoint y: 165, endPoint x: 528, endPoint y: 431, distance: 265.7
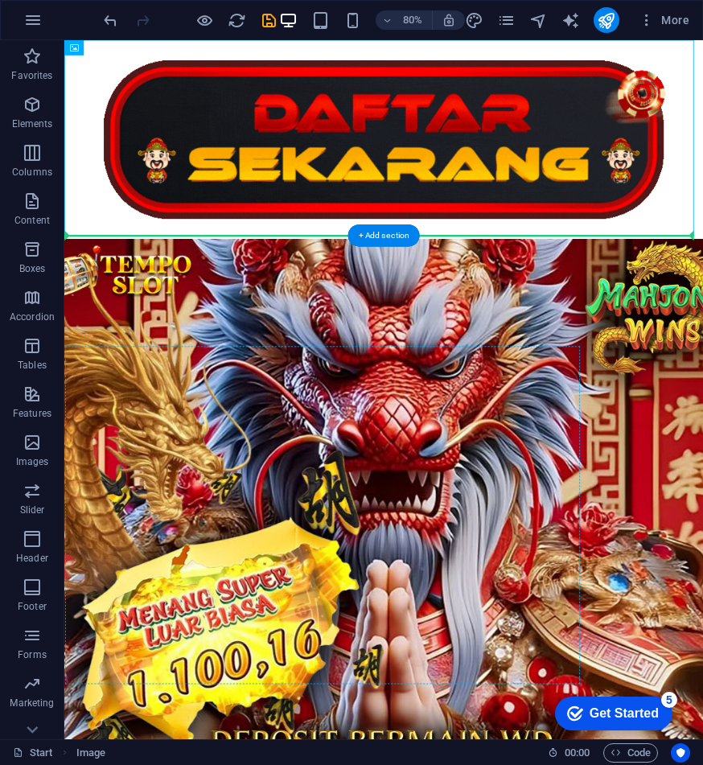
drag, startPoint x: 524, startPoint y: 227, endPoint x: 539, endPoint y: 467, distance: 240.3
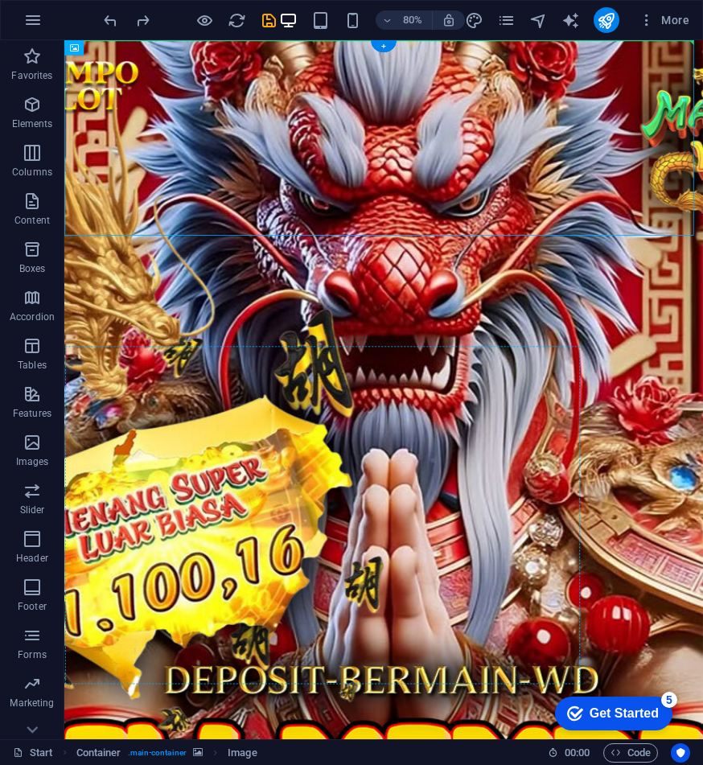
drag, startPoint x: 556, startPoint y: 221, endPoint x: 533, endPoint y: 432, distance: 212.2
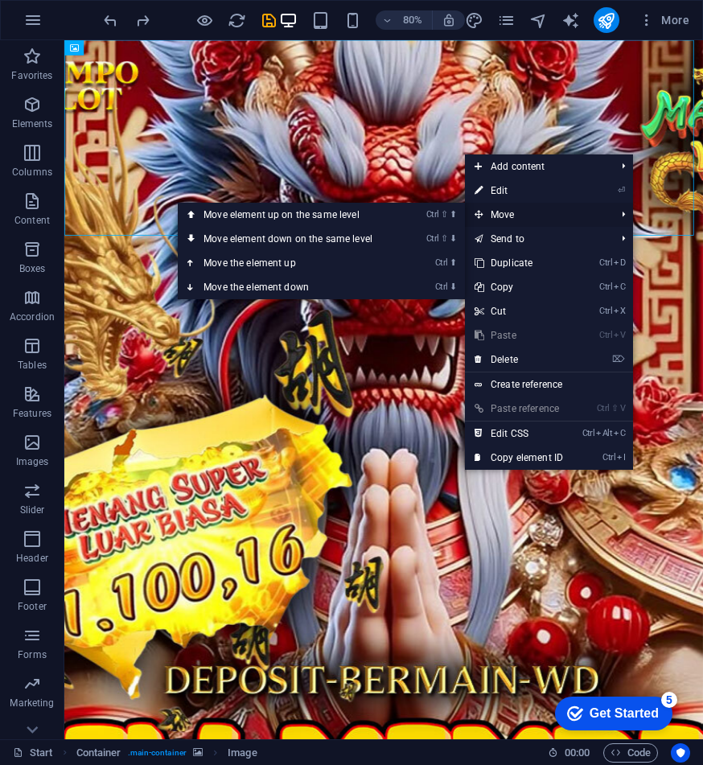
click at [507, 212] on span "Move" at bounding box center [537, 215] width 144 height 24
click at [497, 213] on span "Move" at bounding box center [537, 215] width 144 height 24
click at [299, 291] on link "Ctrl ⬇ Move the element down" at bounding box center [291, 287] width 227 height 24
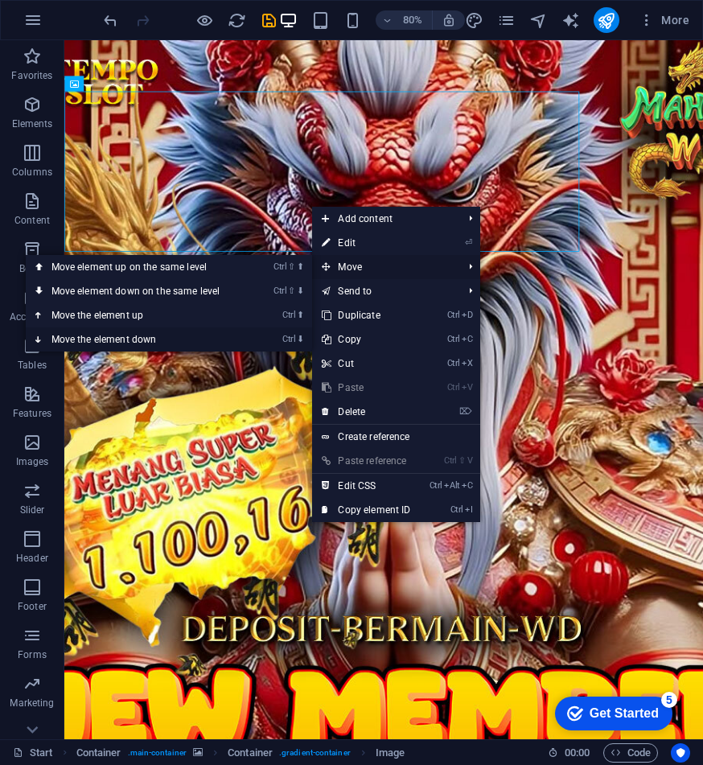
click at [164, 335] on link "Ctrl ⬇ Move the element down" at bounding box center [139, 340] width 227 height 24
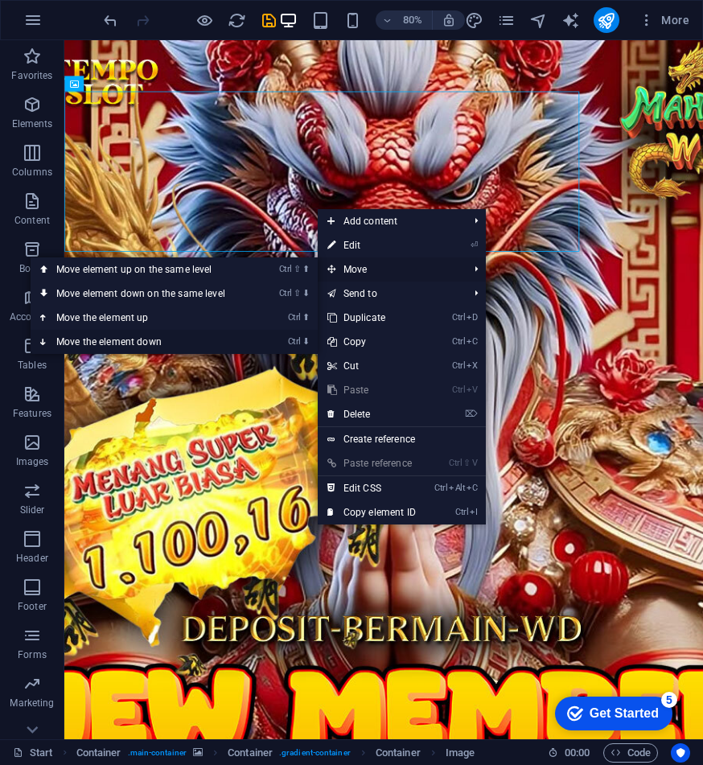
click at [150, 338] on link "Ctrl ⬇ Move the element down" at bounding box center [144, 342] width 227 height 24
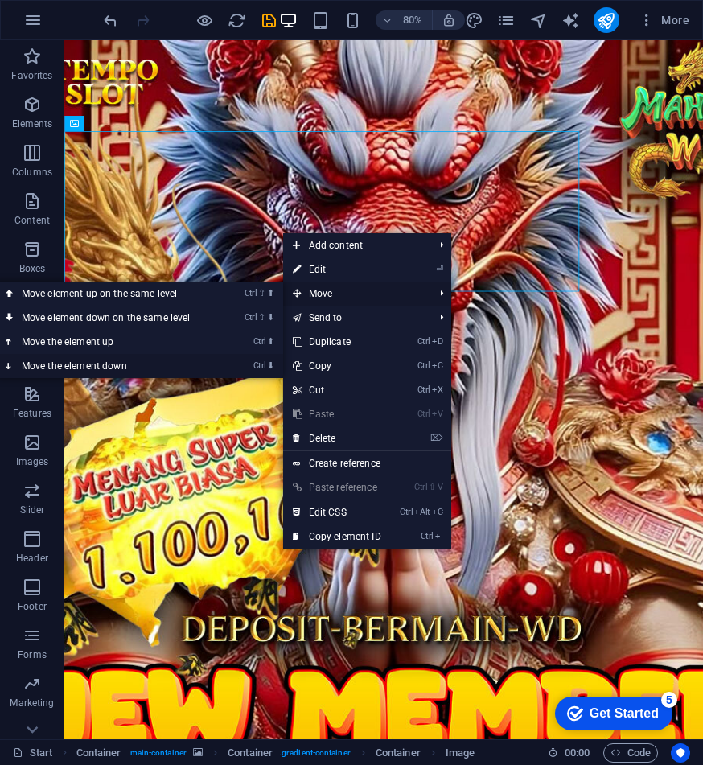
click at [126, 365] on link "Ctrl ⬇ Move the element down" at bounding box center [109, 366] width 227 height 24
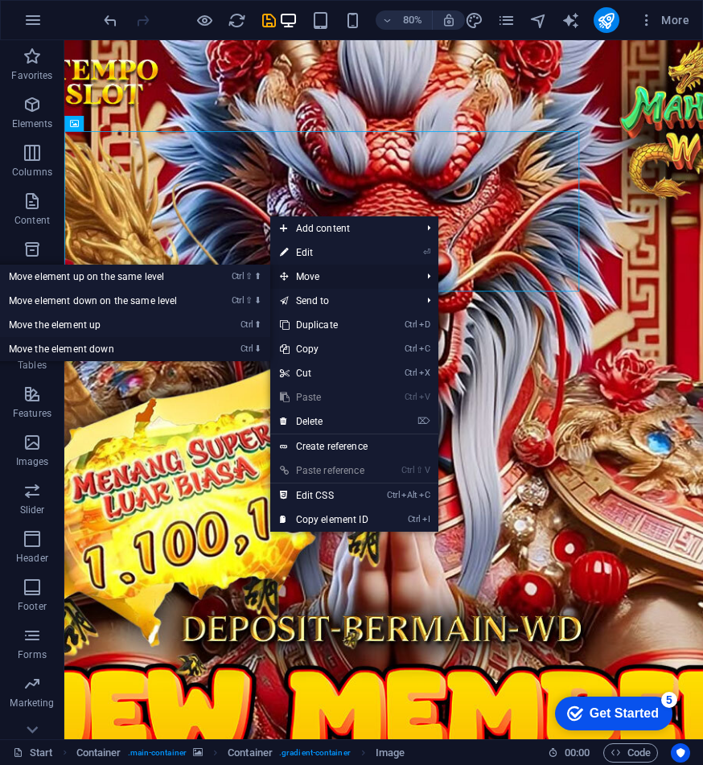
click at [118, 349] on link "Ctrl ⬇ Move the element down" at bounding box center [96, 349] width 227 height 24
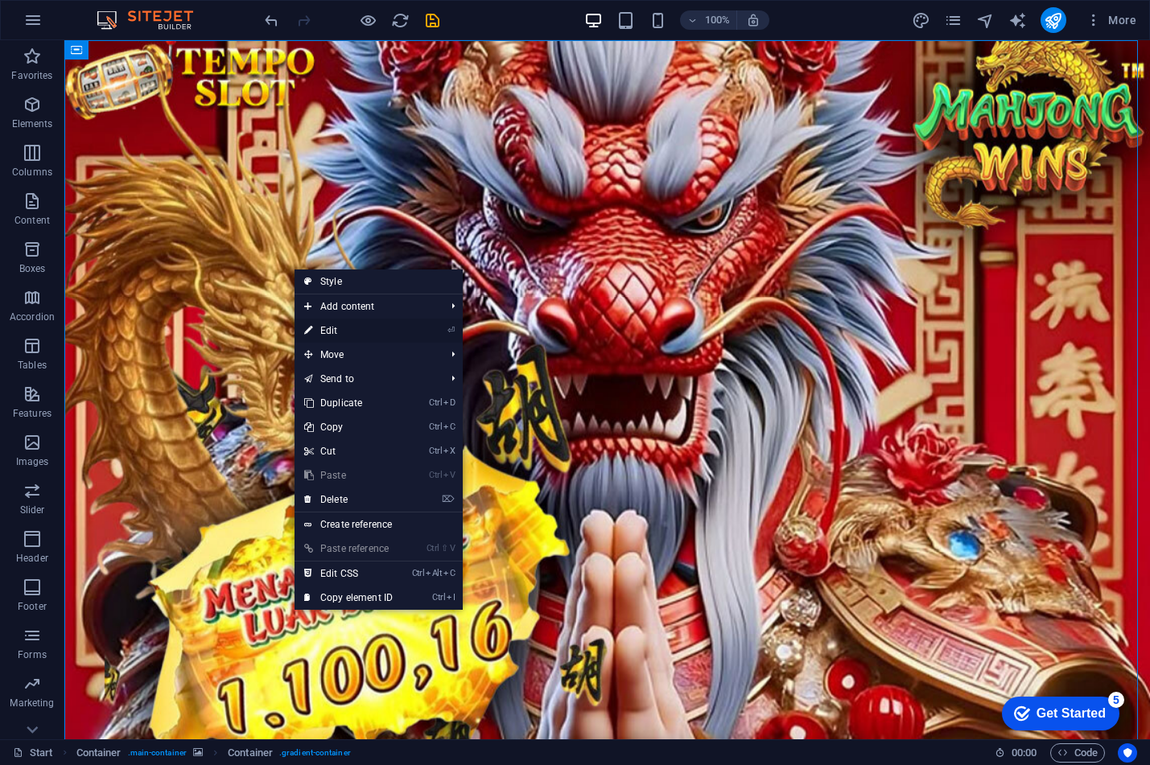
click at [336, 332] on link "⏎ Edit" at bounding box center [349, 331] width 108 height 24
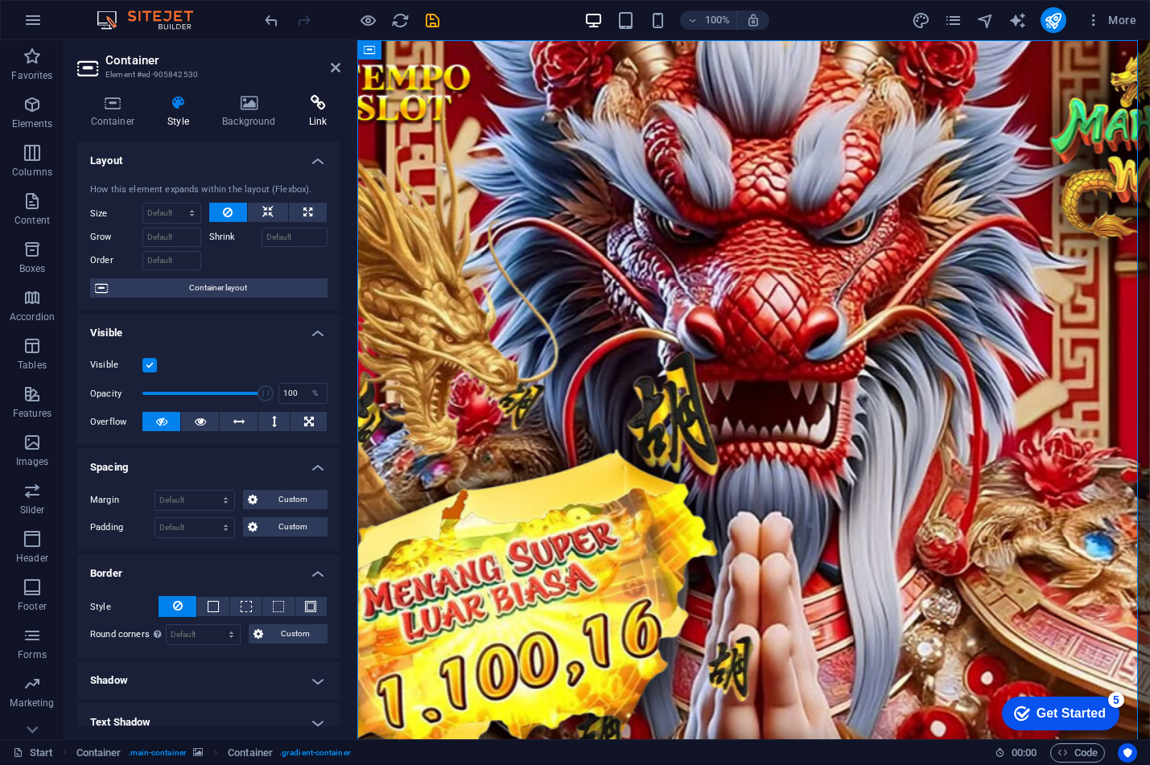
click at [307, 102] on icon at bounding box center [317, 103] width 45 height 16
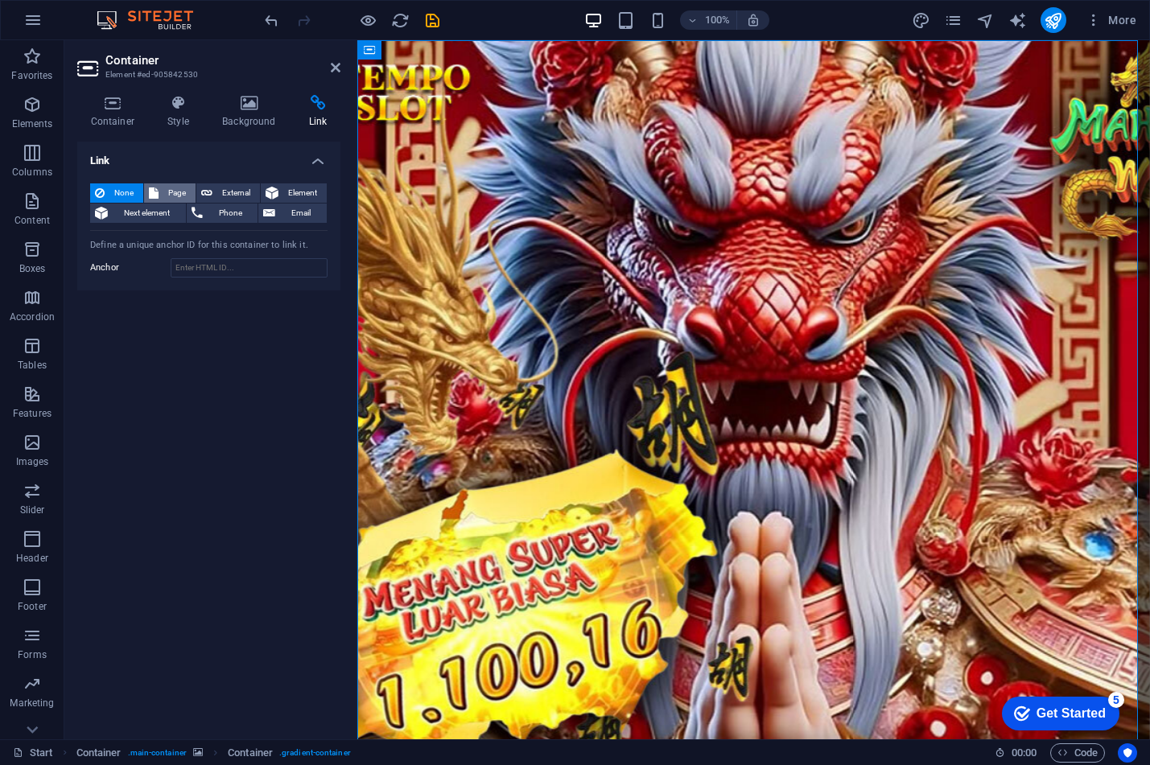
click at [177, 191] on span "Page" at bounding box center [176, 193] width 27 height 19
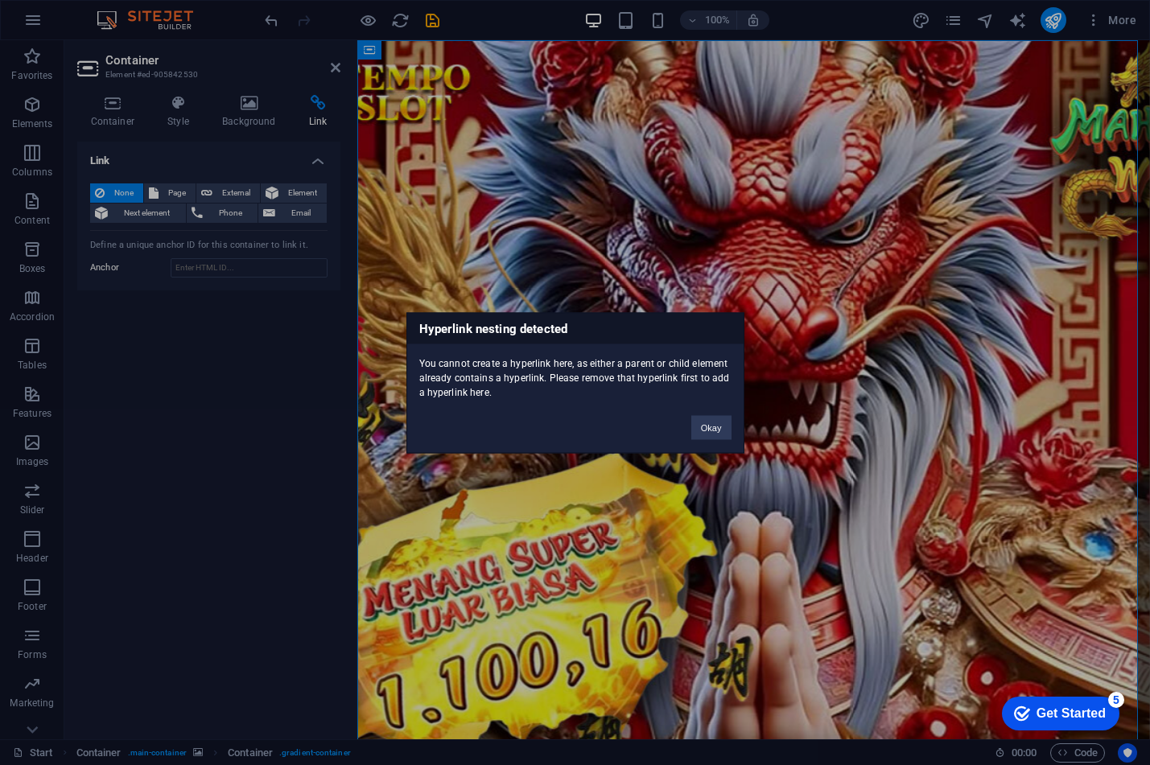
click at [229, 194] on div "Hyperlink nesting detected You cannot create a hyperlink here, as either a pare…" at bounding box center [575, 382] width 1150 height 765
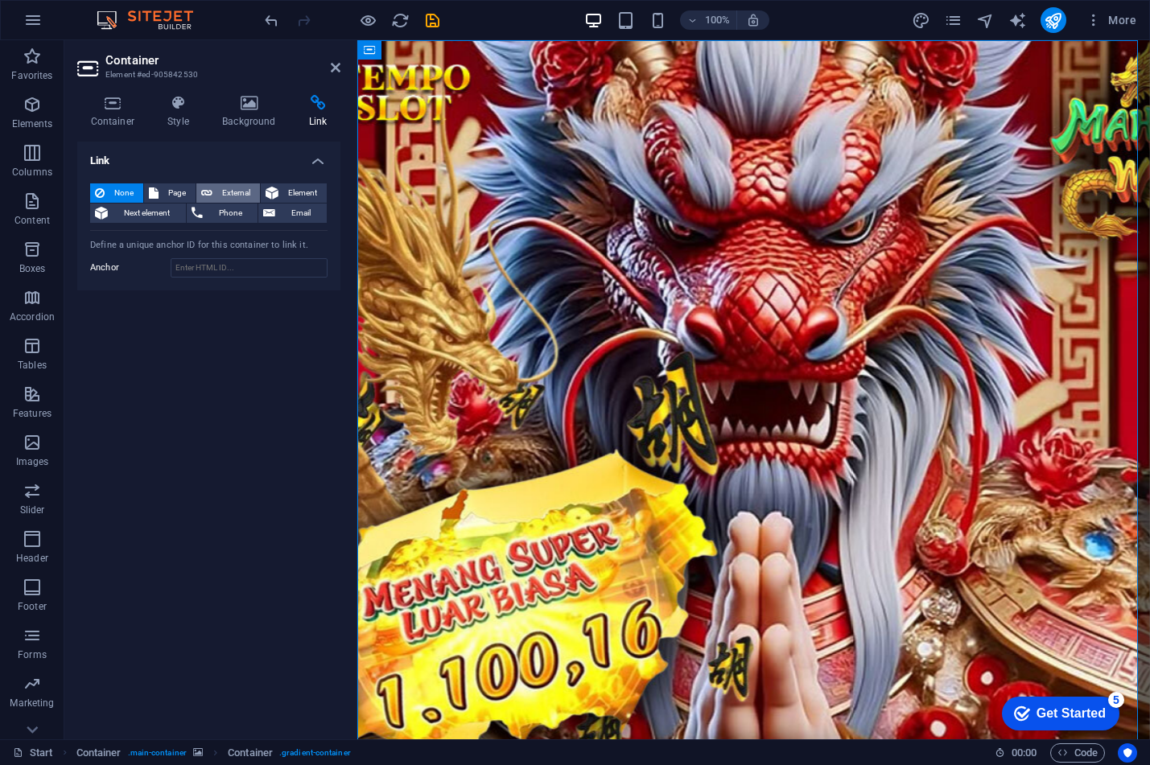
click at [218, 191] on span "External" at bounding box center [236, 193] width 38 height 19
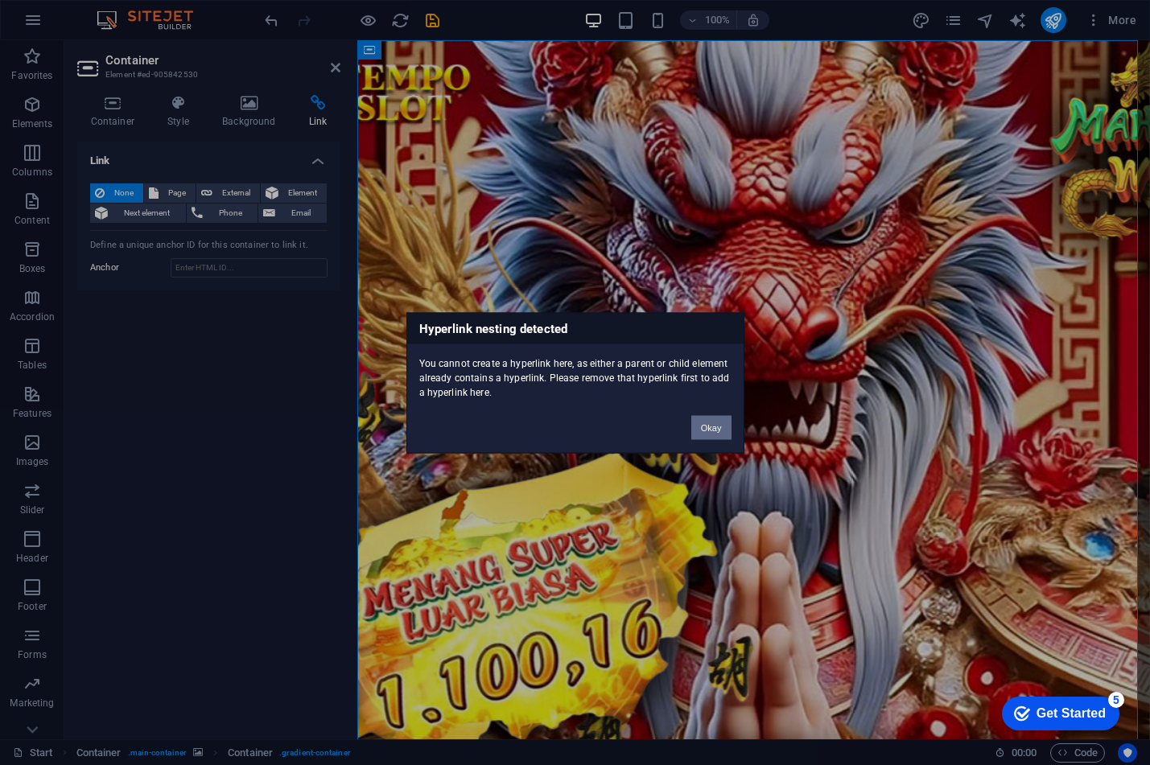
click at [712, 429] on button "Okay" at bounding box center [711, 427] width 40 height 24
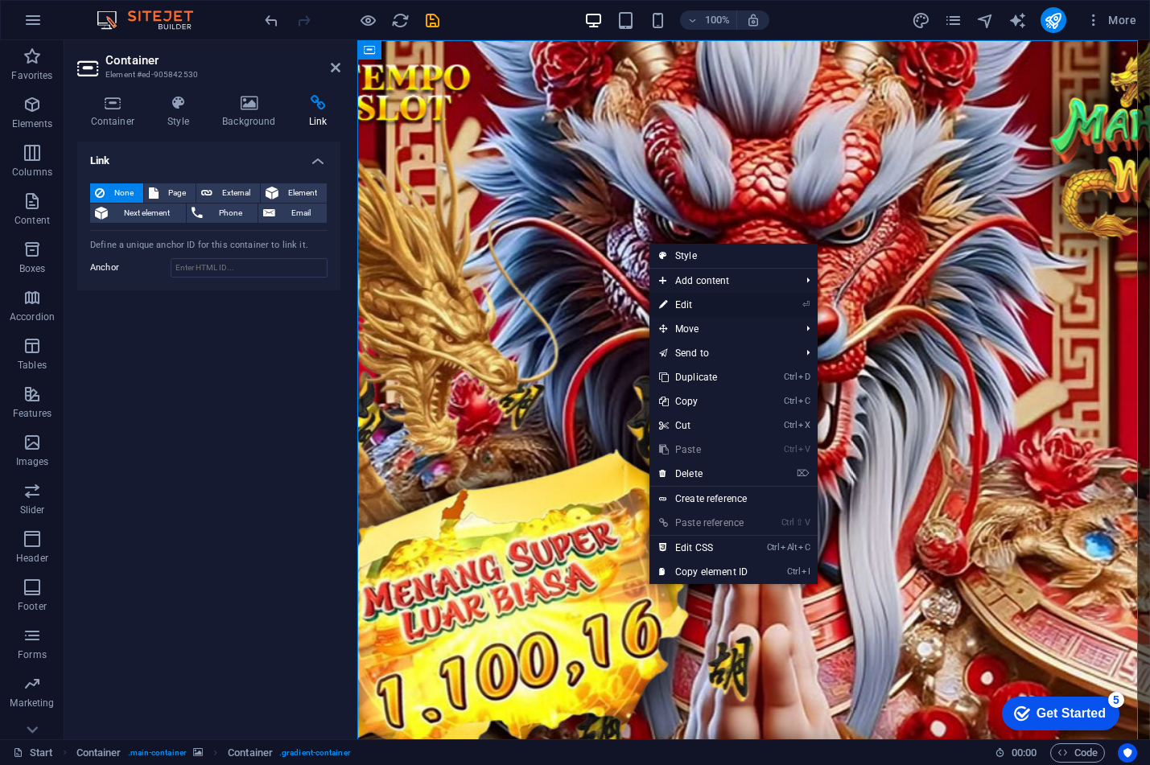
click at [687, 303] on link "⏎ Edit" at bounding box center [704, 305] width 108 height 24
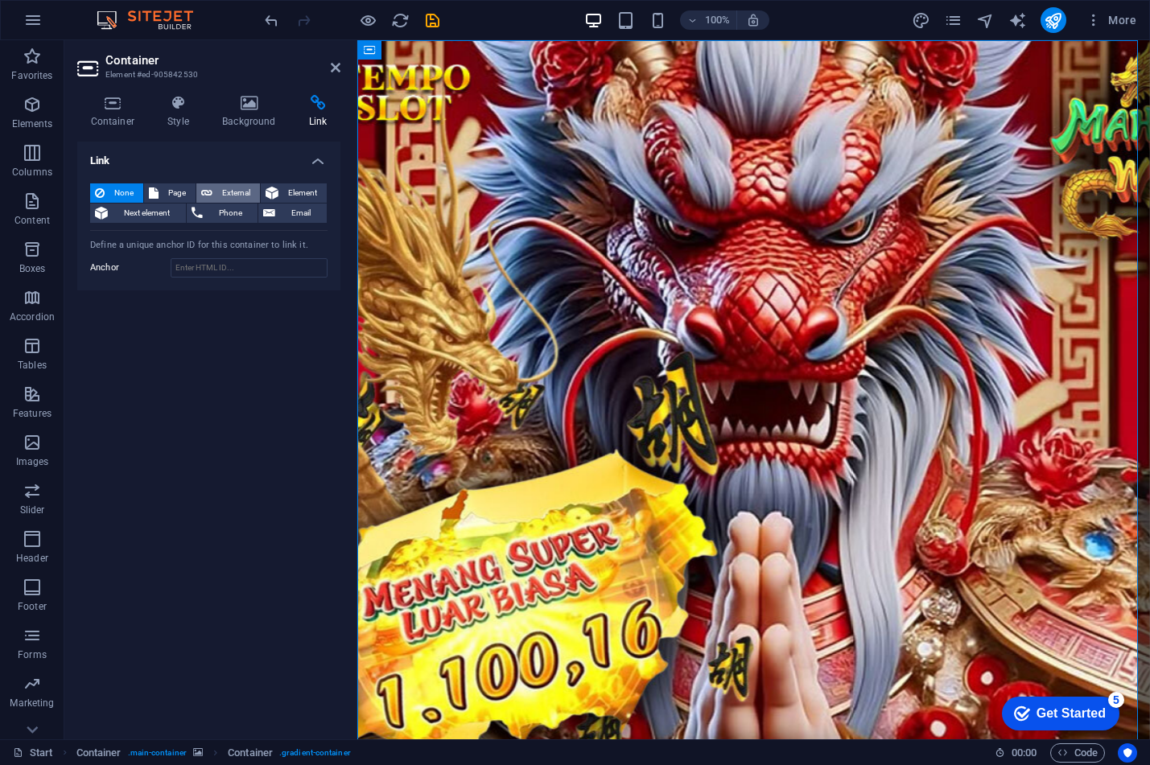
click at [234, 189] on span "External" at bounding box center [236, 193] width 38 height 19
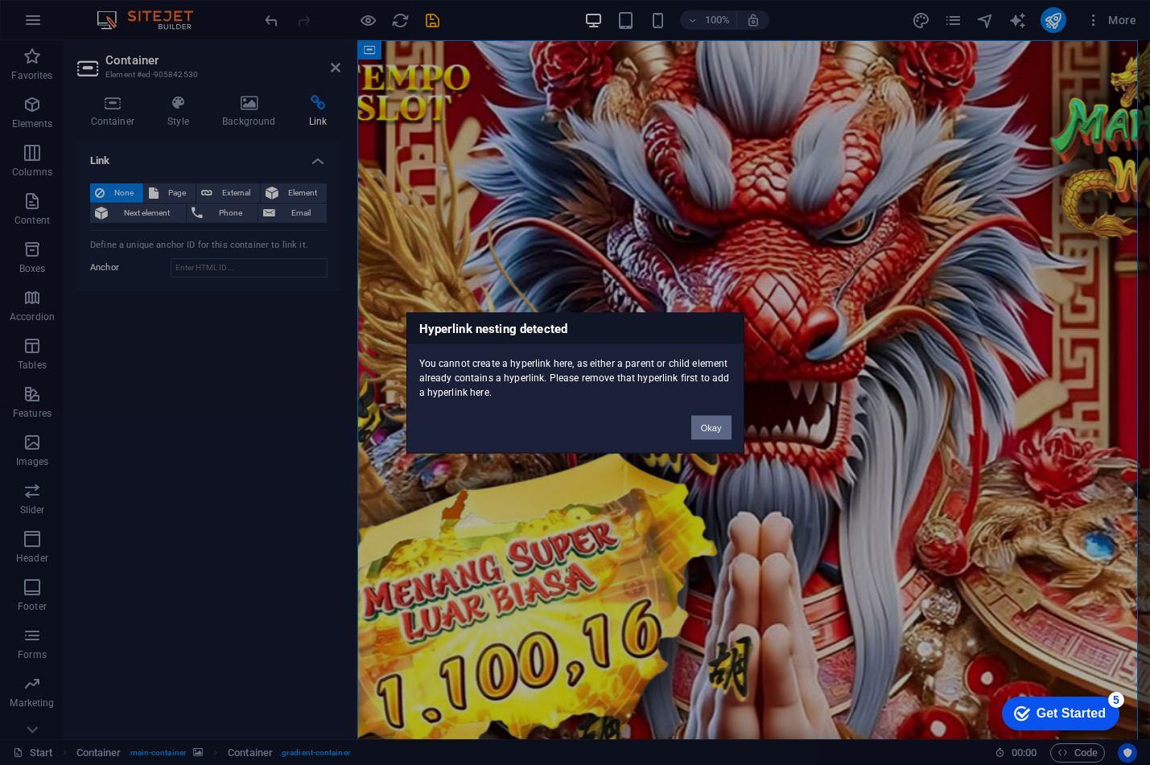
click at [712, 430] on button "Okay" at bounding box center [711, 427] width 40 height 24
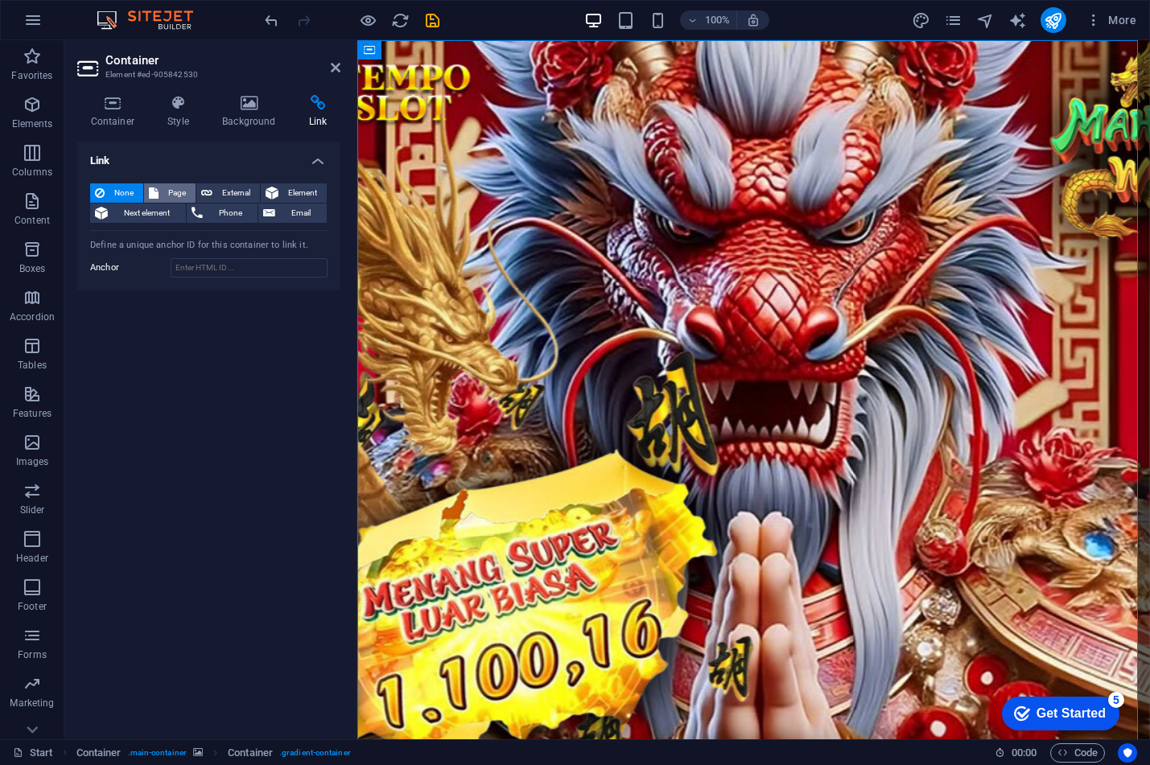
click at [184, 194] on span "Page" at bounding box center [176, 193] width 27 height 19
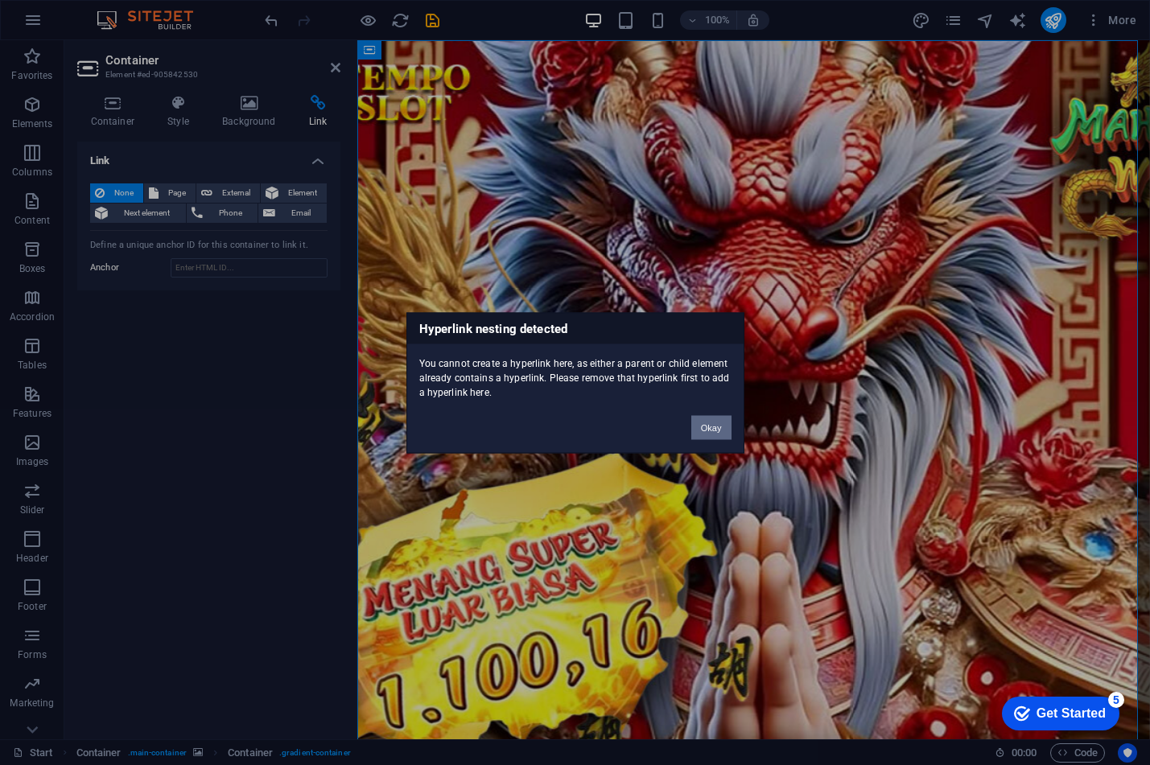
drag, startPoint x: 732, startPoint y: 428, endPoint x: 713, endPoint y: 423, distance: 19.9
click at [730, 428] on div "Okay" at bounding box center [711, 419] width 64 height 41
click at [708, 431] on button "Okay" at bounding box center [711, 427] width 40 height 24
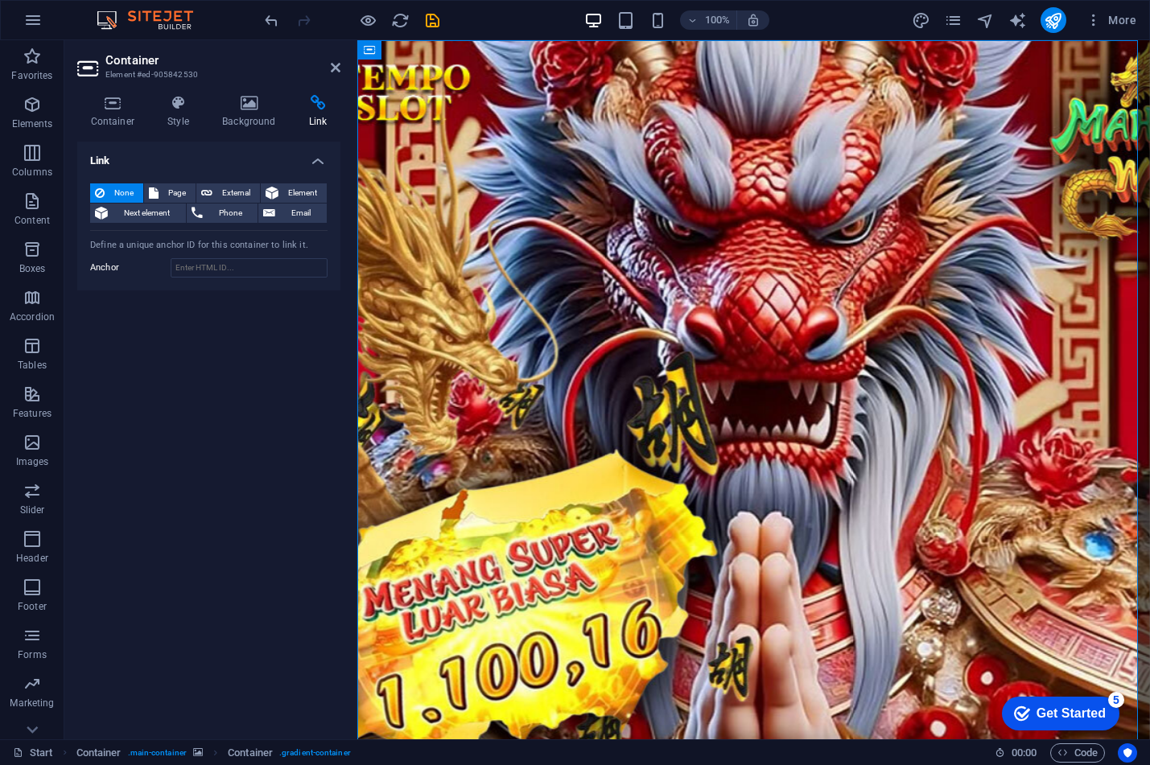
click at [252, 278] on div "None Page External Element Next element Phone Email Page Start Legal notice Pri…" at bounding box center [208, 231] width 263 height 121
click at [237, 268] on input "Anchor" at bounding box center [249, 267] width 157 height 19
click at [452, 145] on icon at bounding box center [453, 145] width 9 height 17
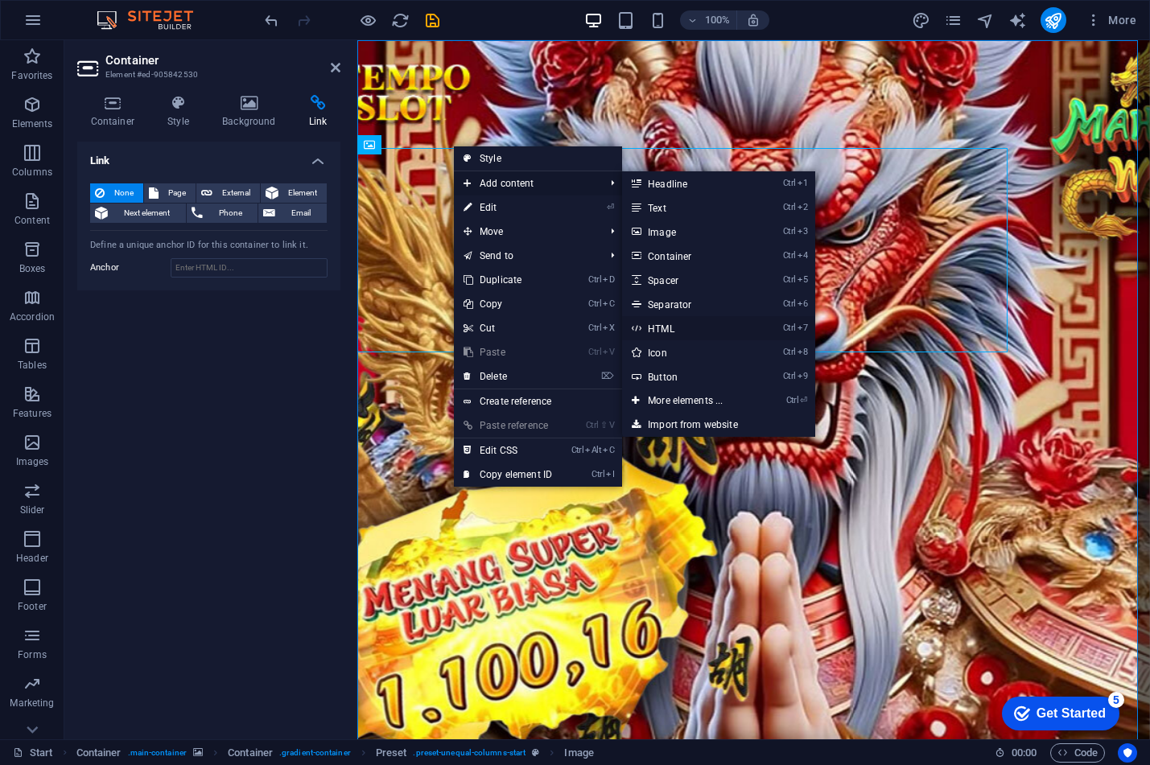
click at [662, 331] on link "Ctrl 7 HTML" at bounding box center [688, 328] width 133 height 24
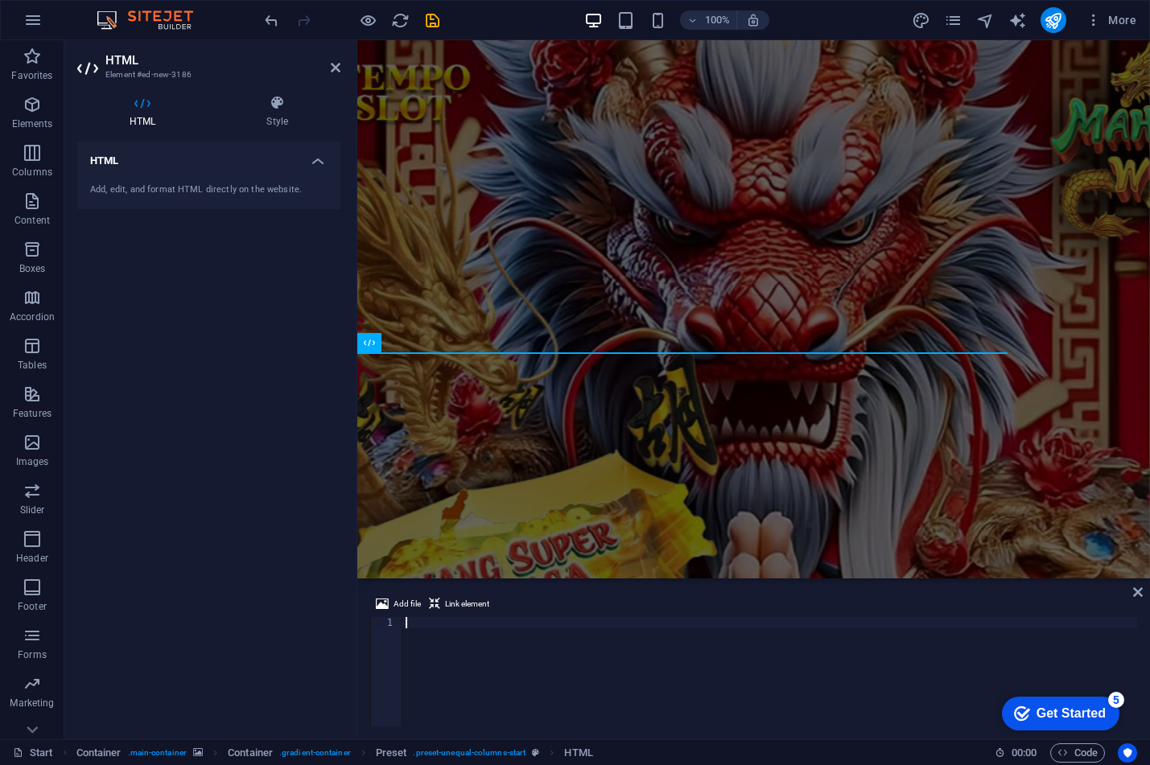
type textarea "h"
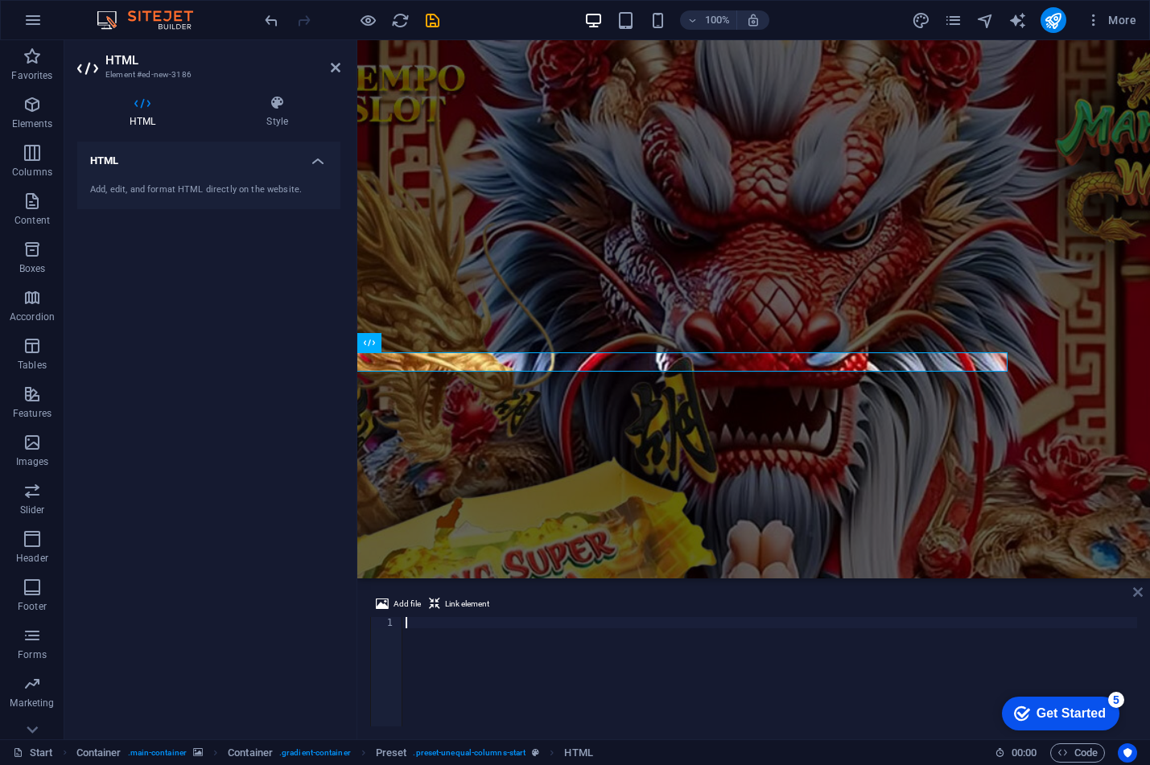
click at [1135, 592] on icon at bounding box center [1138, 592] width 10 height 13
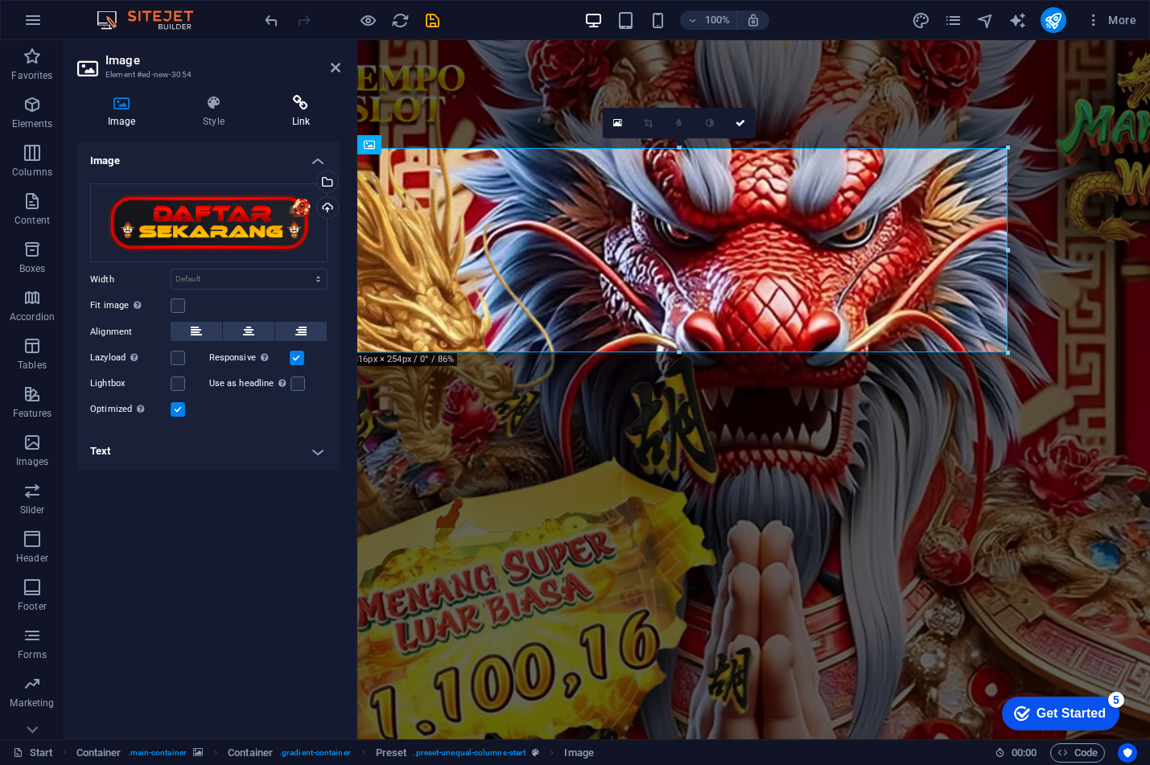
click at [280, 120] on h4 "Link" at bounding box center [301, 112] width 79 height 34
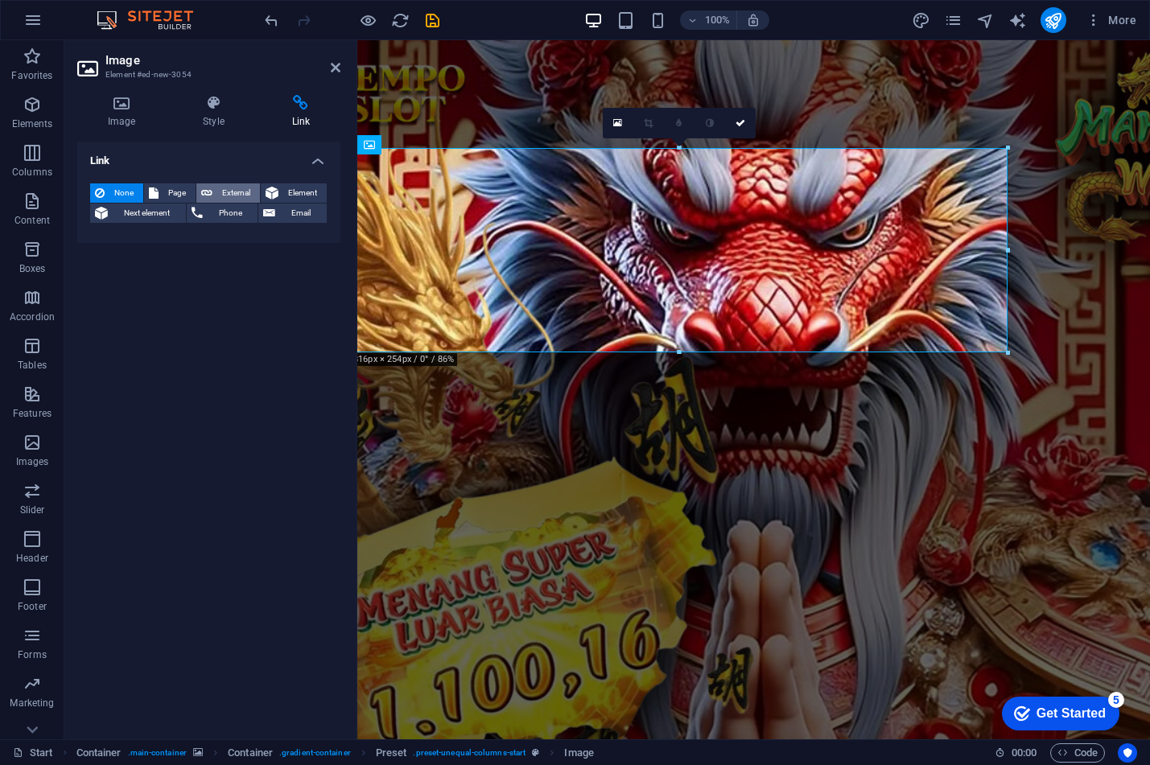
click at [217, 189] on span "External" at bounding box center [236, 193] width 38 height 19
select select "blank"
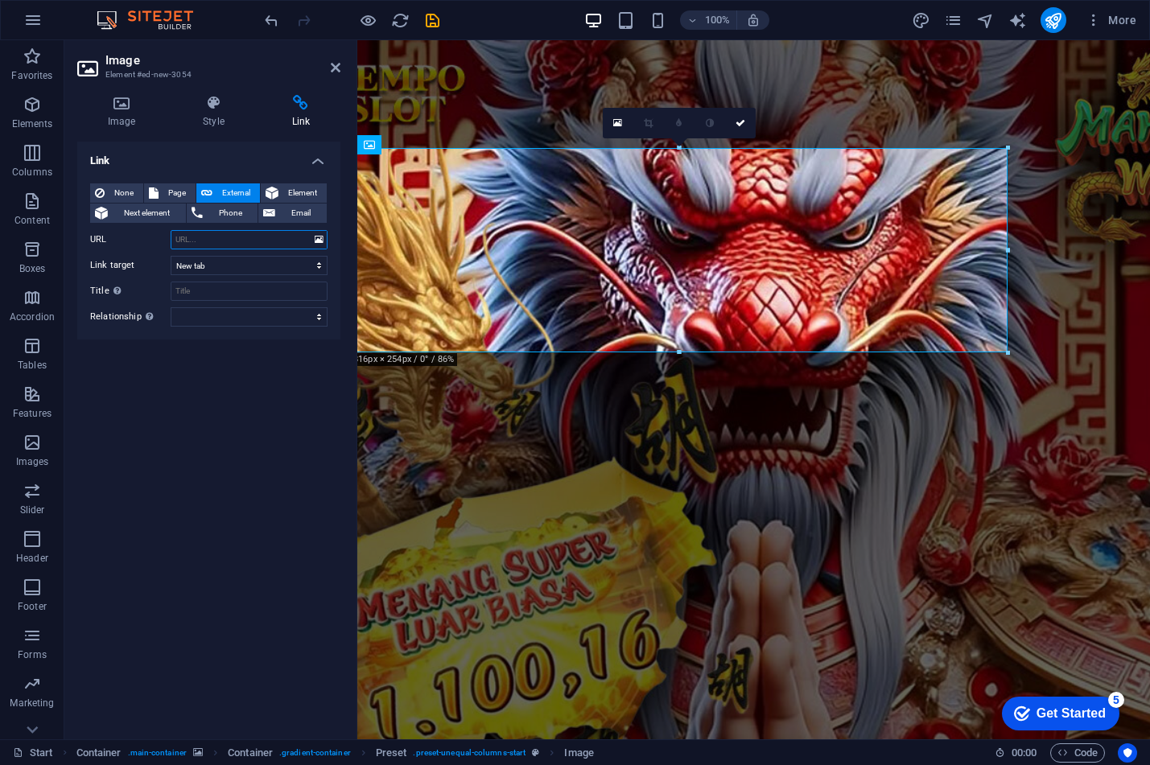
paste input "[URL][DOMAIN_NAME]"
type input "[URL][DOMAIN_NAME]"
click at [208, 291] on input "Title Additional link description, should not be the same as the link text. The…" at bounding box center [249, 291] width 157 height 19
type input "DAFTAR TEMPOSLOT"
click at [278, 492] on div "Link None Page External Element Next element Phone Email Page Start Legal notic…" at bounding box center [208, 434] width 263 height 585
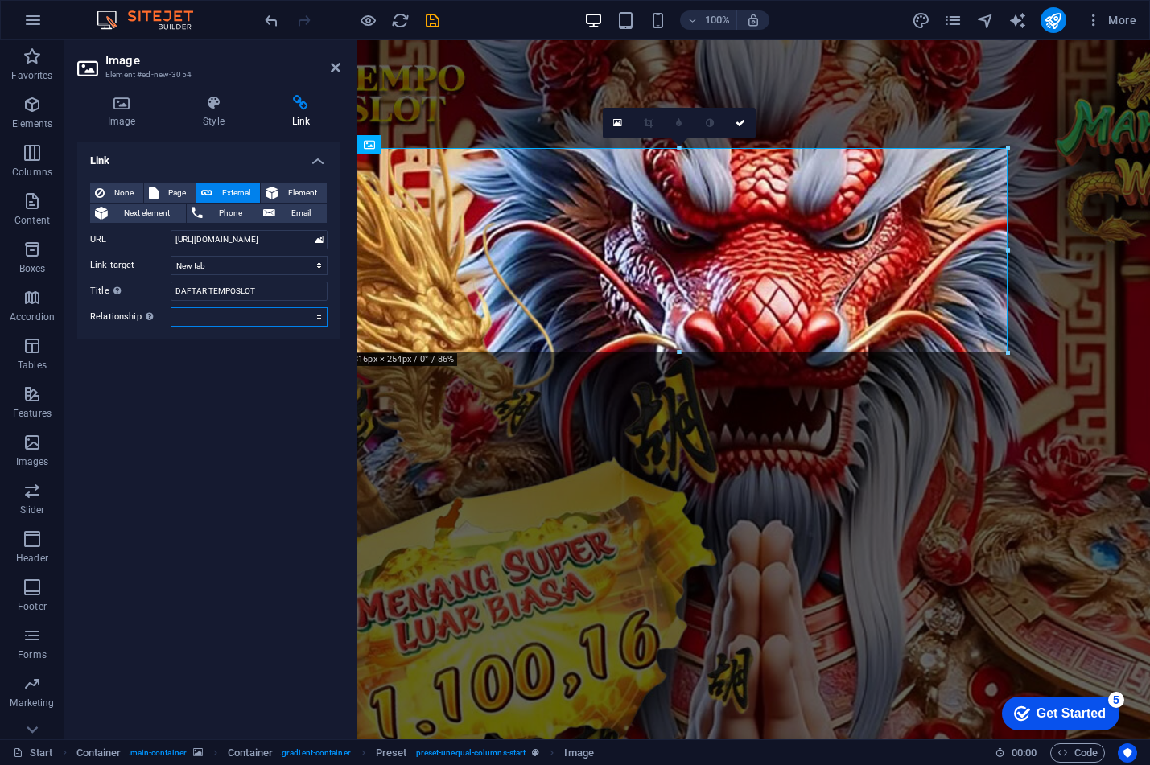
click at [270, 321] on select "alternate author bookmark external help license next nofollow noreferrer noopen…" at bounding box center [249, 316] width 157 height 19
select select "nofollow"
click at [171, 307] on select "alternate author bookmark external help license next nofollow noreferrer noopen…" at bounding box center [249, 316] width 157 height 19
click at [167, 526] on div "Link None Page External Element Next element Phone Email Page Start Legal notic…" at bounding box center [208, 434] width 263 height 585
click at [187, 120] on h4 "Style" at bounding box center [216, 112] width 89 height 34
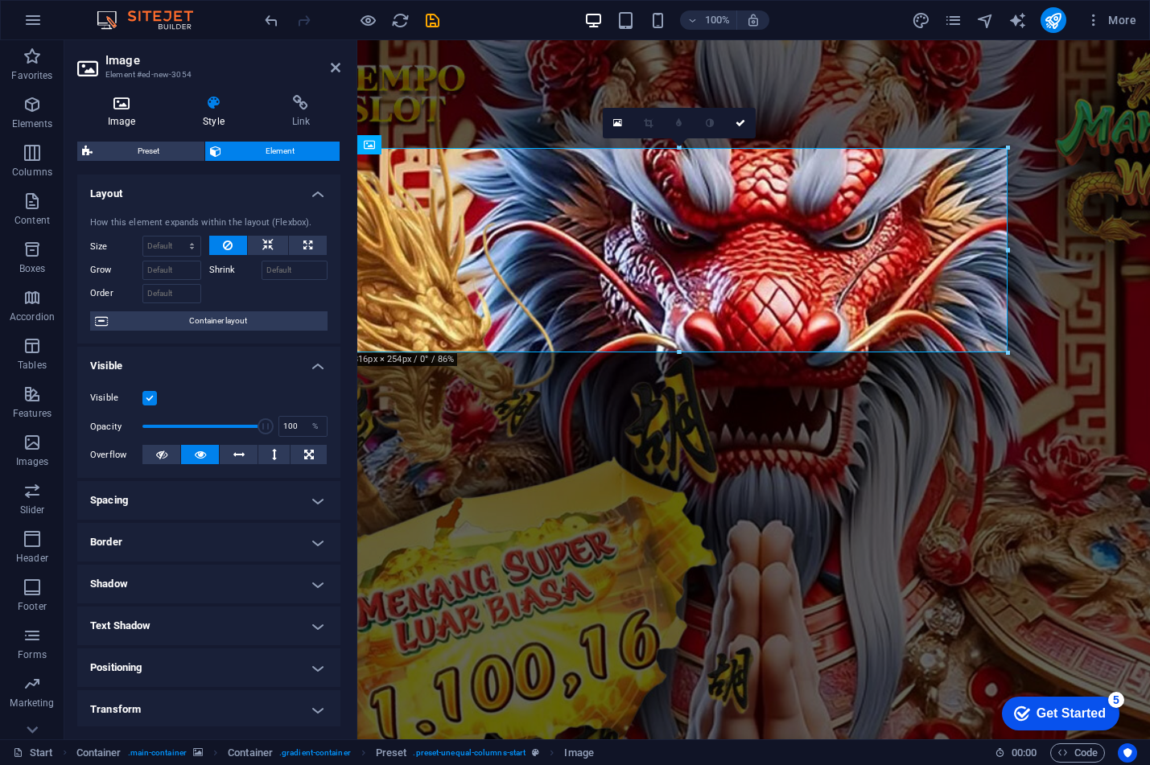
click at [105, 114] on h4 "Image" at bounding box center [124, 112] width 95 height 34
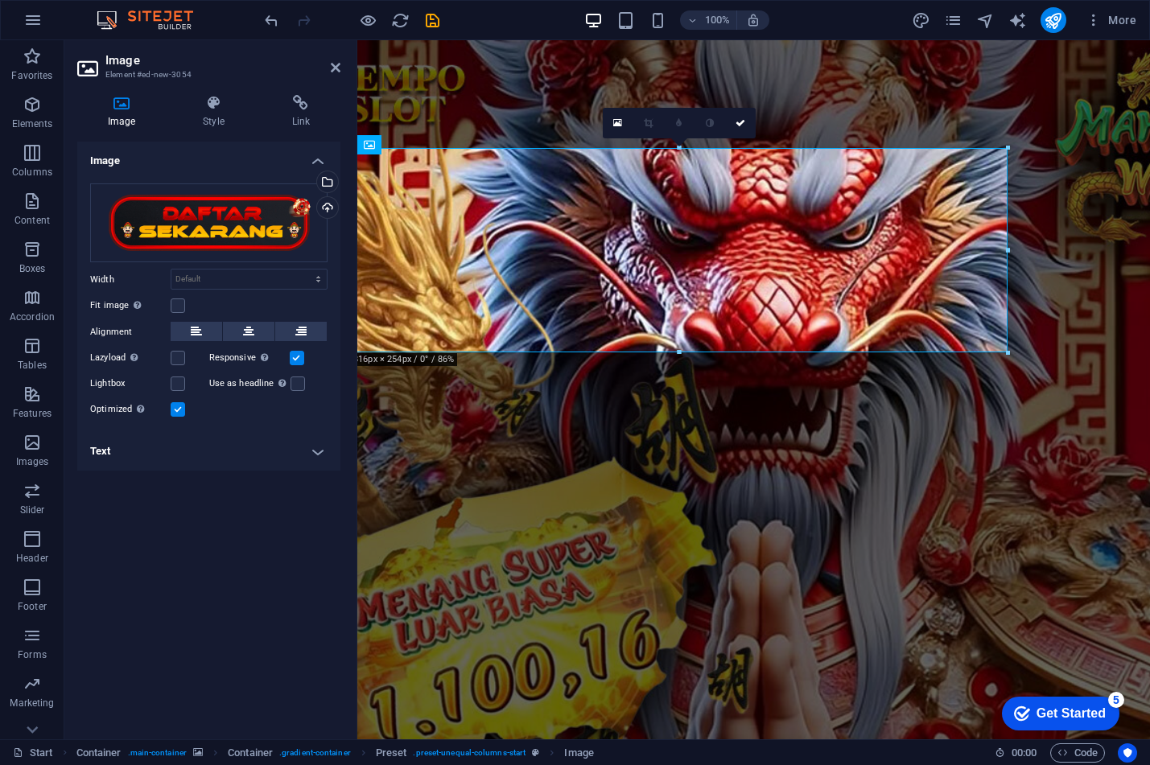
click at [189, 547] on div "Image Drag files here, click to choose files or select files from Files or our …" at bounding box center [208, 434] width 263 height 585
click at [244, 328] on icon at bounding box center [248, 331] width 11 height 19
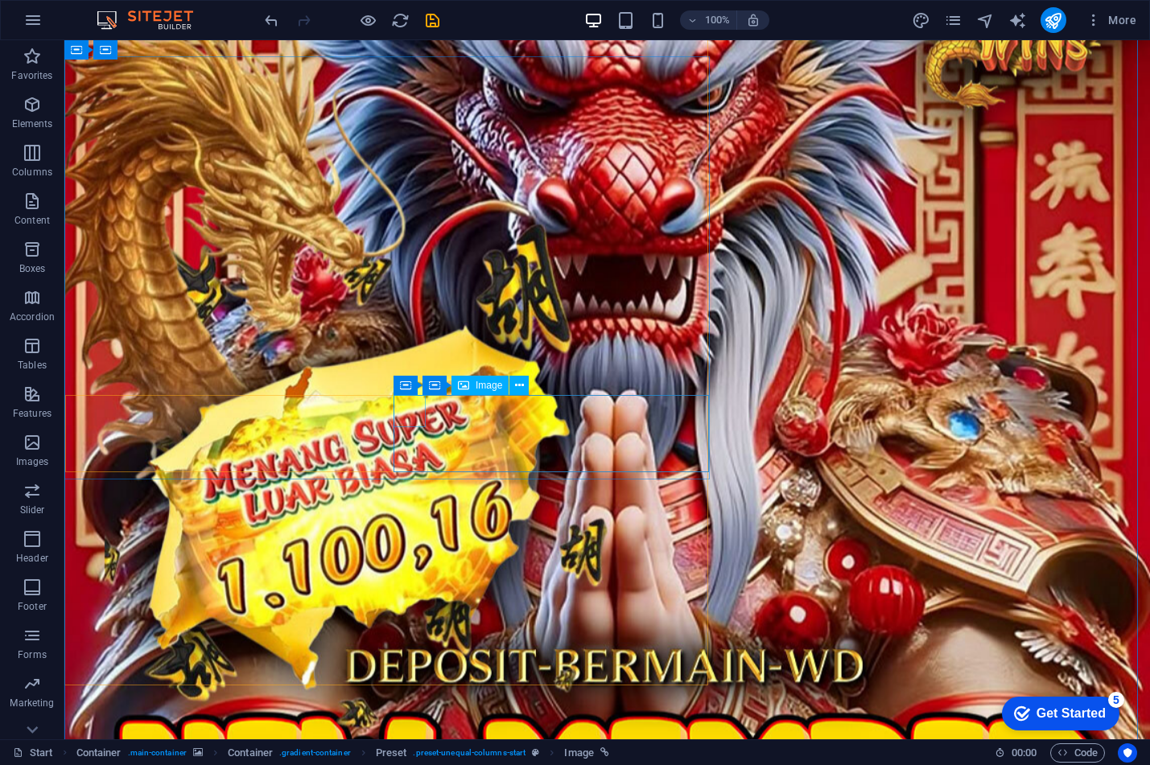
scroll to position [322, 0]
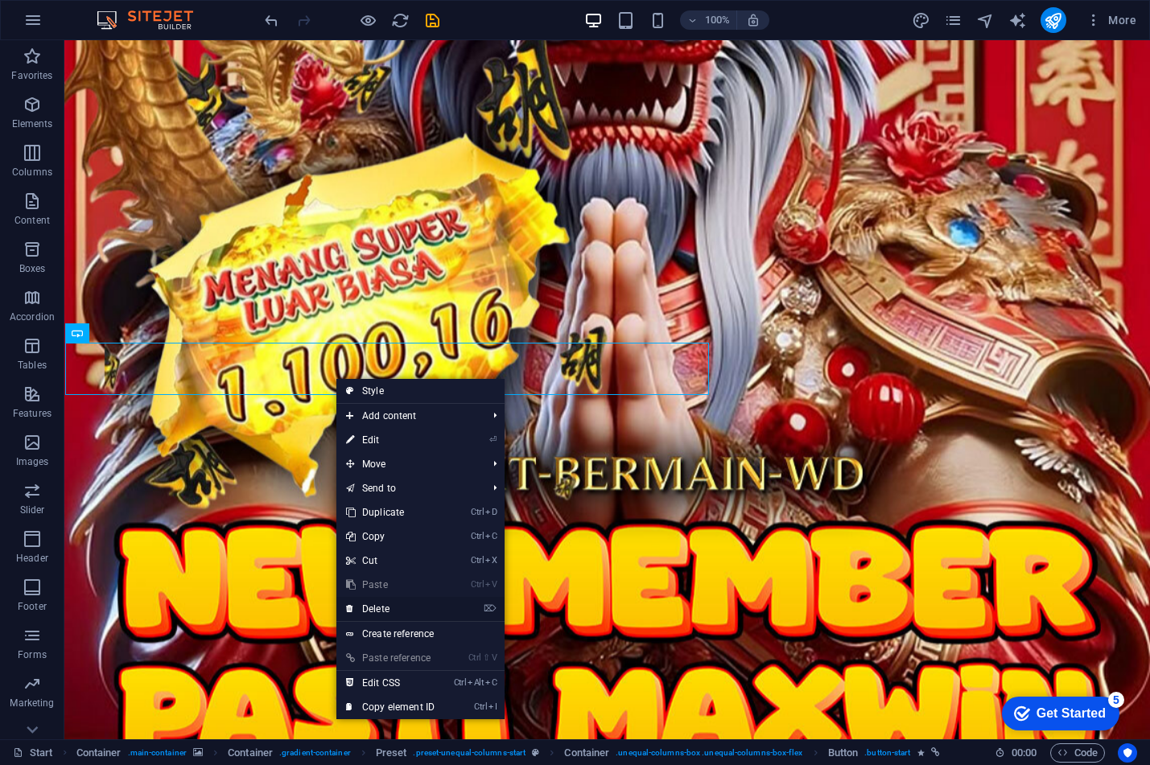
click at [398, 608] on link "⌦ Delete" at bounding box center [390, 609] width 108 height 24
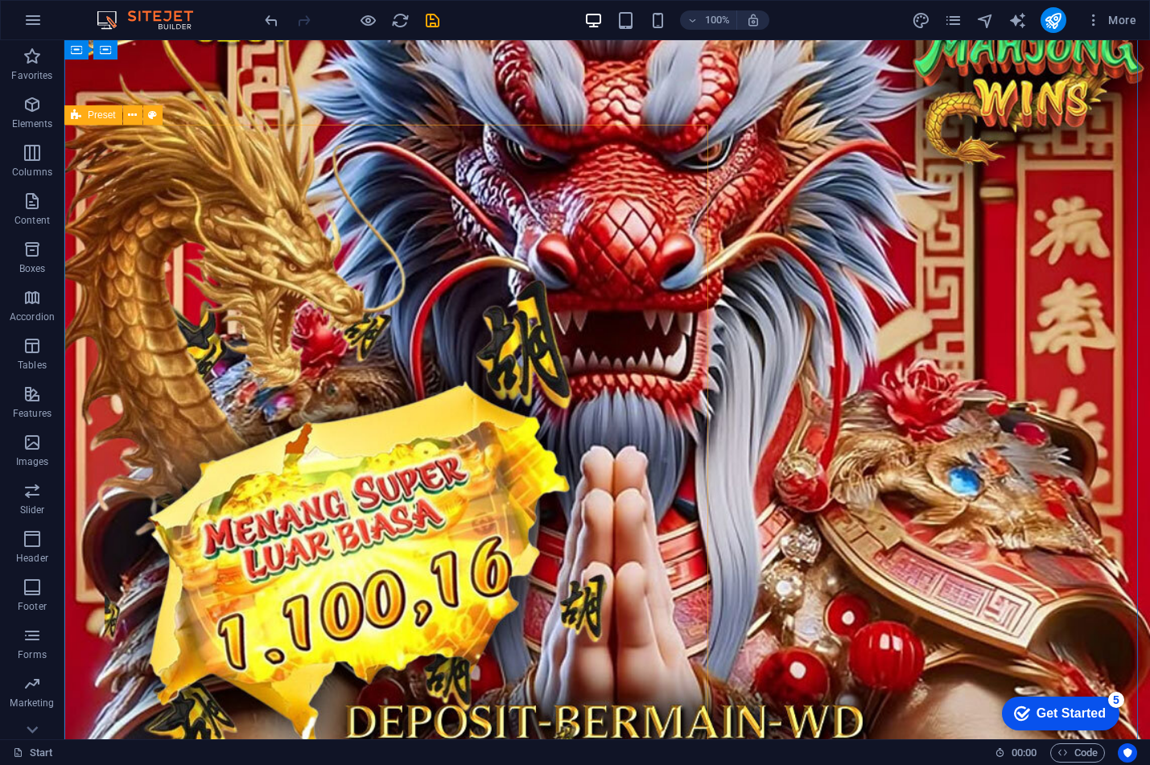
scroll to position [0, 0]
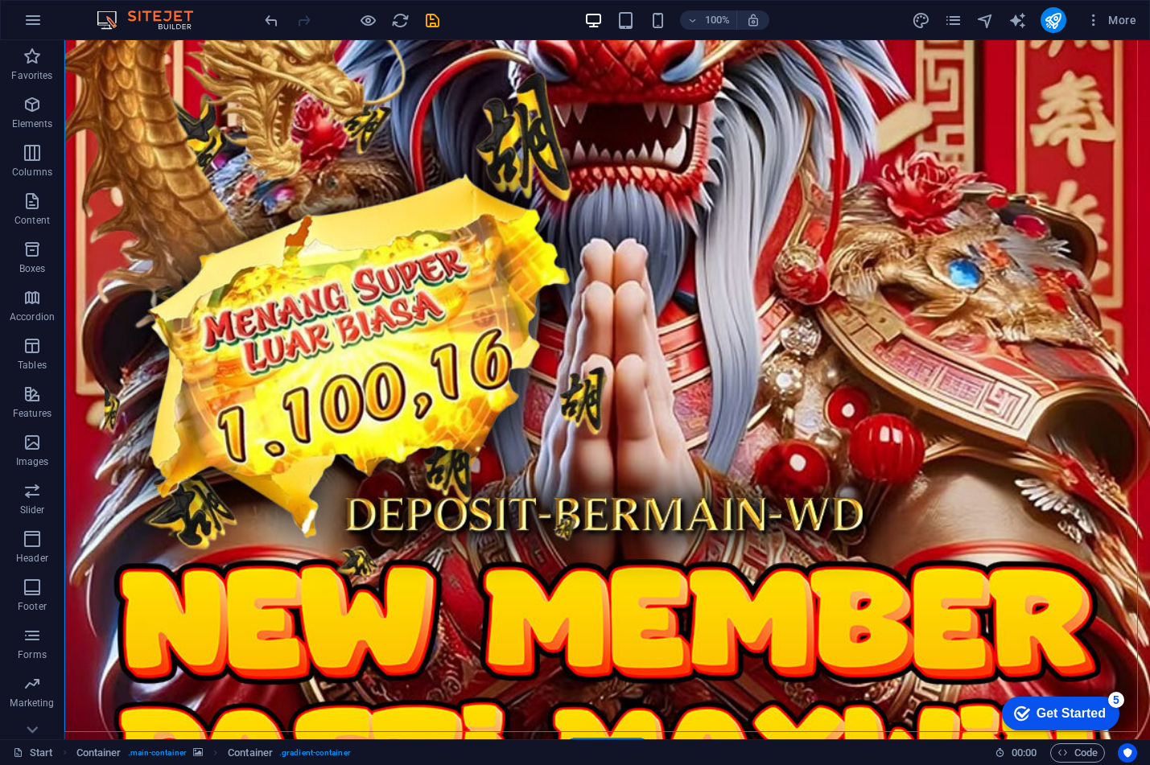
scroll to position [241, 0]
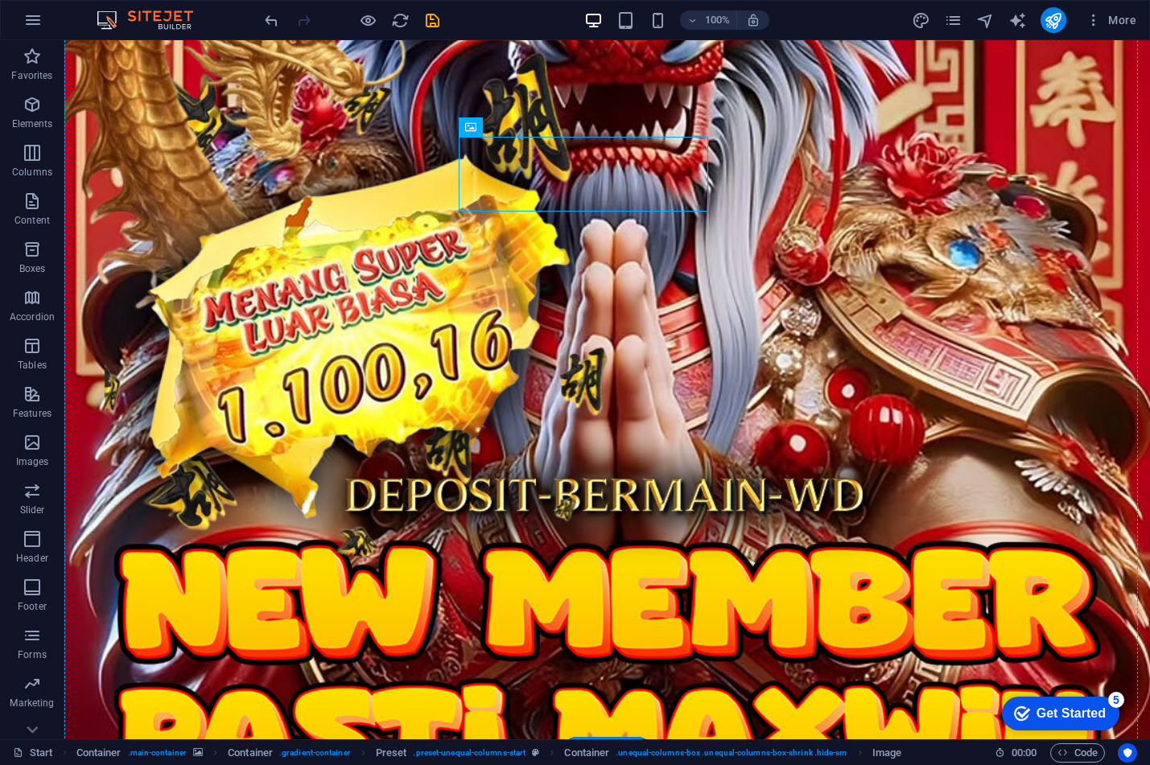
drag, startPoint x: 701, startPoint y: 204, endPoint x: 713, endPoint y: 208, distance: 13.0
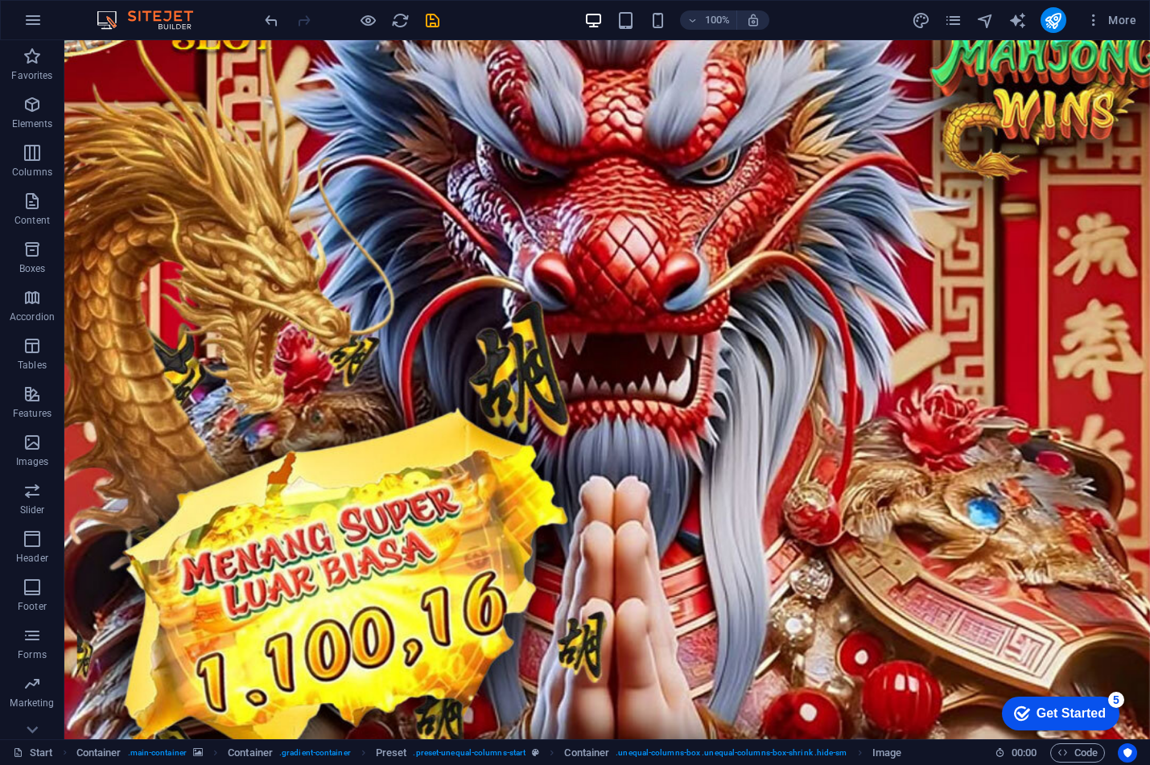
scroll to position [0, 0]
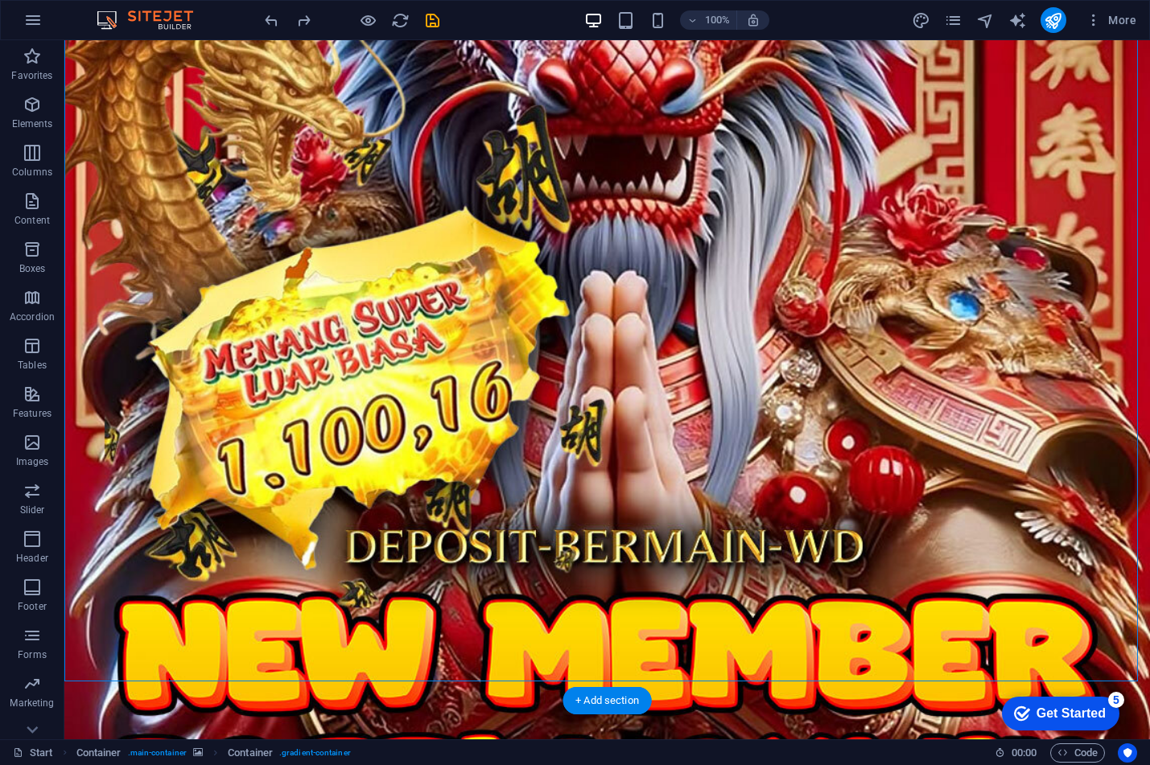
scroll to position [291, 0]
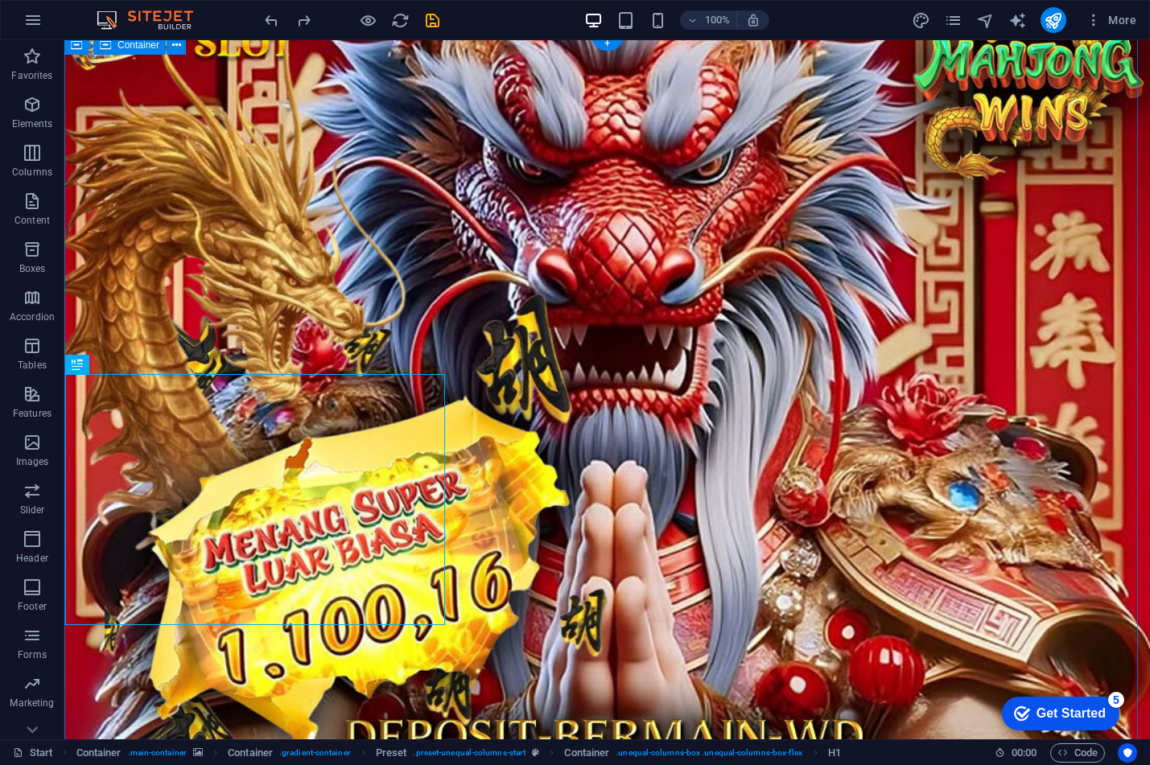
scroll to position [241, 0]
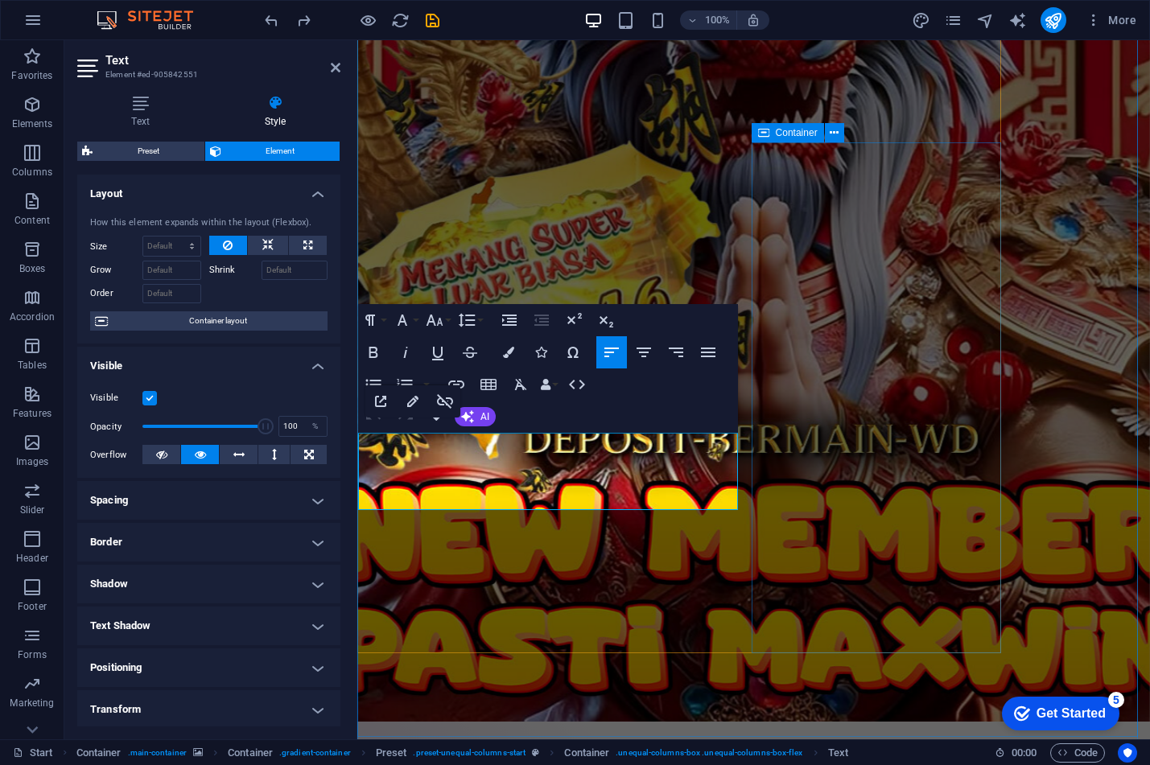
scroll to position [291, 0]
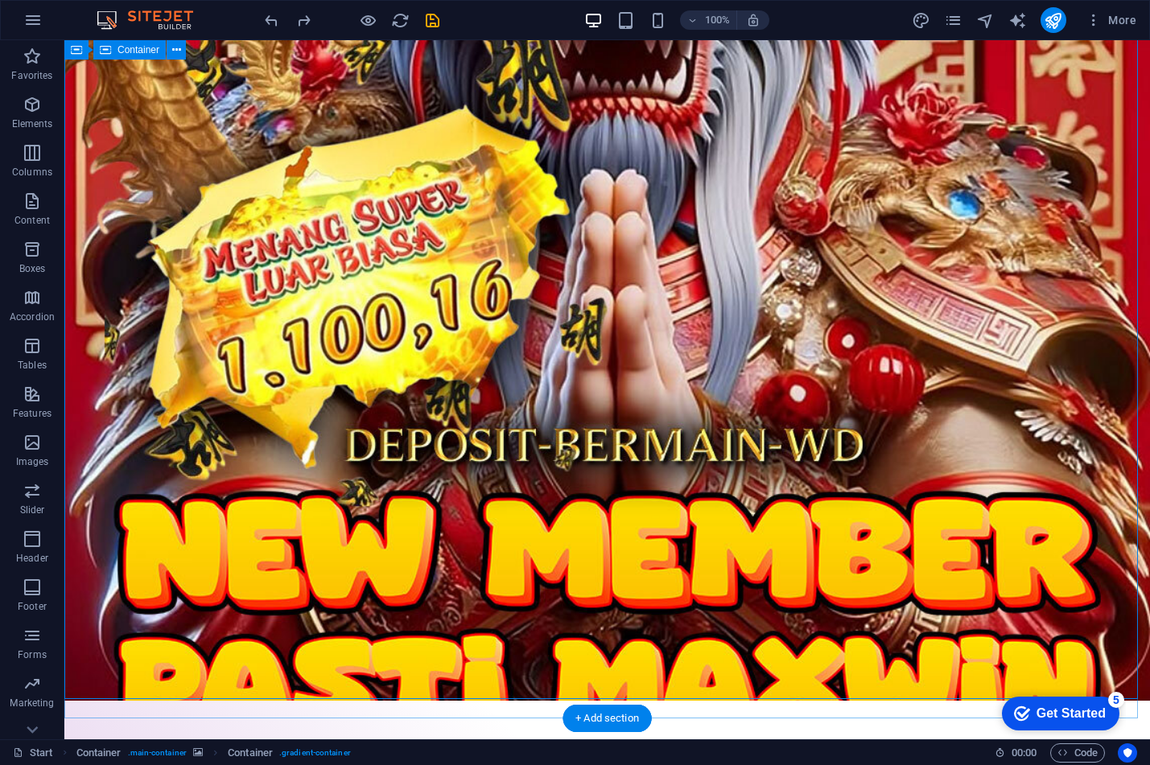
scroll to position [0, 0]
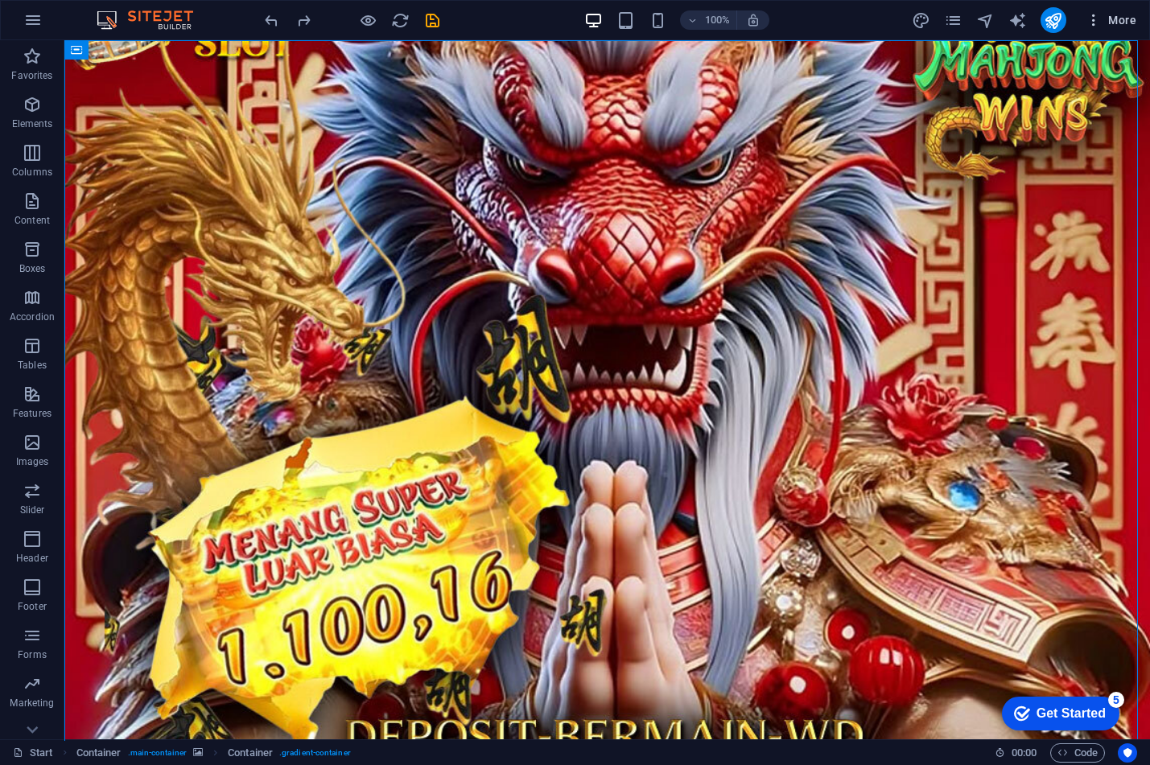
click at [1111, 31] on button "More" at bounding box center [1111, 20] width 64 height 26
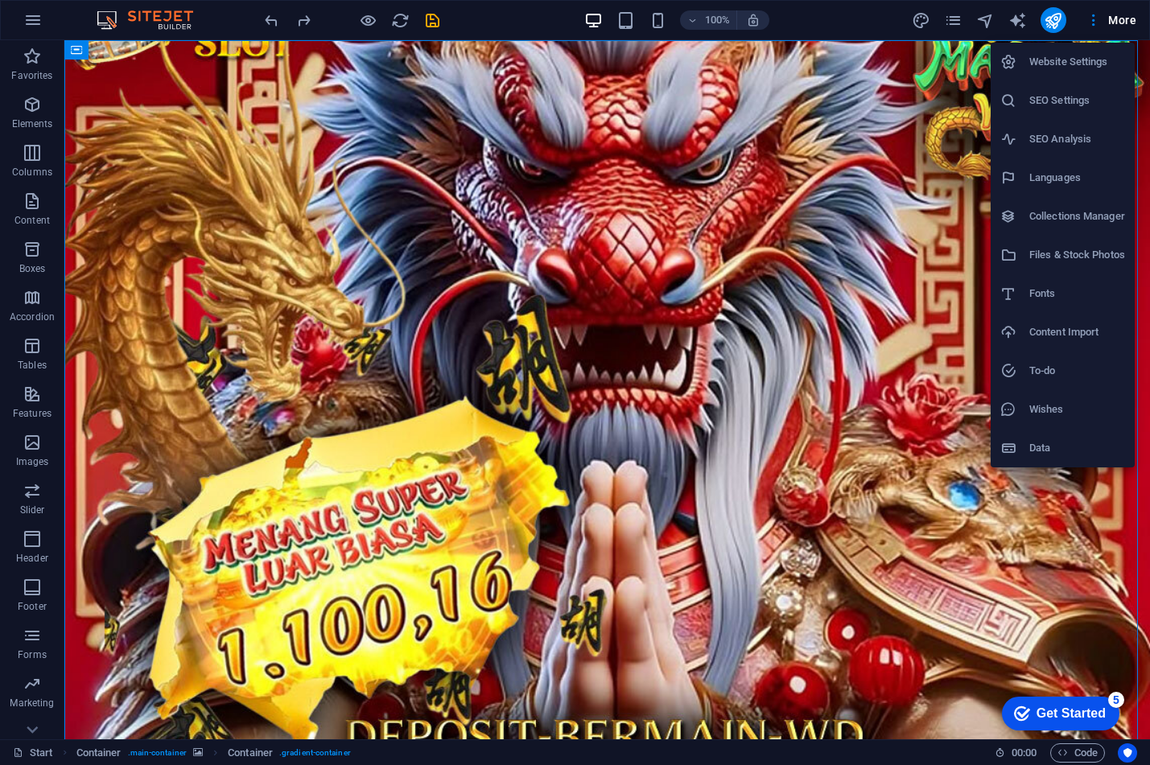
click at [881, 306] on div at bounding box center [575, 382] width 1150 height 765
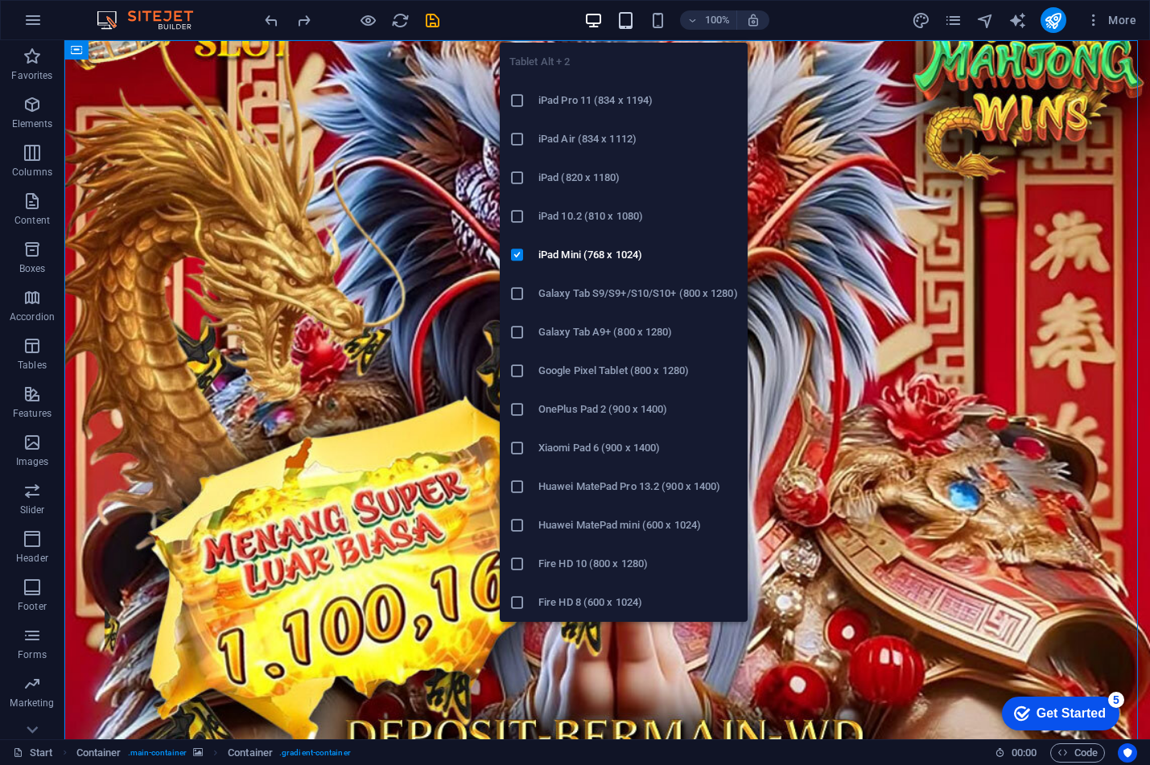
click at [625, 26] on icon "button" at bounding box center [626, 20] width 19 height 19
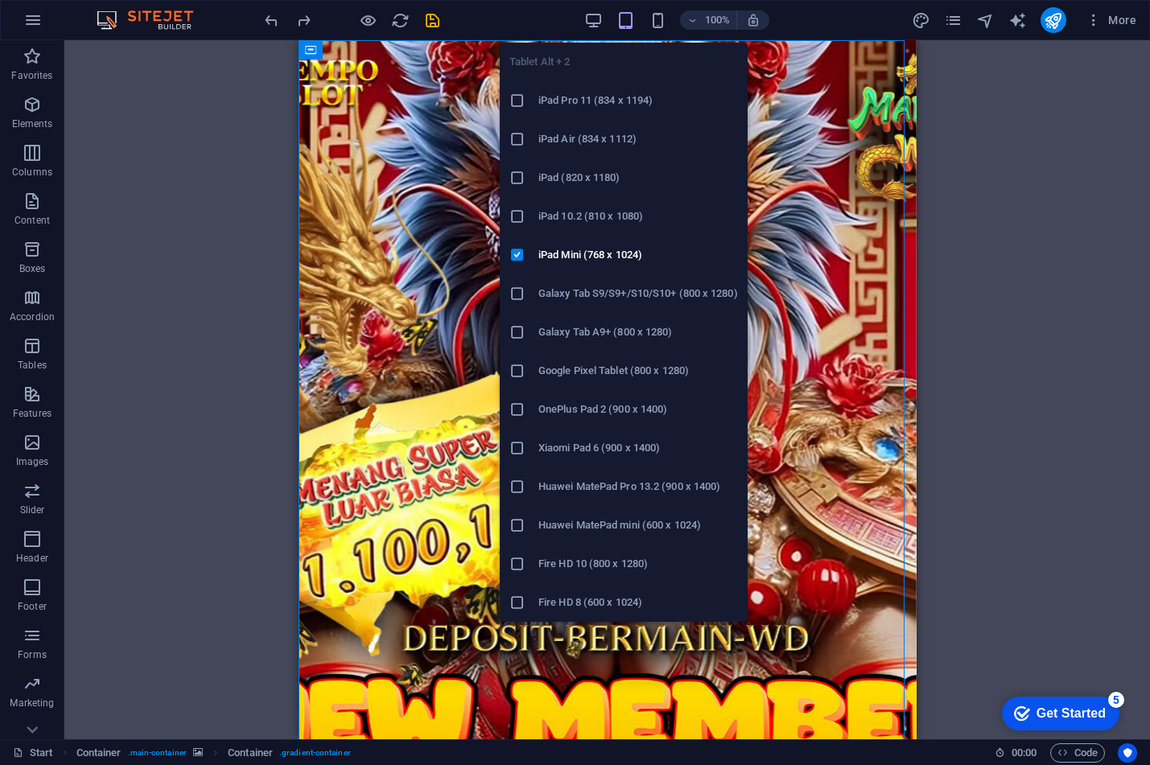
click at [600, 420] on li "OnePlus Pad 2 (900 x 1400)" at bounding box center [624, 409] width 248 height 39
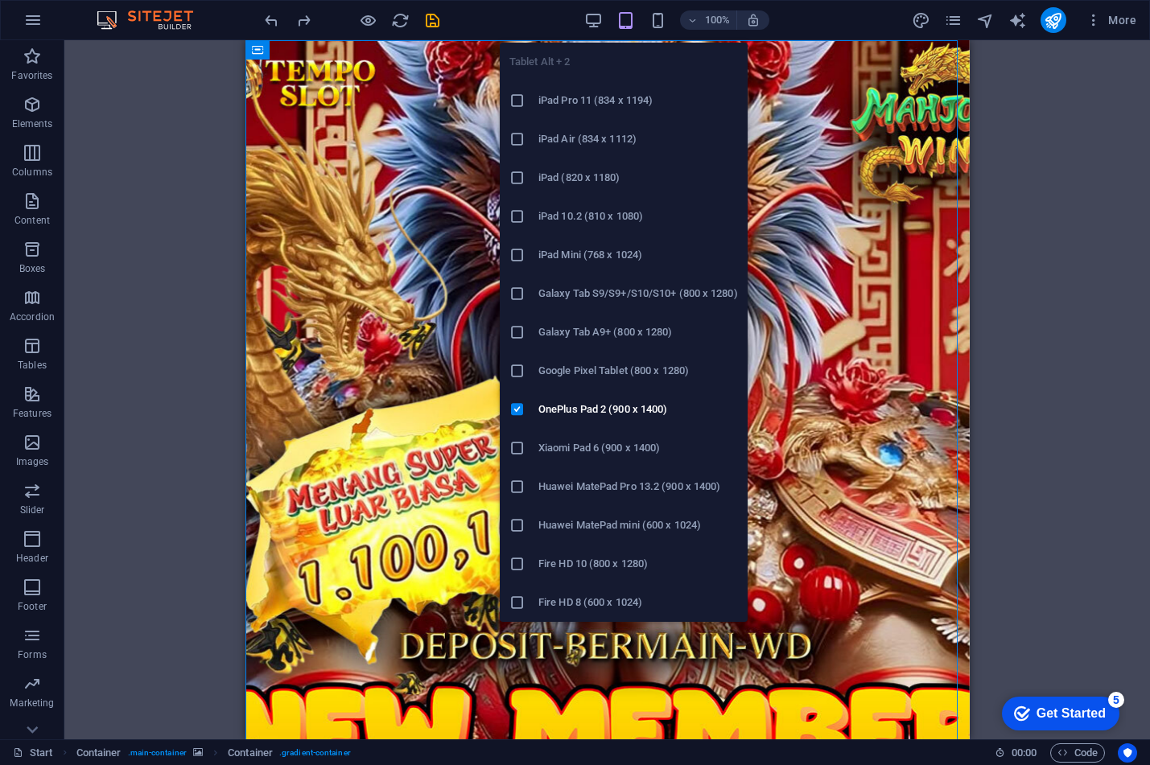
click at [620, 21] on icon "button" at bounding box center [626, 20] width 19 height 19
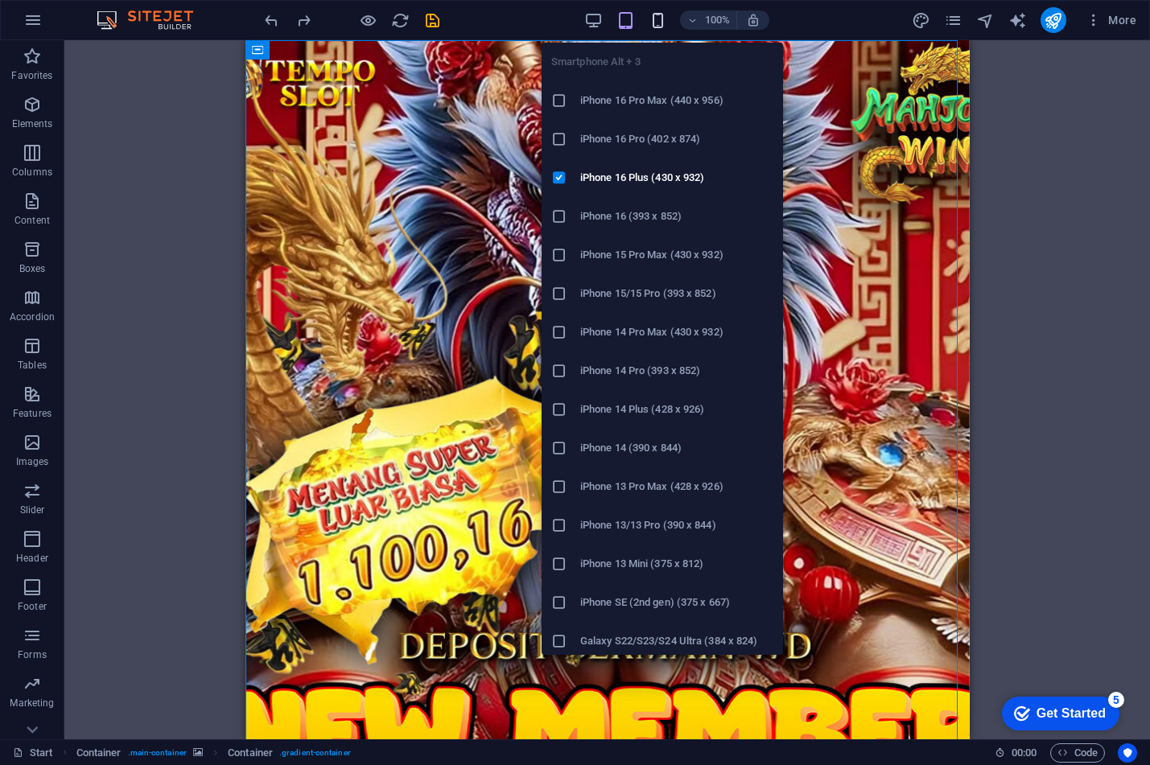
click at [651, 21] on icon "button" at bounding box center [658, 20] width 19 height 19
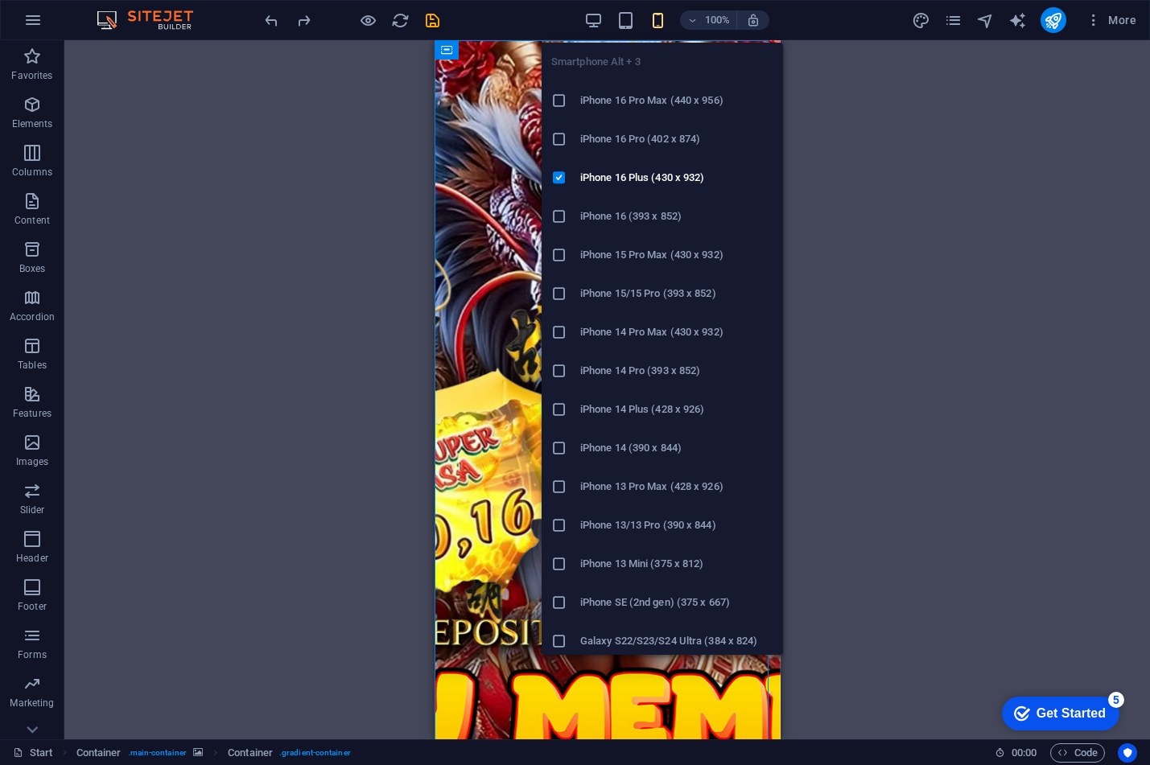
click at [637, 99] on h6 "iPhone 16 Pro Max (440 x 956)" at bounding box center [676, 100] width 193 height 19
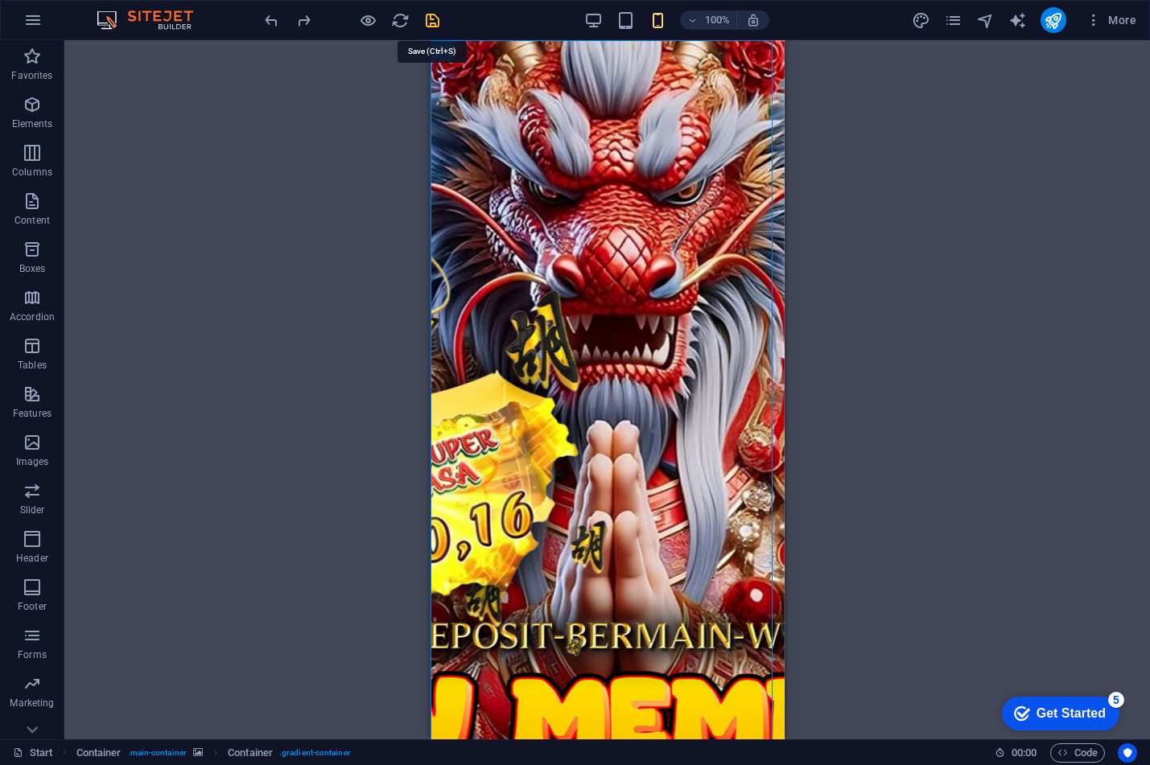
click at [427, 23] on icon "save" at bounding box center [432, 20] width 19 height 19
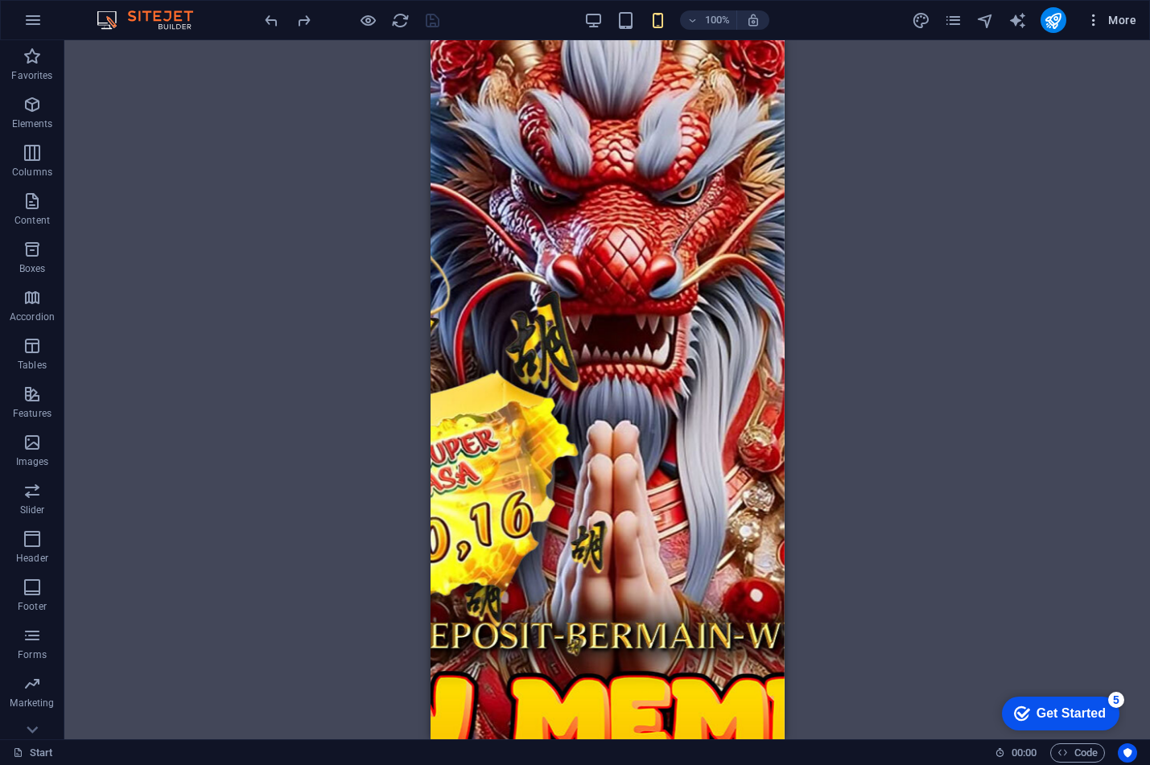
click at [1125, 21] on span "More" at bounding box center [1111, 20] width 51 height 16
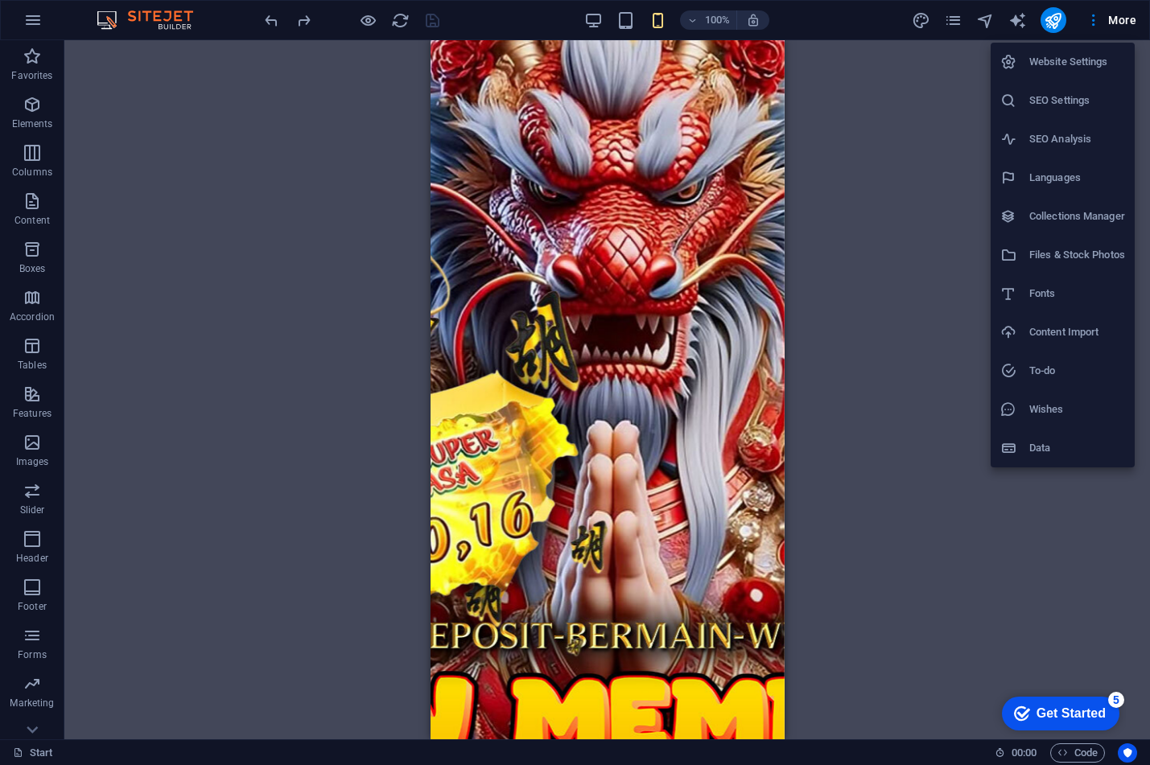
click at [1063, 68] on h6 "Website Settings" at bounding box center [1077, 61] width 96 height 19
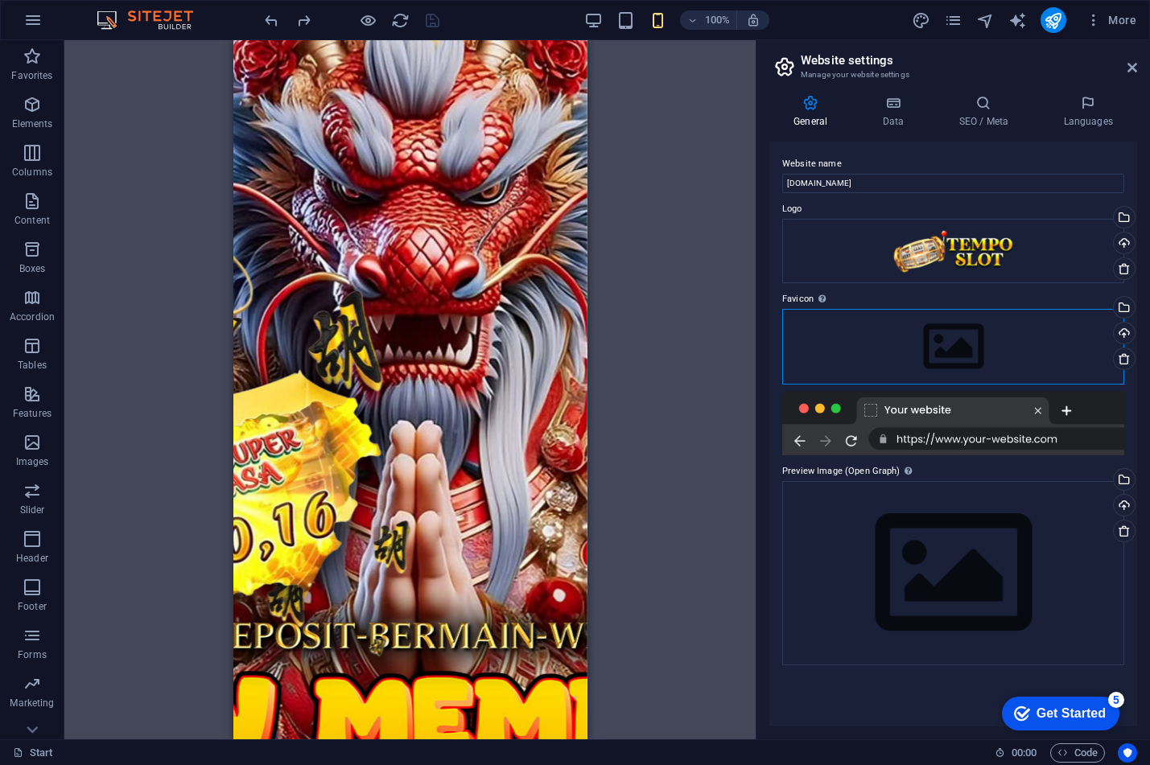
click at [969, 342] on div "Drag files here, click to choose files or select files from Files or our free s…" at bounding box center [953, 347] width 342 height 76
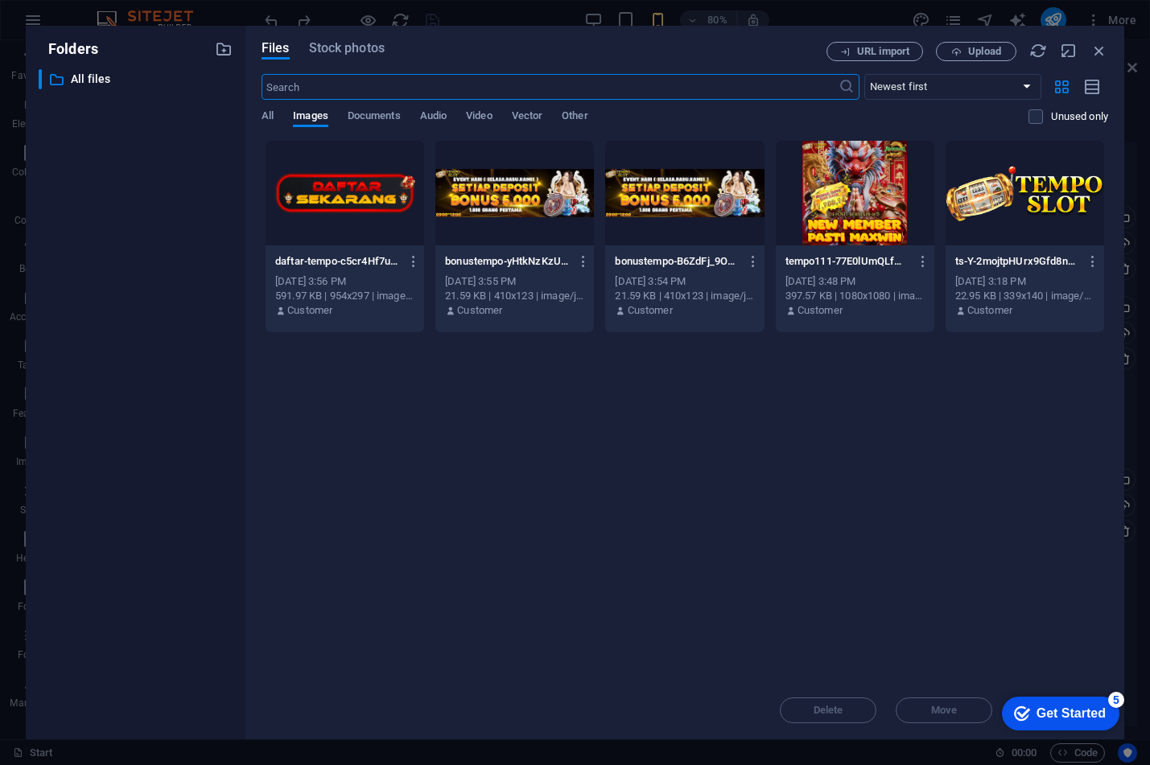
click at [1046, 188] on div at bounding box center [1025, 193] width 159 height 105
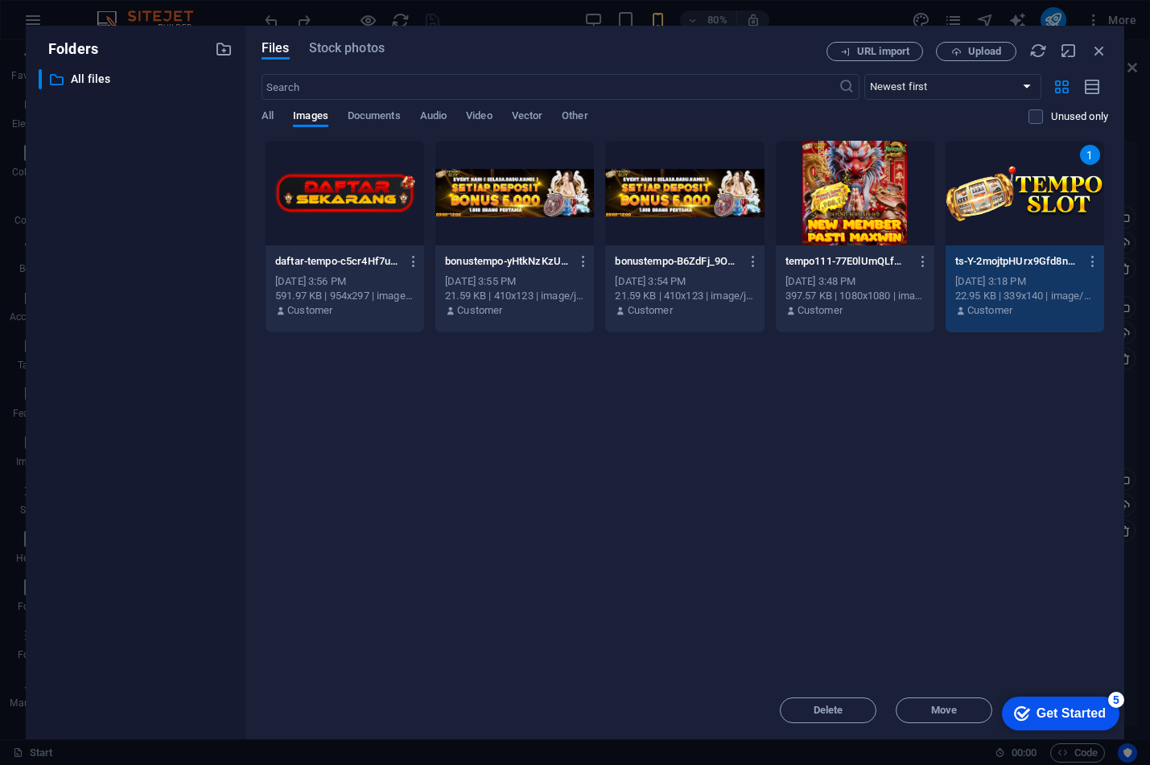
drag, startPoint x: 1064, startPoint y: 707, endPoint x: 1229, endPoint y: 1041, distance: 371.8
click at [1064, 707] on div "Get Started" at bounding box center [1071, 714] width 69 height 14
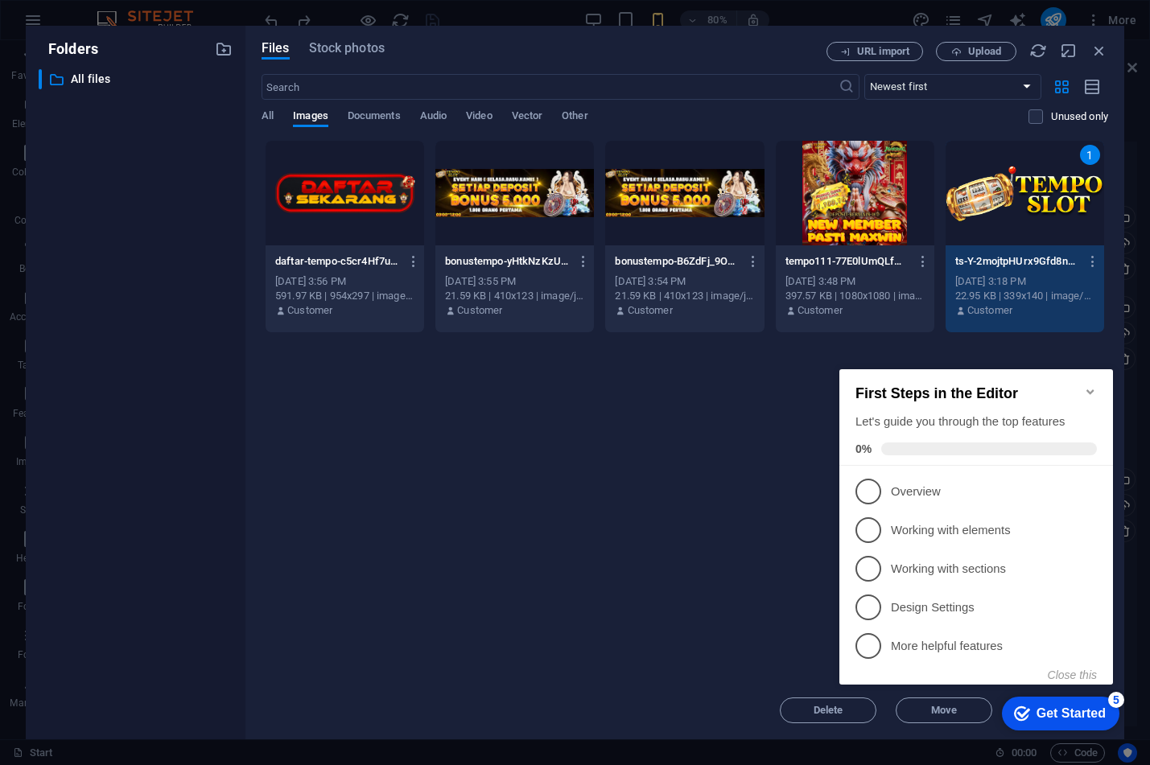
click at [678, 532] on div "Drop files here to upload them instantly daftar-tempo-c5cr4Hf7u8z6fa2GY8QZdw.gi…" at bounding box center [685, 411] width 847 height 542
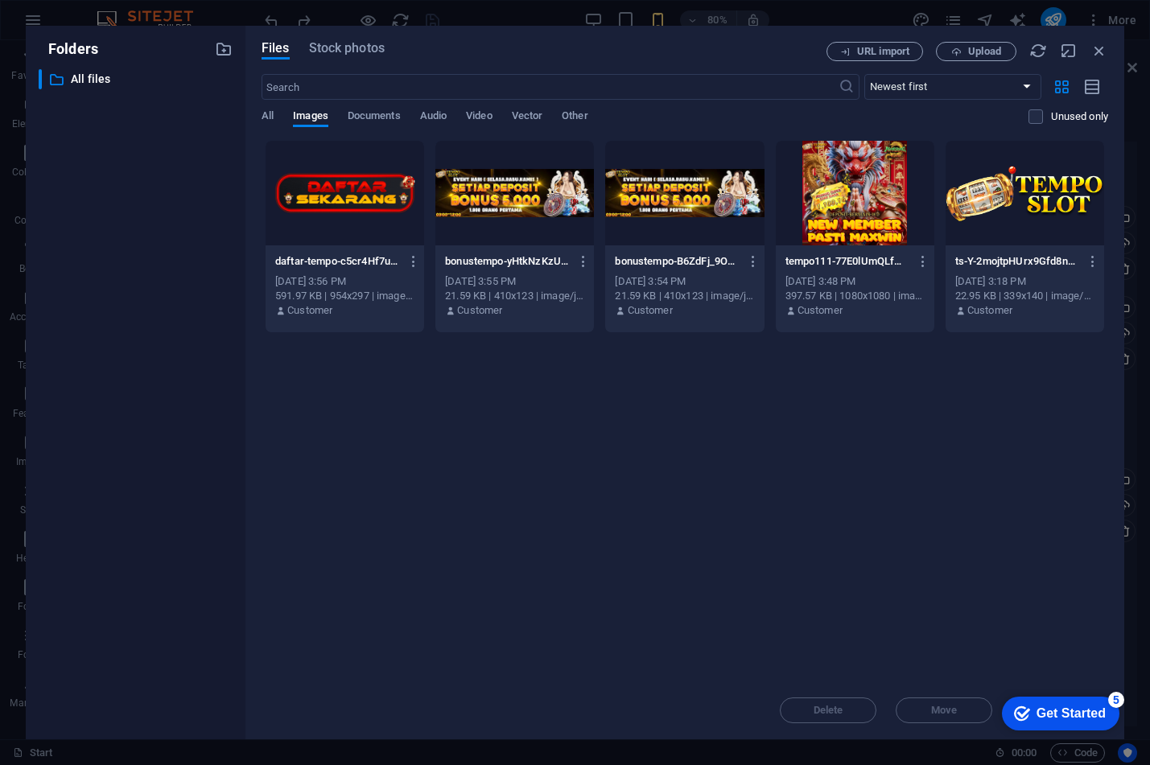
click at [1013, 213] on div at bounding box center [1025, 193] width 159 height 105
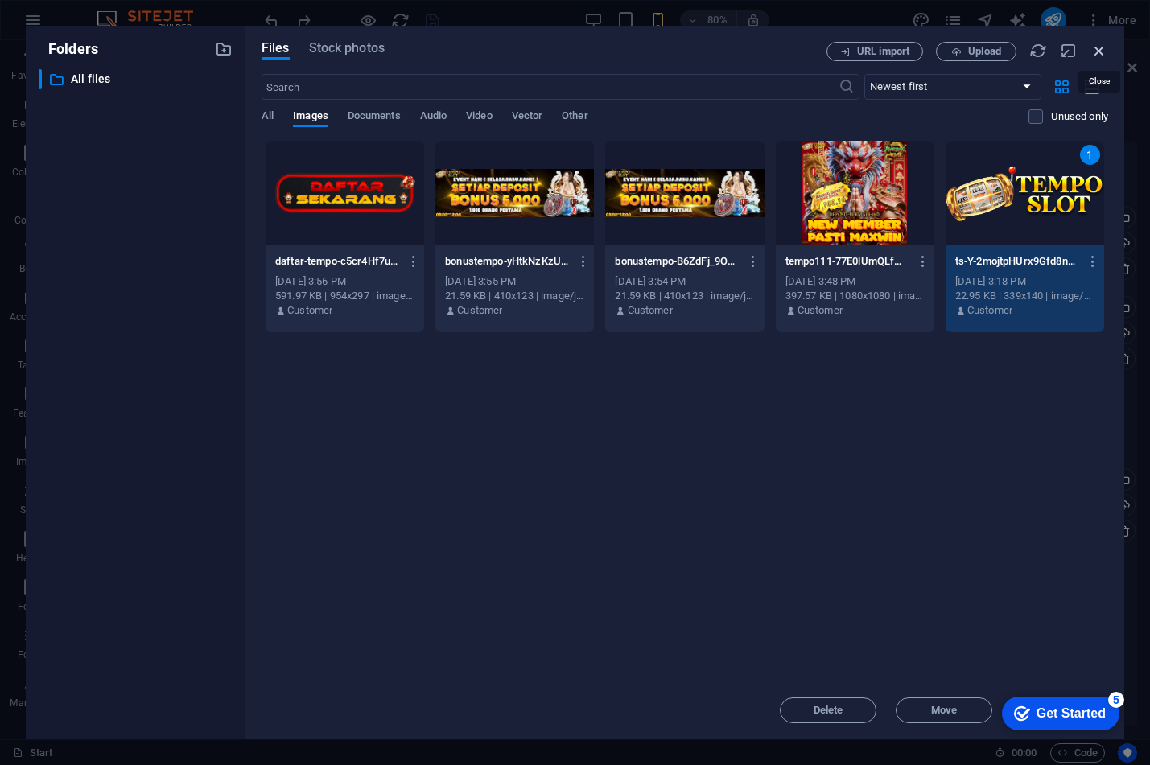
click at [1095, 45] on icon "button" at bounding box center [1100, 51] width 18 height 18
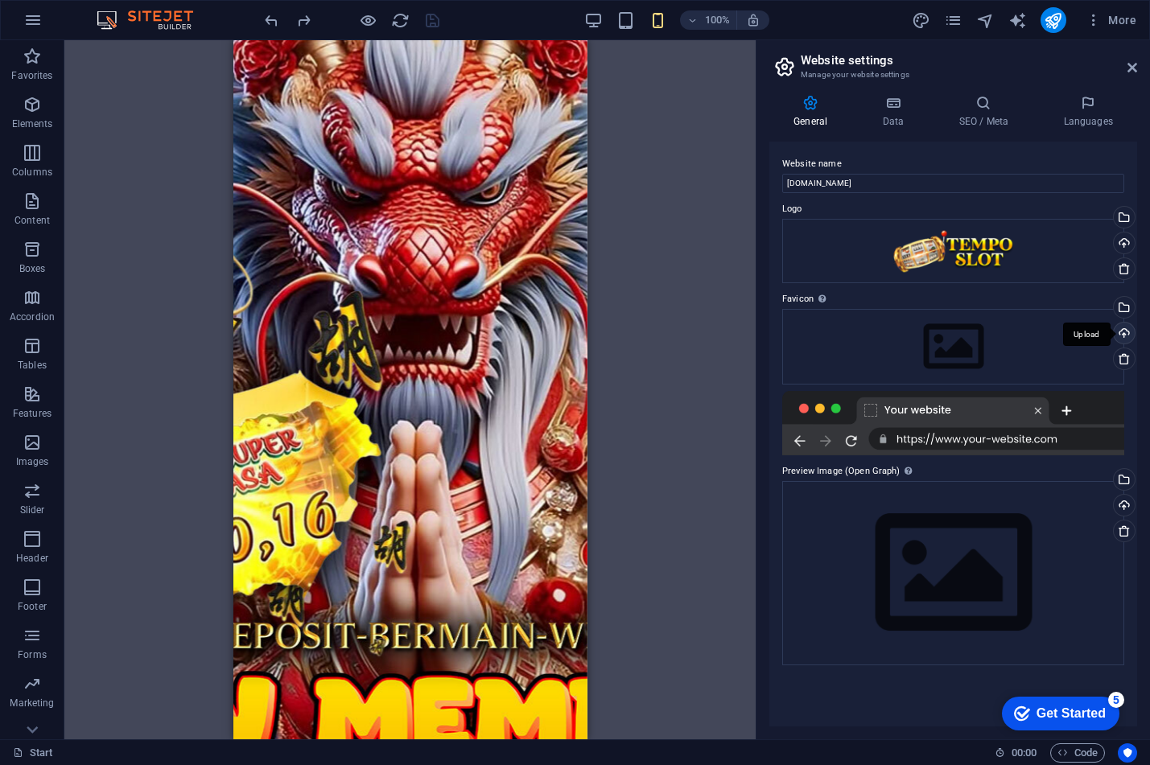
click at [1124, 332] on div "Upload" at bounding box center [1123, 335] width 24 height 24
click at [1111, 305] on div "Select files from the file manager, stock photos, or upload file(s)" at bounding box center [1058, 308] width 105 height 60
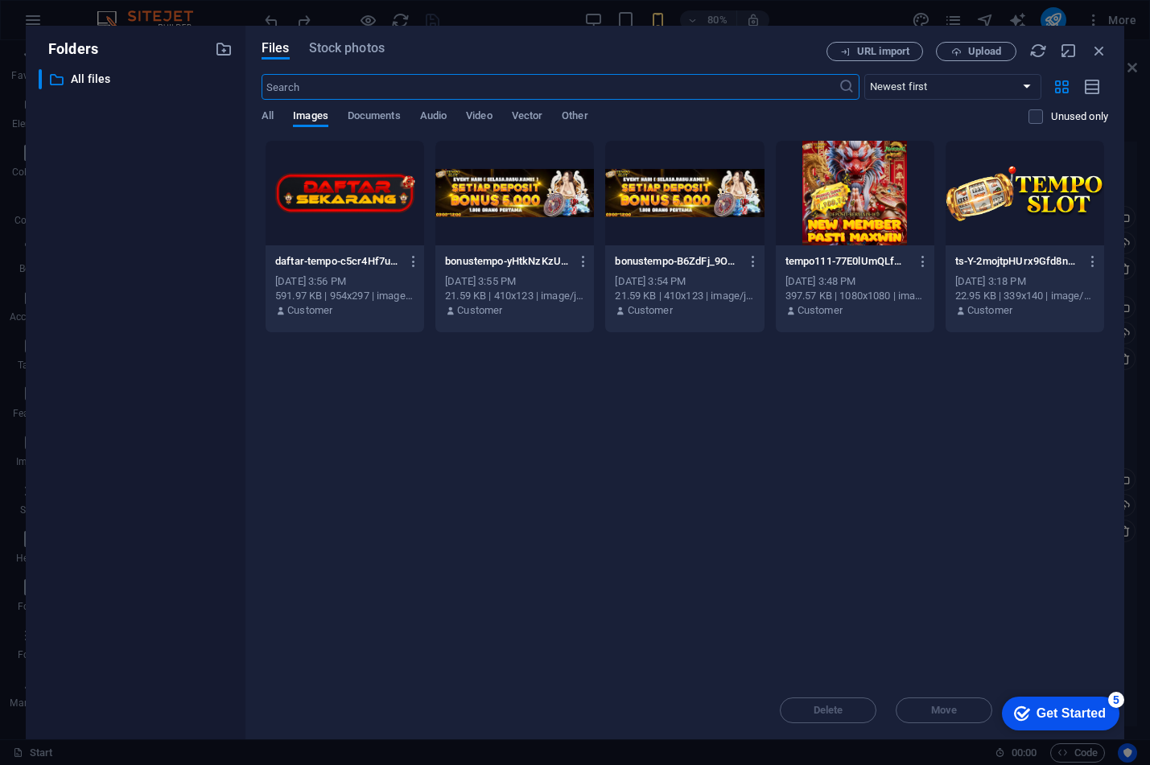
click at [980, 202] on div at bounding box center [1025, 193] width 159 height 105
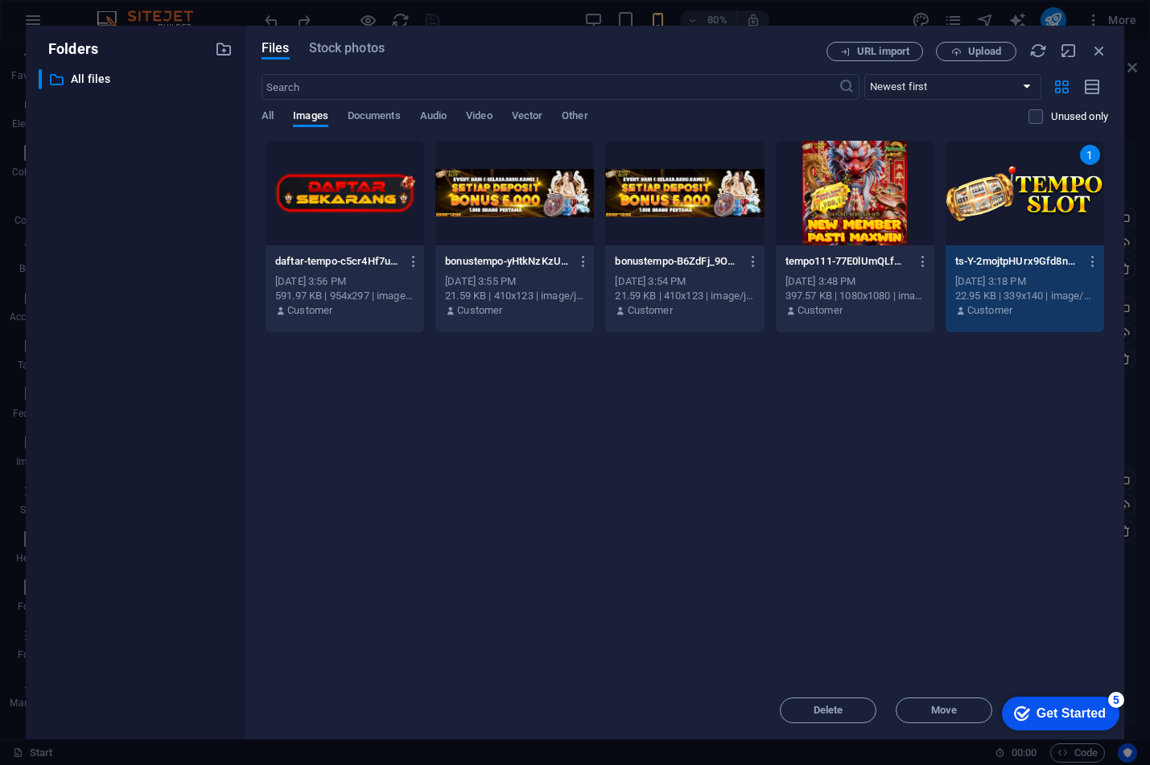
click at [1037, 208] on div "1" at bounding box center [1025, 193] width 159 height 105
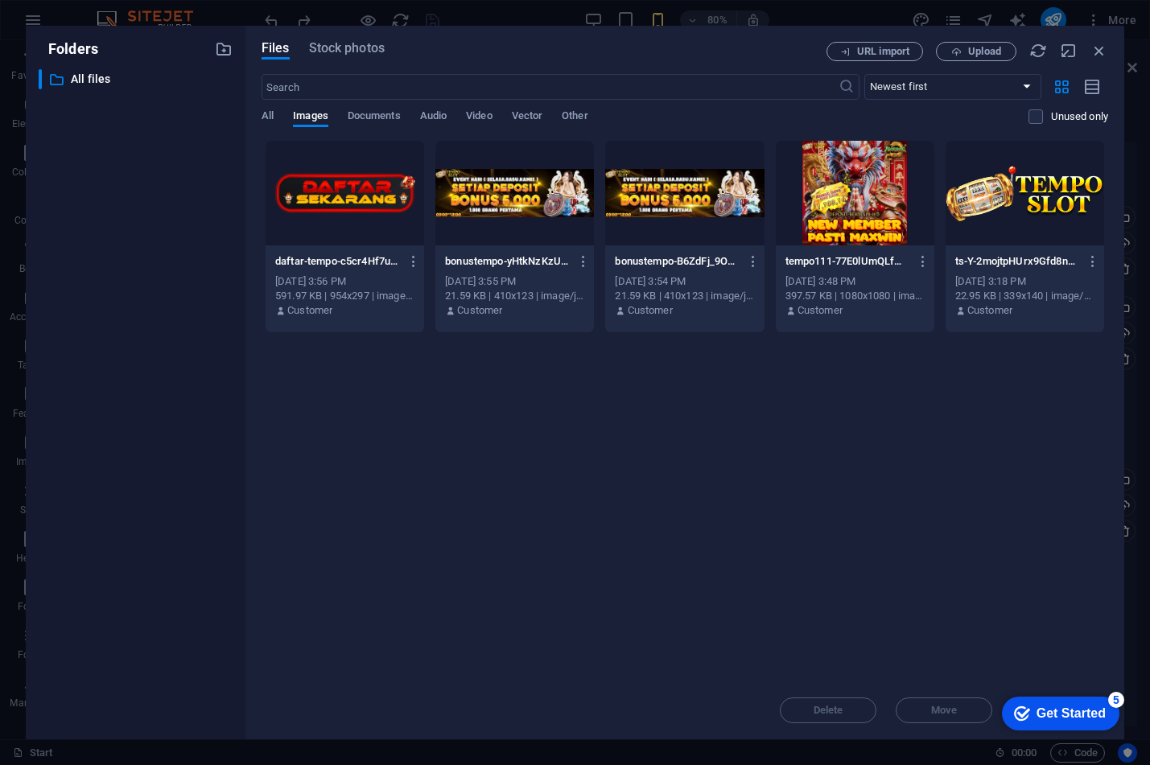
click at [1037, 208] on div at bounding box center [1025, 193] width 159 height 105
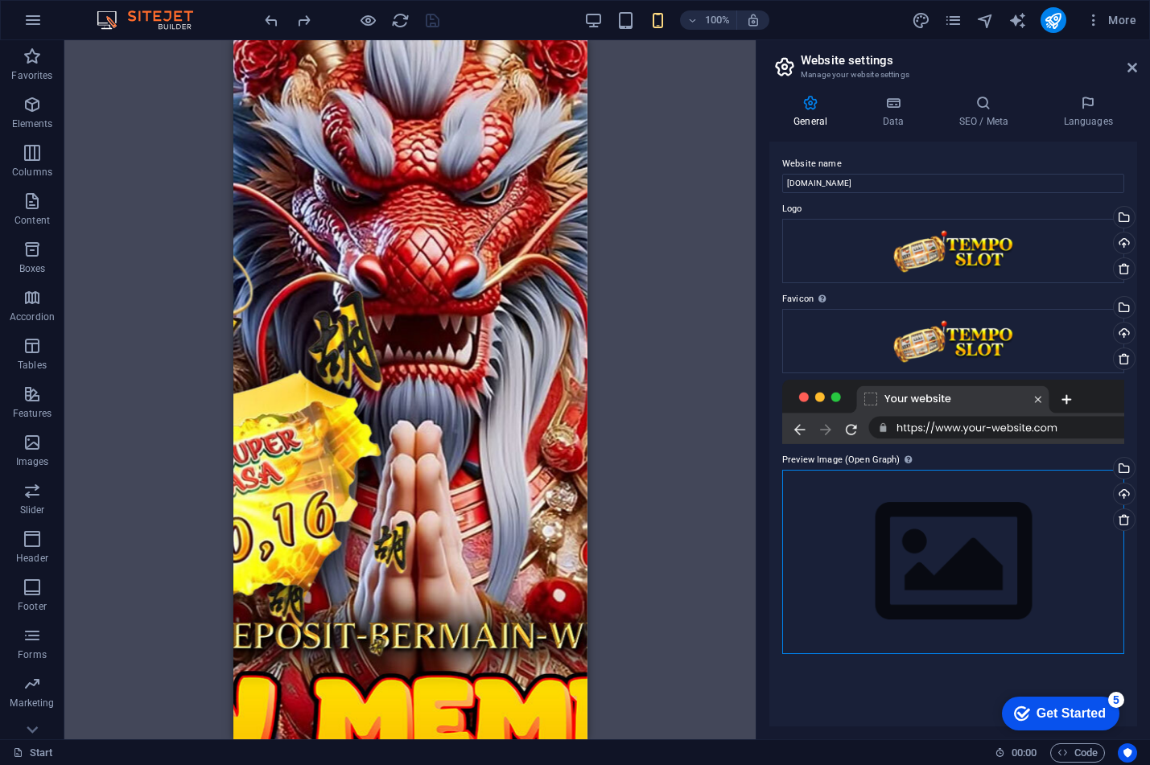
click at [943, 552] on div "Drag files here, click to choose files or select files from Files or our free s…" at bounding box center [953, 562] width 342 height 184
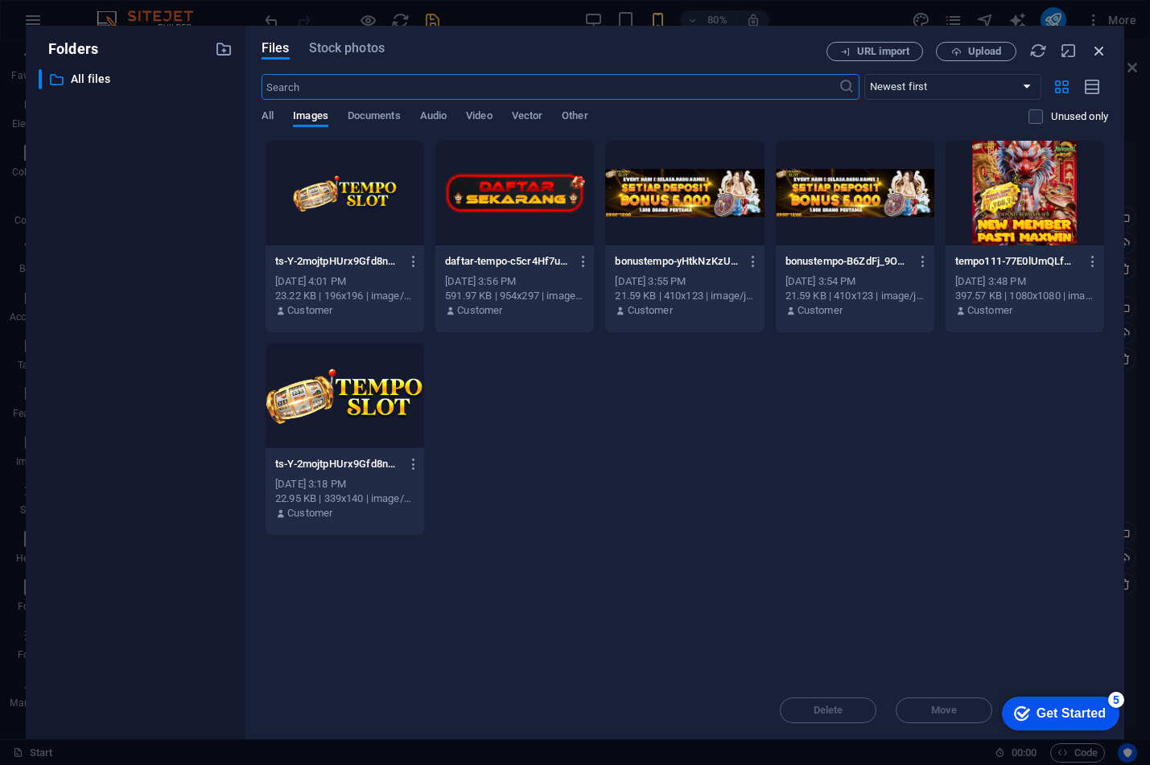
click at [1095, 49] on icon "button" at bounding box center [1100, 51] width 18 height 18
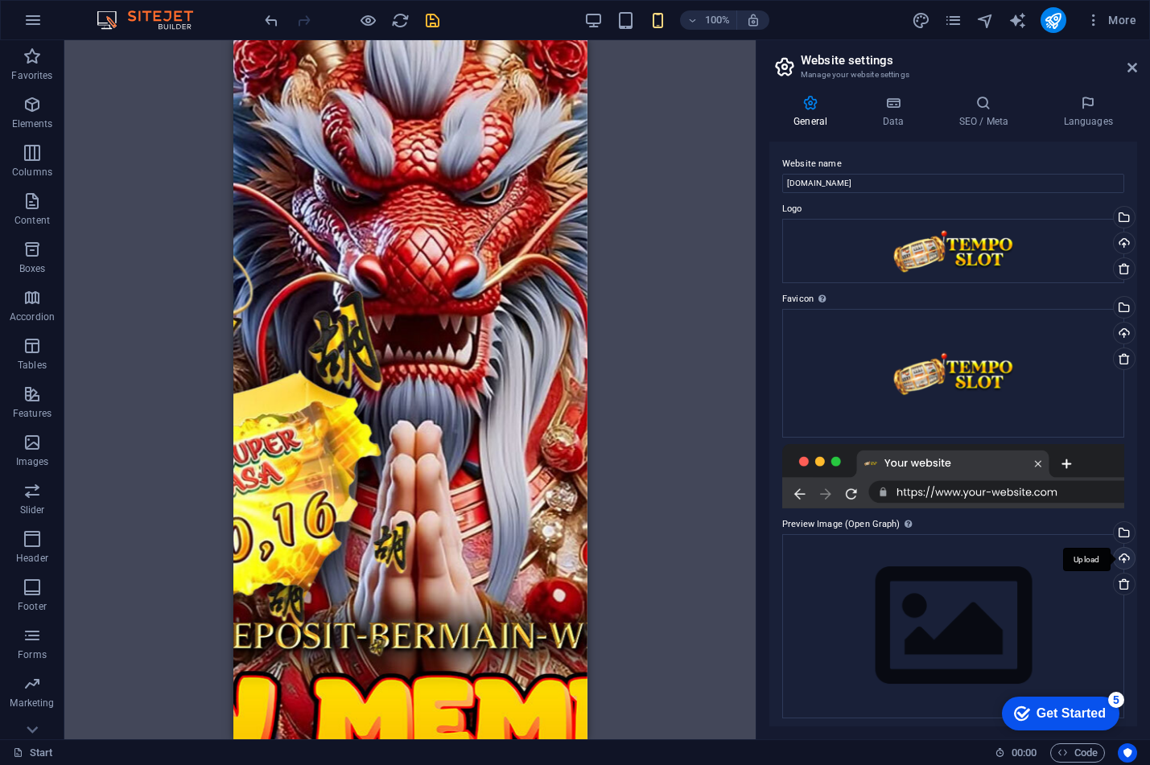
click at [1124, 559] on div "Upload" at bounding box center [1123, 560] width 24 height 24
click at [1121, 556] on div "Upload" at bounding box center [1123, 560] width 24 height 24
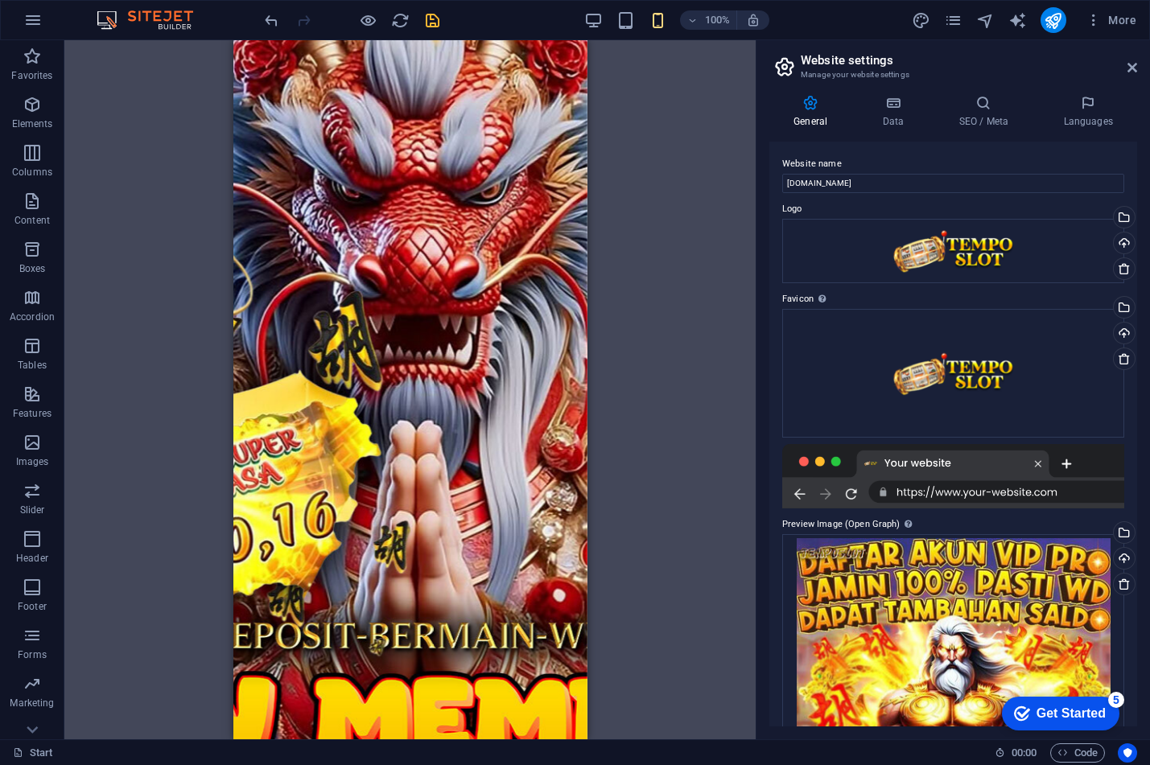
click at [1139, 64] on aside "Website settings Manage your website settings General Data SEO / Meta Languages…" at bounding box center [953, 389] width 394 height 699
click at [656, 147] on div "H1 Container Container Container Preset Container Button Spacer Text Container …" at bounding box center [409, 389] width 691 height 699
click at [884, 103] on icon at bounding box center [893, 103] width 70 height 16
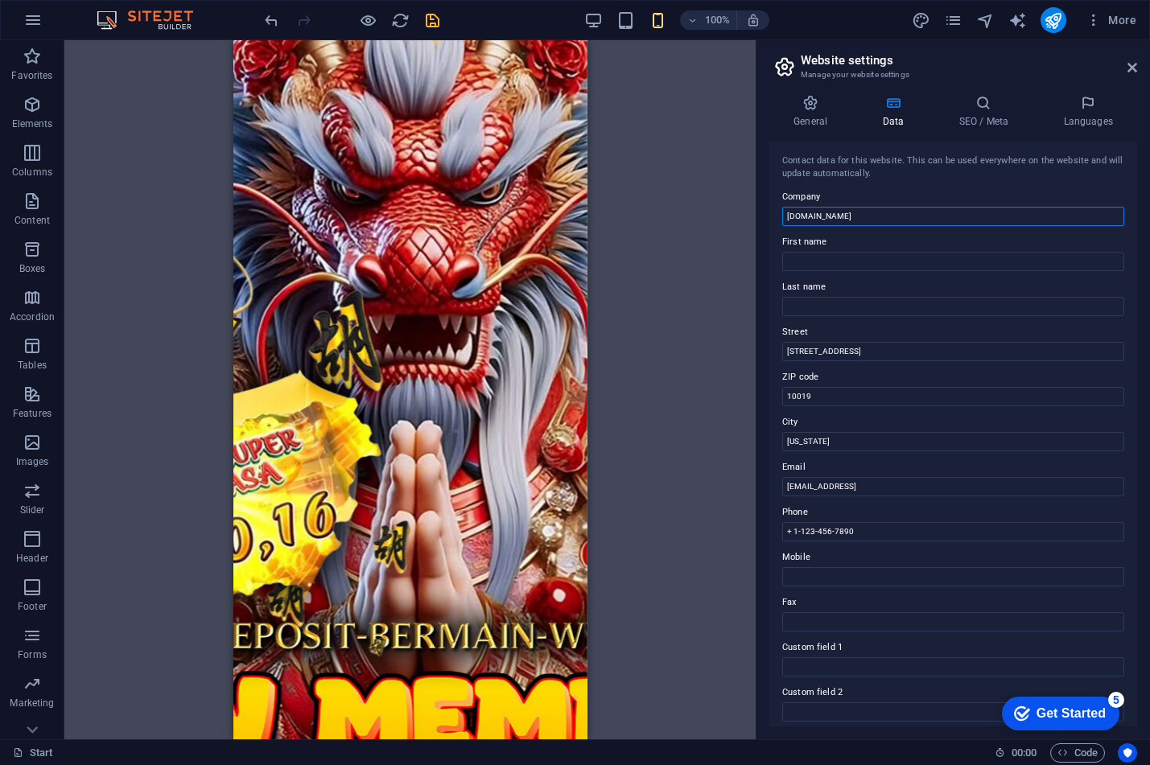
click at [851, 220] on input "[DOMAIN_NAME]" at bounding box center [953, 216] width 342 height 19
drag, startPoint x: 888, startPoint y: 217, endPoint x: 697, endPoint y: 223, distance: 190.8
click at [697, 223] on div "Start Favorites Elements Columns Content Boxes Accordion Tables Features Images…" at bounding box center [575, 389] width 1150 height 699
type input "TEMPOSLOT"
click at [858, 265] on input "First name" at bounding box center [953, 261] width 342 height 19
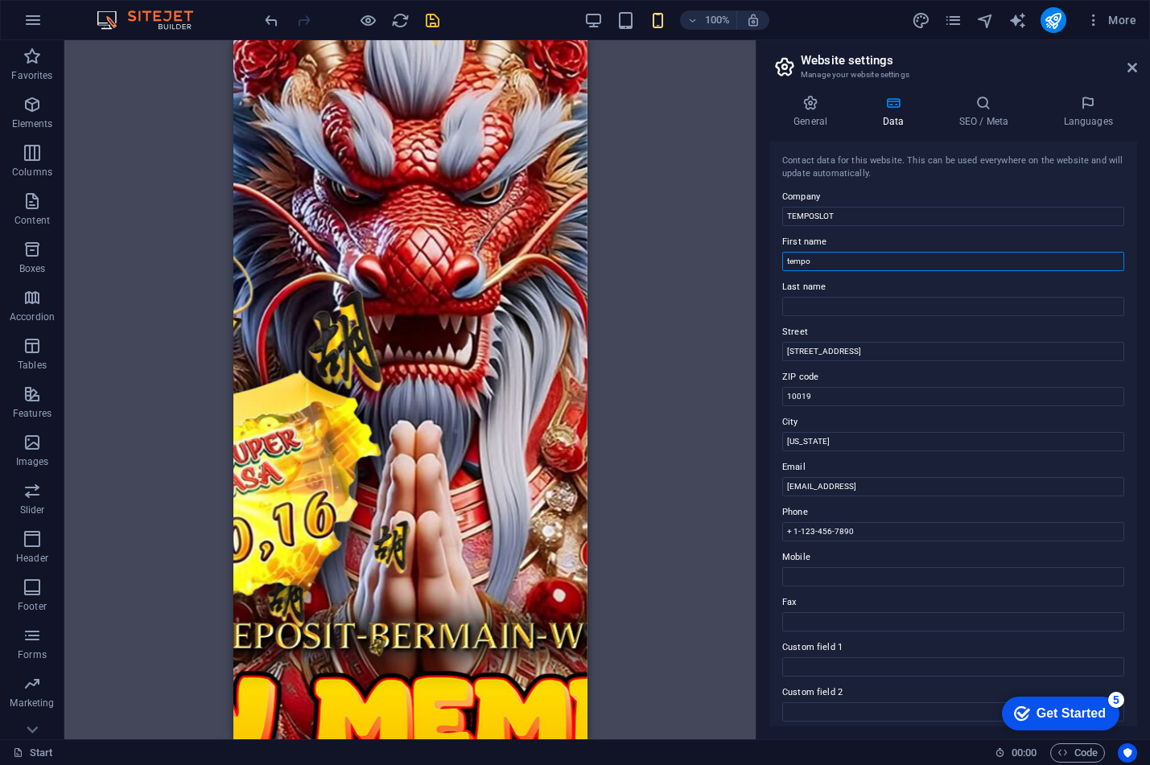
type input "tempo"
type input "slot"
click at [988, 416] on label "City" at bounding box center [953, 422] width 342 height 19
click at [988, 432] on input "[US_STATE]" at bounding box center [953, 441] width 342 height 19
click at [973, 98] on icon at bounding box center [983, 103] width 98 height 16
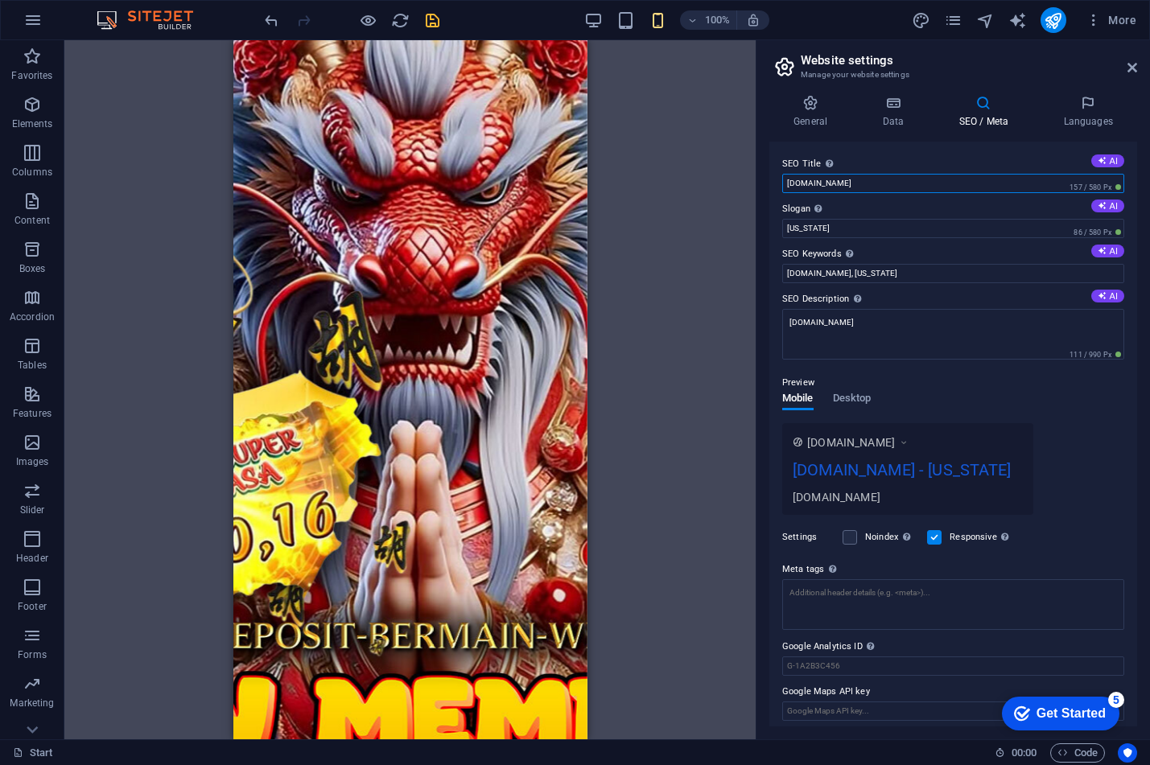
click at [869, 183] on input "[DOMAIN_NAME]" at bounding box center [953, 183] width 342 height 19
drag, startPoint x: 901, startPoint y: 175, endPoint x: 745, endPoint y: 169, distance: 156.2
click at [745, 169] on div "Start Favorites Elements Columns Content Boxes Accordion Tables Features Images…" at bounding box center [575, 389] width 1150 height 699
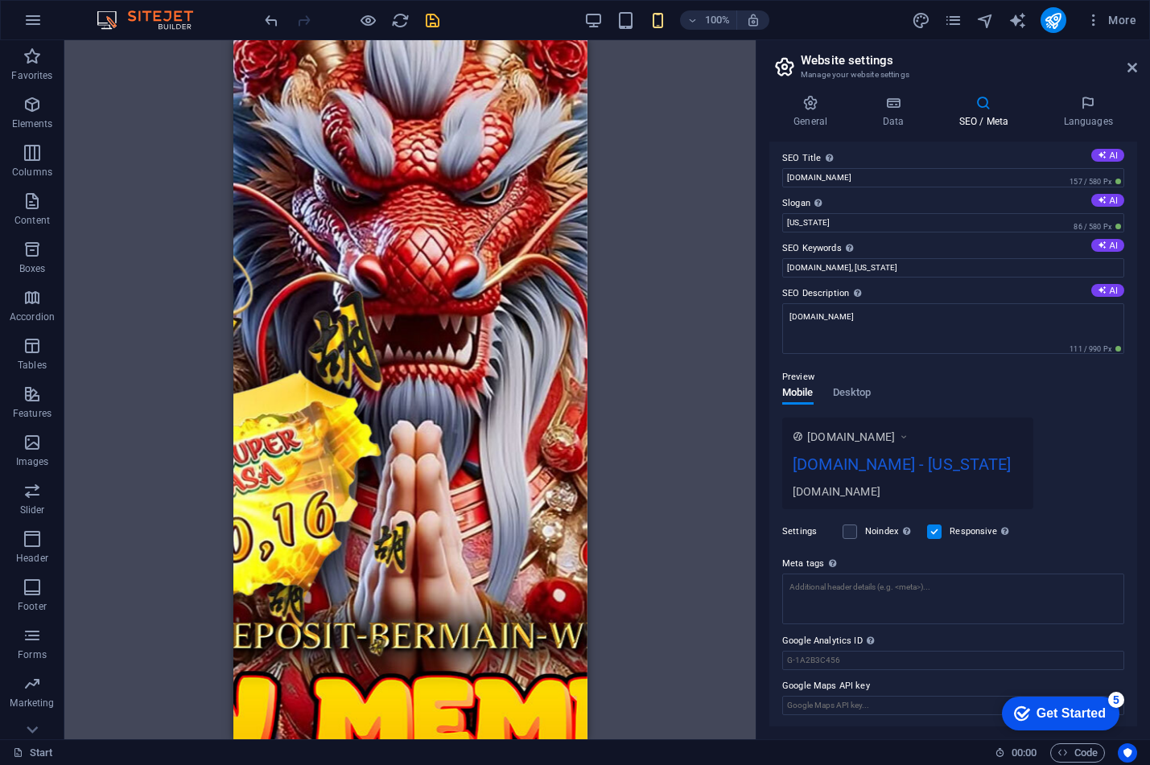
scroll to position [7, 0]
click at [840, 184] on input "[DOMAIN_NAME]" at bounding box center [953, 176] width 342 height 19
click at [839, 180] on input "[DOMAIN_NAME]" at bounding box center [953, 176] width 342 height 19
click at [970, 173] on input "TEMPOSLOT" at bounding box center [953, 176] width 342 height 19
paste input "🛰️ Situs Link Slot 88 Online Resmi Gampang Menang [PERSON_NAME] in<"
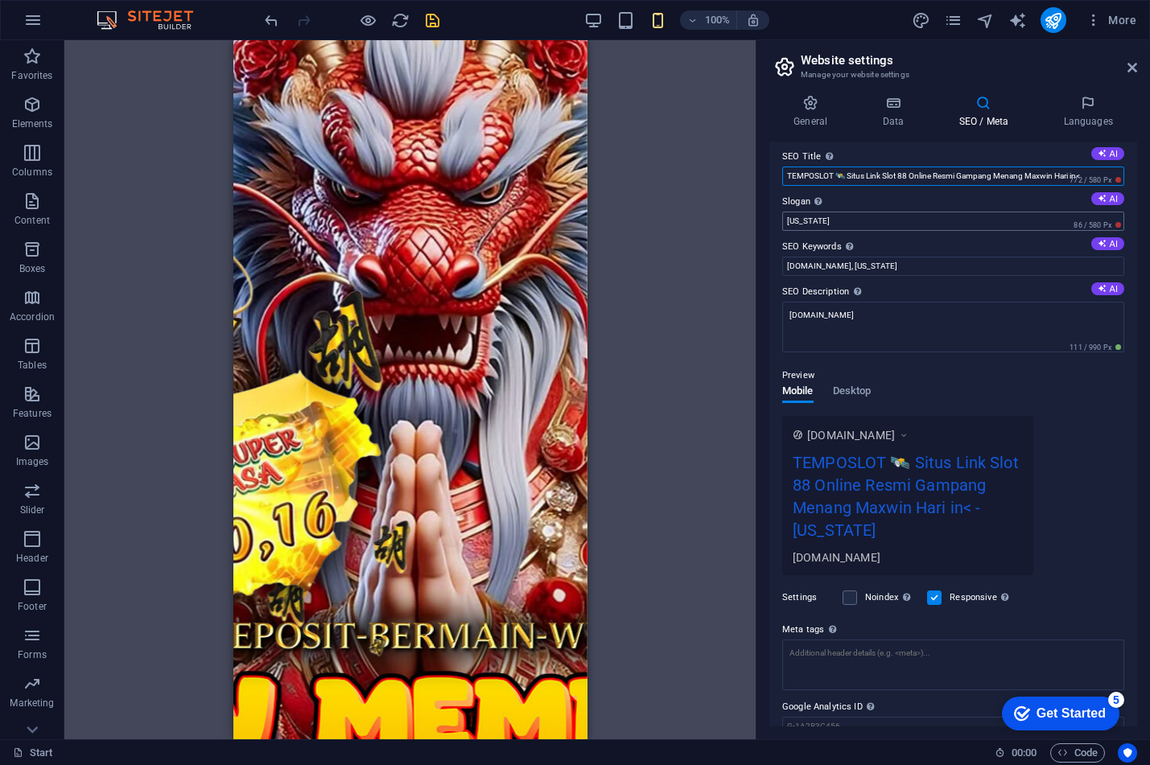
type input "TEMPOSLOT 🛰️ Situs Link Slot 88 Online Resmi Gampang Menang Maxwin Hari in<"
click at [937, 216] on input "[US_STATE]" at bounding box center [953, 221] width 342 height 19
click at [876, 257] on input "[DOMAIN_NAME], [US_STATE]" at bounding box center [953, 266] width 342 height 19
type input "temposlot, situs slot temposlot, link slot temposlot, slot88, slot 88"
click at [872, 299] on label "SEO Description Describe the contents of your website - this is crucial for sea…" at bounding box center [953, 292] width 342 height 19
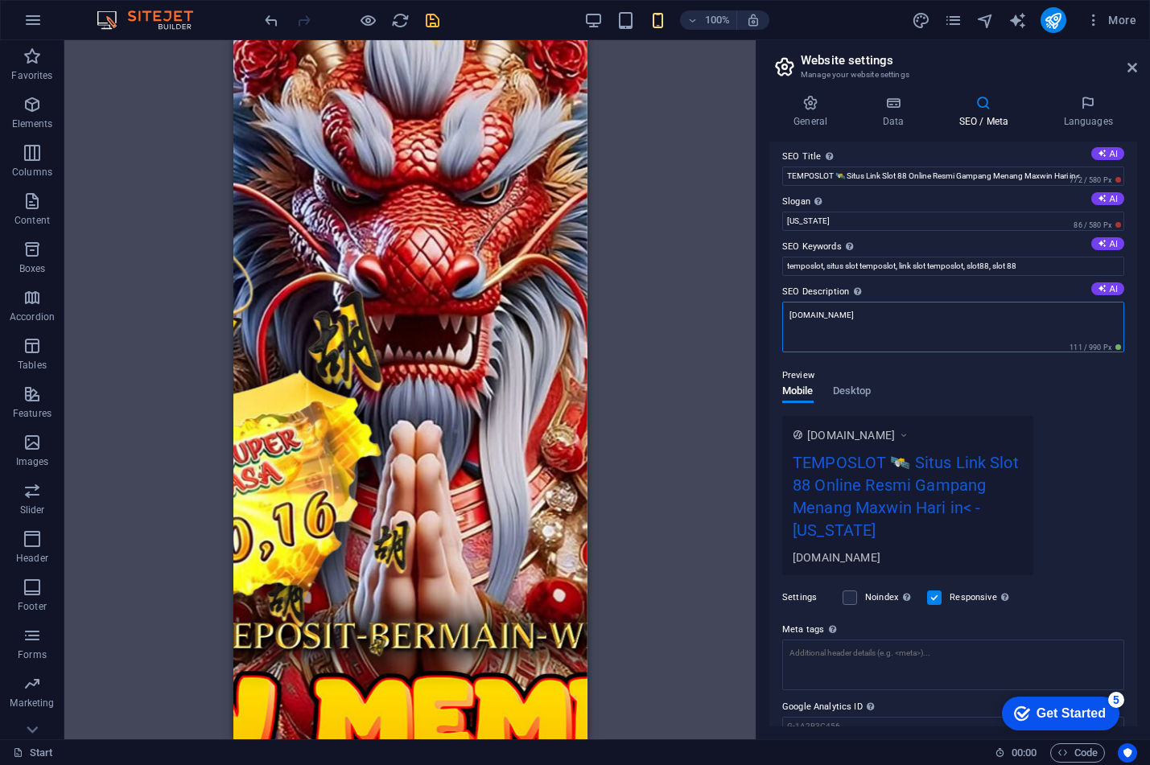
click at [872, 302] on textarea "[DOMAIN_NAME]" at bounding box center [953, 327] width 342 height 51
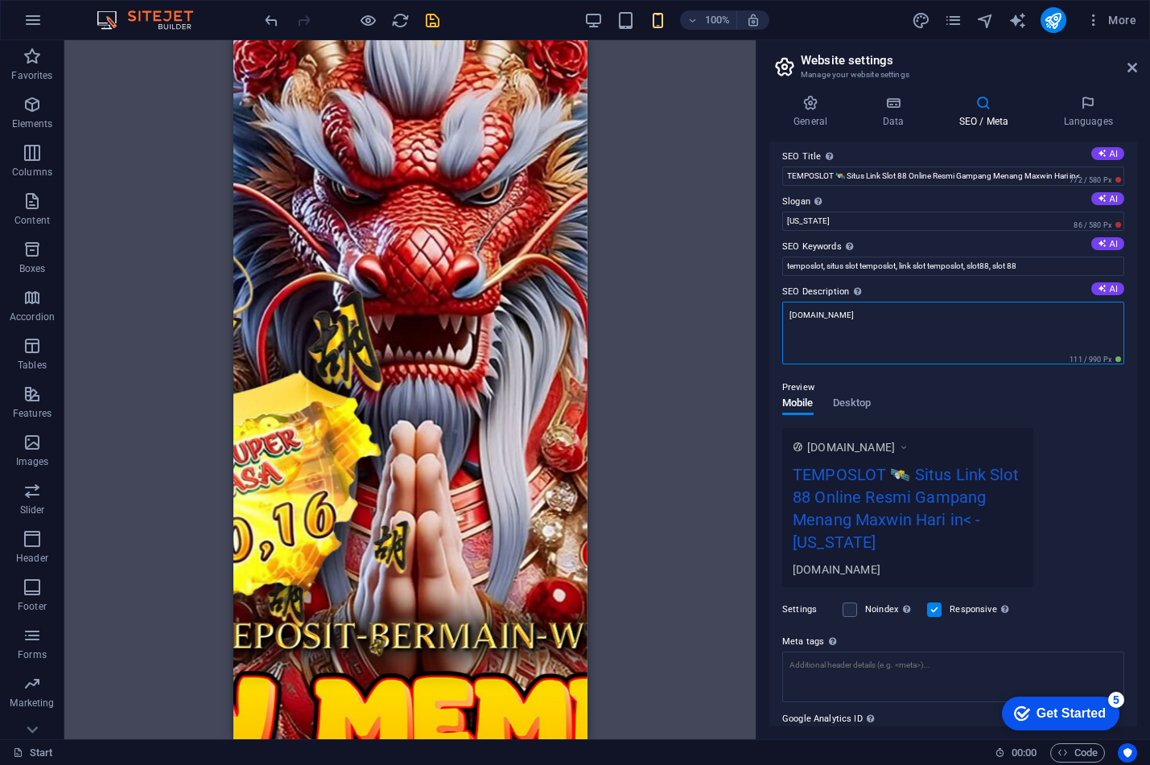
click at [875, 310] on textarea "[DOMAIN_NAME]" at bounding box center [953, 333] width 342 height 63
paste textarea "TEMPOSLOT memberikan kemudahan menemukan link slot gacor hari ini agar semua pe…"
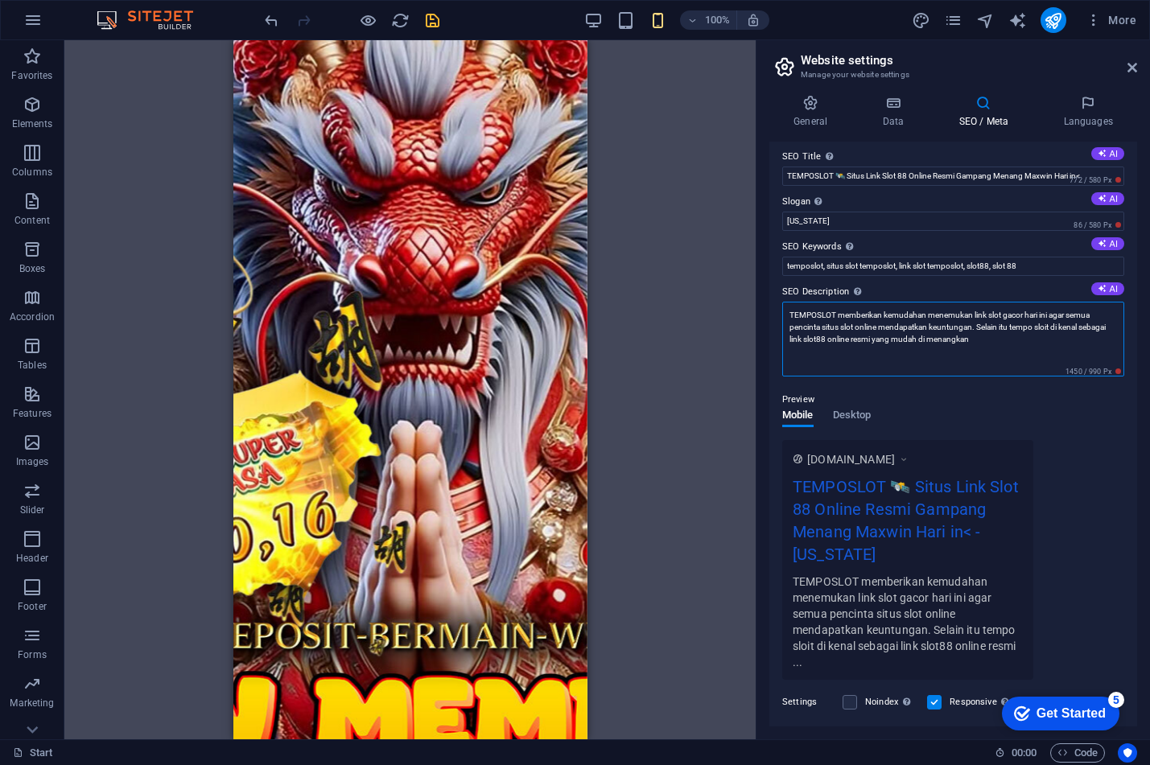
type textarea "TEMPOSLOT memberikan kemudahan menemukan link slot gacor hari ini agar semua pe…"
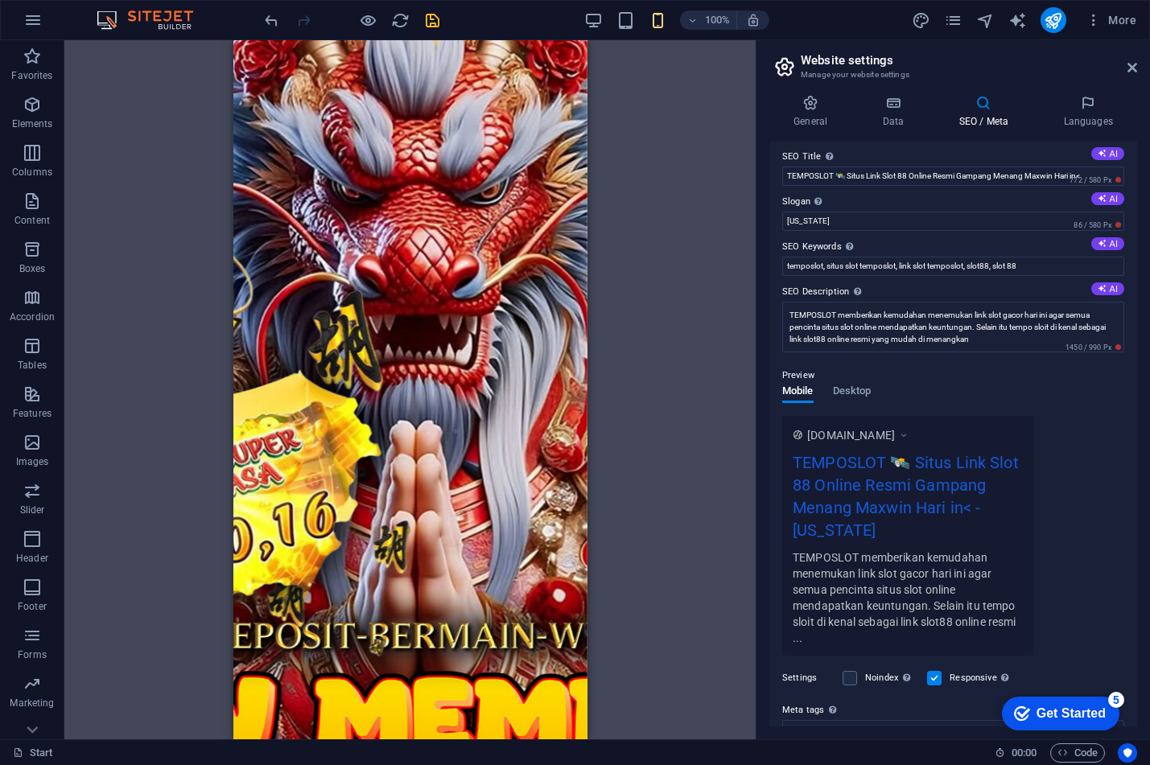
click at [1111, 474] on div "[DOMAIN_NAME] TEMPOSLOT 🛰️ Situs Link Slot 88 Online Resmi Gampang Menang Maxwi…" at bounding box center [953, 536] width 342 height 240
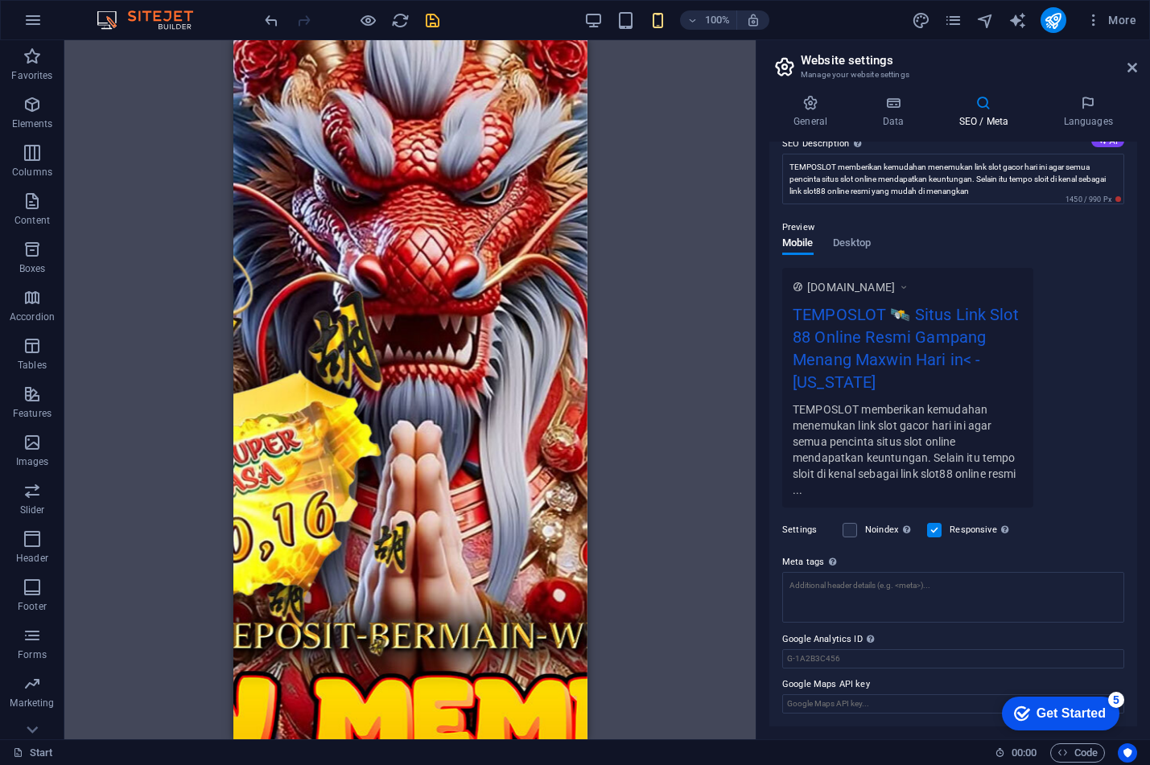
scroll to position [0, 0]
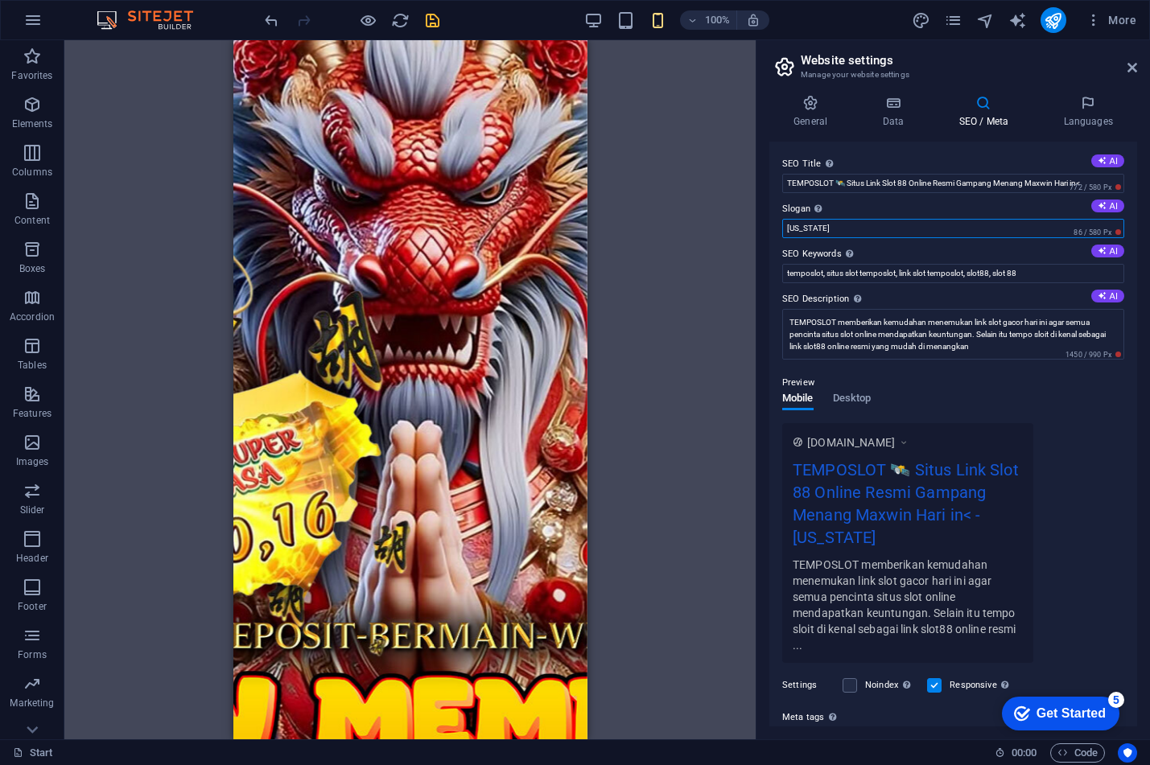
click at [918, 232] on input "[US_STATE]" at bounding box center [953, 228] width 342 height 19
drag, startPoint x: 918, startPoint y: 232, endPoint x: 778, endPoint y: 225, distance: 139.4
click at [778, 225] on div "SEO Title The title of your website - make it something that stands out in sear…" at bounding box center [953, 434] width 368 height 585
type input "TEMPOSLOT"
click at [1111, 536] on div "[DOMAIN_NAME] TEMPOSLOT 🛰️ Situs Link Slot 88 Online Resmi Gampang Menang Maxwi…" at bounding box center [953, 543] width 342 height 240
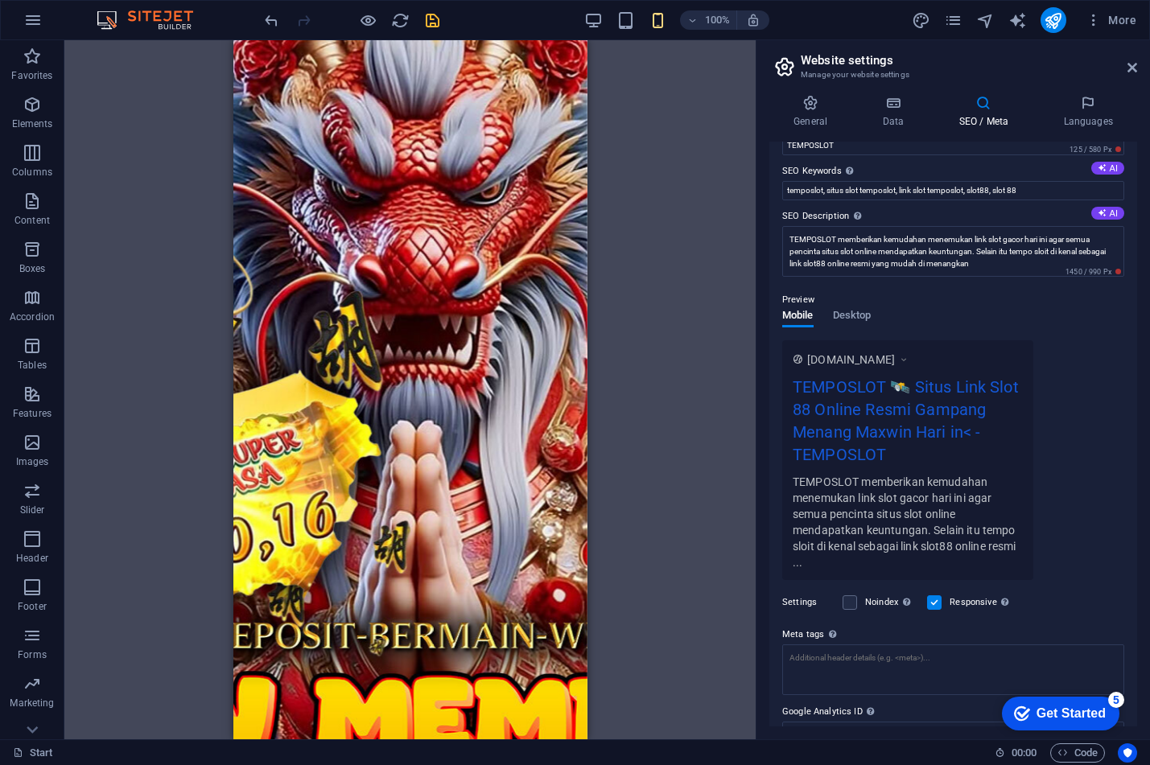
scroll to position [155, 0]
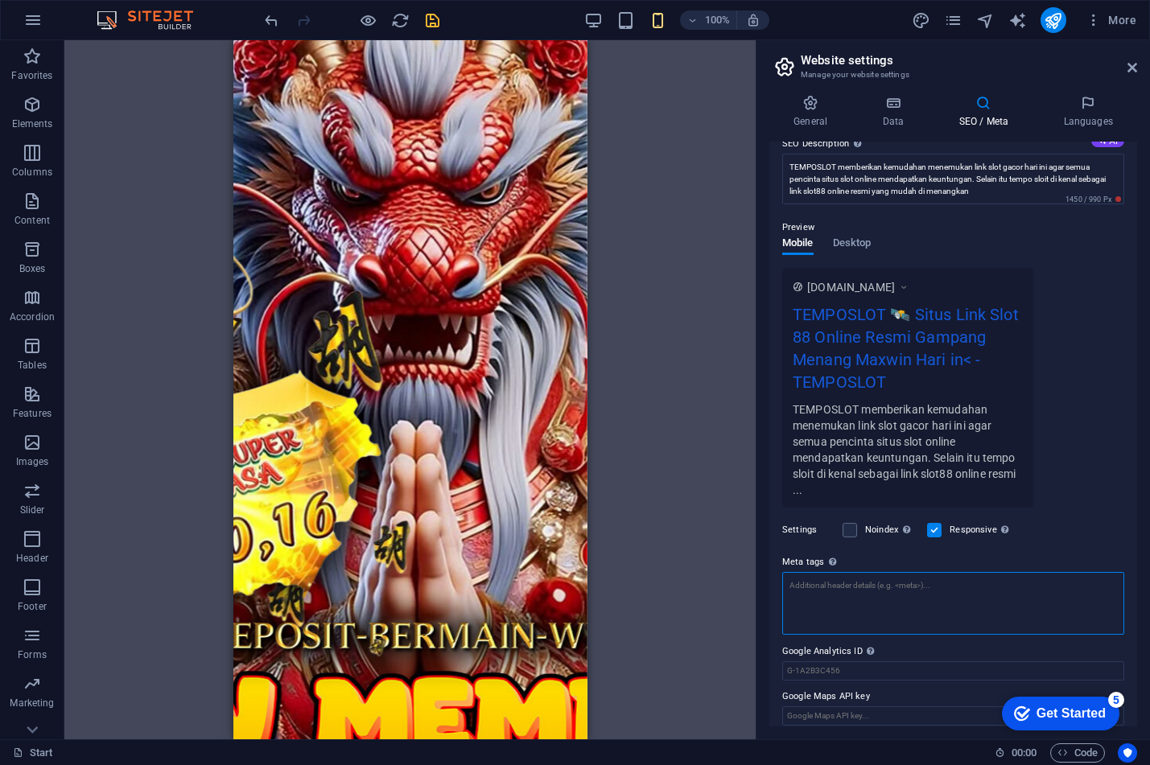
click at [854, 608] on textarea "Meta tags Enter HTML code here that will be placed inside the tags of your webs…" at bounding box center [953, 603] width 342 height 63
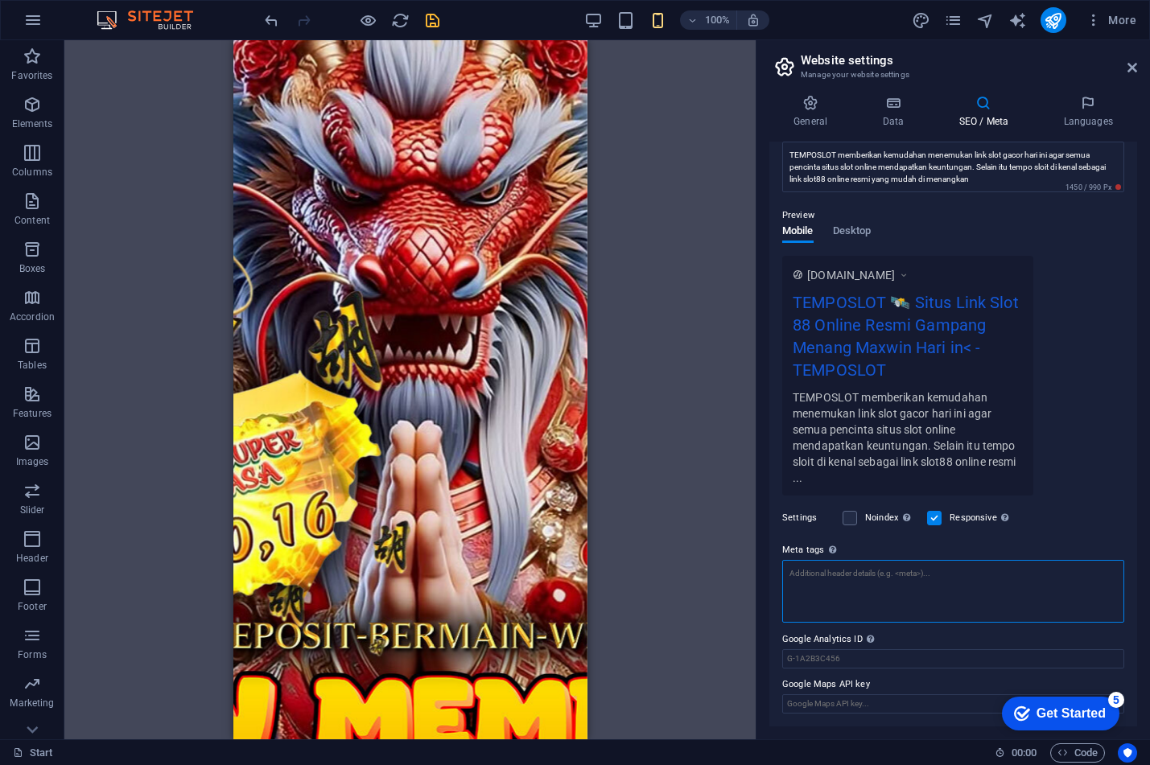
scroll to position [0, 0]
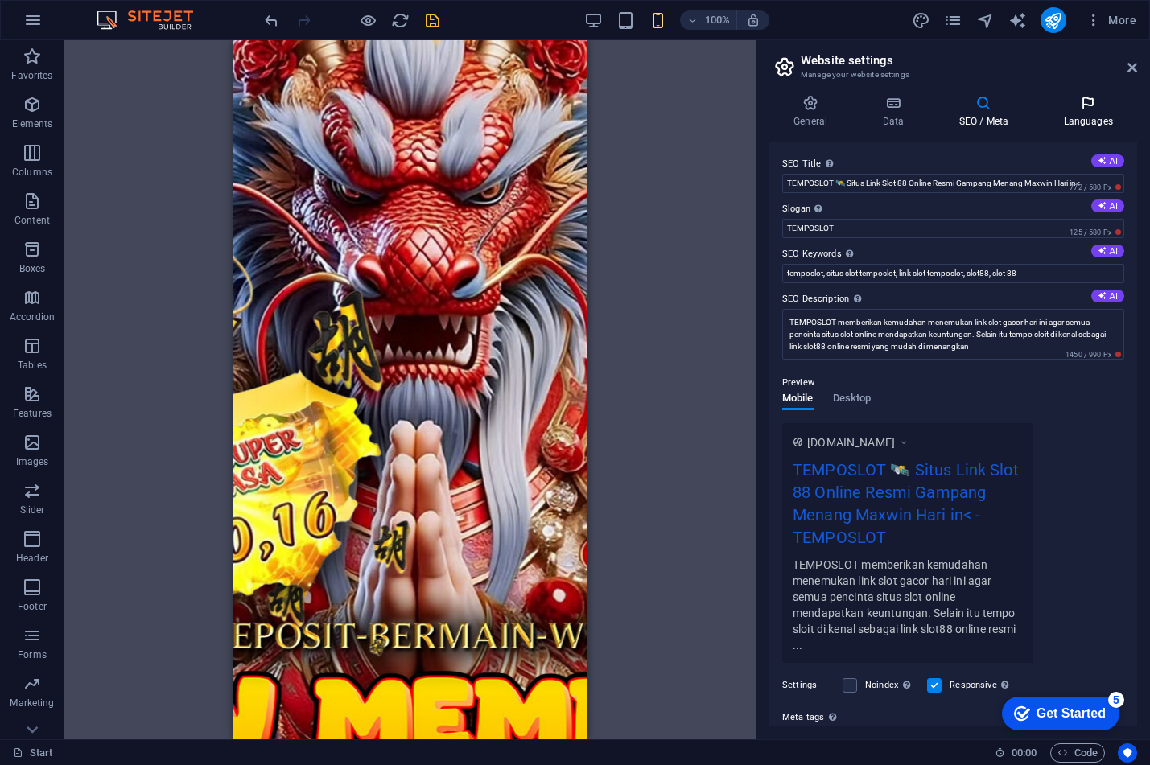
click at [1087, 114] on h4 "Languages" at bounding box center [1088, 112] width 98 height 34
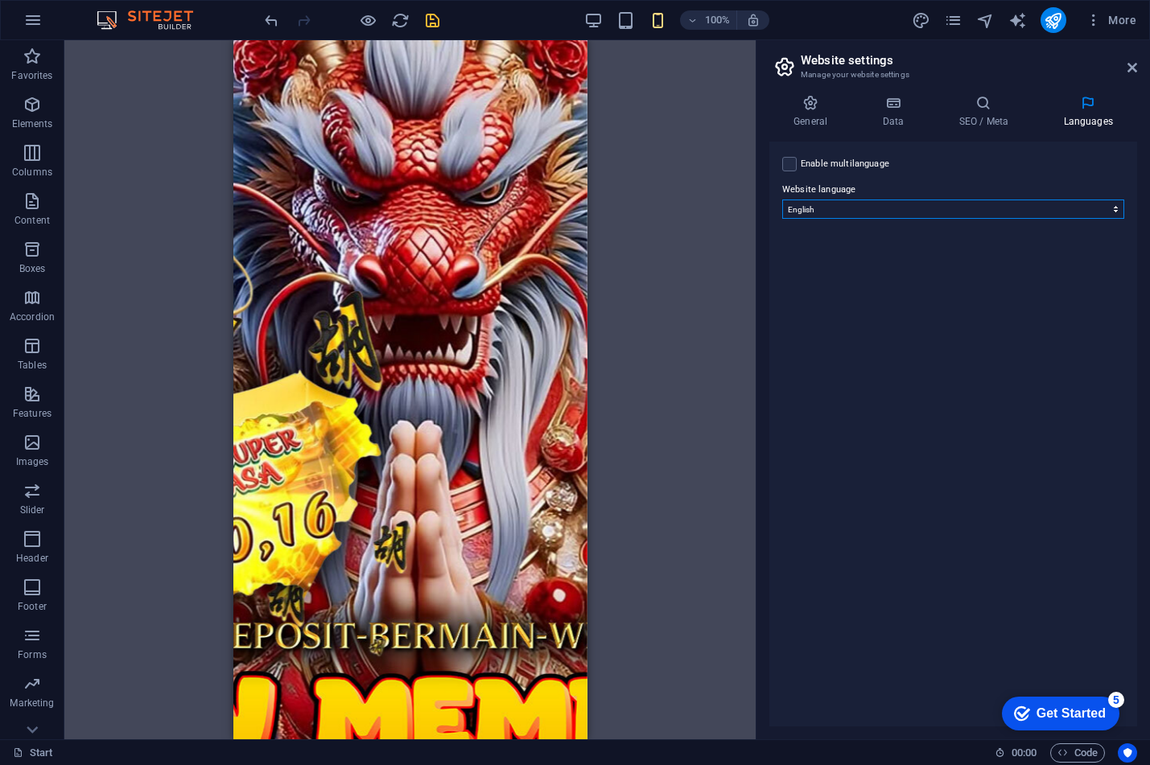
click at [859, 208] on select "Abkhazian Afar Afrikaans Akan Albanian Amharic Arabic Aragonese Armenian Assame…" at bounding box center [953, 209] width 342 height 19
click at [794, 165] on label at bounding box center [789, 164] width 14 height 14
click at [0, 0] on input "Enable multilanguage To disable multilanguage delete all languages until only o…" at bounding box center [0, 0] width 0 height 0
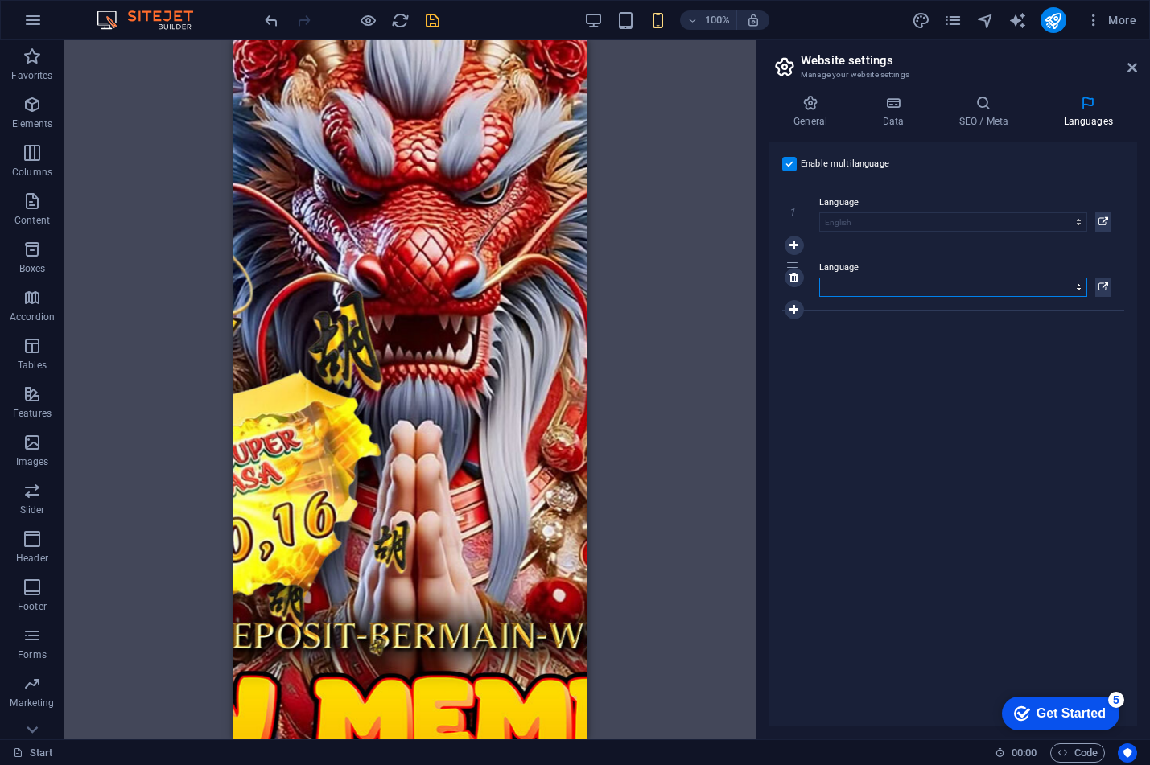
click at [877, 291] on select "Abkhazian Afar Afrikaans Akan Albanian Amharic Arabic Aragonese Armenian Assame…" at bounding box center [953, 287] width 268 height 19
select select "70"
click at [819, 278] on select "Abkhazian Afar Afrikaans Akan Albanian Amharic Arabic Aragonese Armenian Assame…" at bounding box center [953, 287] width 268 height 19
click at [932, 497] on div "Enable multilanguage To disable multilanguage delete all languages until only o…" at bounding box center [953, 434] width 368 height 585
click at [790, 167] on label at bounding box center [789, 164] width 14 height 14
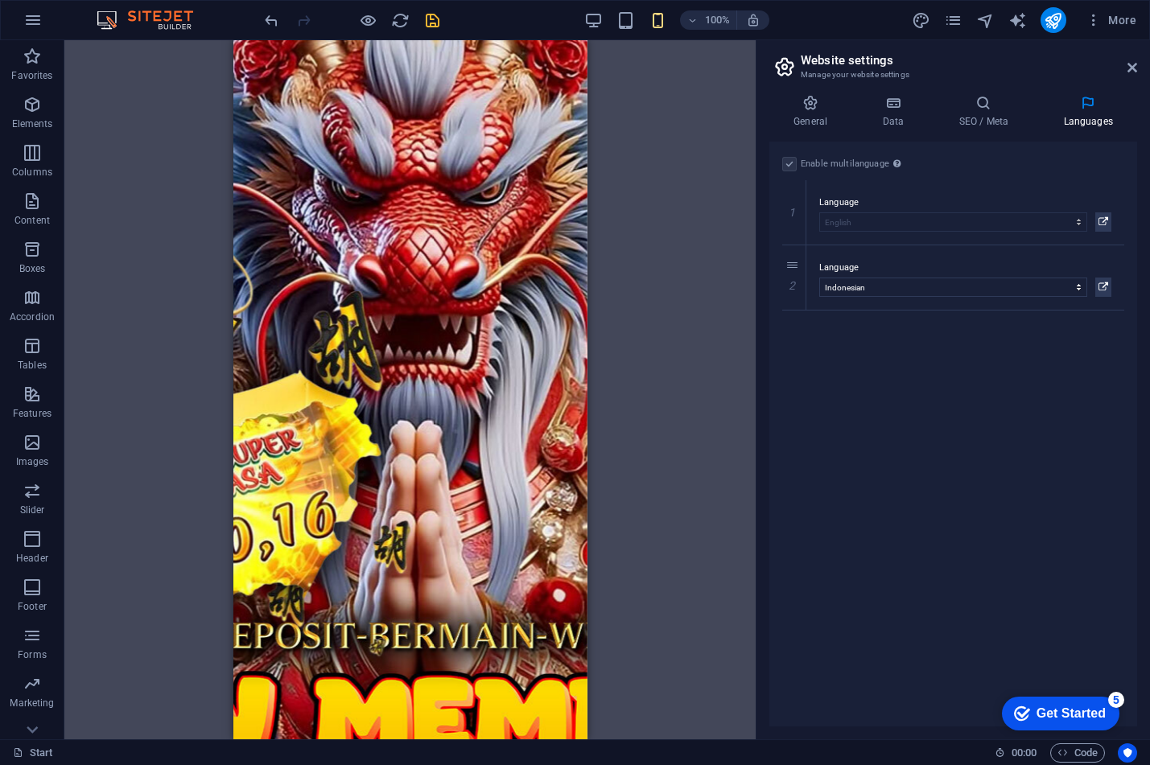
drag, startPoint x: 780, startPoint y: 159, endPoint x: 789, endPoint y: 157, distance: 9.0
click at [787, 157] on div "Enable multilanguage To disable multilanguage delete all languages until only o…" at bounding box center [953, 434] width 368 height 585
click at [789, 158] on label at bounding box center [789, 164] width 14 height 14
click at [896, 173] on div "To disable multilanguage delete all languages until only one language remains." at bounding box center [897, 197] width 129 height 48
click at [798, 169] on div "Enable multilanguage To disable multilanguage delete all languages until only o…" at bounding box center [953, 164] width 342 height 19
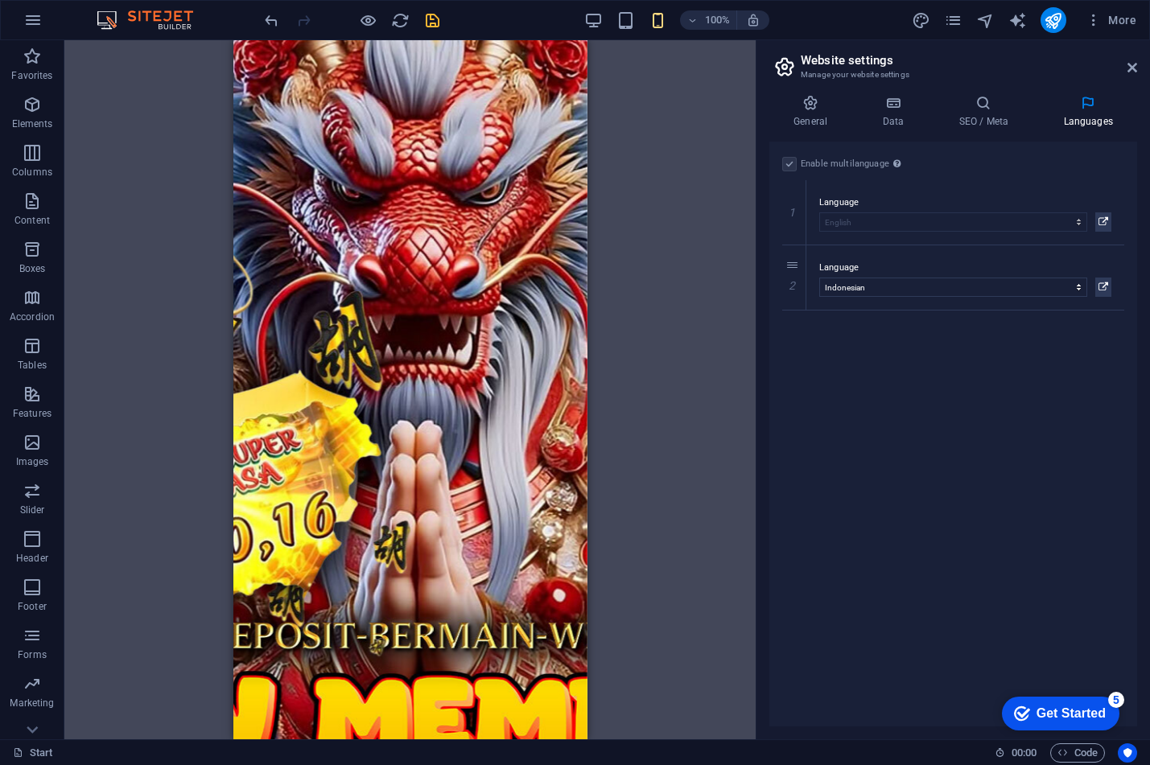
click at [798, 169] on div "Enable multilanguage To disable multilanguage delete all languages until only o…" at bounding box center [953, 164] width 342 height 19
click at [793, 167] on label at bounding box center [789, 164] width 14 height 14
click at [792, 164] on label at bounding box center [789, 164] width 14 height 14
drag, startPoint x: 905, startPoint y: 451, endPoint x: 839, endPoint y: 379, distance: 96.9
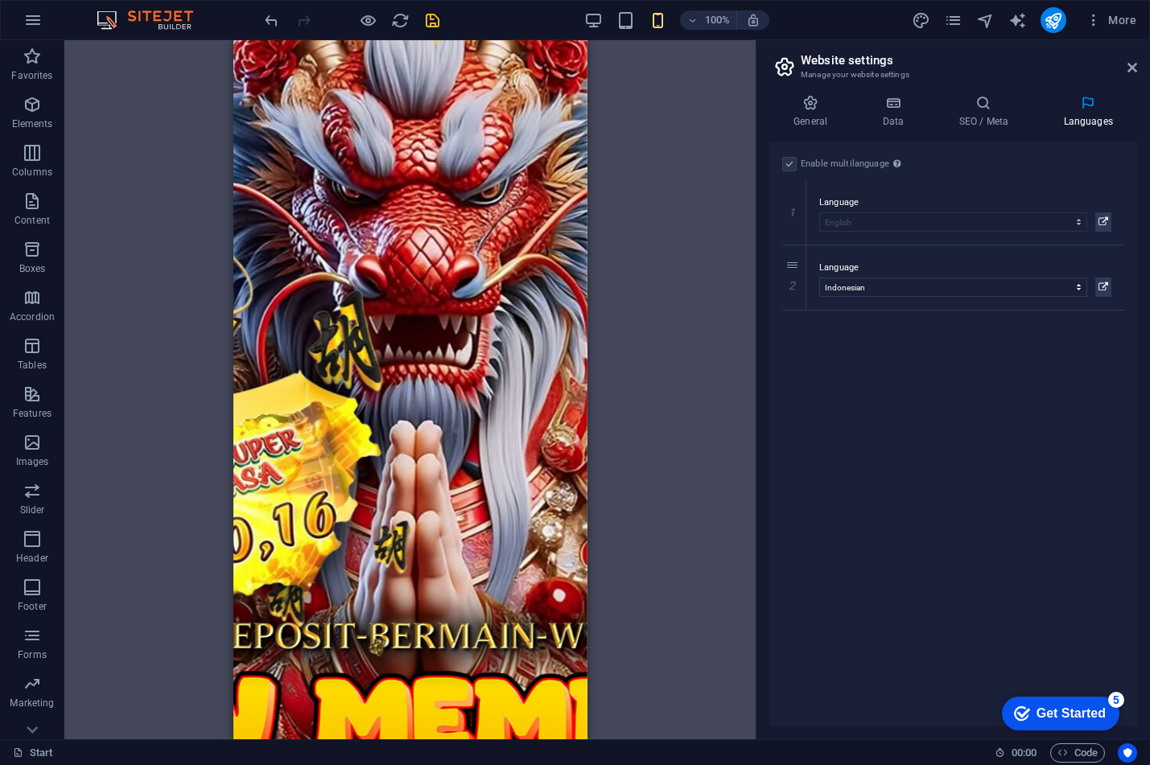
click at [897, 445] on div "Enable multilanguage To disable multilanguage delete all languages until only o…" at bounding box center [953, 434] width 368 height 585
click at [796, 278] on icon at bounding box center [794, 277] width 9 height 11
click at [796, 163] on label at bounding box center [789, 164] width 14 height 14
click at [0, 0] on input "Enable multilanguage To disable multilanguage delete all languages until only o…" at bounding box center [0, 0] width 0 height 0
click at [833, 207] on select "Abkhazian Afar Afrikaans Akan Albanian Amharic Arabic Aragonese Armenian Assame…" at bounding box center [953, 209] width 342 height 19
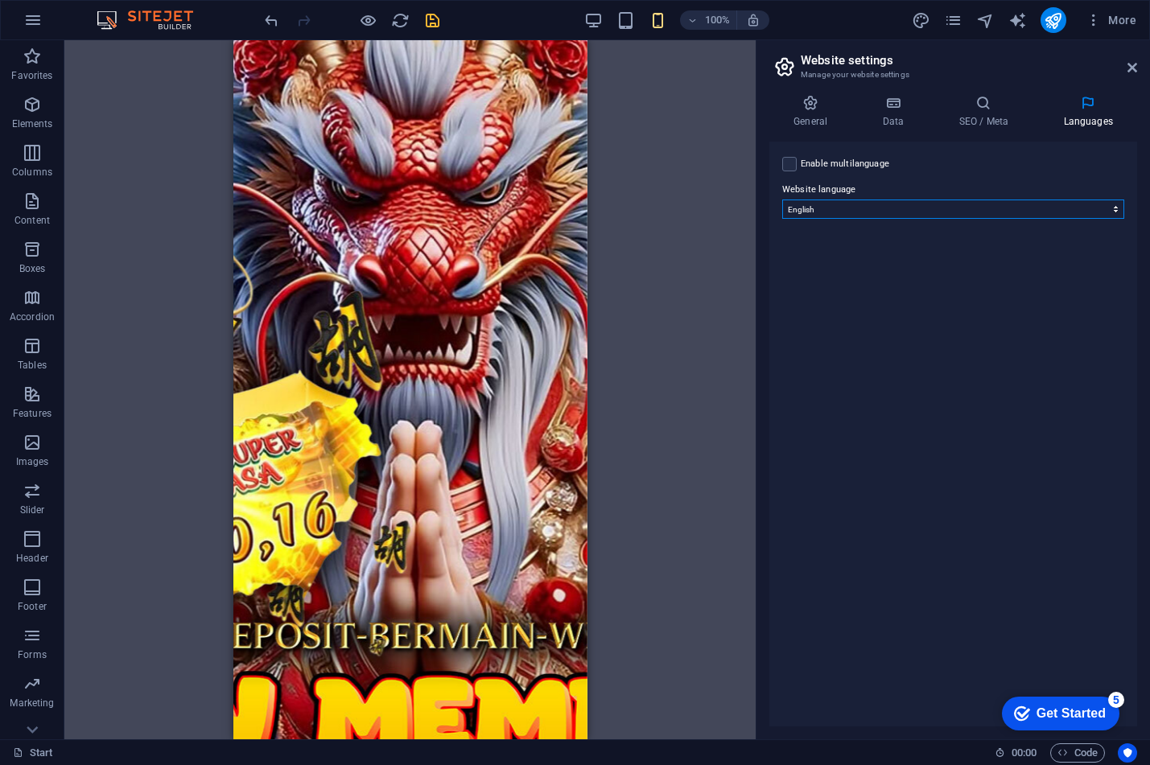
select select "70"
click at [782, 200] on select "Abkhazian Afar Afrikaans Akan Albanian Amharic Arabic Aragonese Armenian Assame…" at bounding box center [953, 209] width 342 height 19
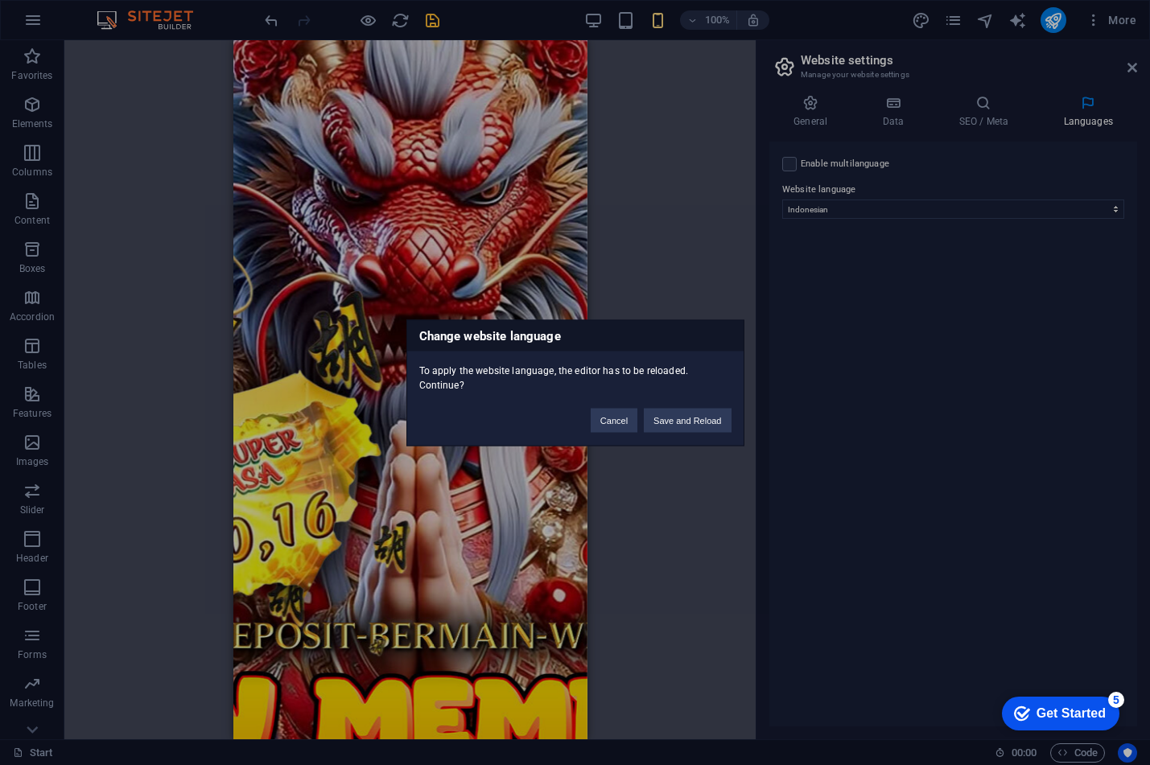
click at [1004, 266] on div "Change website language To apply the website language, the editor has to be rel…" at bounding box center [575, 382] width 1150 height 765
click at [704, 423] on button "Save and Reload" at bounding box center [687, 420] width 87 height 24
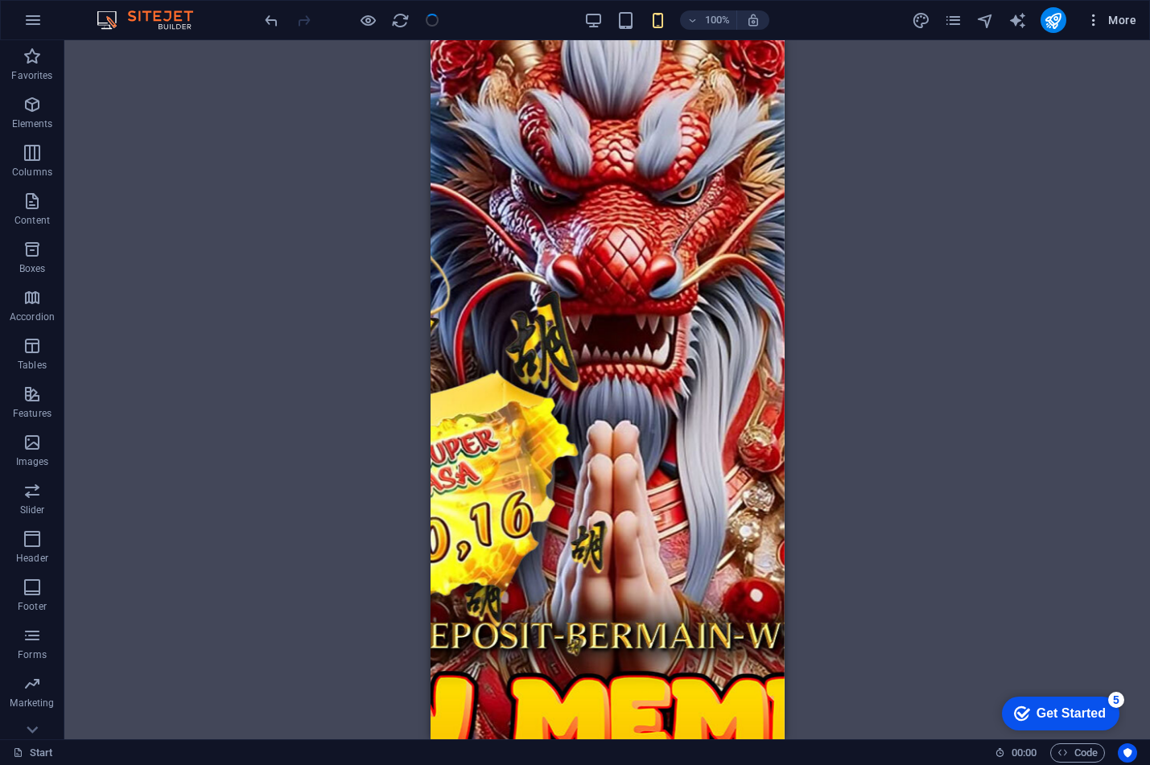
click at [1110, 25] on span "More" at bounding box center [1111, 20] width 51 height 16
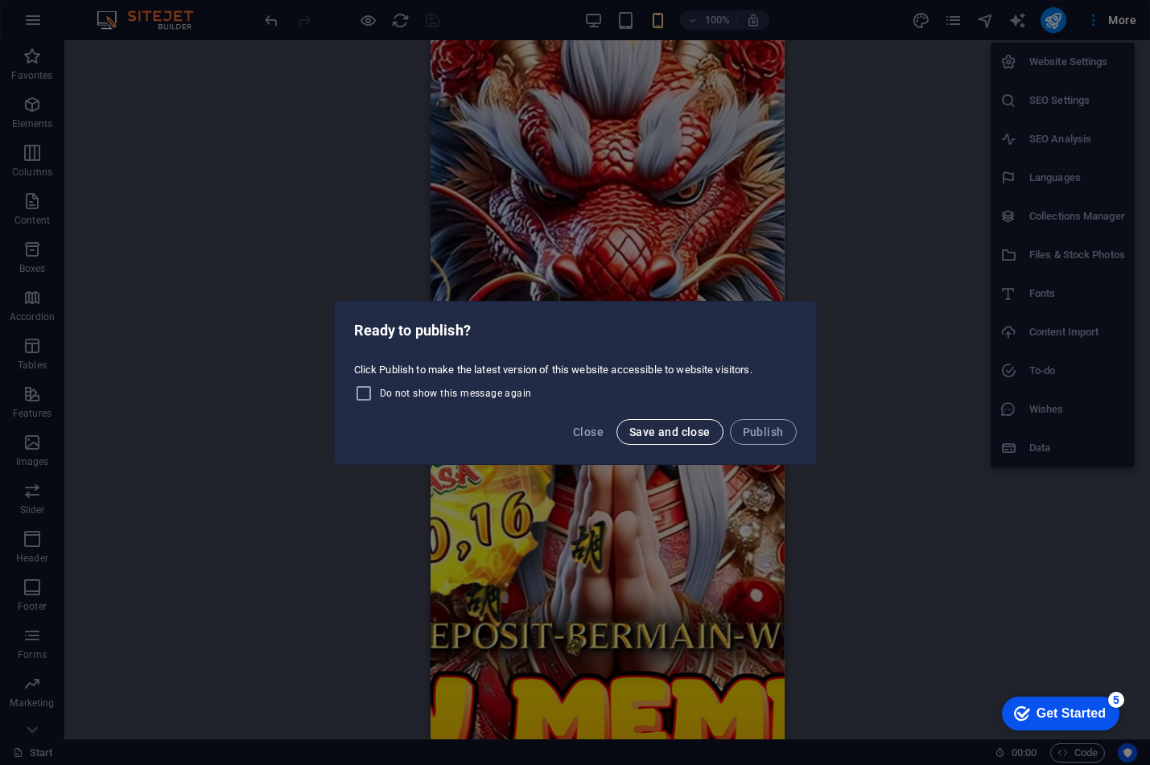
click at [657, 435] on span "Save and close" at bounding box center [669, 432] width 81 height 13
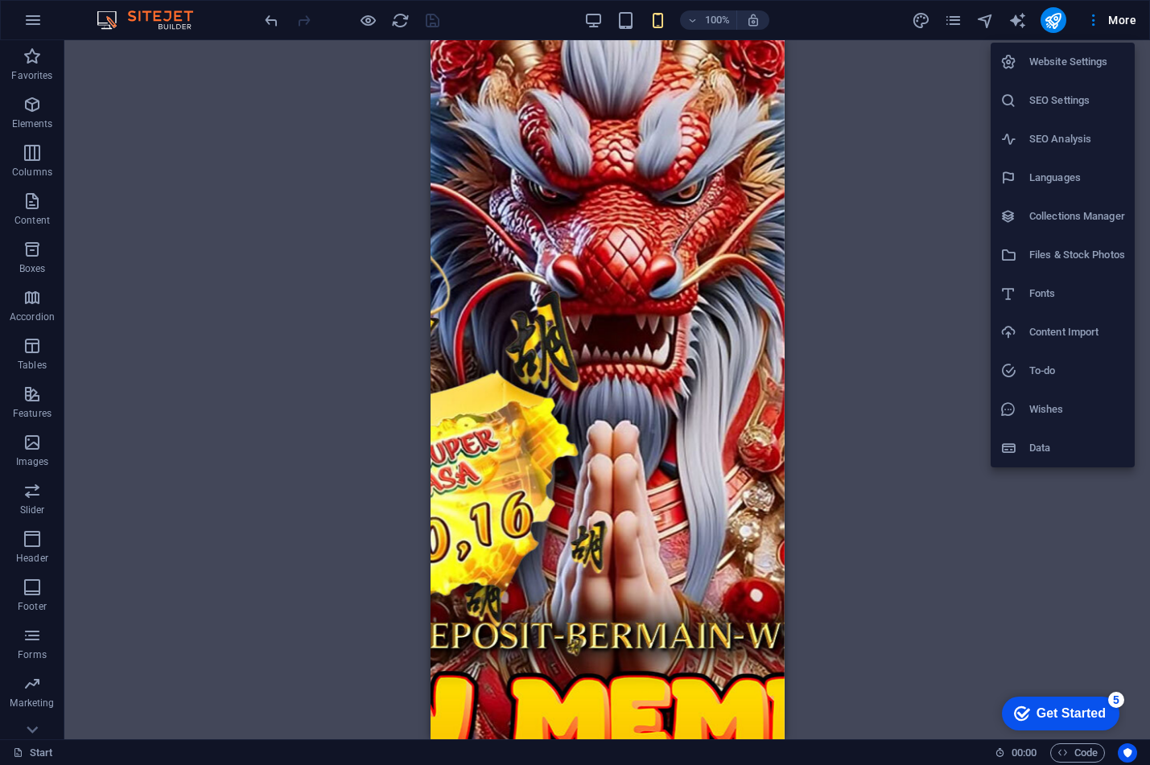
click at [1045, 140] on h6 "SEO Analysis" at bounding box center [1077, 139] width 96 height 19
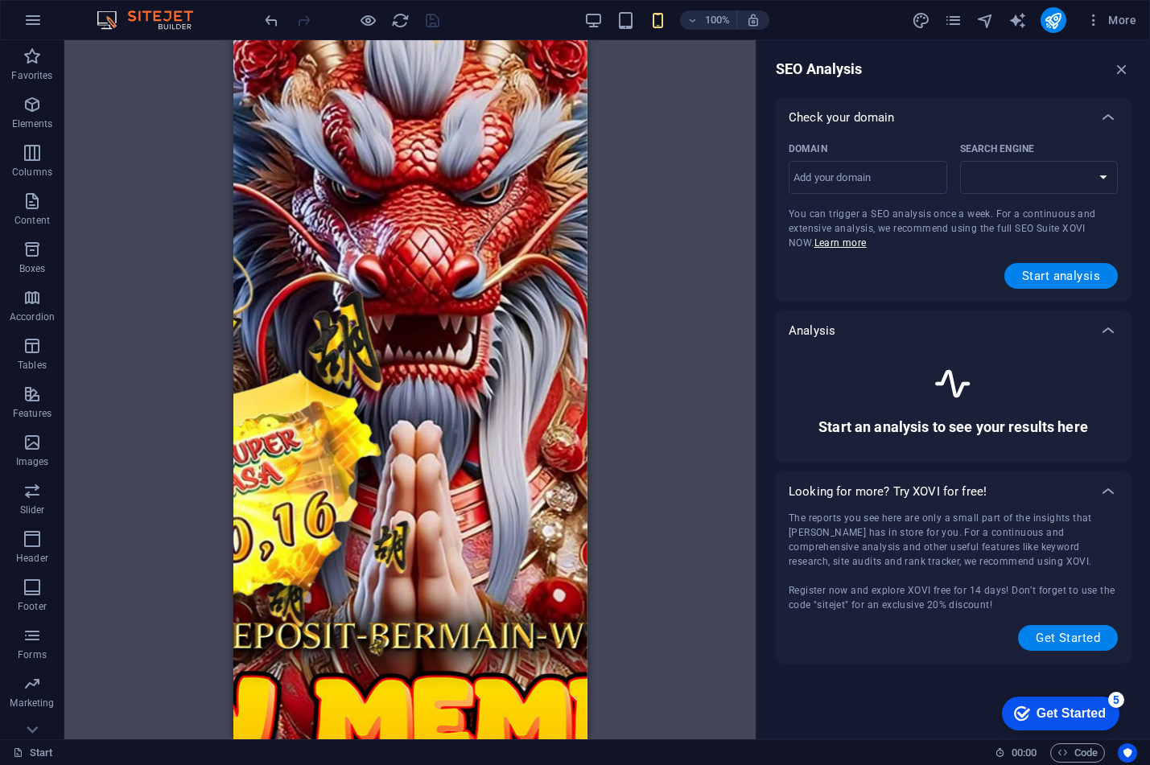
select select "[DOMAIN_NAME]"
click at [882, 184] on input "Domain ​" at bounding box center [868, 178] width 159 height 26
click at [1118, 19] on span "More" at bounding box center [1111, 20] width 51 height 16
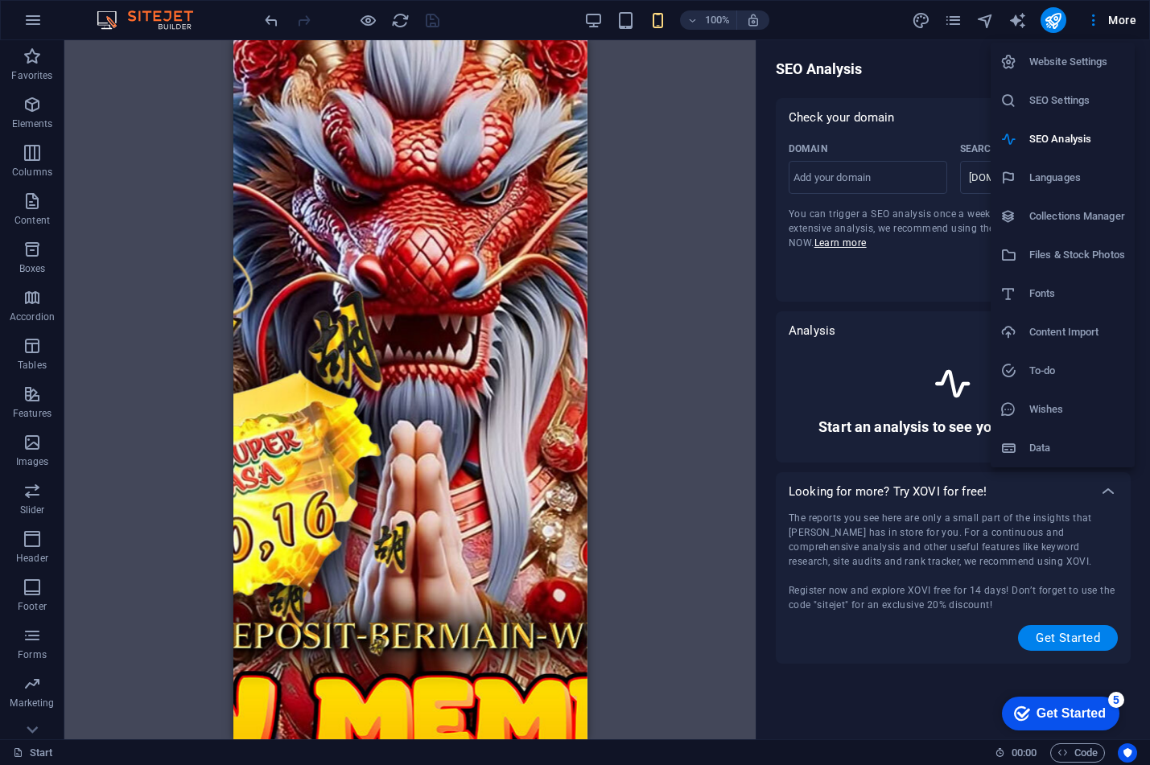
click at [1054, 103] on h6 "SEO Settings" at bounding box center [1077, 100] width 96 height 19
select select "70"
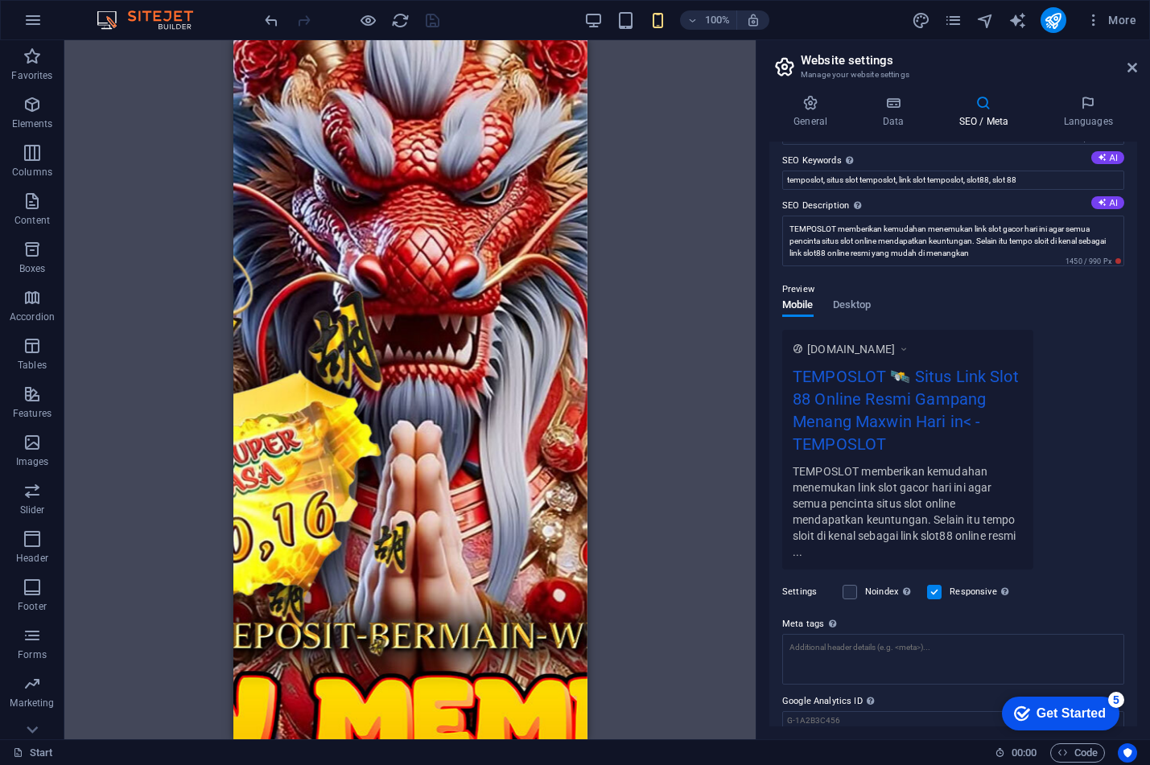
scroll to position [155, 0]
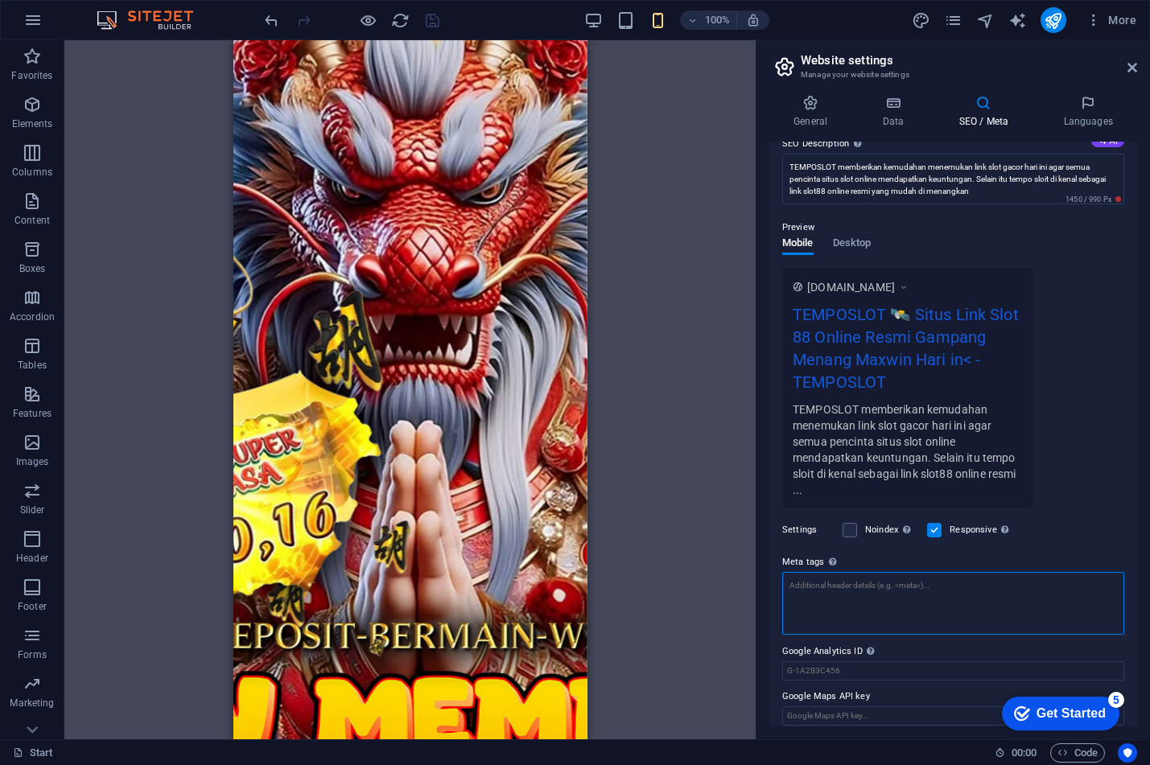
click at [908, 600] on textarea "Meta tags Enter HTML code here that will be placed inside the tags of your webs…" at bounding box center [953, 603] width 342 height 63
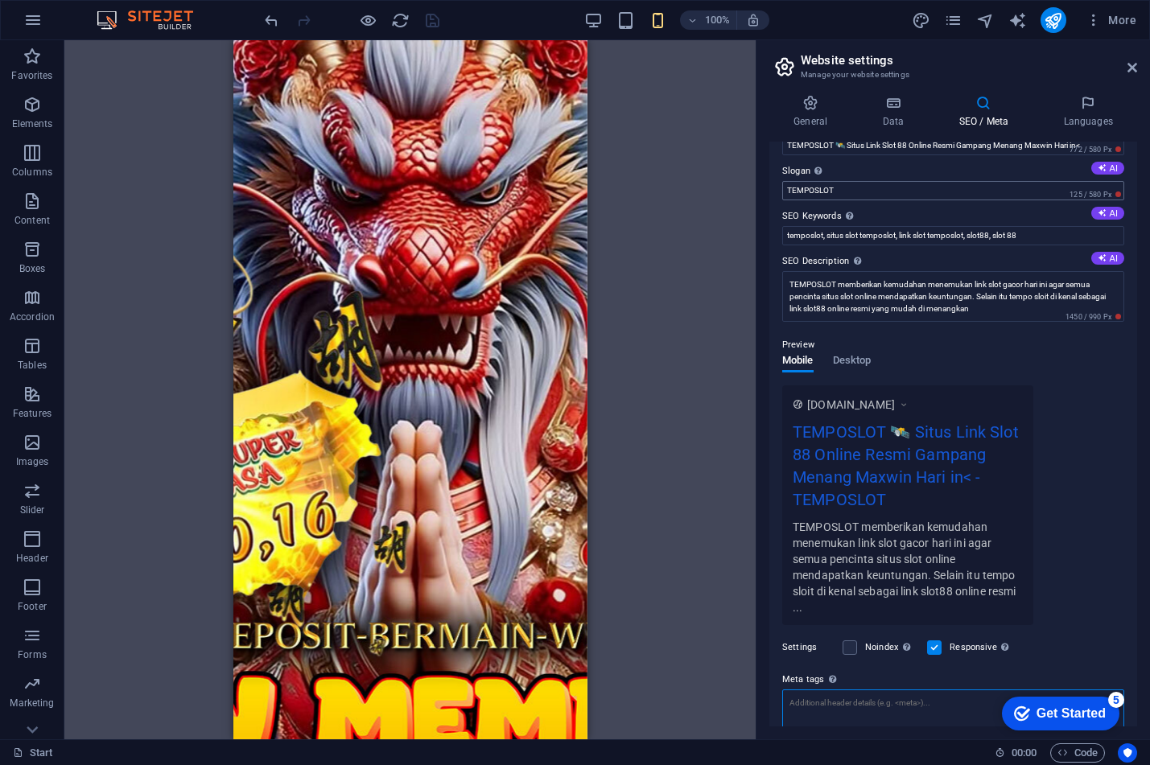
scroll to position [0, 0]
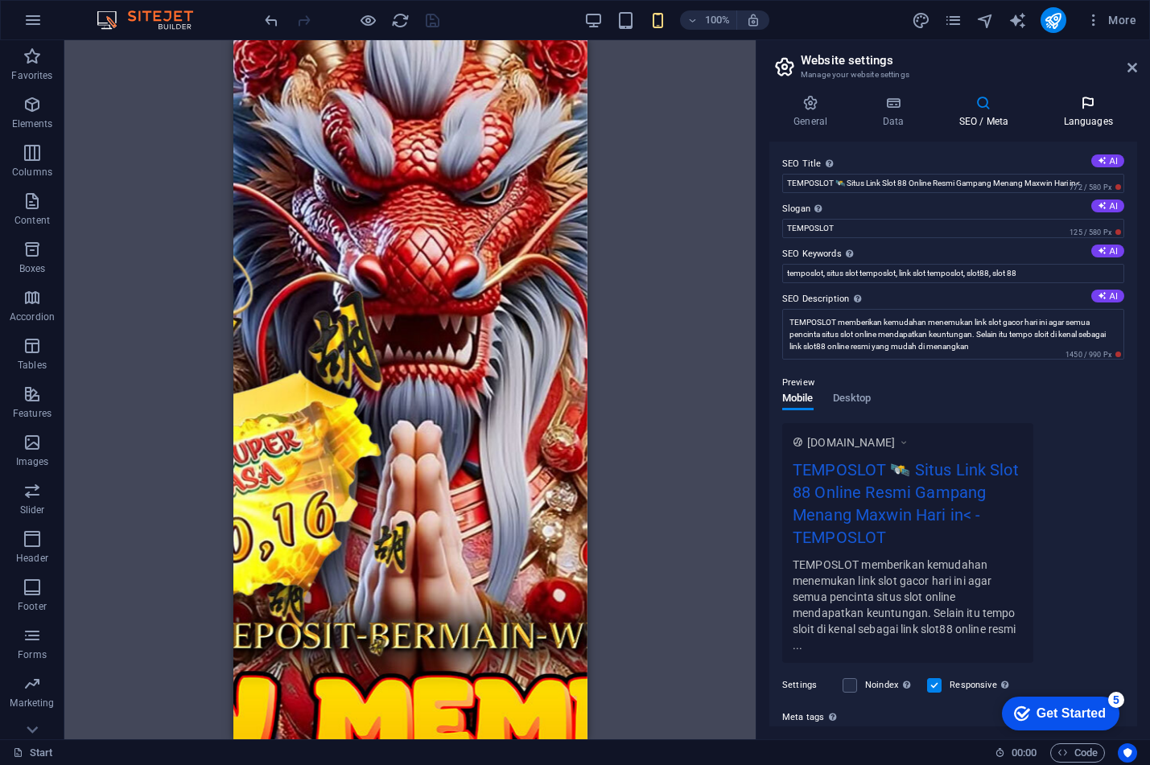
click at [1066, 110] on icon at bounding box center [1088, 103] width 98 height 16
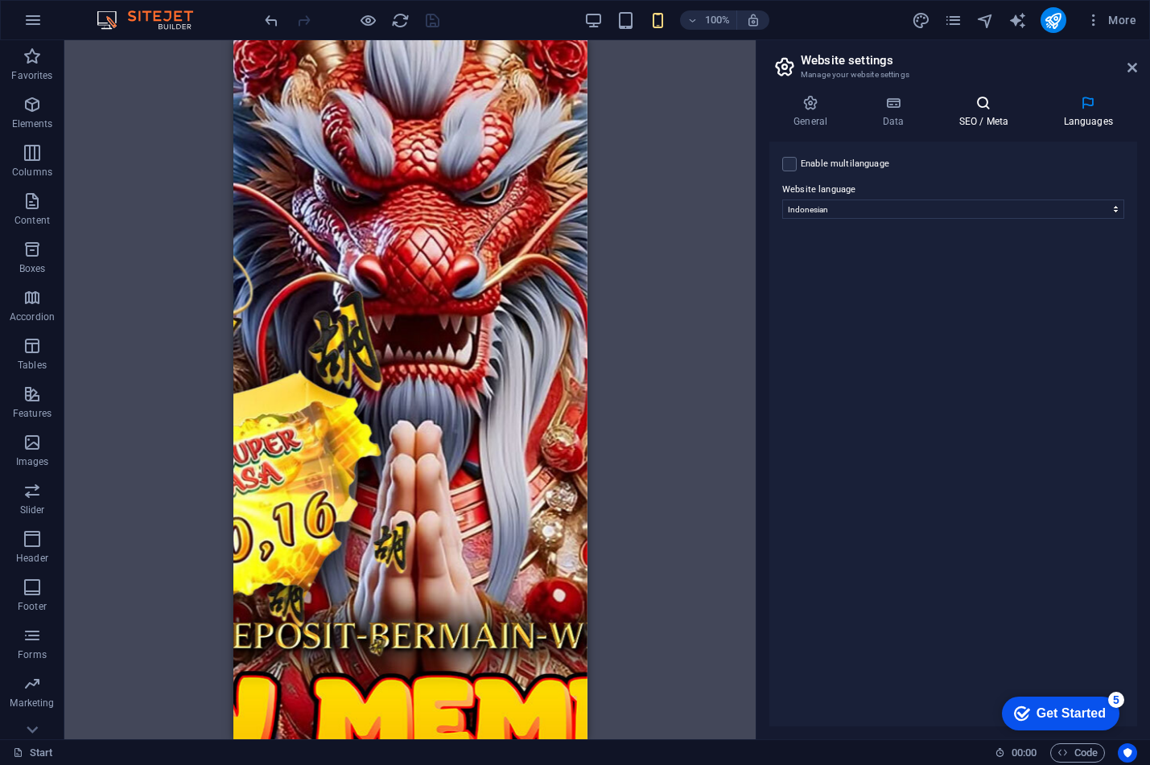
click at [1027, 95] on icon at bounding box center [983, 103] width 98 height 16
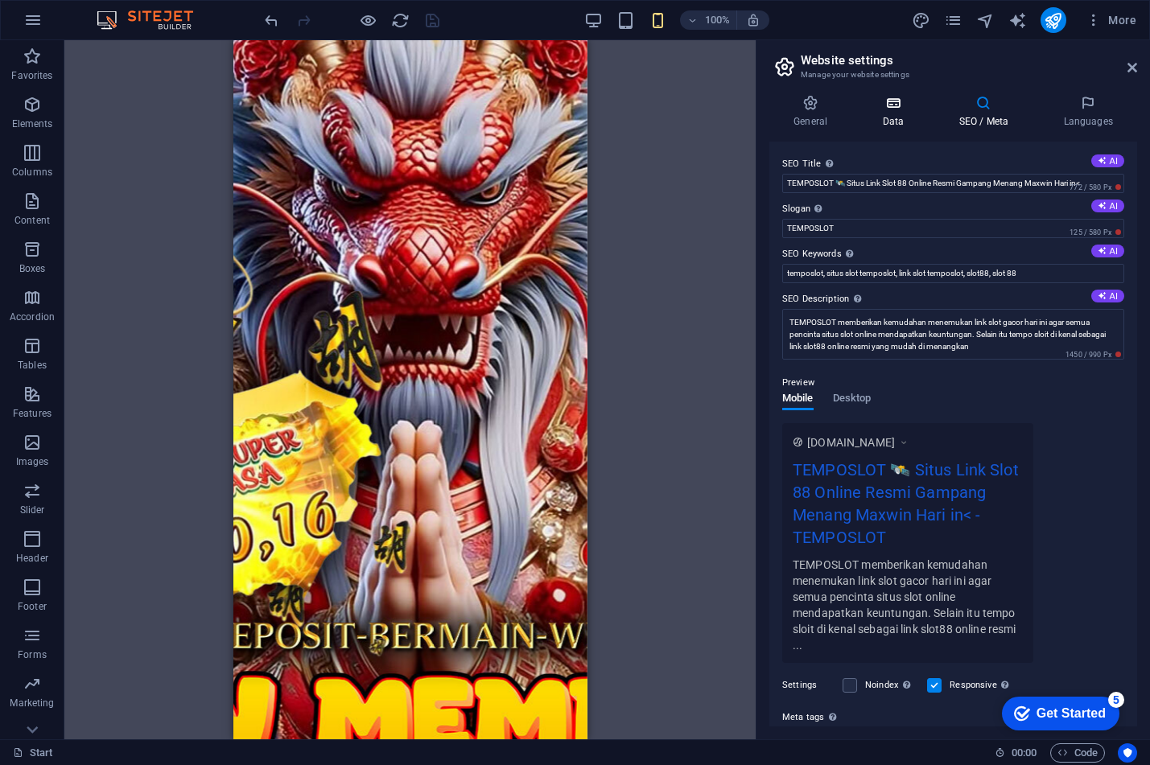
click at [894, 124] on h4 "Data" at bounding box center [896, 112] width 76 height 34
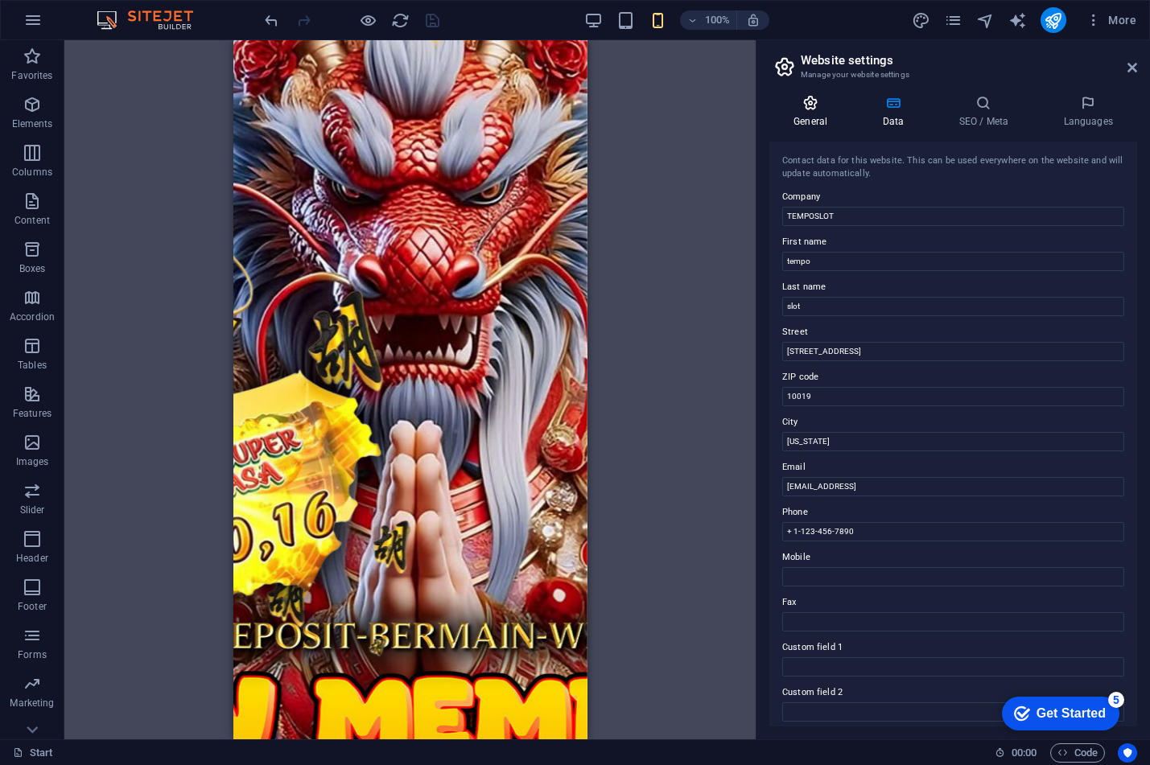
click at [824, 115] on h4 "General" at bounding box center [813, 112] width 89 height 34
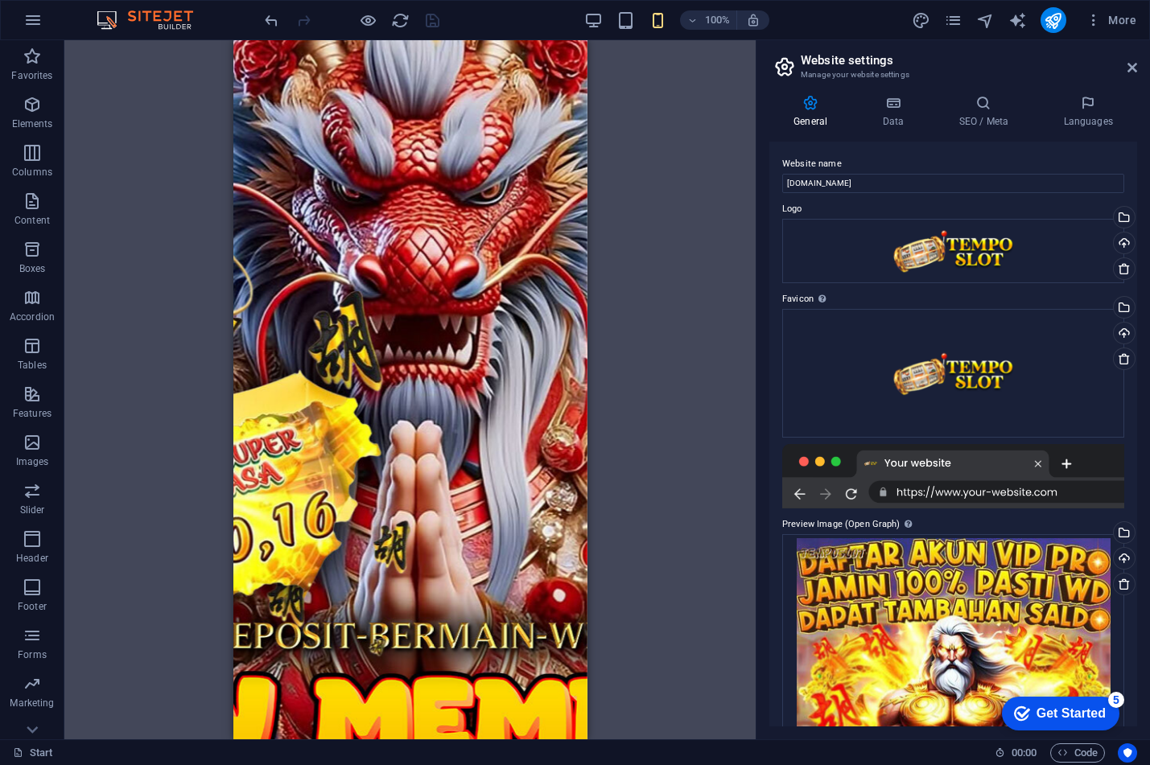
scroll to position [142, 0]
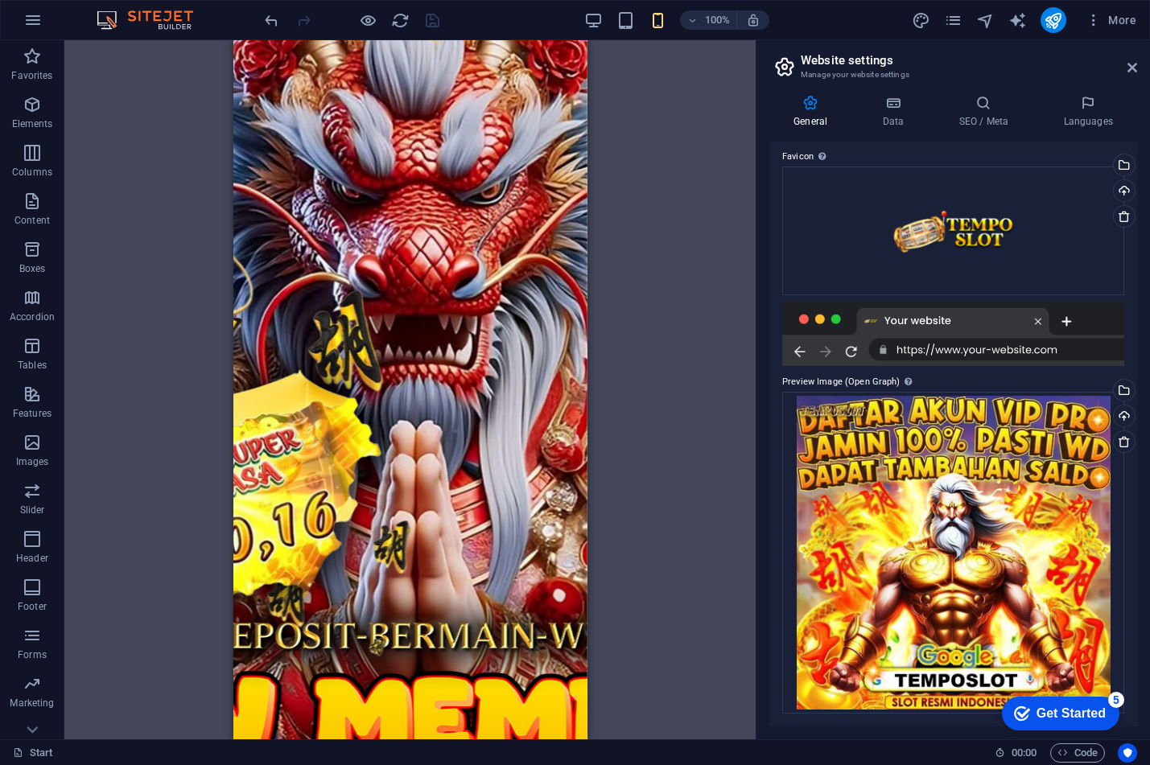
click at [955, 362] on div at bounding box center [953, 334] width 342 height 64
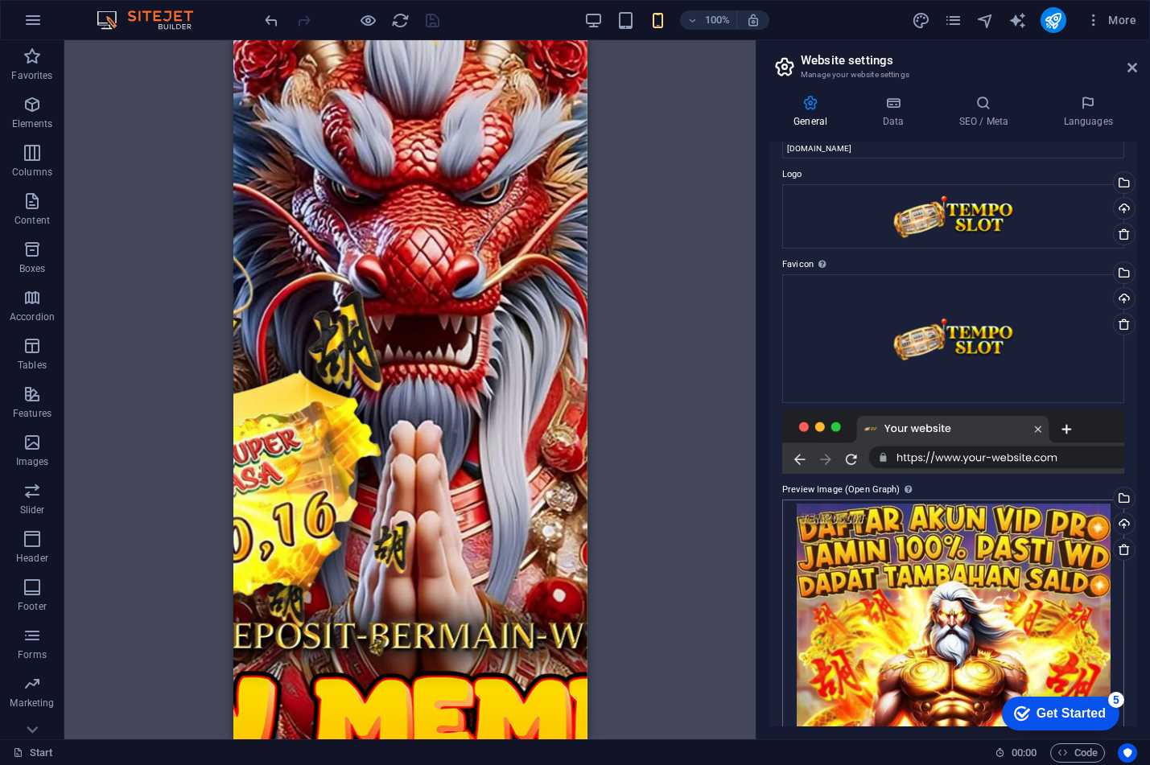
scroll to position [0, 0]
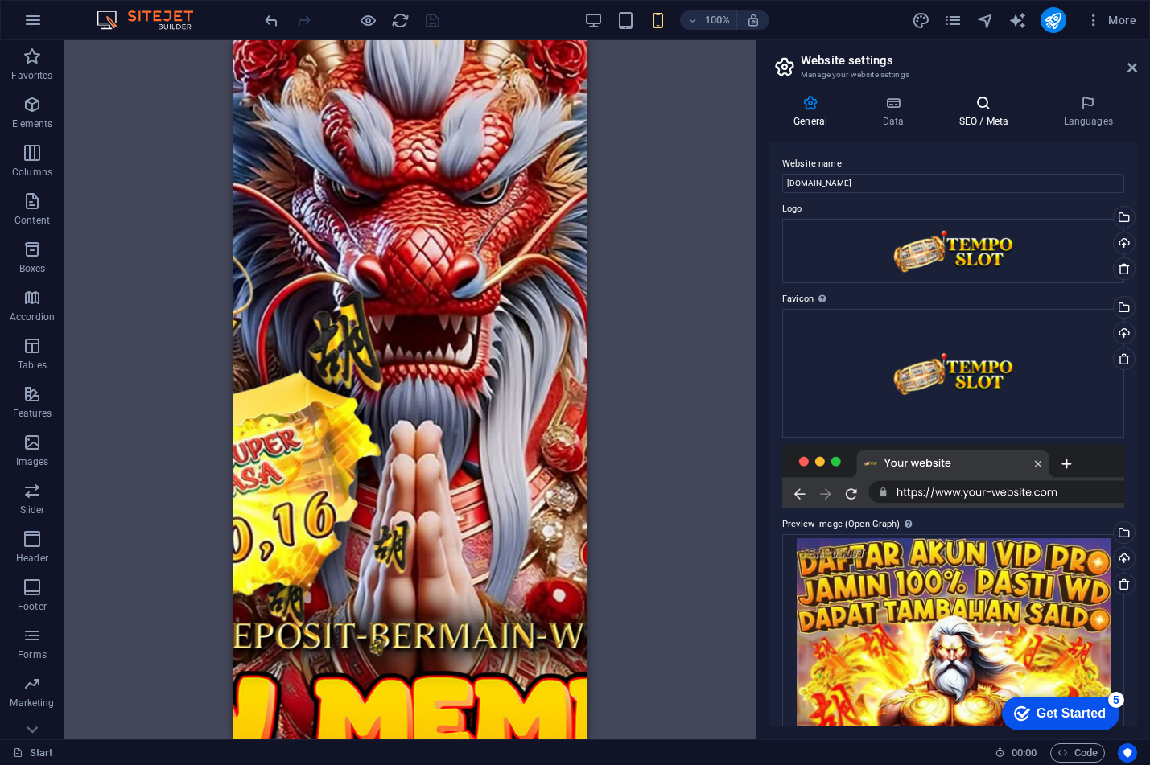
click at [972, 113] on h4 "SEO / Meta" at bounding box center [986, 112] width 105 height 34
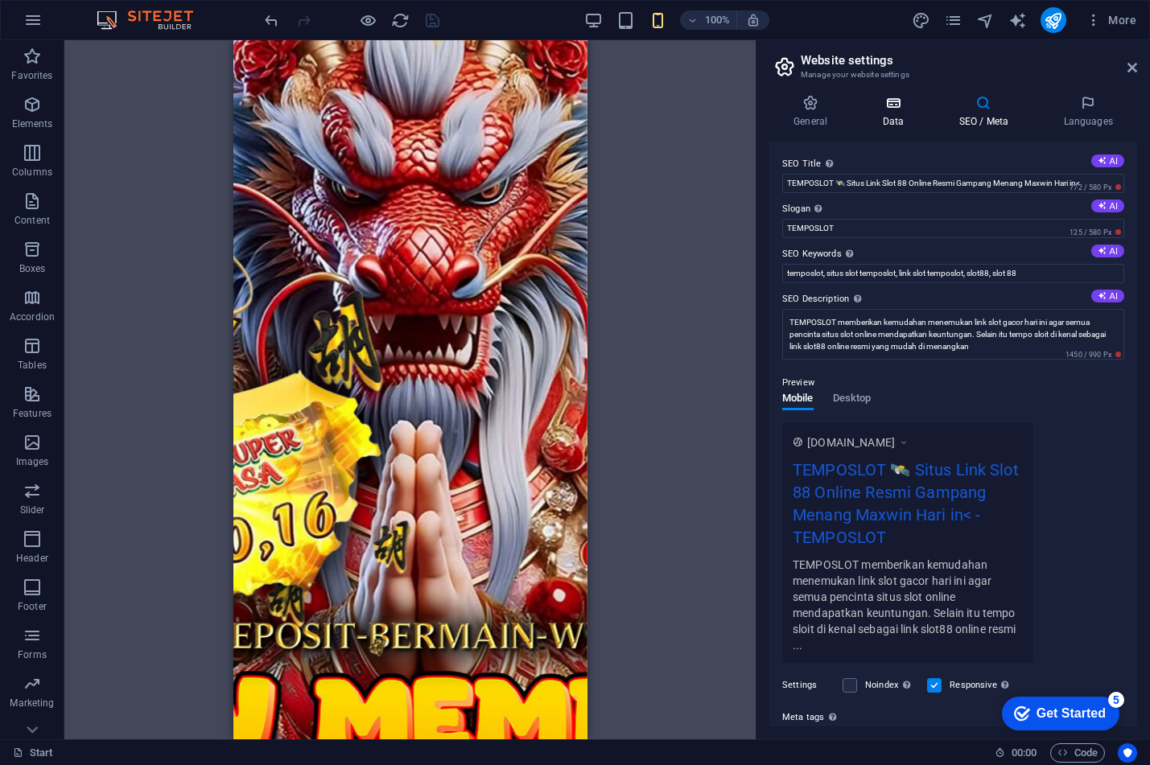
click at [913, 100] on icon at bounding box center [893, 103] width 70 height 16
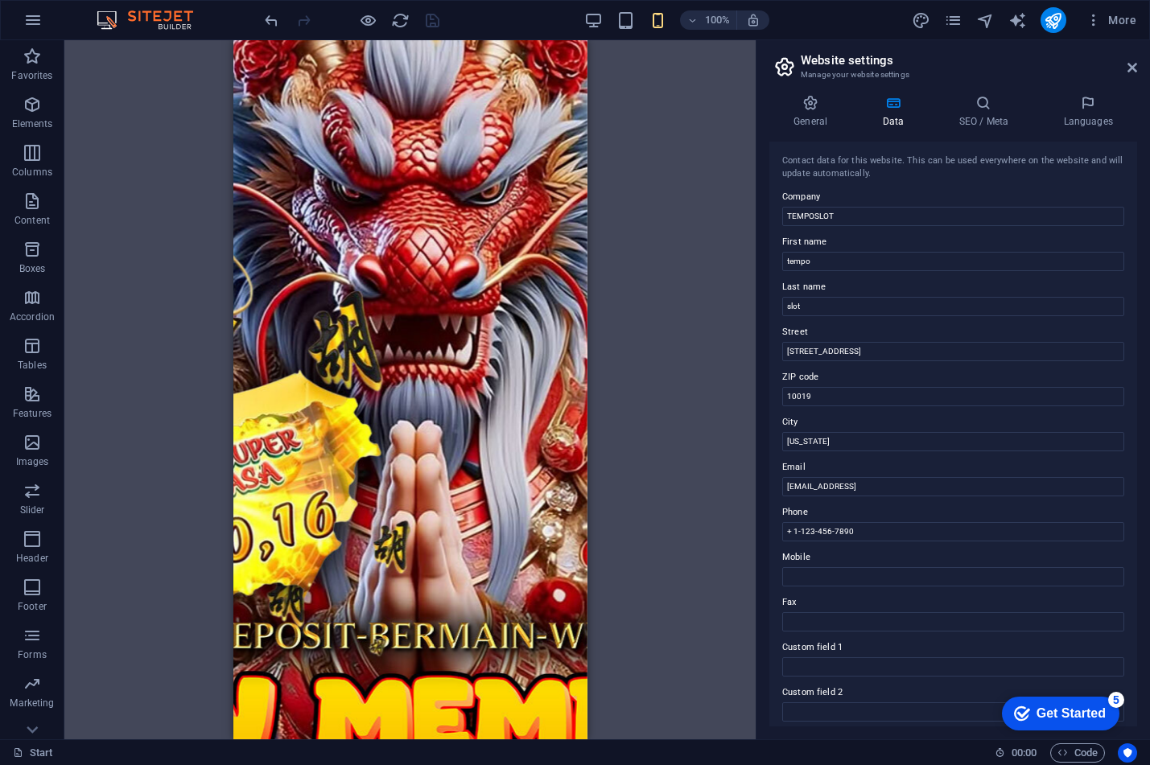
click at [699, 194] on div "Container H1 Container Container Container Preset Container Button Spacer Text …" at bounding box center [409, 389] width 691 height 699
click at [1002, 116] on h4 "SEO / Meta" at bounding box center [986, 112] width 105 height 34
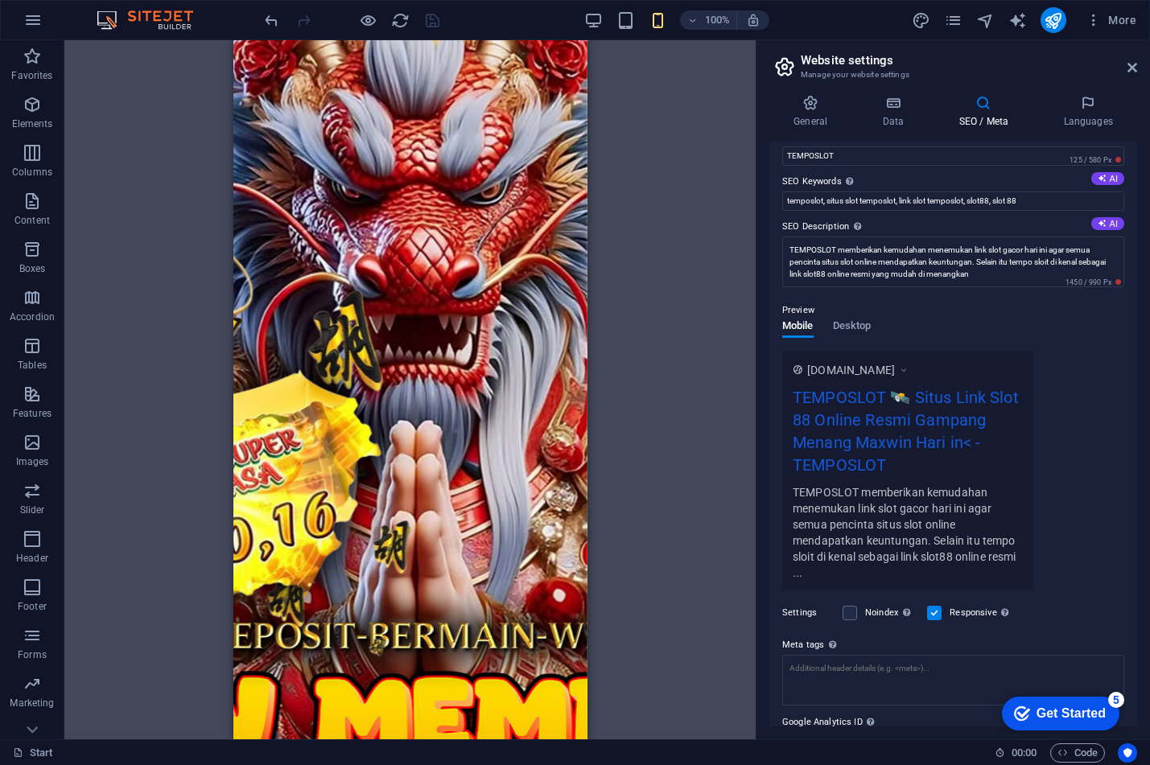
scroll to position [155, 0]
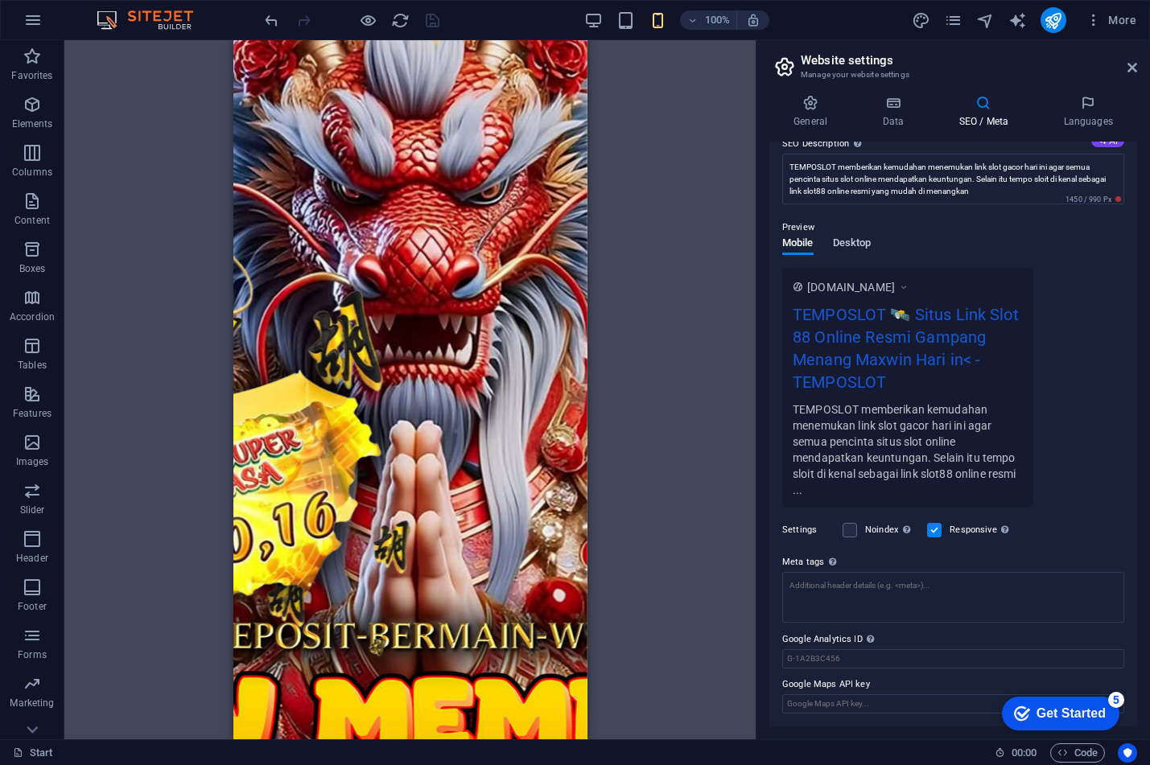
click at [846, 248] on span "Desktop" at bounding box center [852, 244] width 39 height 23
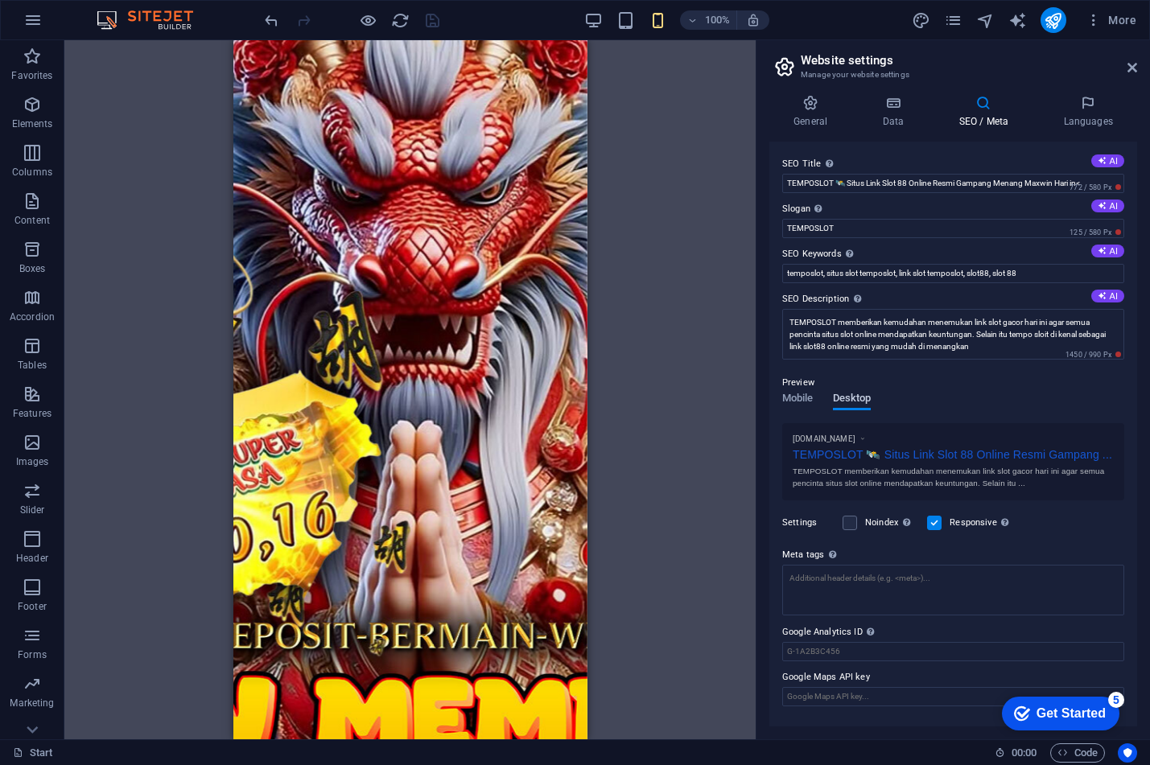
scroll to position [0, 0]
click at [930, 578] on textarea "Meta tags Enter HTML code here that will be placed inside the tags of your webs…" at bounding box center [953, 593] width 342 height 63
click at [836, 573] on textarea "Meta tags Enter HTML code here that will be placed inside the tags of your webs…" at bounding box center [953, 593] width 342 height 63
paste textarea "<link rel="canonical" href="[URL][DOMAIN_NAME]">"
paste textarea "link rel="amphtml" href="/amp/" />"
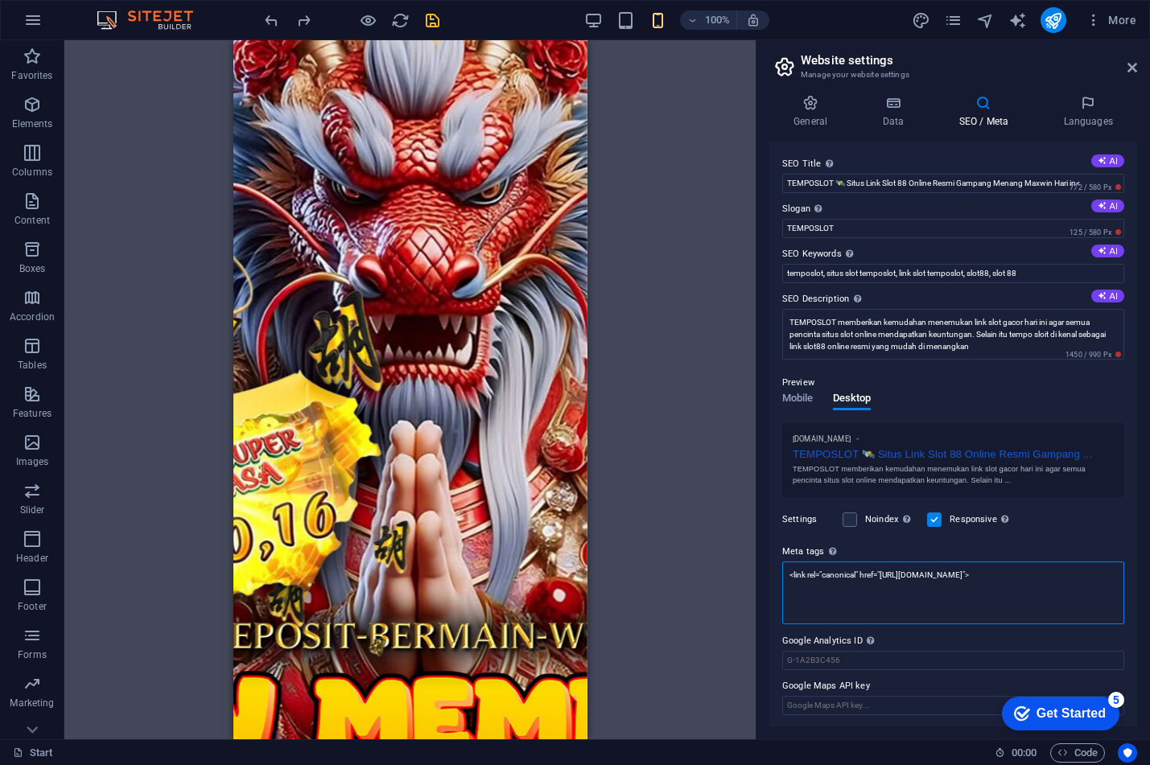
paste textarea "link rel="amphtml" href="/amp/" />"
drag, startPoint x: 947, startPoint y: 586, endPoint x: 722, endPoint y: 577, distance: 224.7
click at [722, 577] on div "Start Favorites Elements Columns Content Boxes Accordion Tables Features Images…" at bounding box center [575, 389] width 1150 height 699
click at [821, 580] on textarea "<link rel="canonical" href="[URL][DOMAIN_NAME]"> link rel="amphtml" href="/amp/…" at bounding box center [953, 593] width 342 height 63
click at [789, 592] on textarea "<link rel="canonical" href="[URL][DOMAIN_NAME]"> link rel="amphtml" href="/amp/…" at bounding box center [953, 593] width 342 height 63
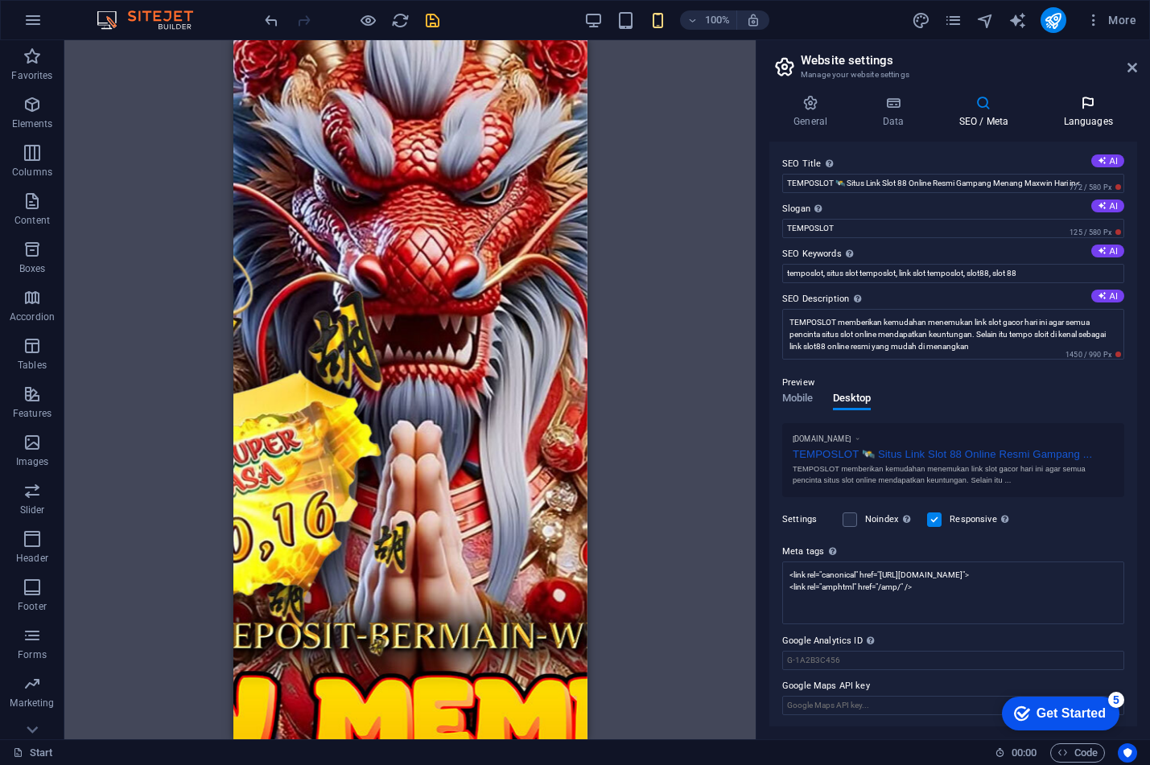
type textarea "<link rel="canonical" href="[URL][DOMAIN_NAME]"> <link rel="amphtml" href="/amp…"
click at [1075, 113] on body "[DOMAIN_NAME] Start Favorites Elements Columns Content Boxes Accordion Tables F…" at bounding box center [575, 382] width 1150 height 765
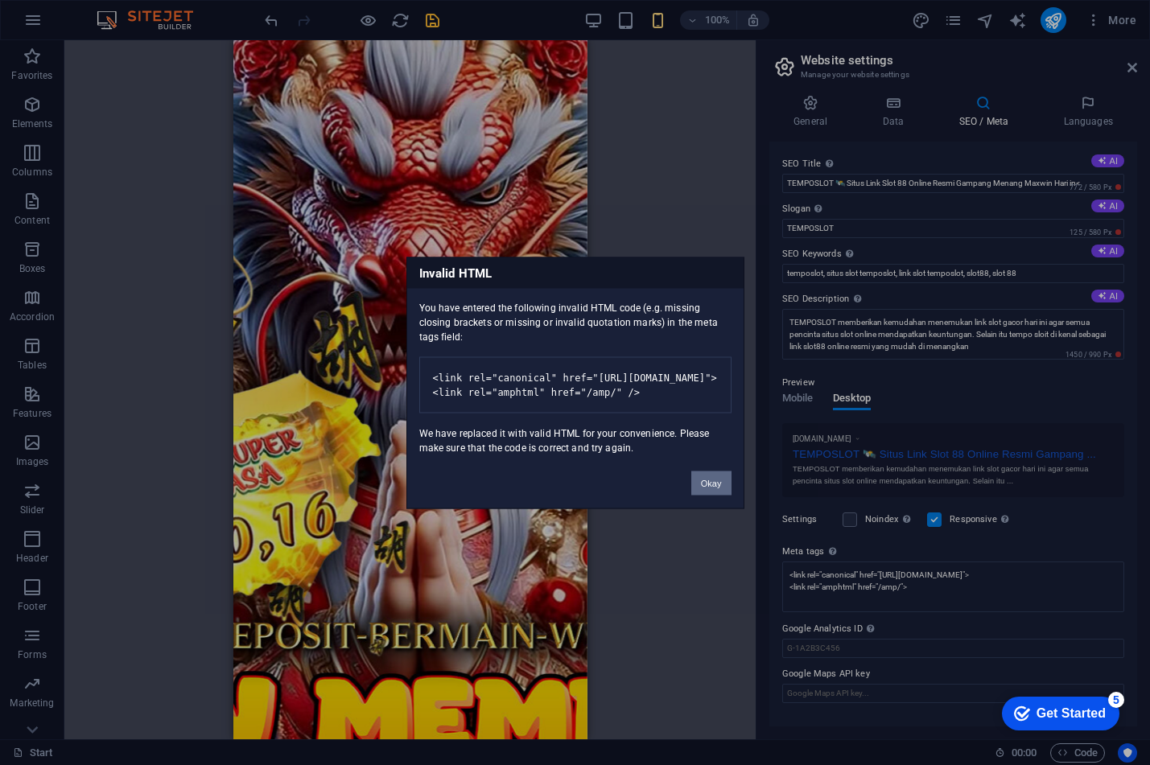
click at [711, 495] on button "Okay" at bounding box center [711, 483] width 40 height 24
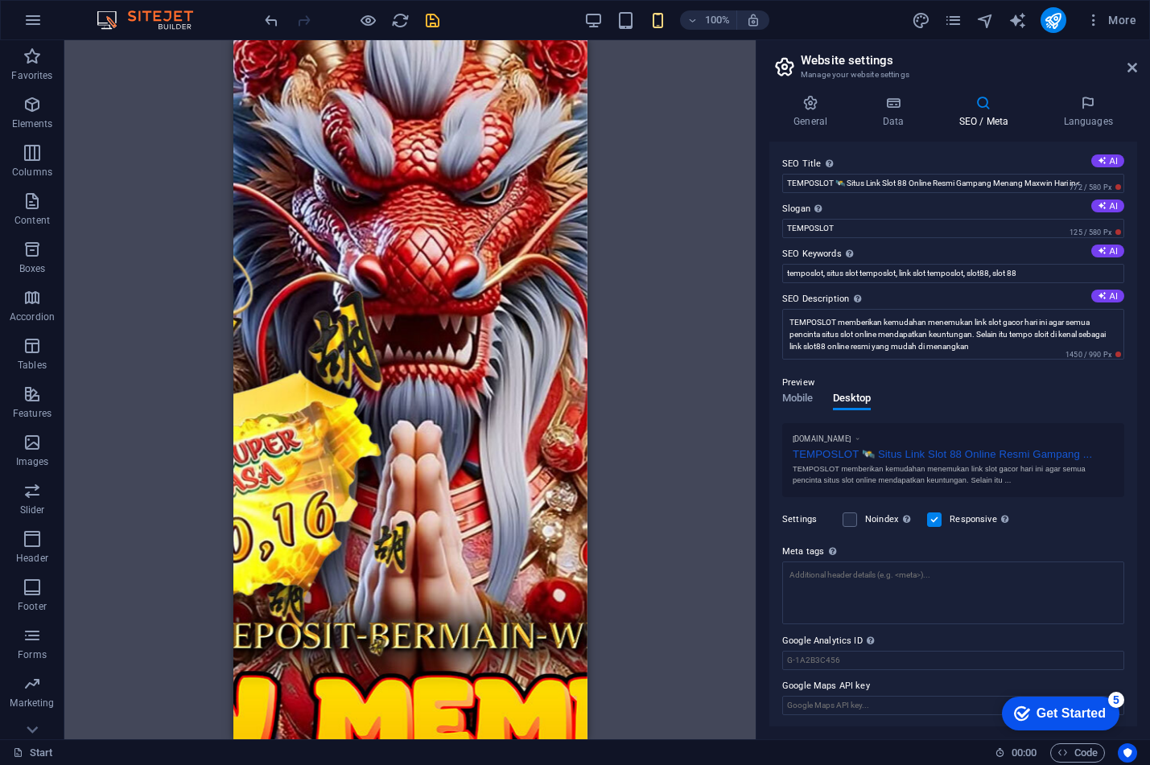
drag, startPoint x: 688, startPoint y: 570, endPoint x: 706, endPoint y: 565, distance: 18.4
click at [688, 569] on div "Container H1 Container Container Container Preset Container Button Spacer Text …" at bounding box center [409, 389] width 691 height 699
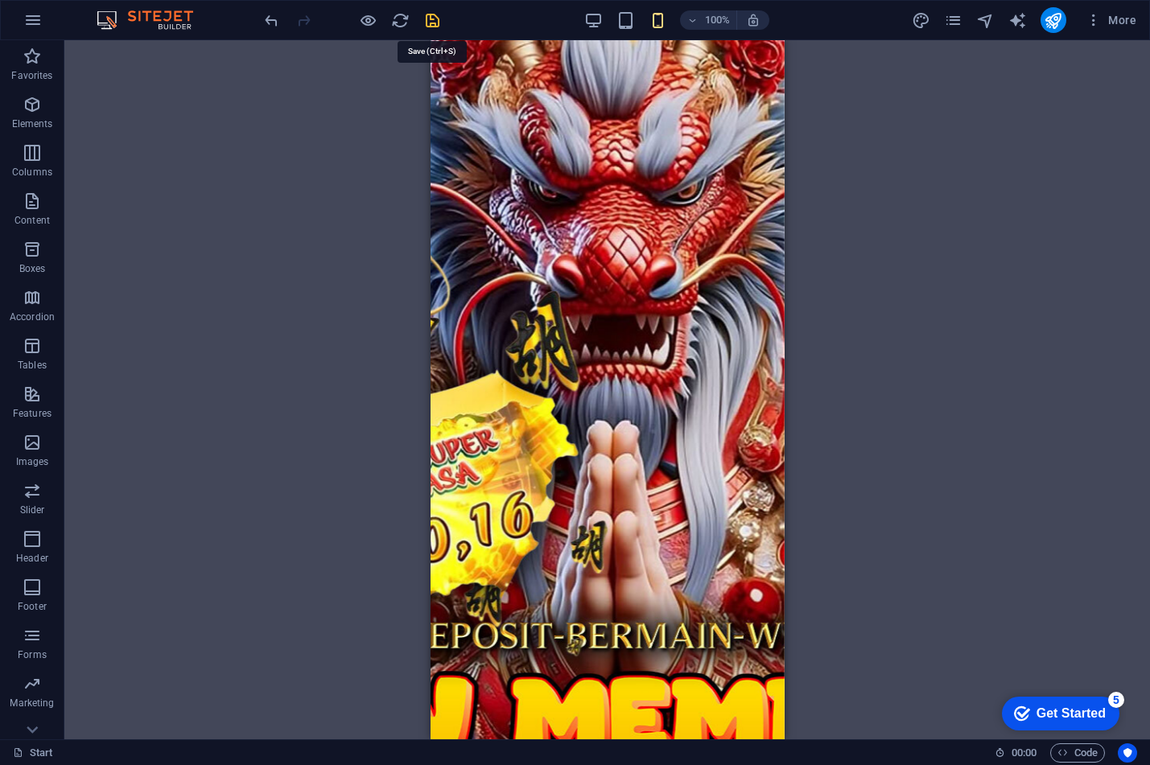
click at [433, 18] on icon "save" at bounding box center [432, 20] width 19 height 19
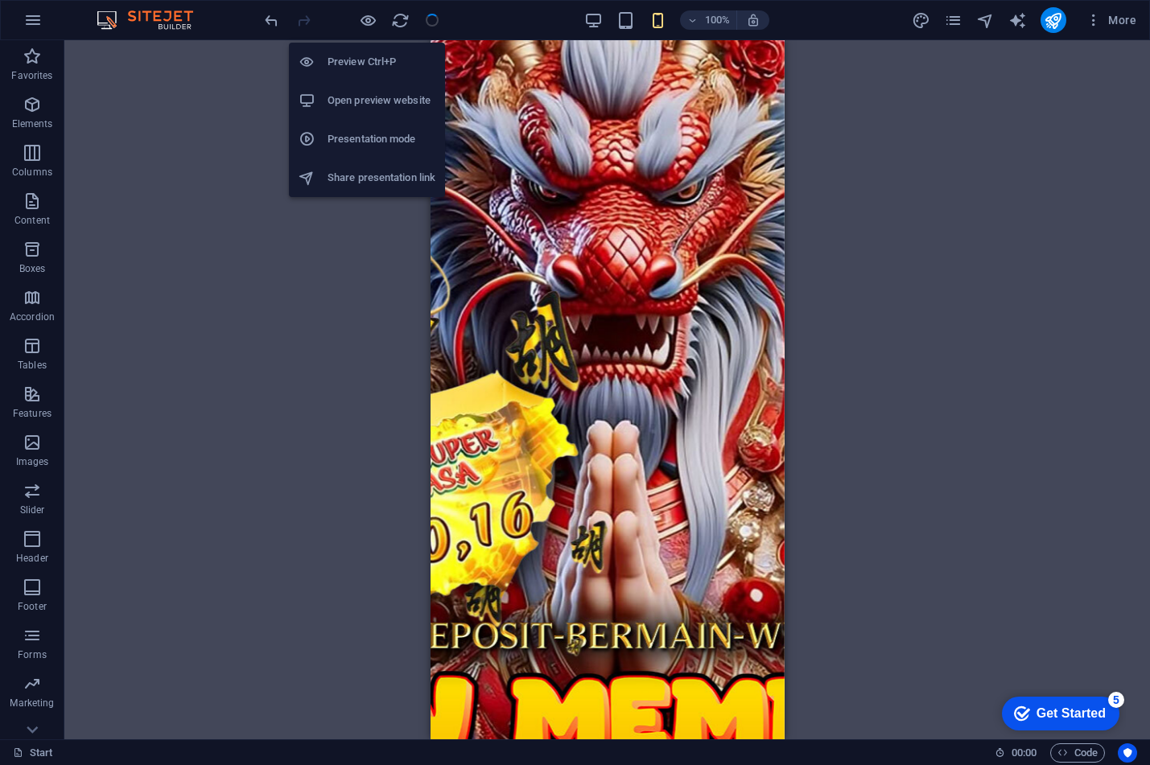
click at [366, 74] on li "Preview Ctrl+P" at bounding box center [367, 62] width 156 height 39
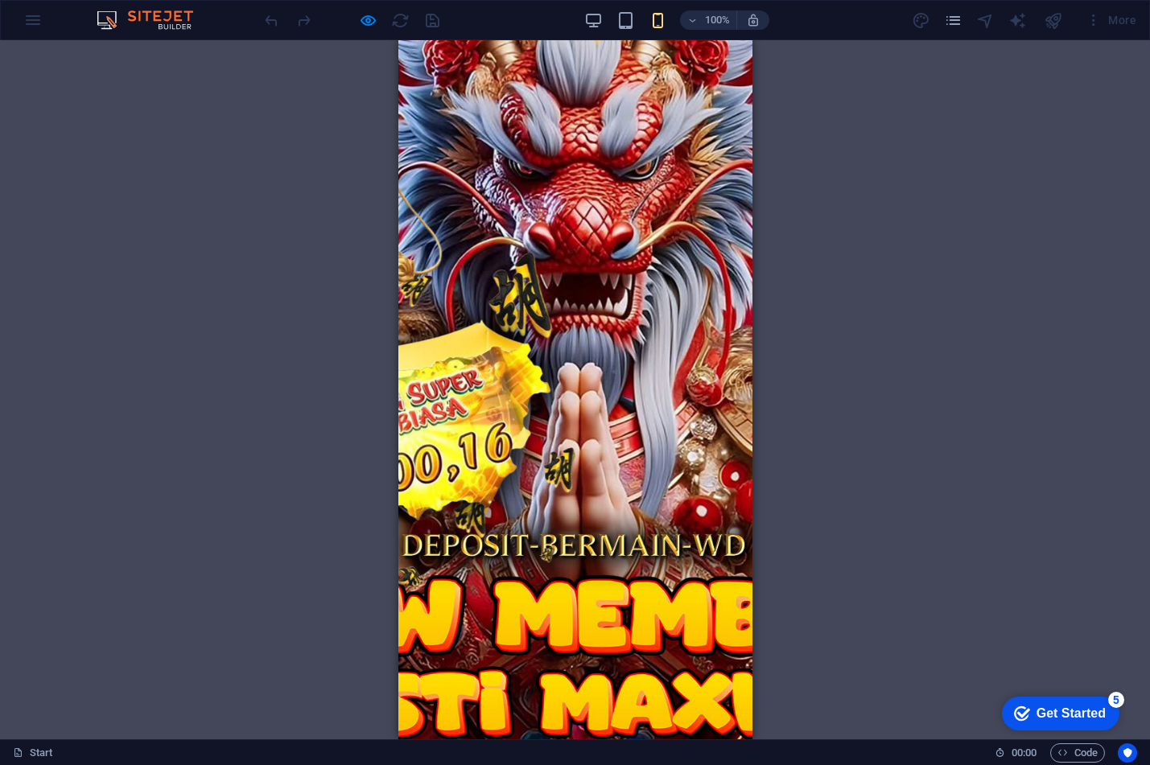
click at [122, 286] on div "H1 Container Container Preset Container Button Spacer Text Container Container …" at bounding box center [575, 389] width 1150 height 699
click at [154, 18] on img at bounding box center [153, 19] width 121 height 19
click at [273, 555] on div "H1 Container Container Preset Container Button Spacer Text Container Container …" at bounding box center [575, 389] width 1150 height 699
drag, startPoint x: 575, startPoint y: 574, endPoint x: 553, endPoint y: 557, distance: 27.5
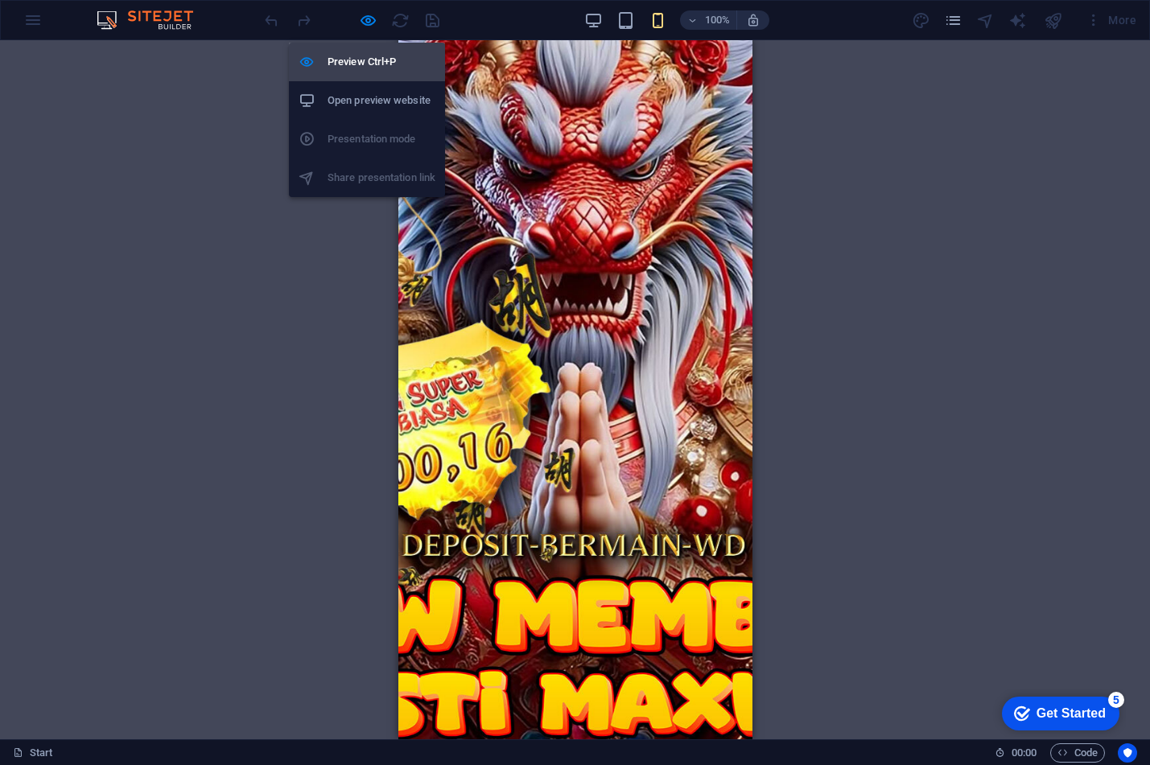
click at [359, 64] on h6 "Preview Ctrl+P" at bounding box center [382, 61] width 108 height 19
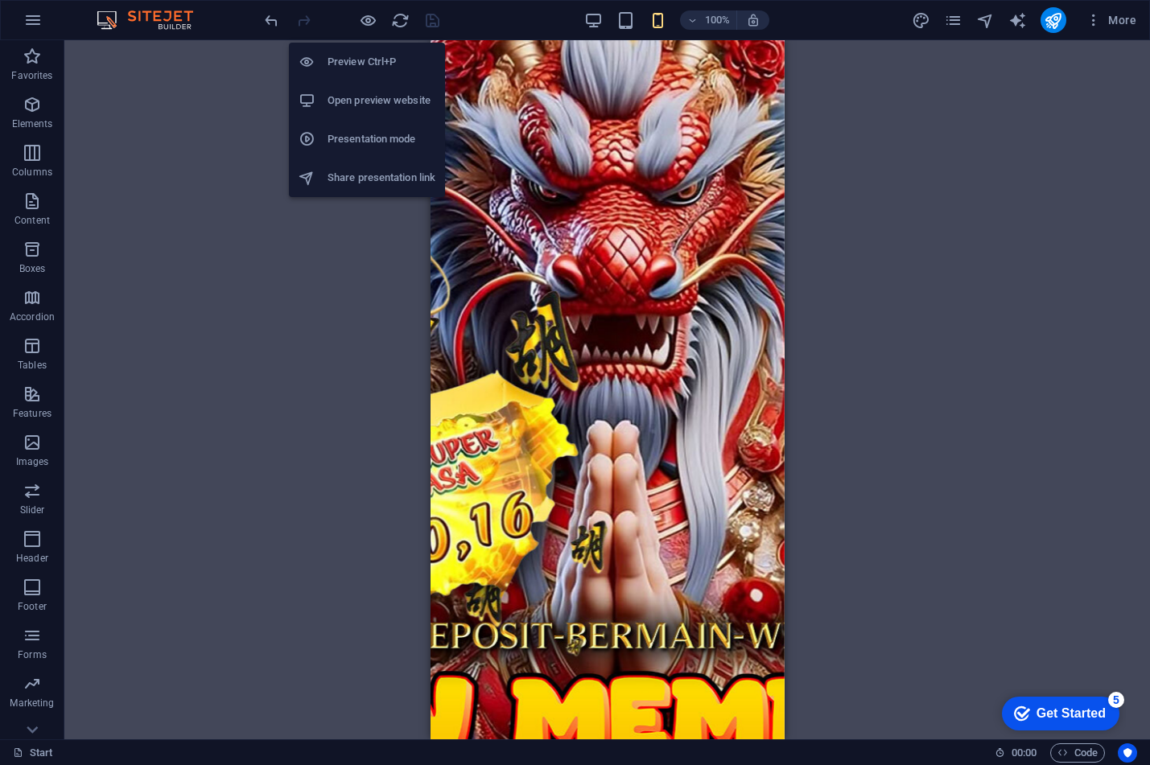
click at [359, 64] on h6 "Preview Ctrl+P" at bounding box center [382, 61] width 108 height 19
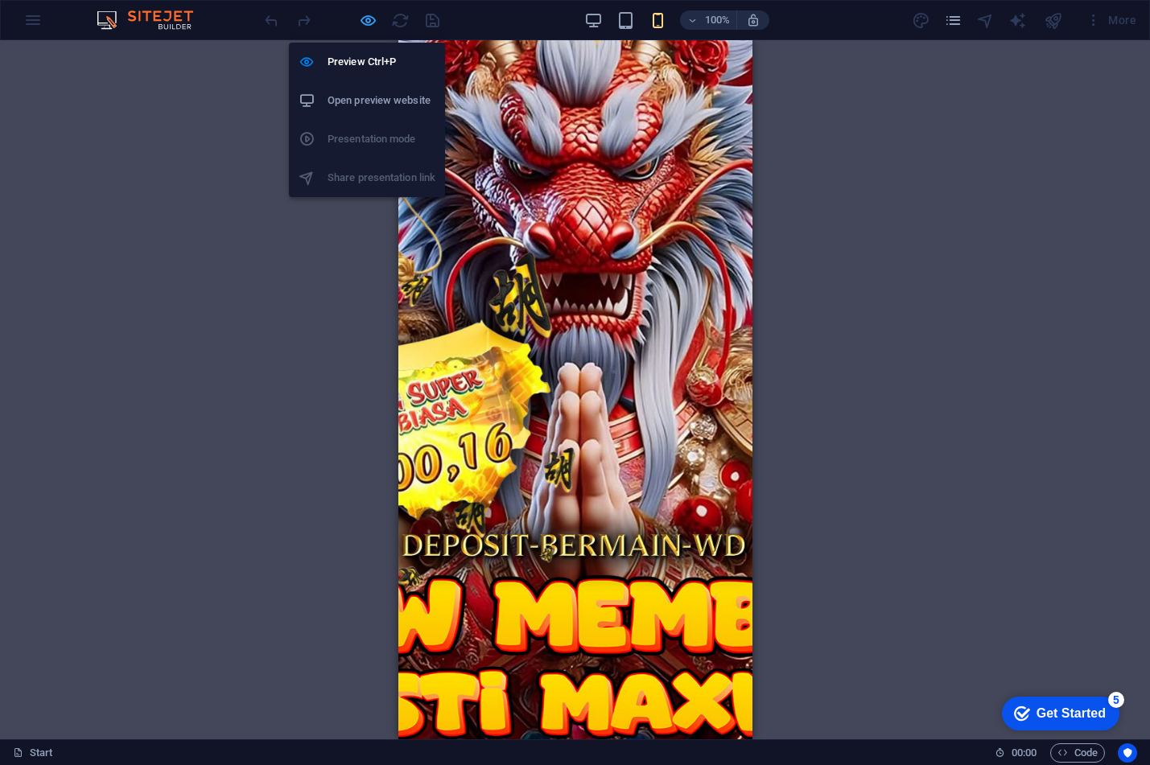
click at [366, 23] on icon "button" at bounding box center [368, 20] width 19 height 19
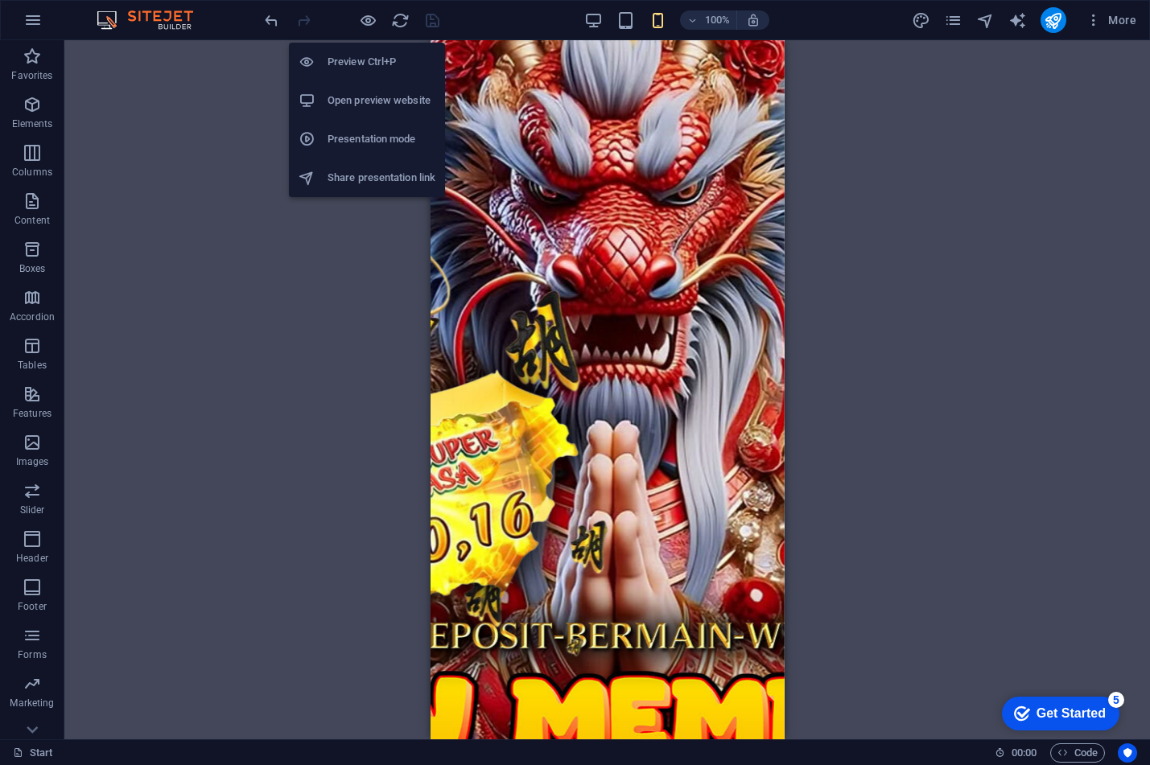
click at [365, 96] on h6 "Open preview website" at bounding box center [382, 100] width 108 height 19
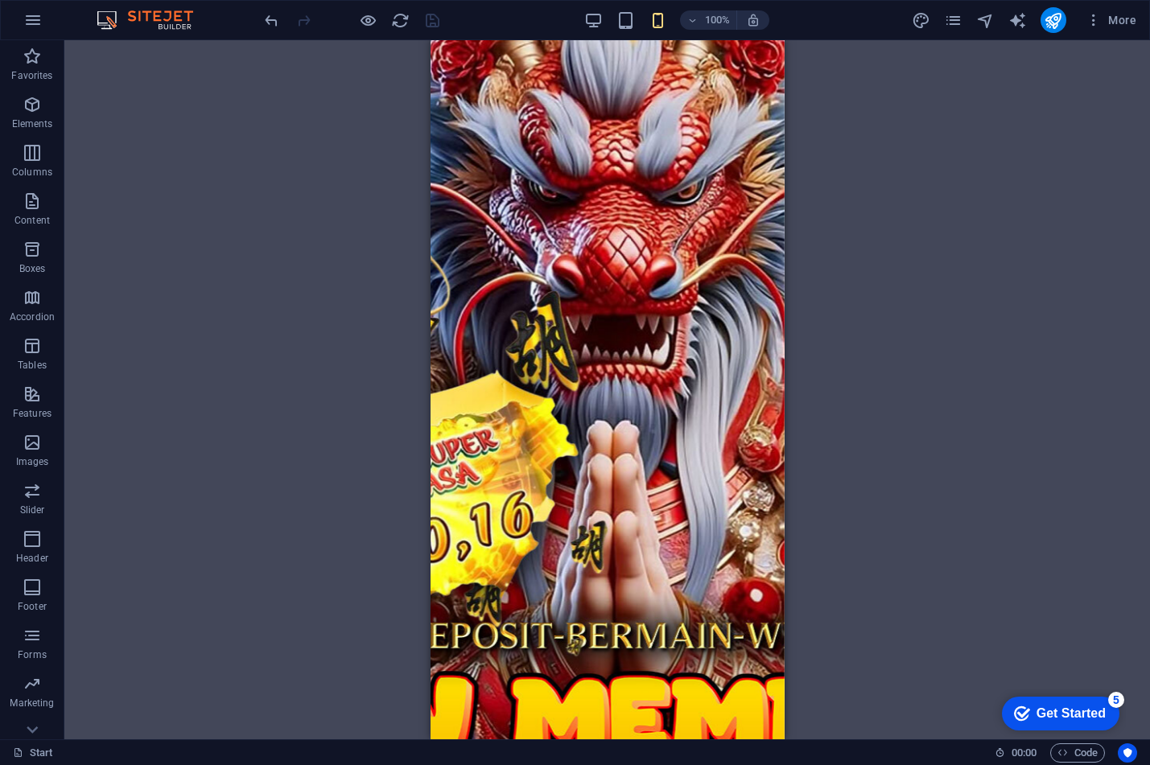
click at [155, 10] on img at bounding box center [153, 19] width 121 height 19
drag, startPoint x: 155, startPoint y: 17, endPoint x: 89, endPoint y: 19, distance: 65.2
click at [153, 18] on img at bounding box center [153, 19] width 121 height 19
click at [45, 20] on button "button" at bounding box center [33, 20] width 39 height 39
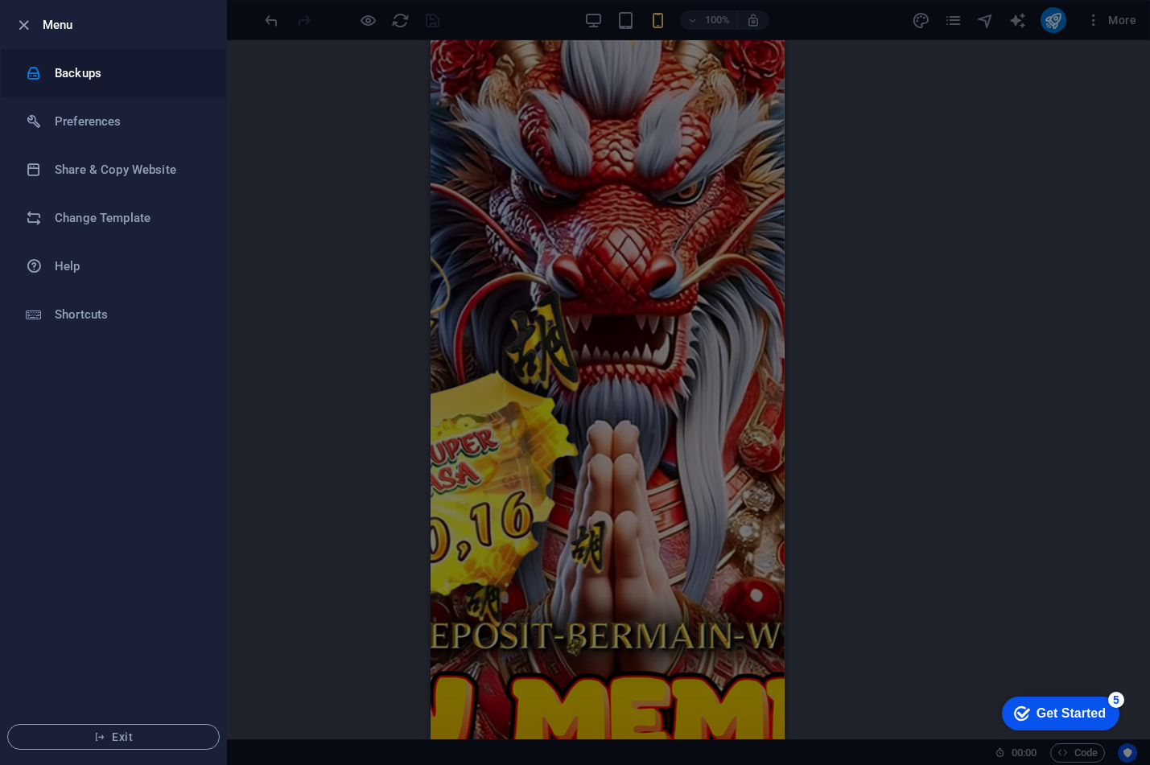
click at [59, 69] on h6 "Backups" at bounding box center [129, 73] width 149 height 19
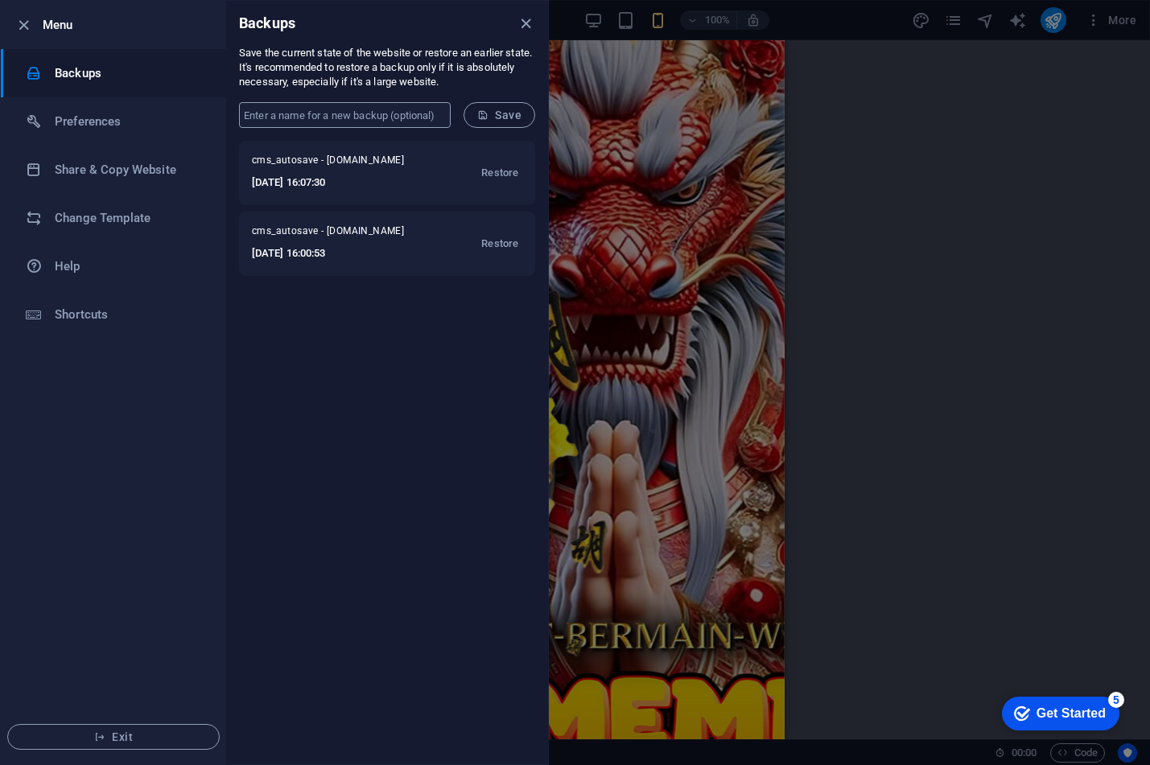
click at [389, 116] on input "text" at bounding box center [345, 115] width 212 height 26
click at [626, 196] on div at bounding box center [575, 382] width 1150 height 765
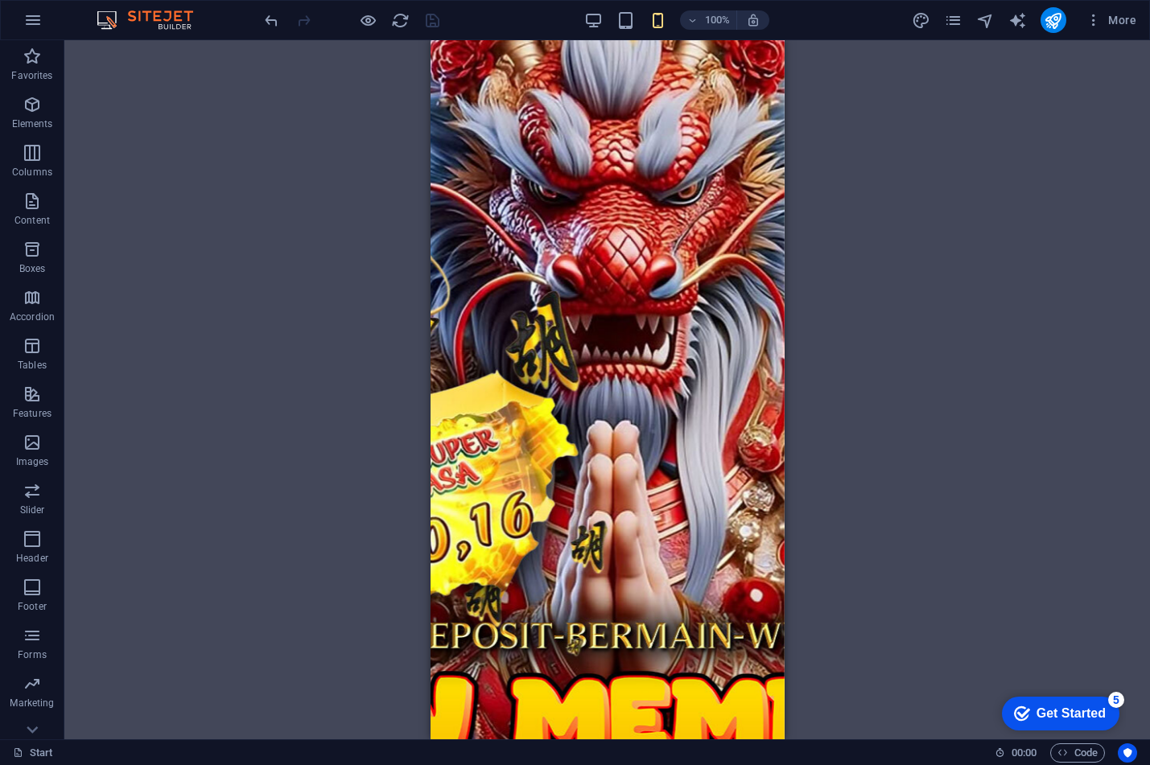
click at [142, 15] on img at bounding box center [153, 19] width 121 height 19
